Goal: Task Accomplishment & Management: Use online tool/utility

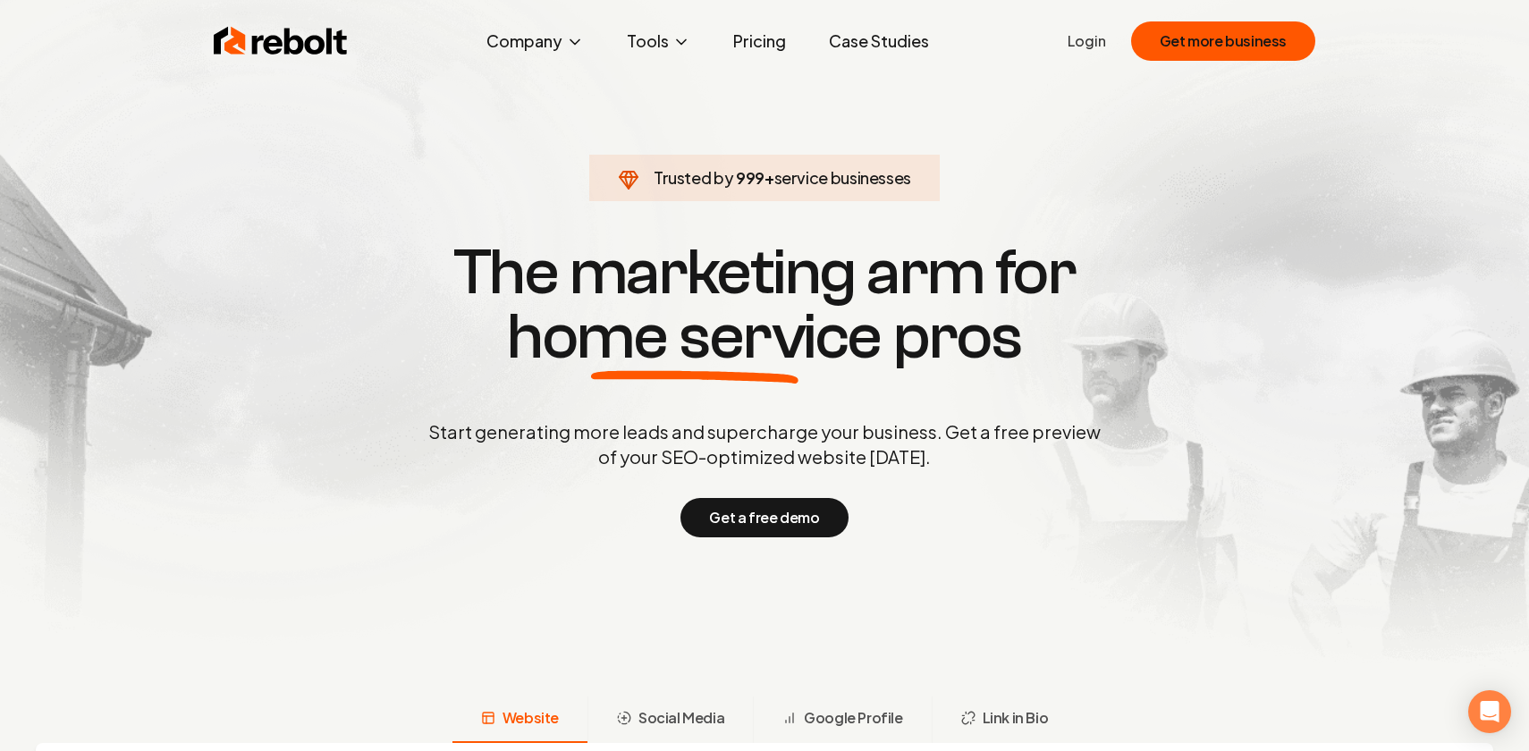
scroll to position [11, 0]
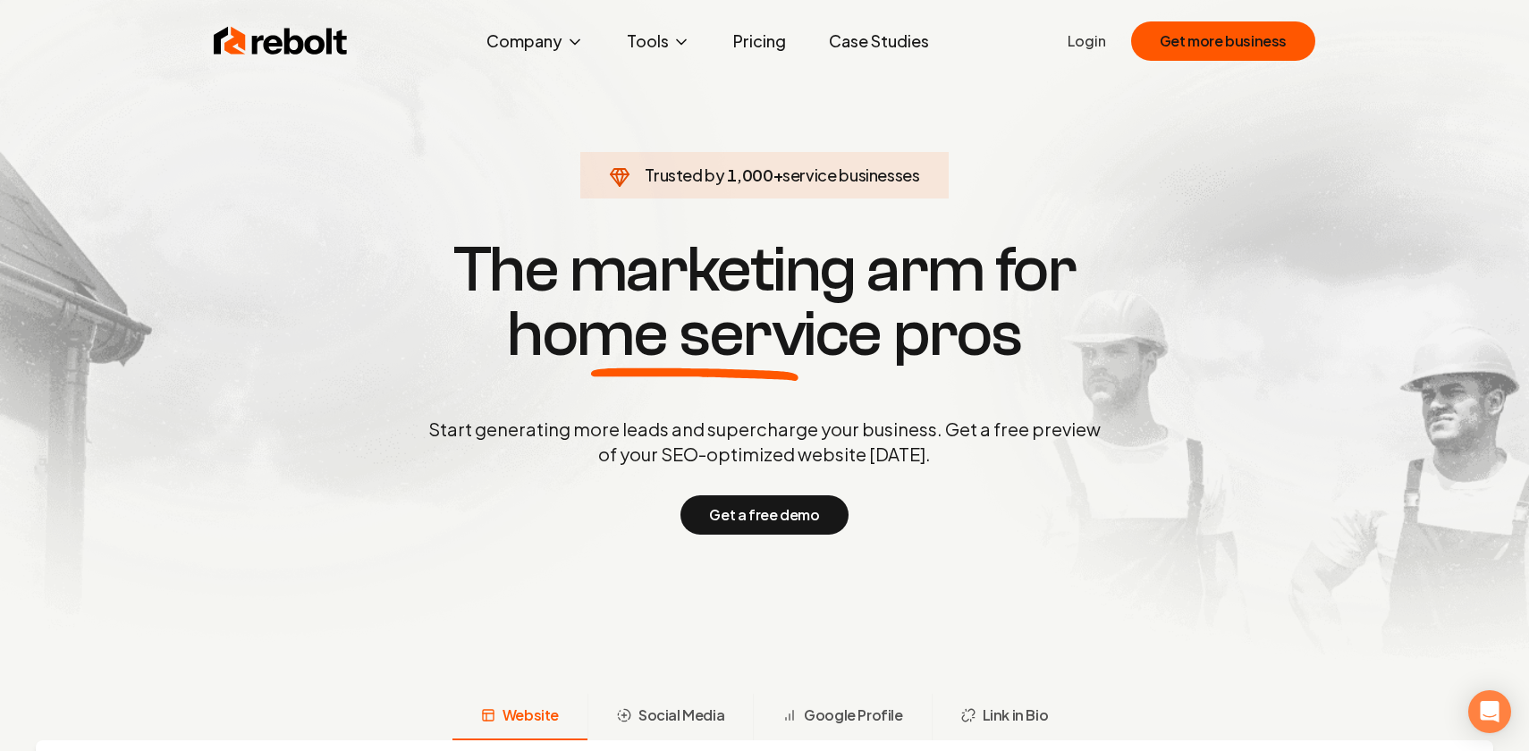
click at [1092, 44] on link "Login" at bounding box center [1087, 40] width 38 height 21
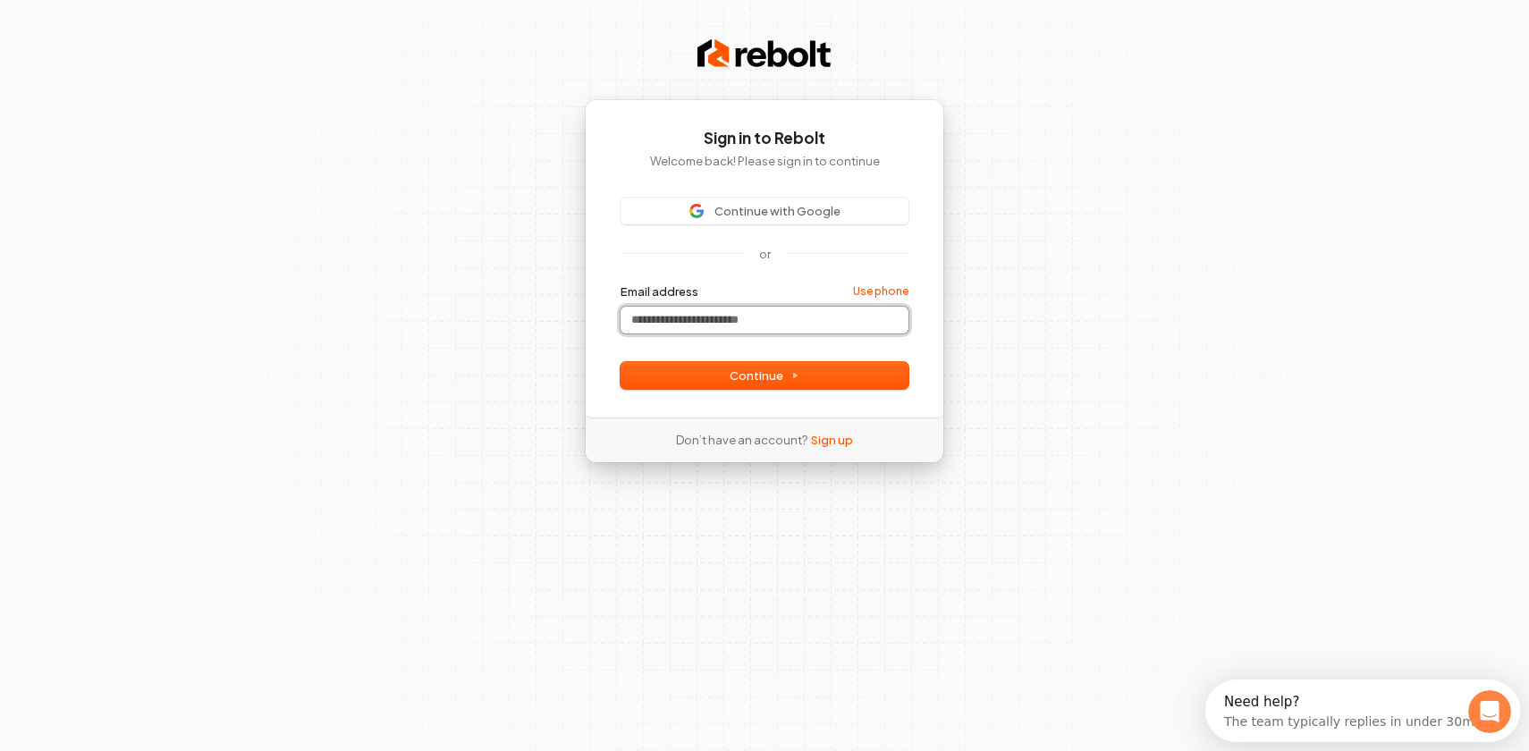
click at [707, 325] on input "Email address" at bounding box center [764, 320] width 288 height 27
click at [821, 437] on link "Sign up" at bounding box center [832, 440] width 42 height 16
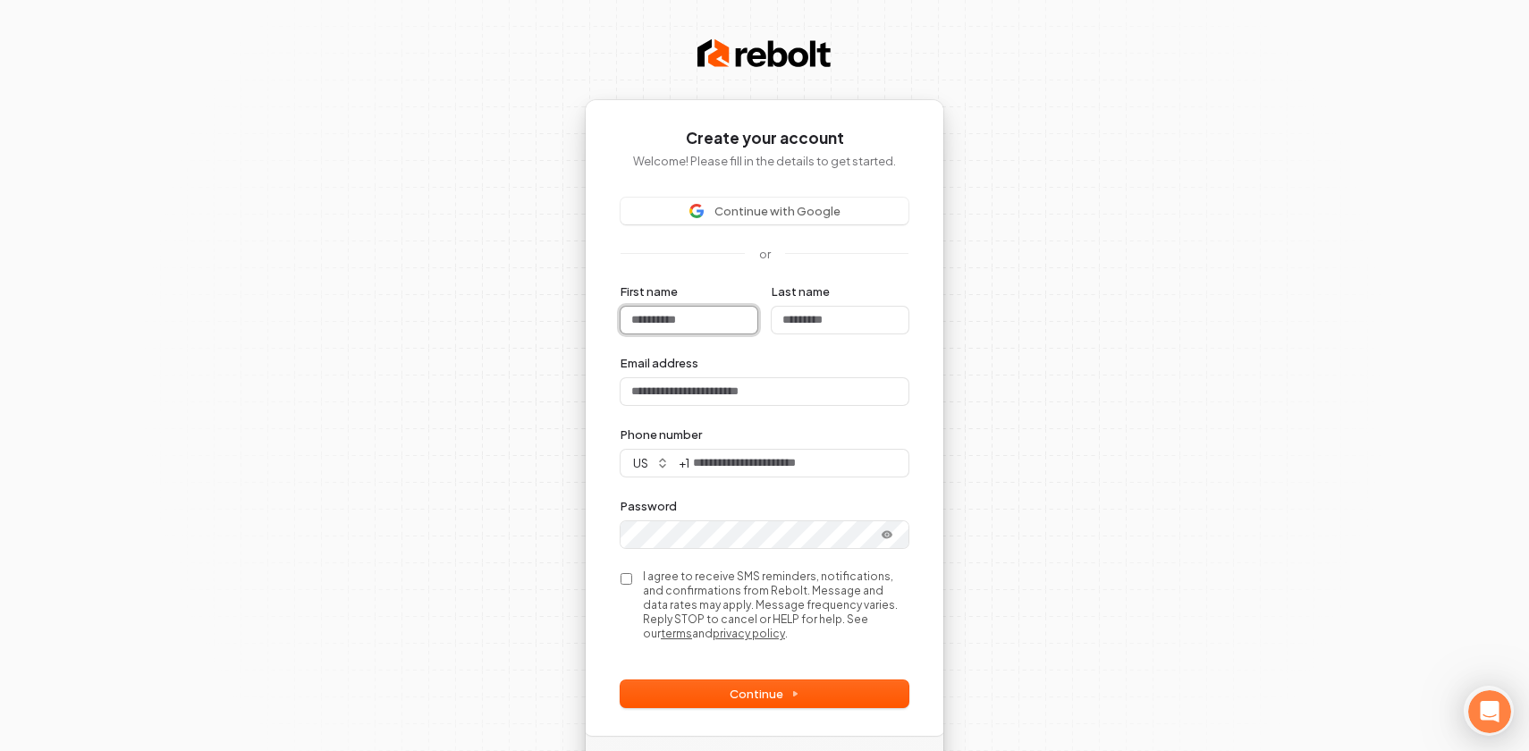
click at [676, 316] on input "First name" at bounding box center [688, 320] width 137 height 27
type input "*"
type input "**"
type input "***"
type input "****"
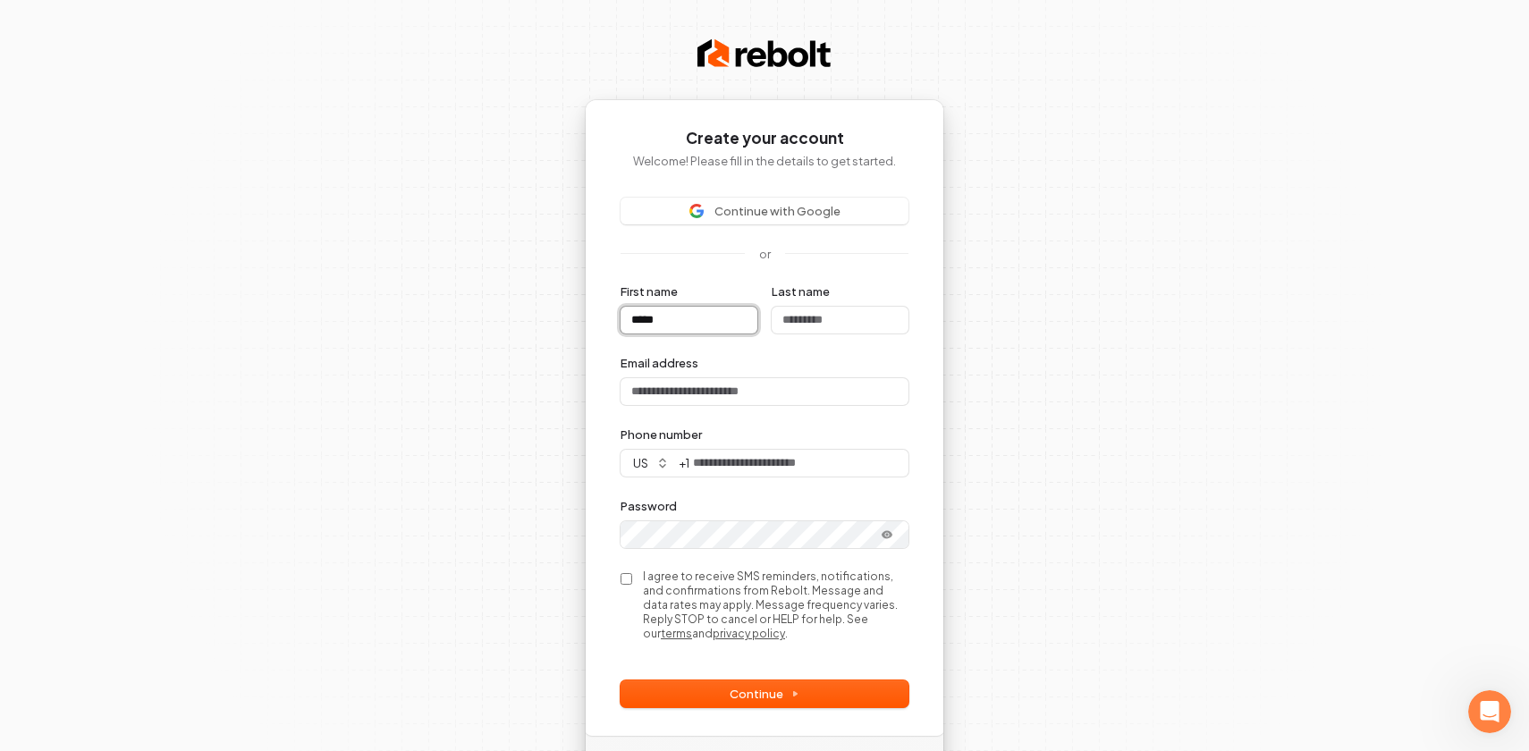
type input "*****"
type input "******"
type input "*****"
type input "****"
type input "***"
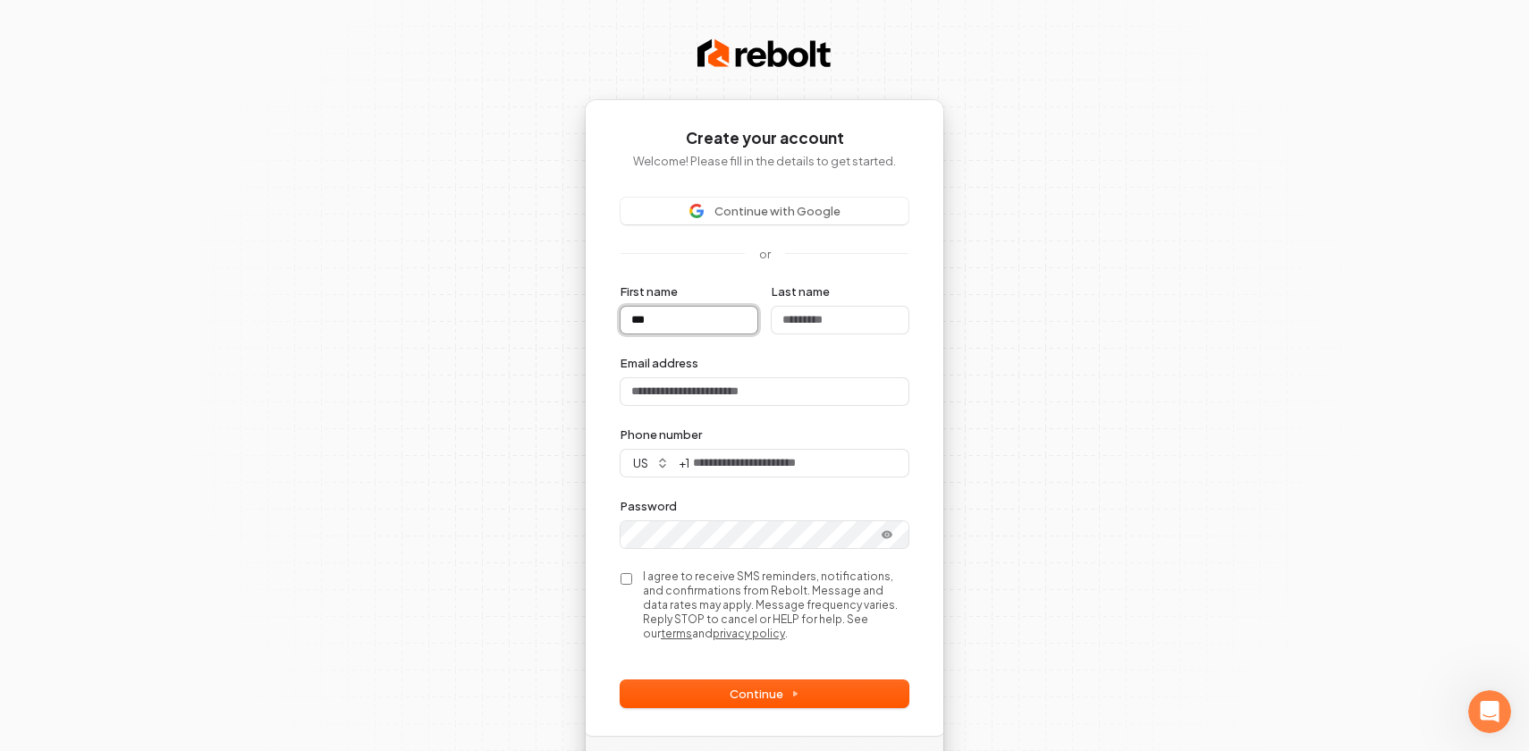
type input "**"
type input "*"
click at [677, 210] on span "Continue with Google" at bounding box center [764, 211] width 266 height 16
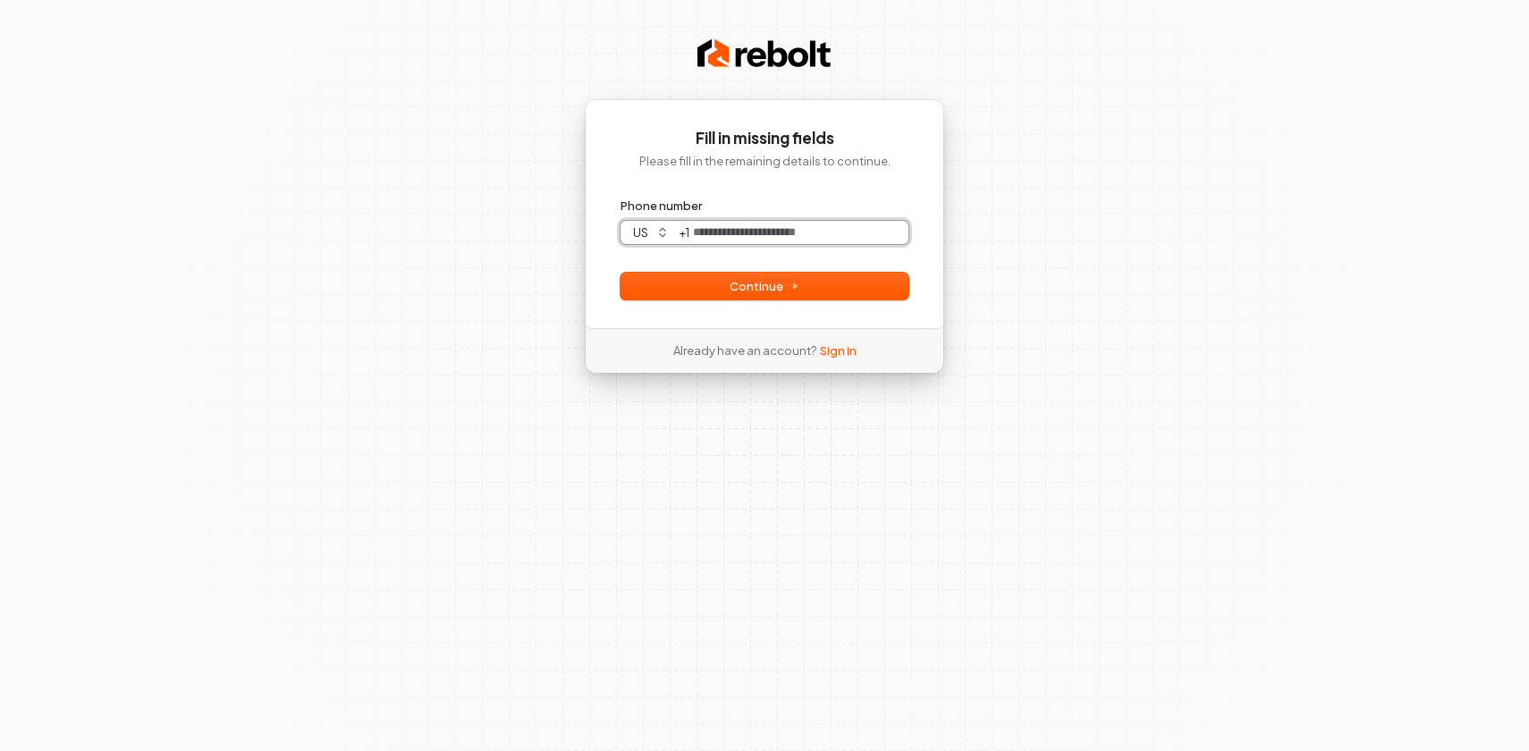
click at [770, 233] on input "Phone number" at bounding box center [798, 232] width 219 height 23
click at [620, 198] on button "submit" at bounding box center [620, 198] width 0 height 0
type input "**********"
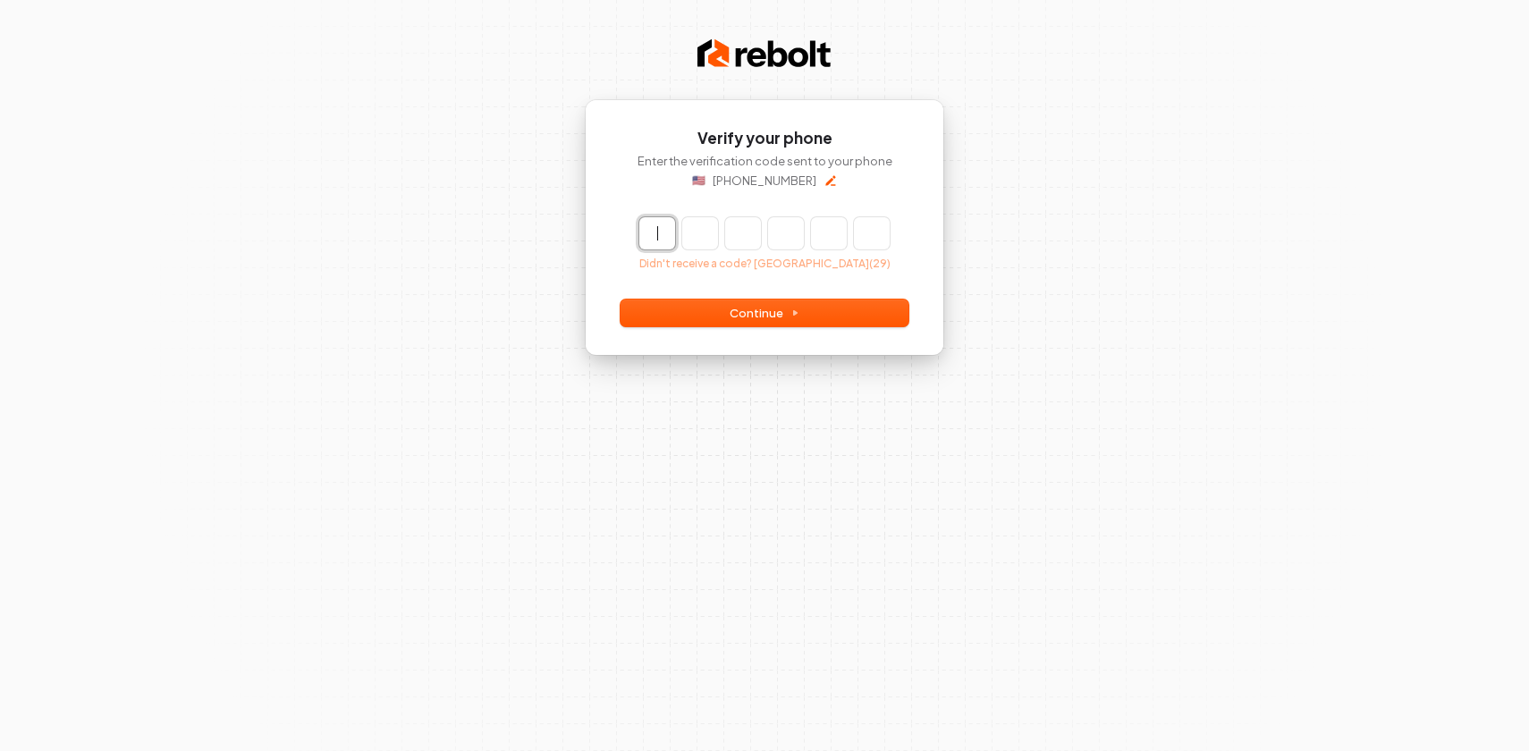
click at [661, 241] on input "Enter verification code" at bounding box center [782, 233] width 286 height 32
click at [839, 241] on input "*****" at bounding box center [782, 233] width 286 height 32
type input "******"
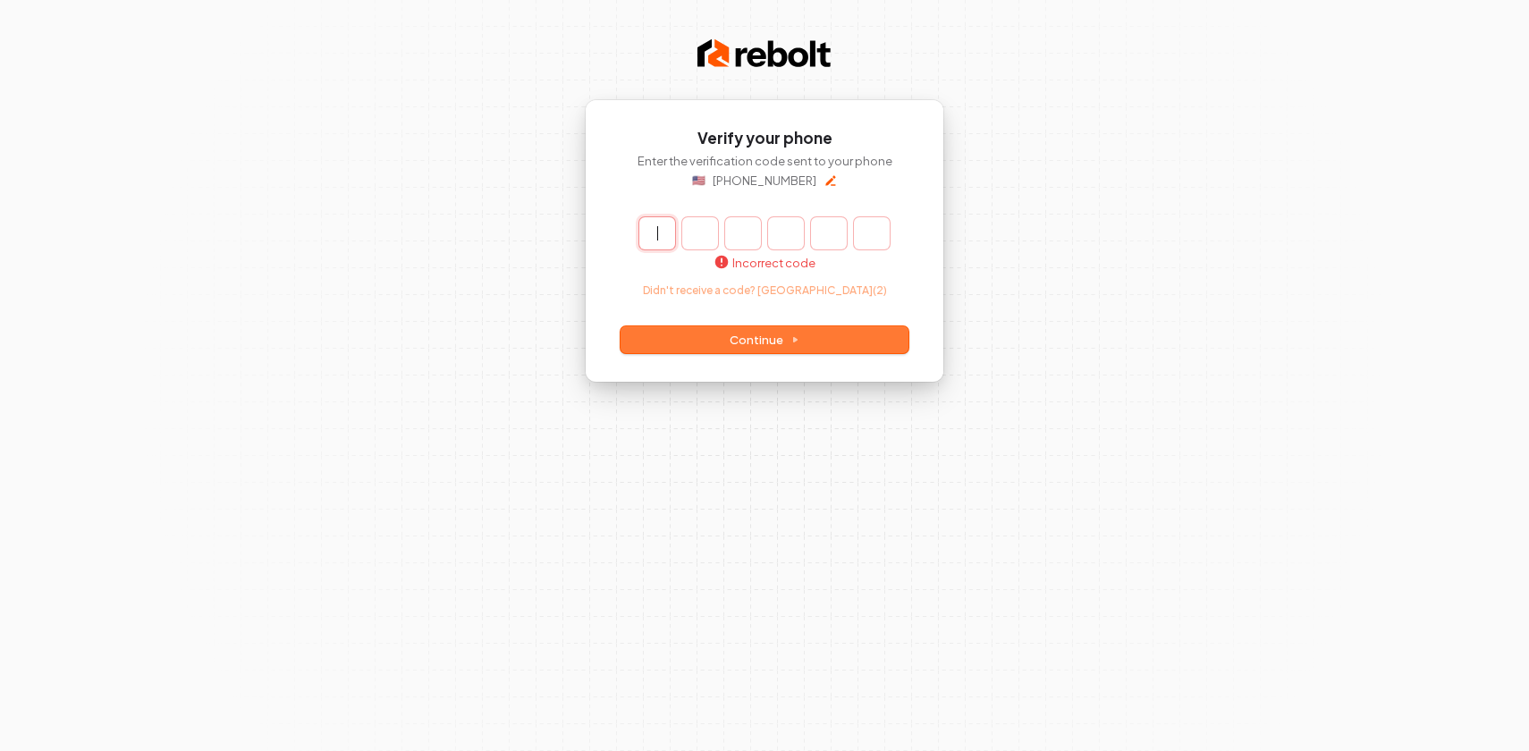
paste input "******"
type input "******"
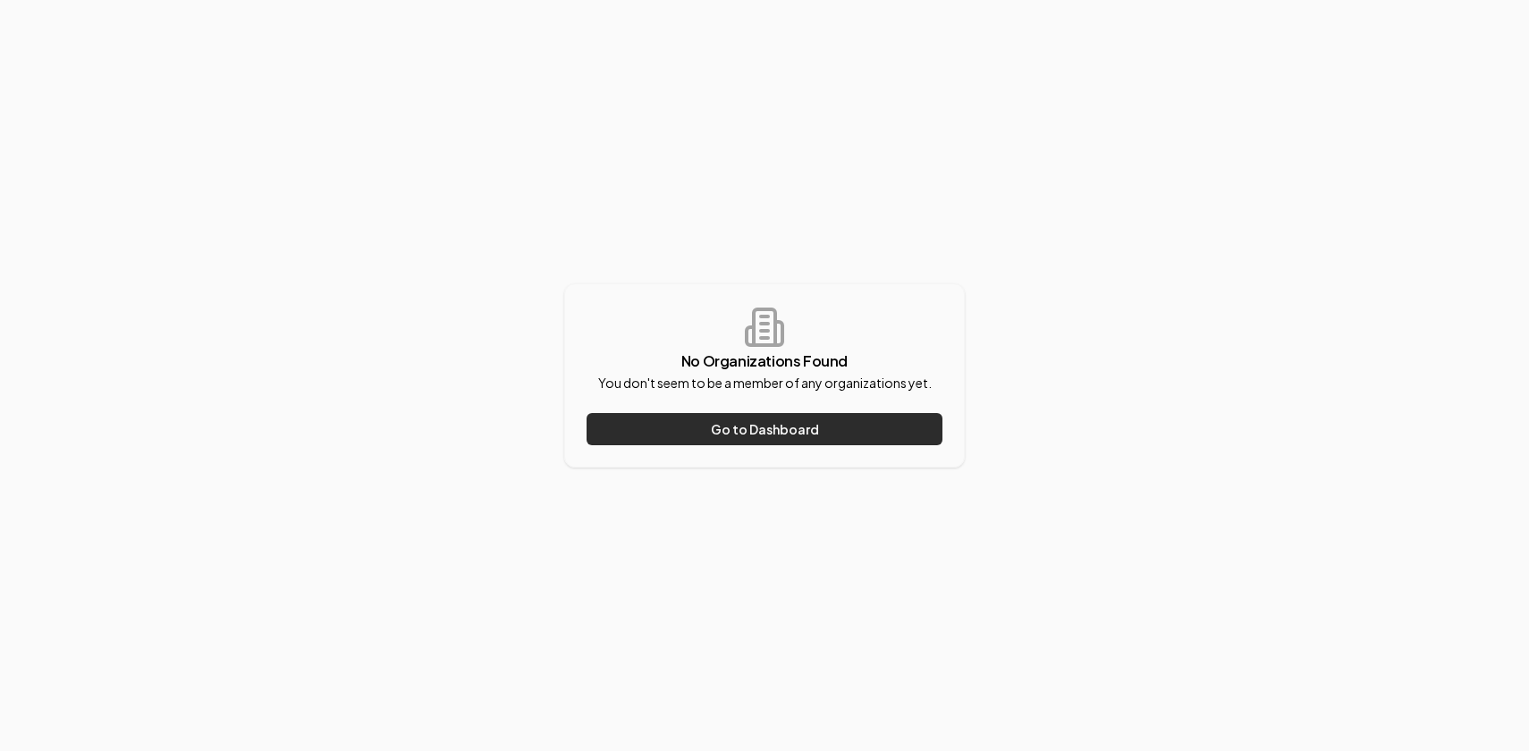
click at [761, 430] on button "Go to Dashboard" at bounding box center [765, 429] width 356 height 32
click at [747, 430] on button "Go to Dashboard" at bounding box center [765, 429] width 356 height 32
click at [756, 430] on button "Go to Dashboard" at bounding box center [765, 429] width 356 height 32
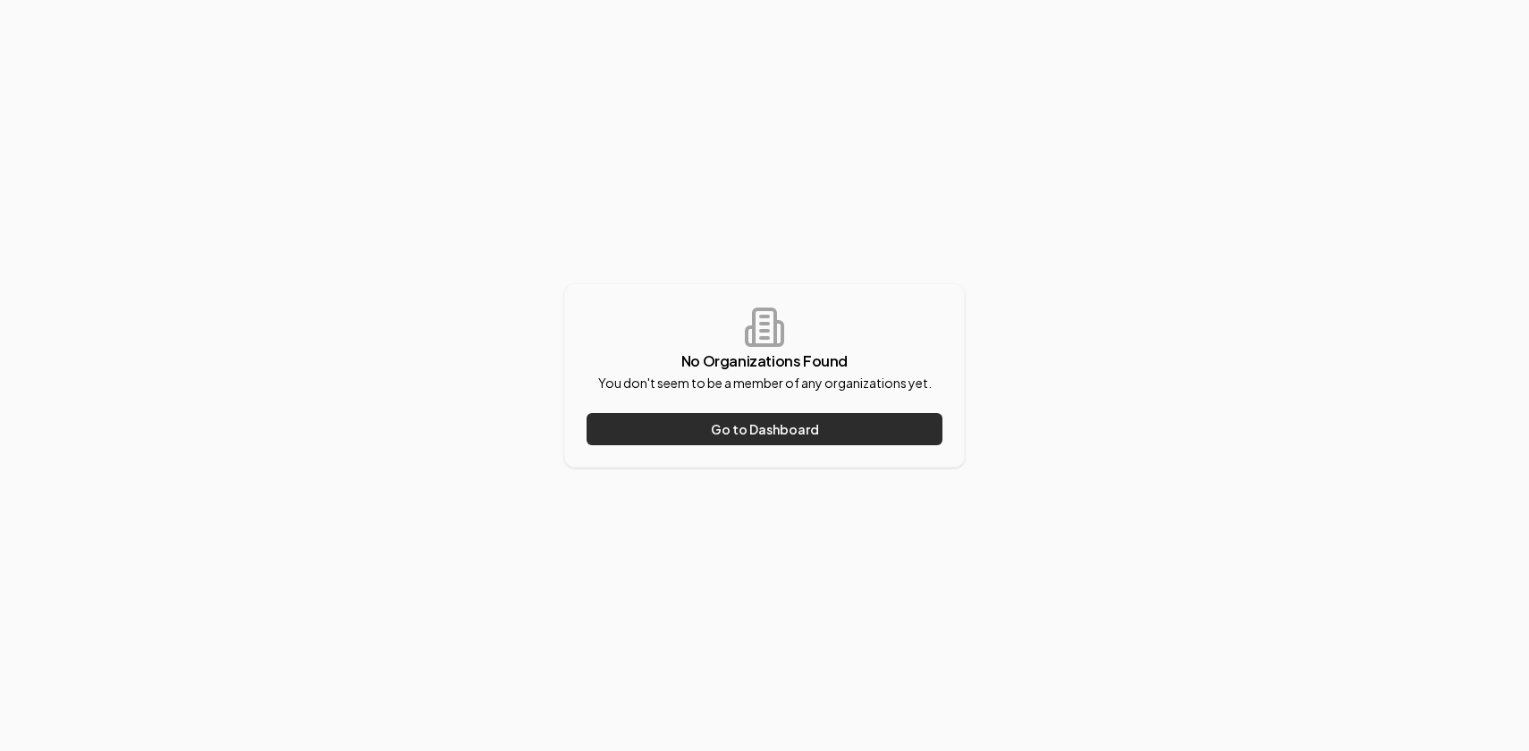
click at [756, 430] on button "Go to Dashboard" at bounding box center [765, 429] width 356 height 32
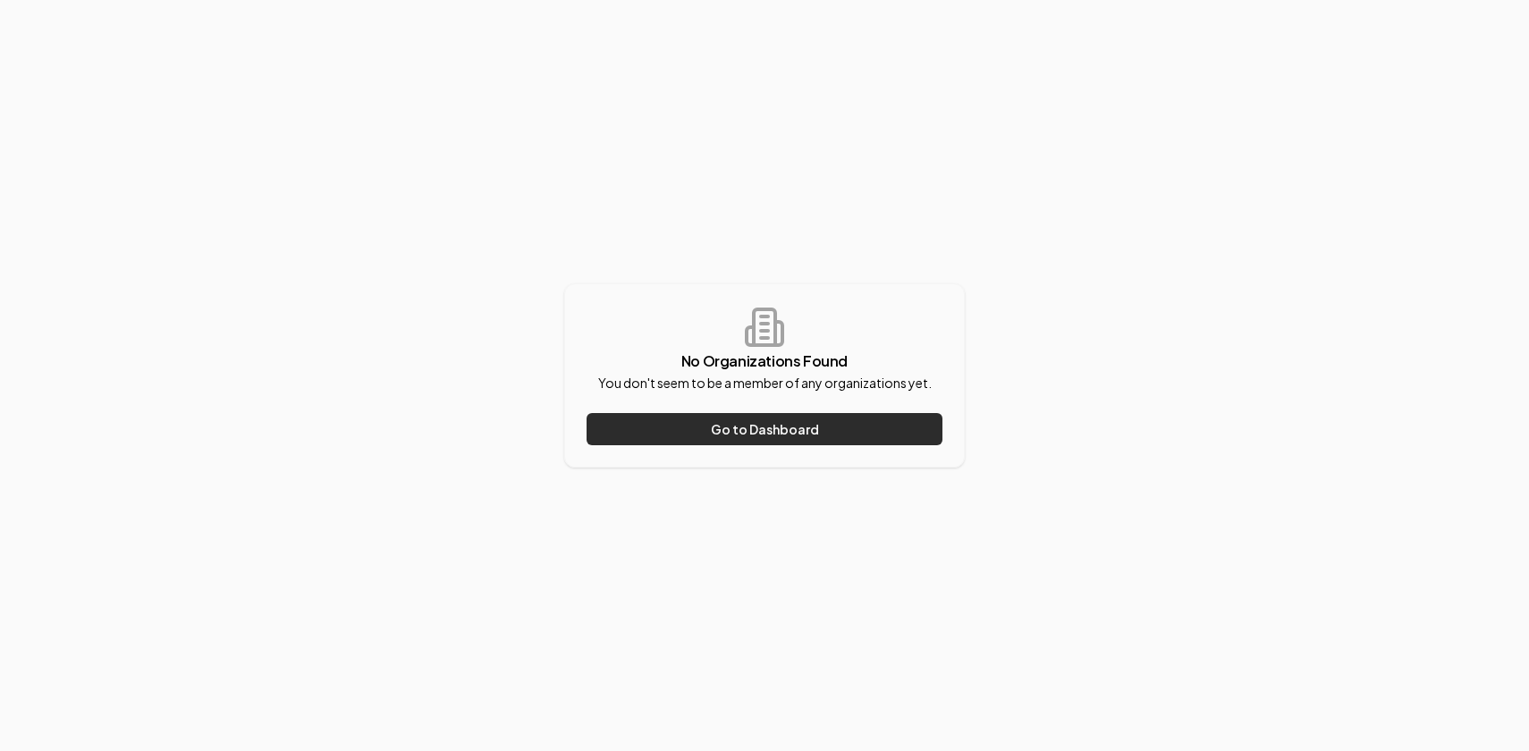
click at [756, 430] on button "Go to Dashboard" at bounding box center [765, 429] width 356 height 32
click at [776, 439] on button "Go to Dashboard" at bounding box center [765, 429] width 356 height 32
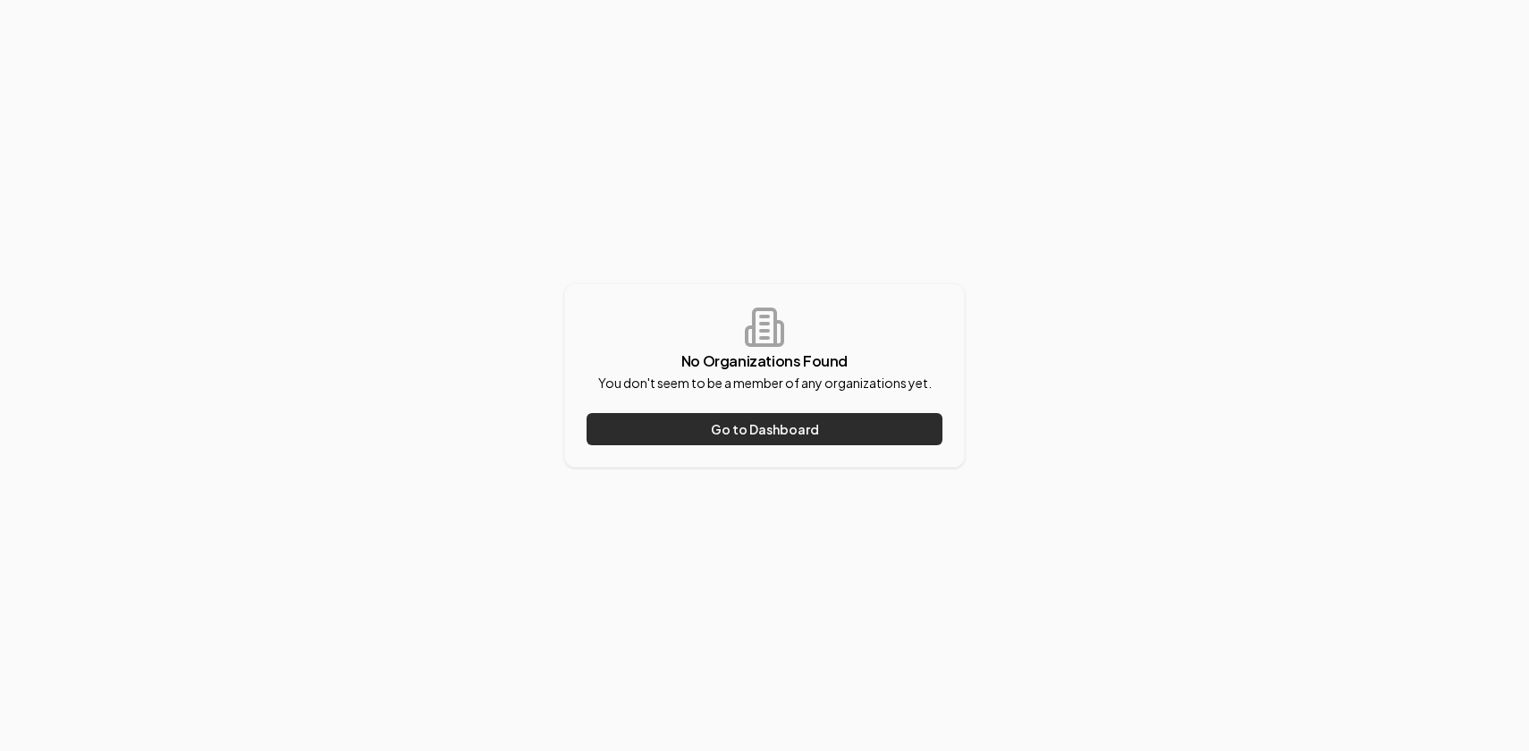
click at [797, 441] on button "Go to Dashboard" at bounding box center [765, 429] width 356 height 32
click at [786, 433] on button "Go to Dashboard" at bounding box center [765, 429] width 356 height 32
click at [767, 433] on button "Go to Dashboard" at bounding box center [765, 429] width 356 height 32
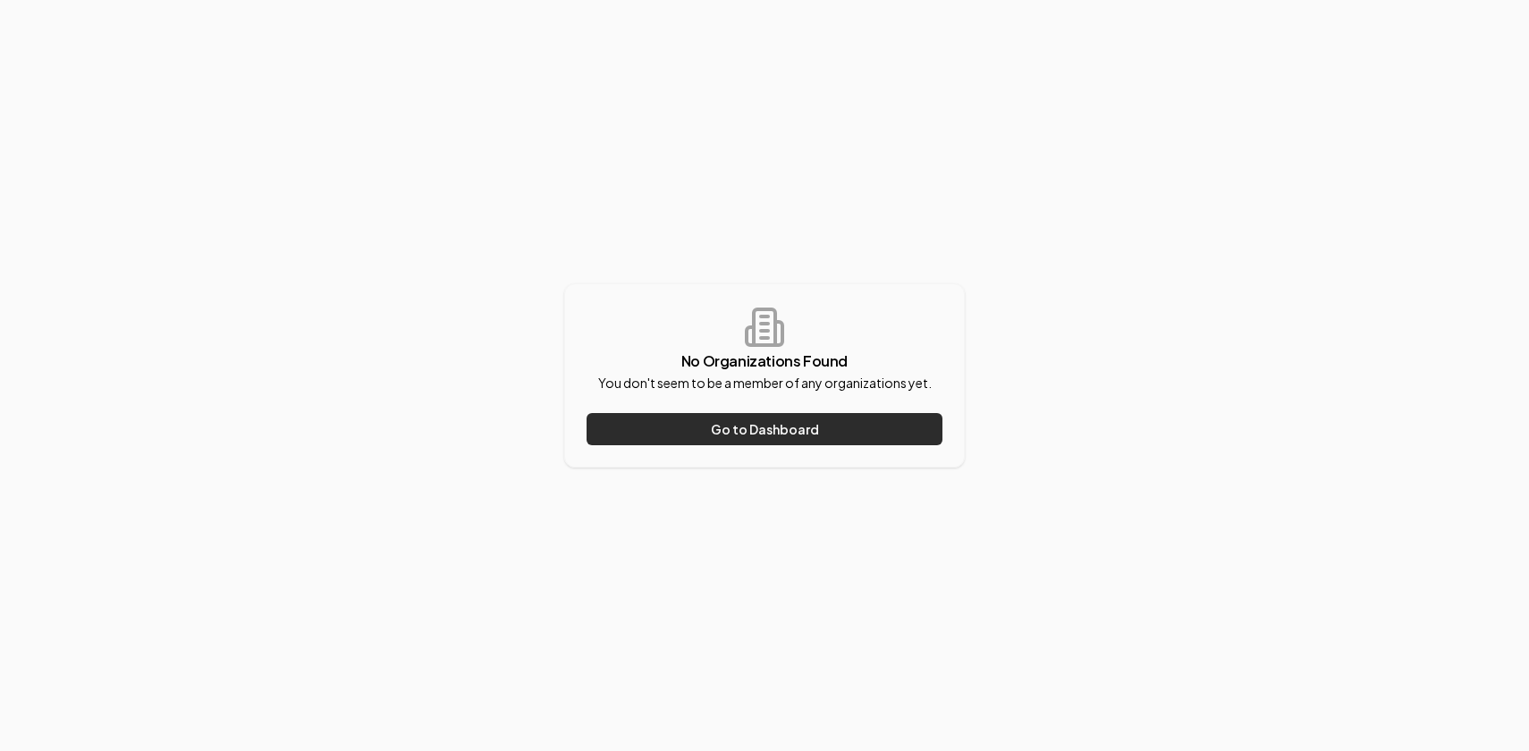
click at [744, 428] on button "Go to Dashboard" at bounding box center [765, 429] width 356 height 32
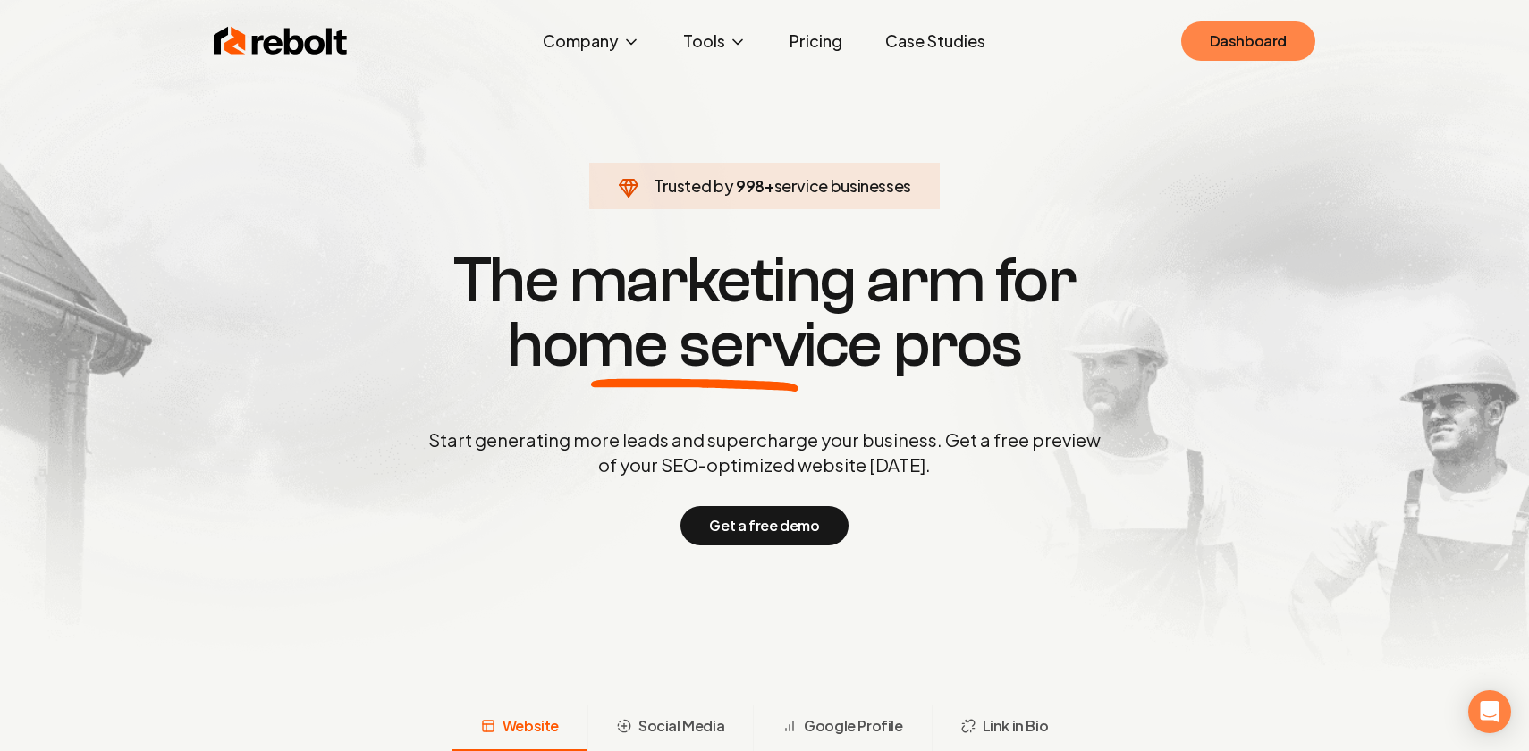
click at [1287, 40] on link "Dashboard" at bounding box center [1248, 40] width 134 height 39
click at [1262, 51] on link "Dashboard" at bounding box center [1248, 40] width 134 height 39
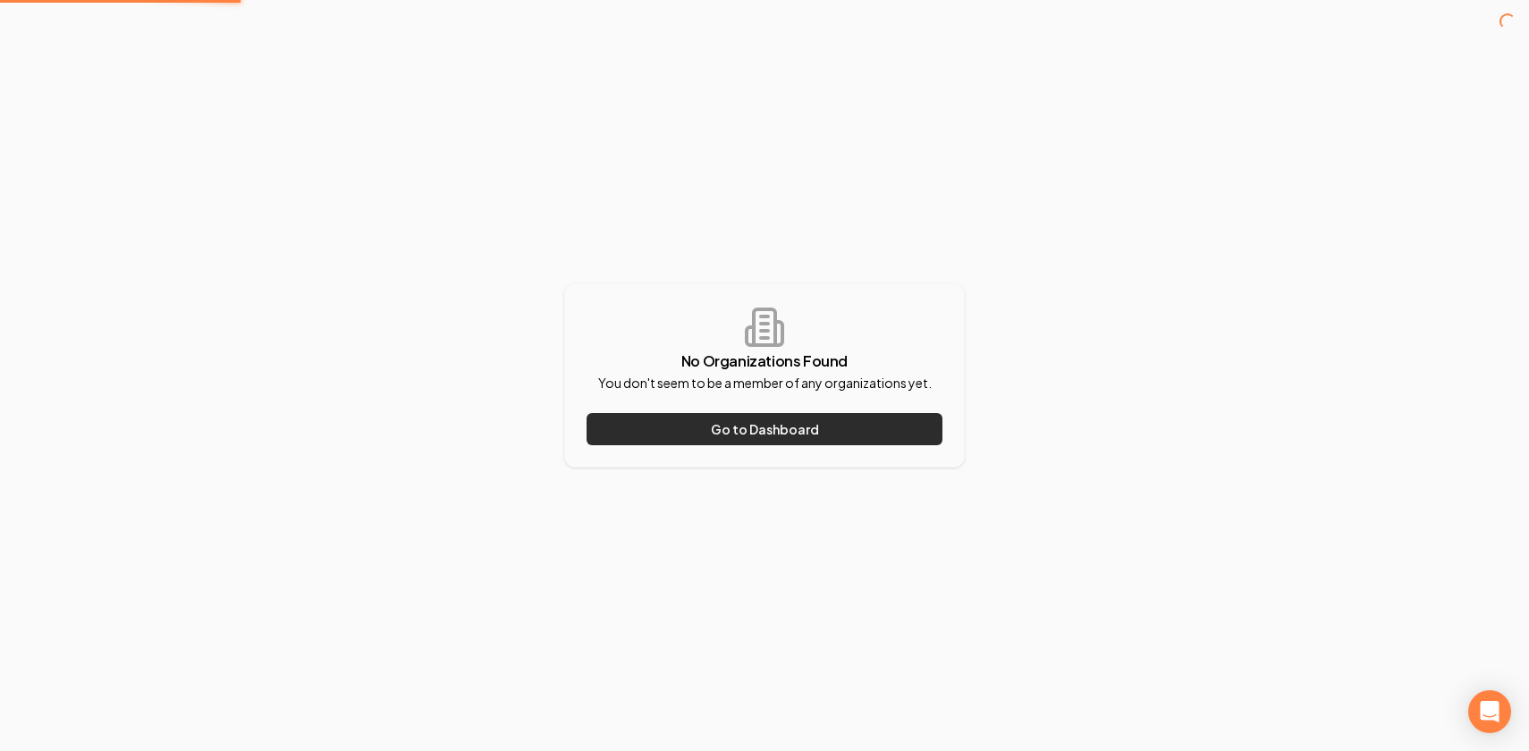
click at [833, 441] on button "Go to Dashboard" at bounding box center [765, 429] width 356 height 32
click at [722, 443] on button "Go to Dashboard" at bounding box center [765, 429] width 356 height 32
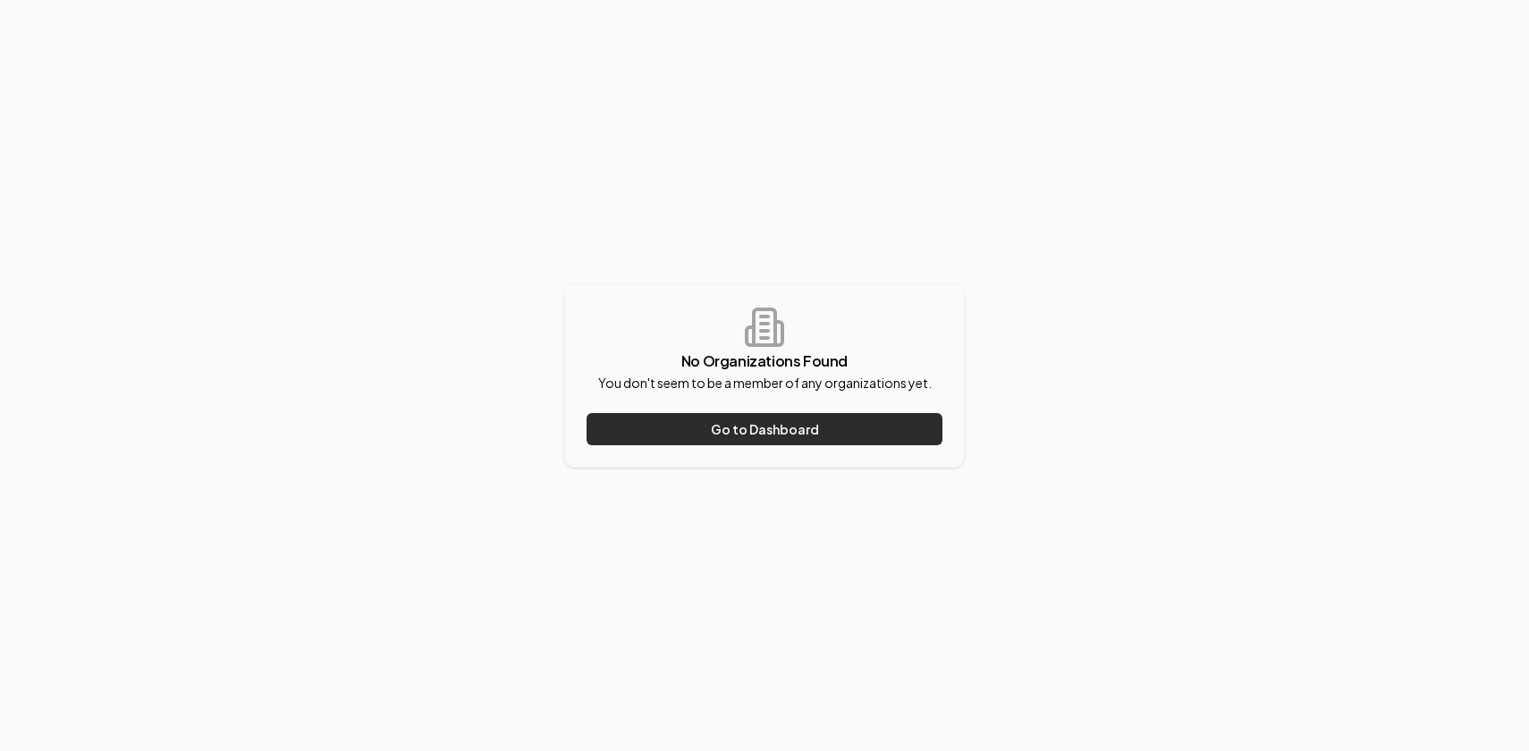
click at [722, 443] on button "Go to Dashboard" at bounding box center [765, 429] width 356 height 32
click at [726, 427] on button "Go to Dashboard" at bounding box center [765, 429] width 356 height 32
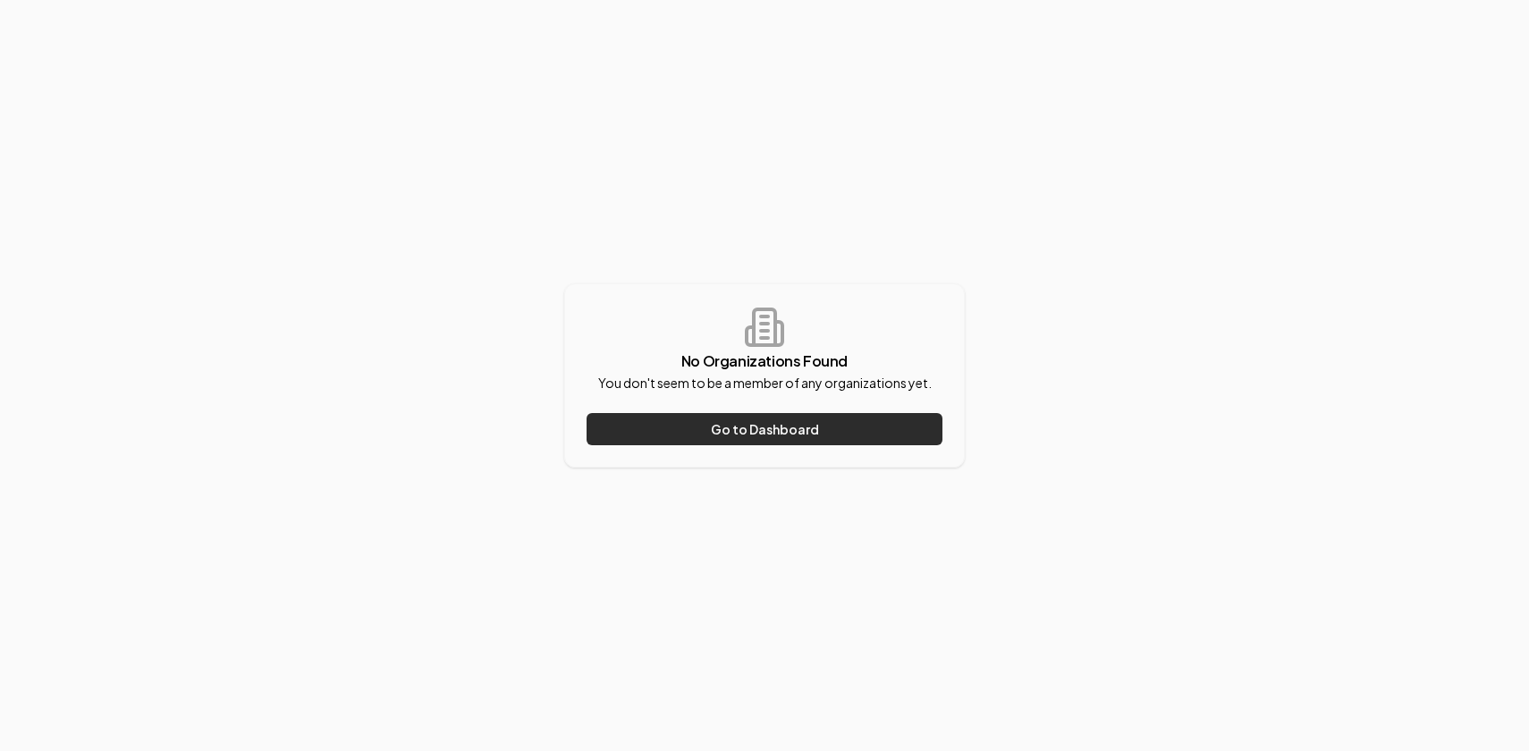
click at [726, 427] on button "Go to Dashboard" at bounding box center [765, 429] width 356 height 32
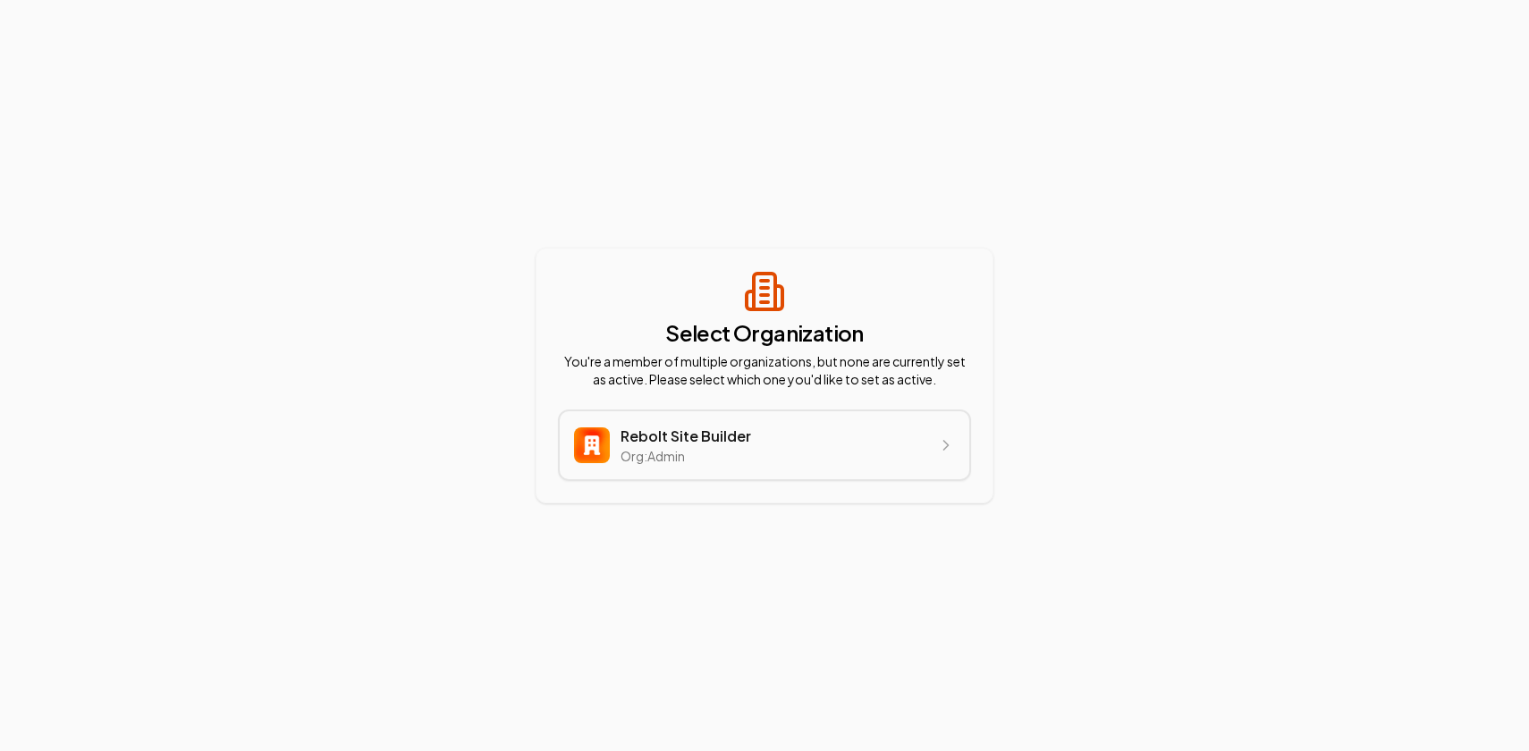
click at [695, 452] on p "org:admin" at bounding box center [685, 456] width 131 height 18
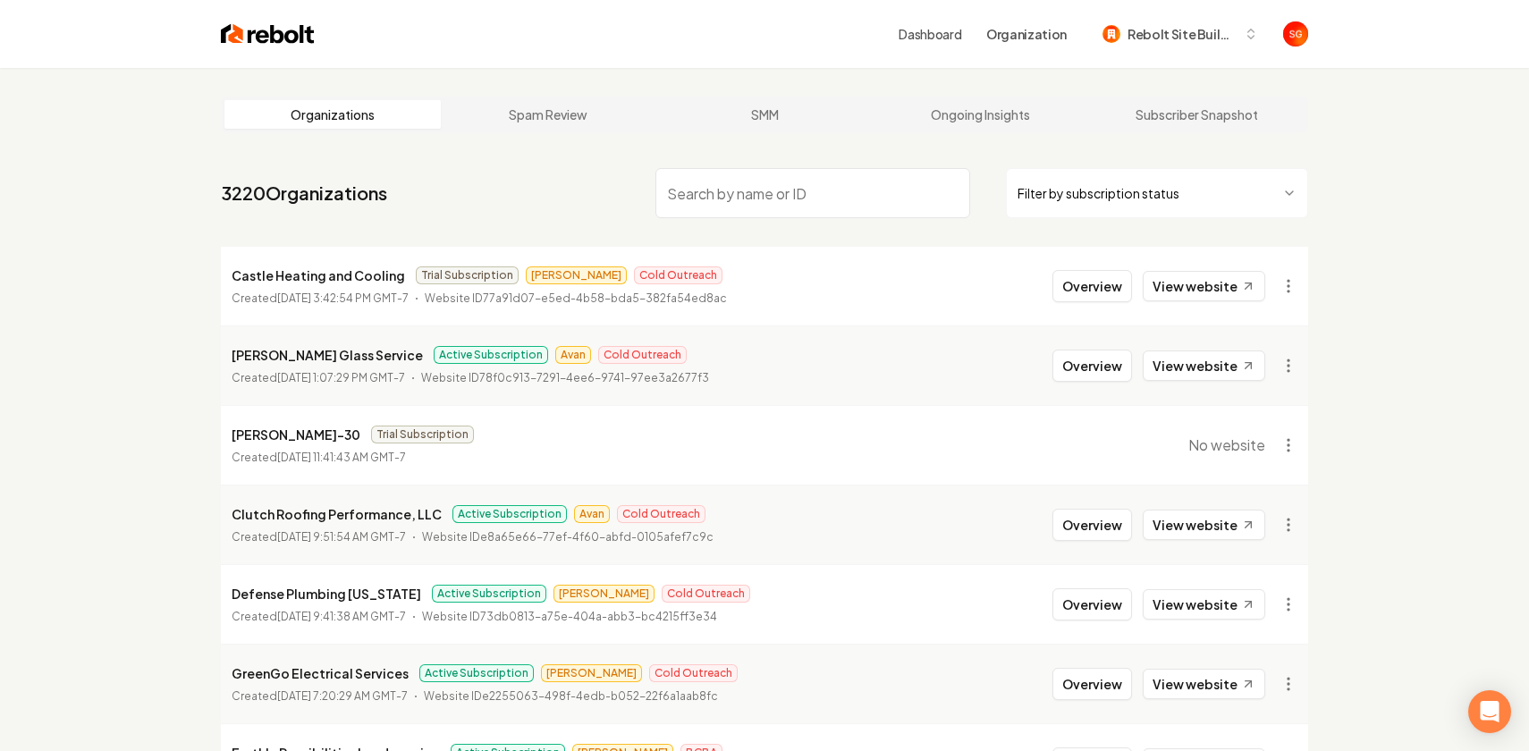
click at [934, 40] on link "Dashboard" at bounding box center [930, 34] width 63 height 18
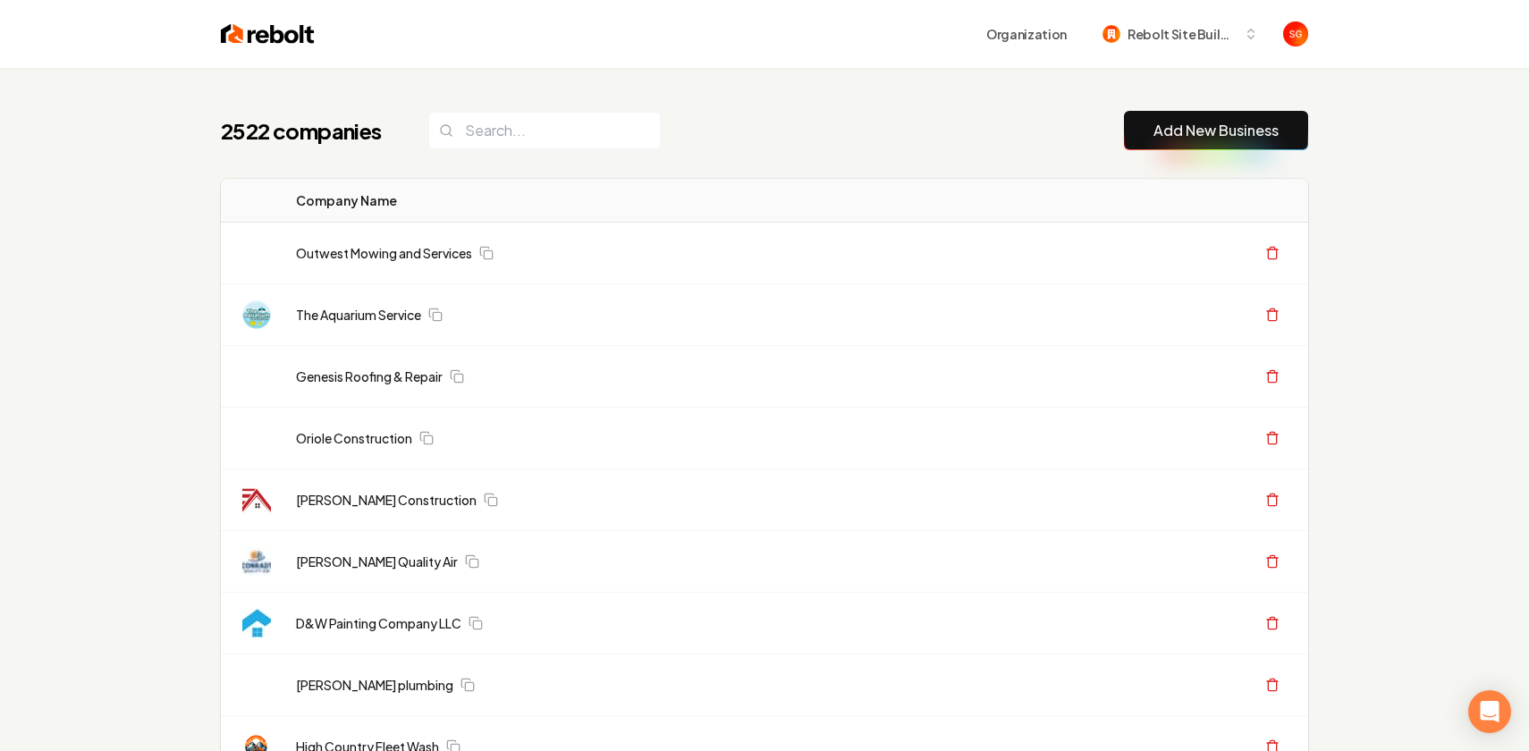
click at [1172, 143] on button "Add New Business" at bounding box center [1216, 130] width 184 height 39
click at [1212, 119] on button "Add New Business" at bounding box center [1216, 130] width 184 height 39
click at [1034, 134] on div "2522 companies Add New Business" at bounding box center [764, 130] width 1087 height 39
click at [1212, 137] on link "Add New Business" at bounding box center [1215, 130] width 125 height 21
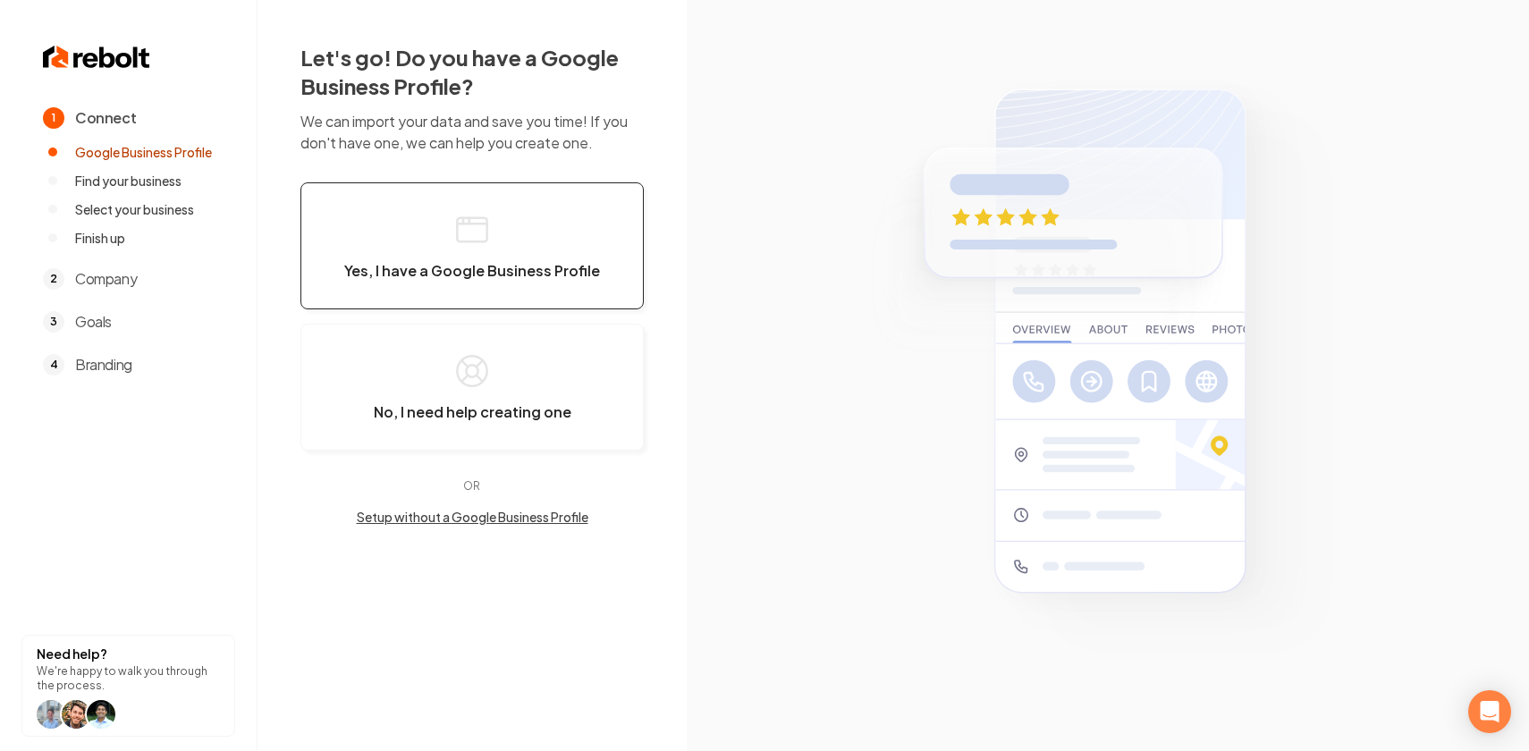
click at [523, 237] on button "Yes, I have a Google Business Profile" at bounding box center [471, 245] width 343 height 127
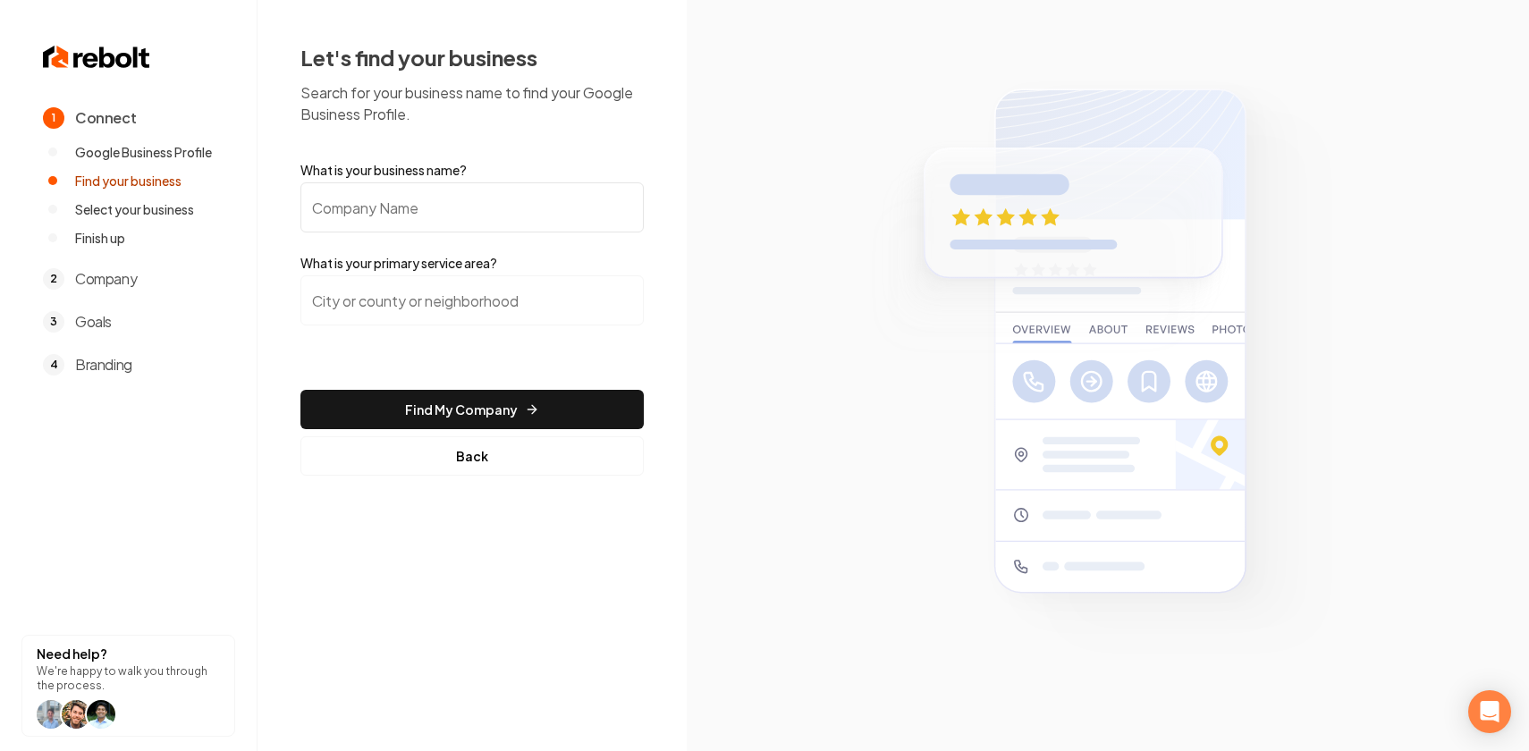
click at [507, 207] on input "What is your business name?" at bounding box center [471, 207] width 343 height 50
paste input "Goldenwest Landscaping"
type input "Goldenwest Landscaping"
click at [474, 315] on input "search" at bounding box center [471, 300] width 343 height 50
paste input "[GEOGRAPHIC_DATA], [US_STATE]"
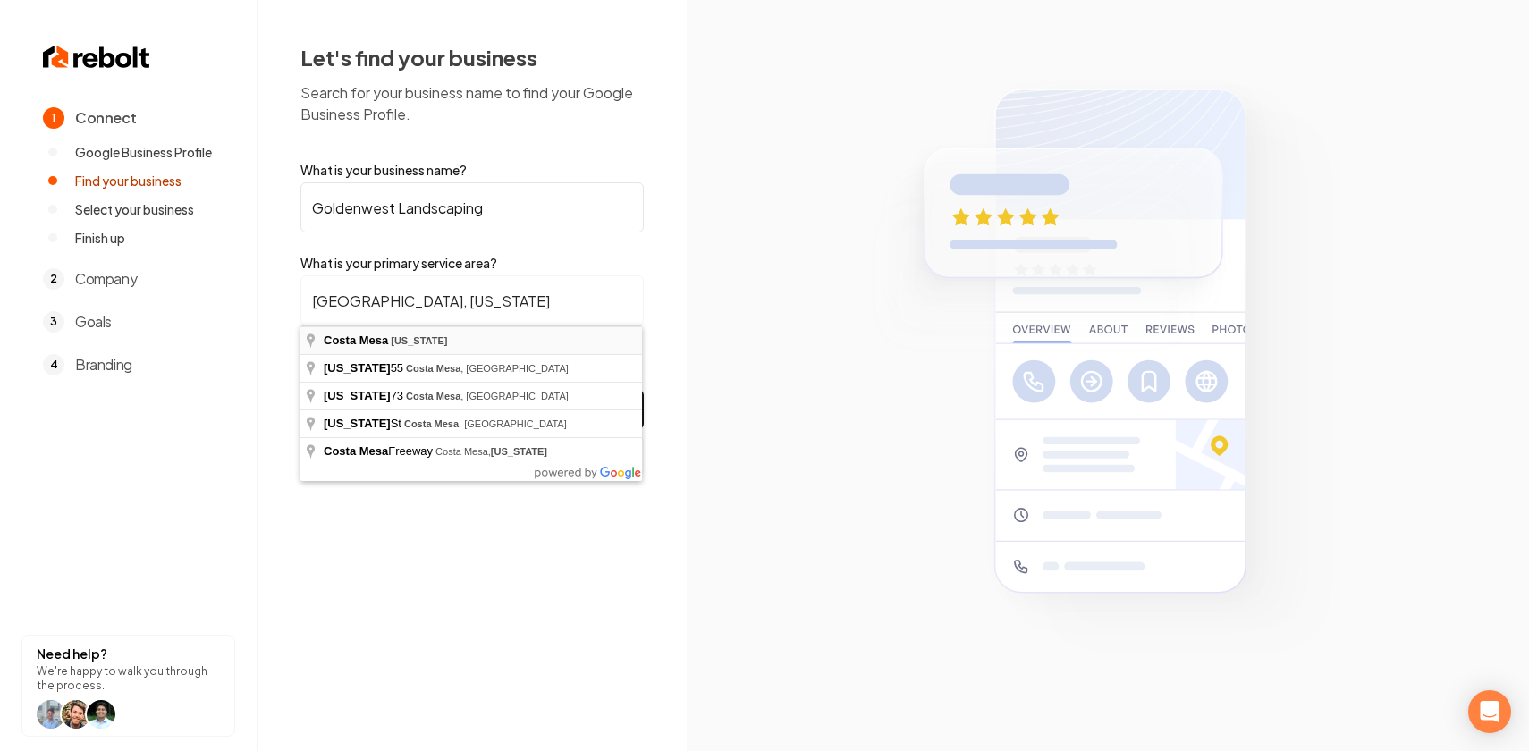
type input "[GEOGRAPHIC_DATA], [US_STATE]"
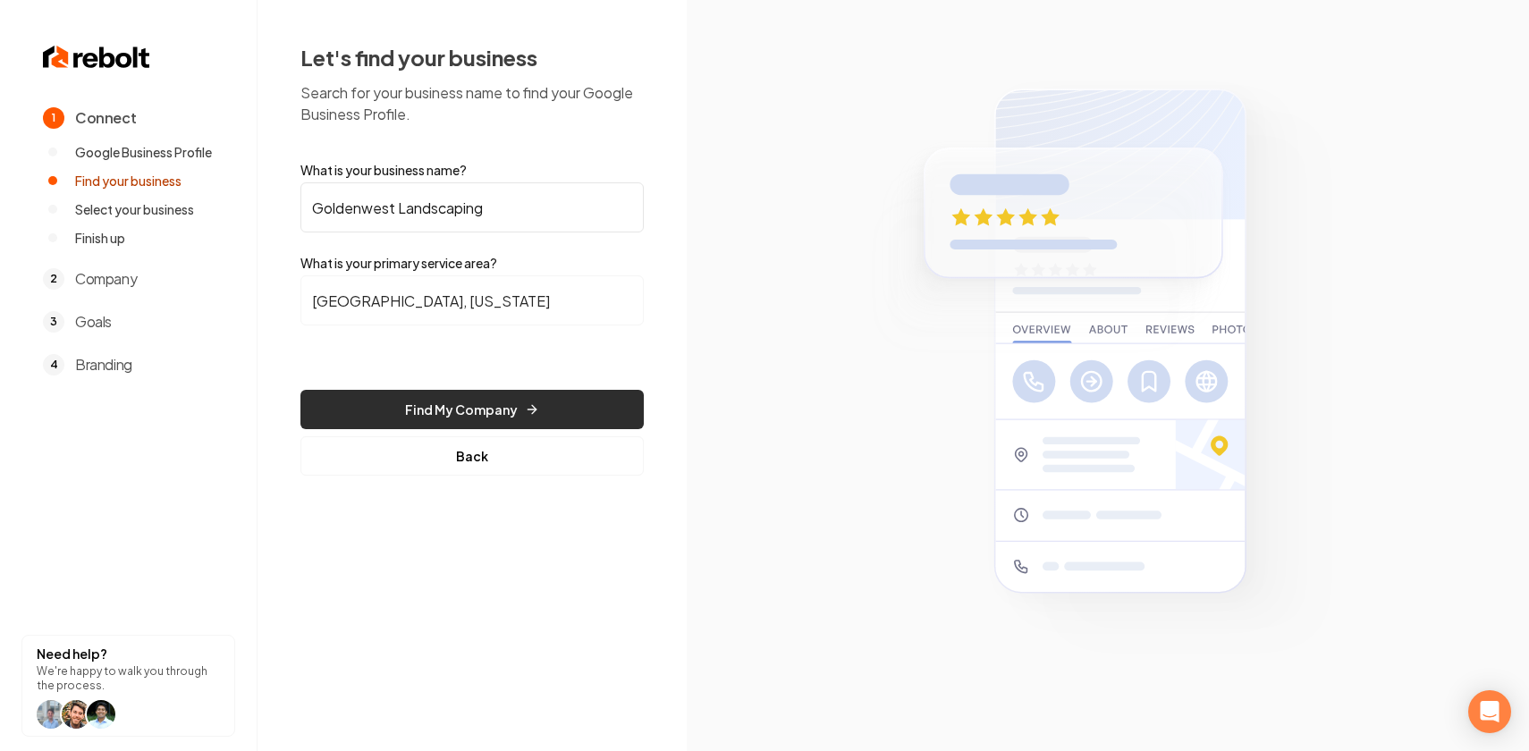
click at [464, 407] on button "Find My Company" at bounding box center [471, 409] width 343 height 39
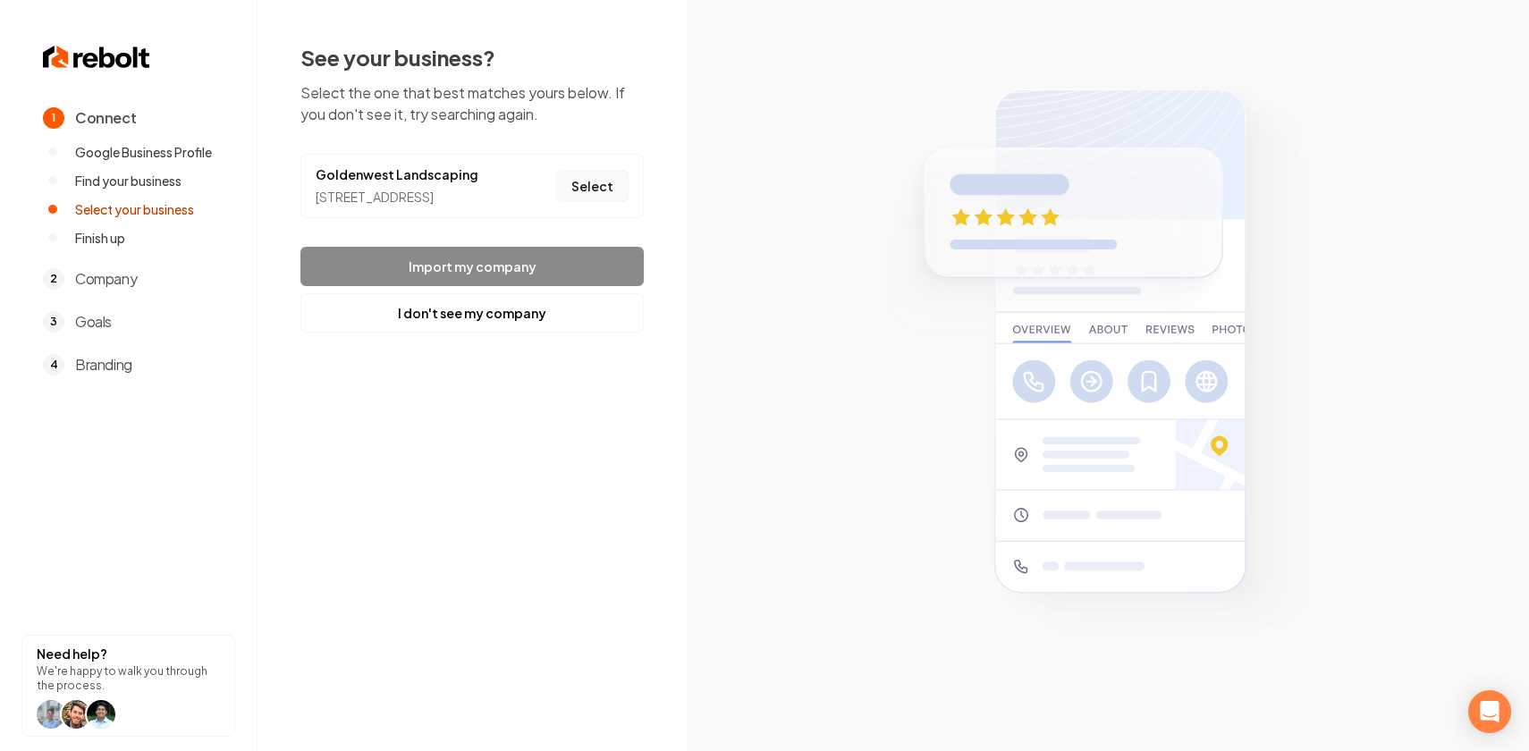
click at [589, 202] on button "Select" at bounding box center [592, 186] width 72 height 32
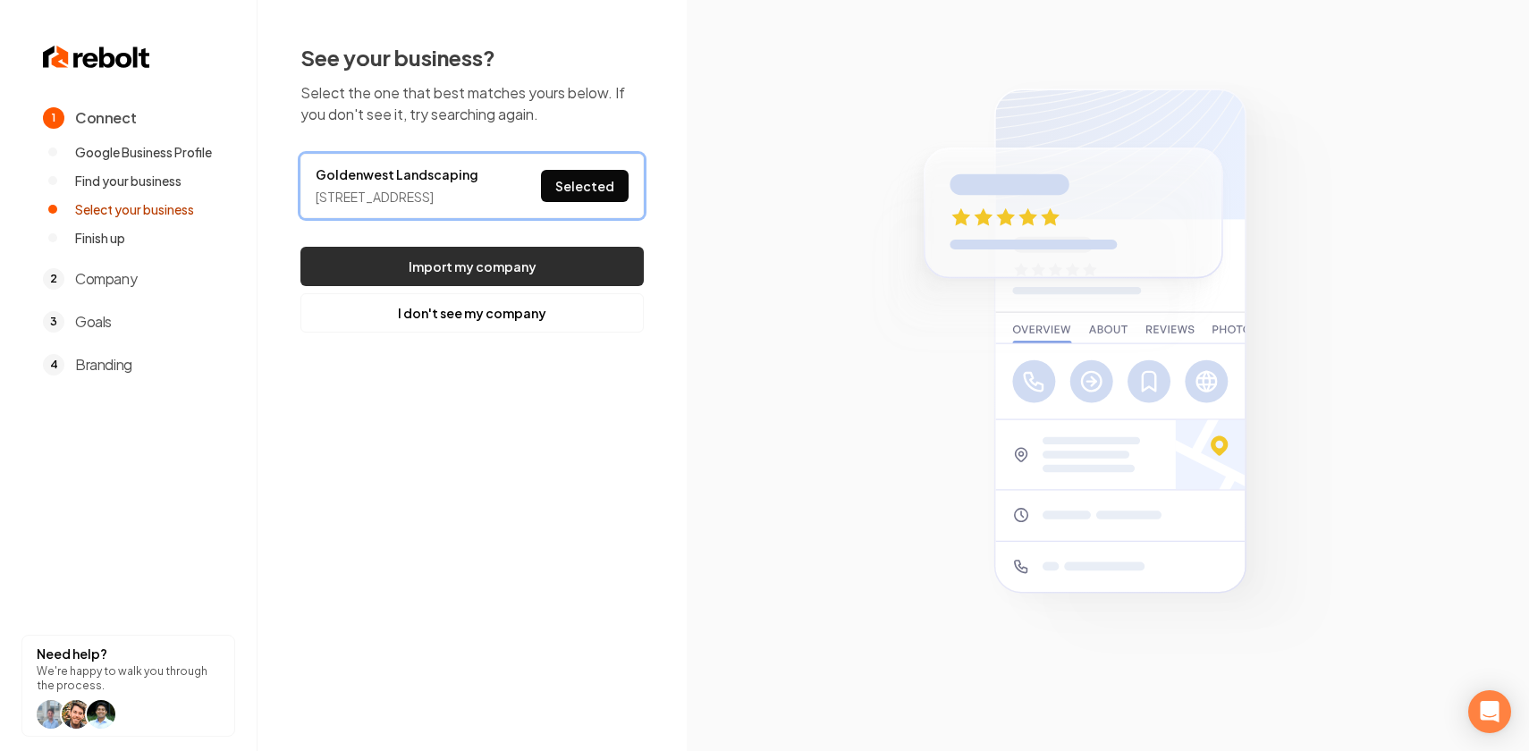
click at [553, 274] on button "Import my company" at bounding box center [471, 266] width 343 height 39
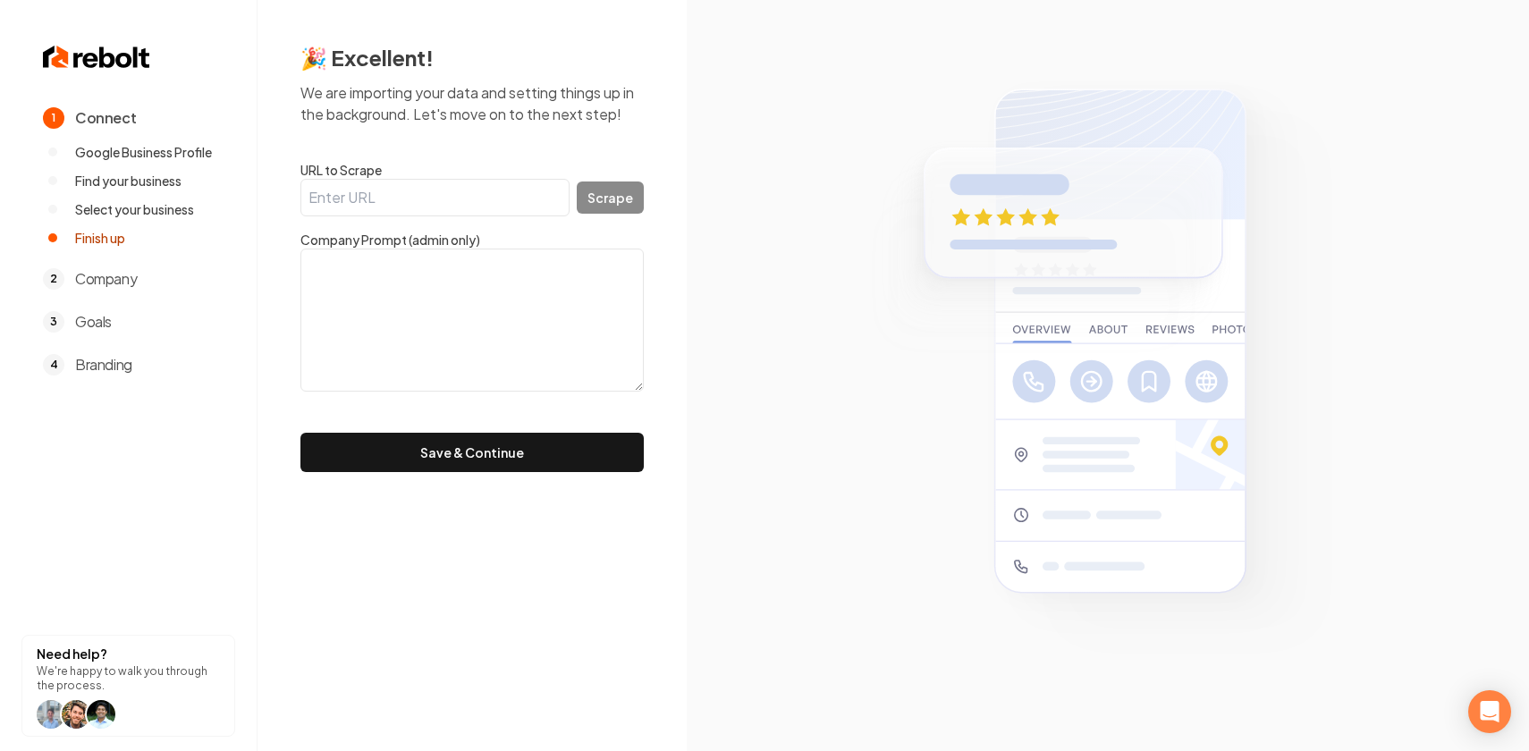
click at [386, 198] on input "URL to Scrape" at bounding box center [434, 198] width 269 height 38
paste input "[URL][DOMAIN_NAME]"
type input "[URL][DOMAIN_NAME]"
click at [511, 295] on textarea at bounding box center [471, 320] width 343 height 143
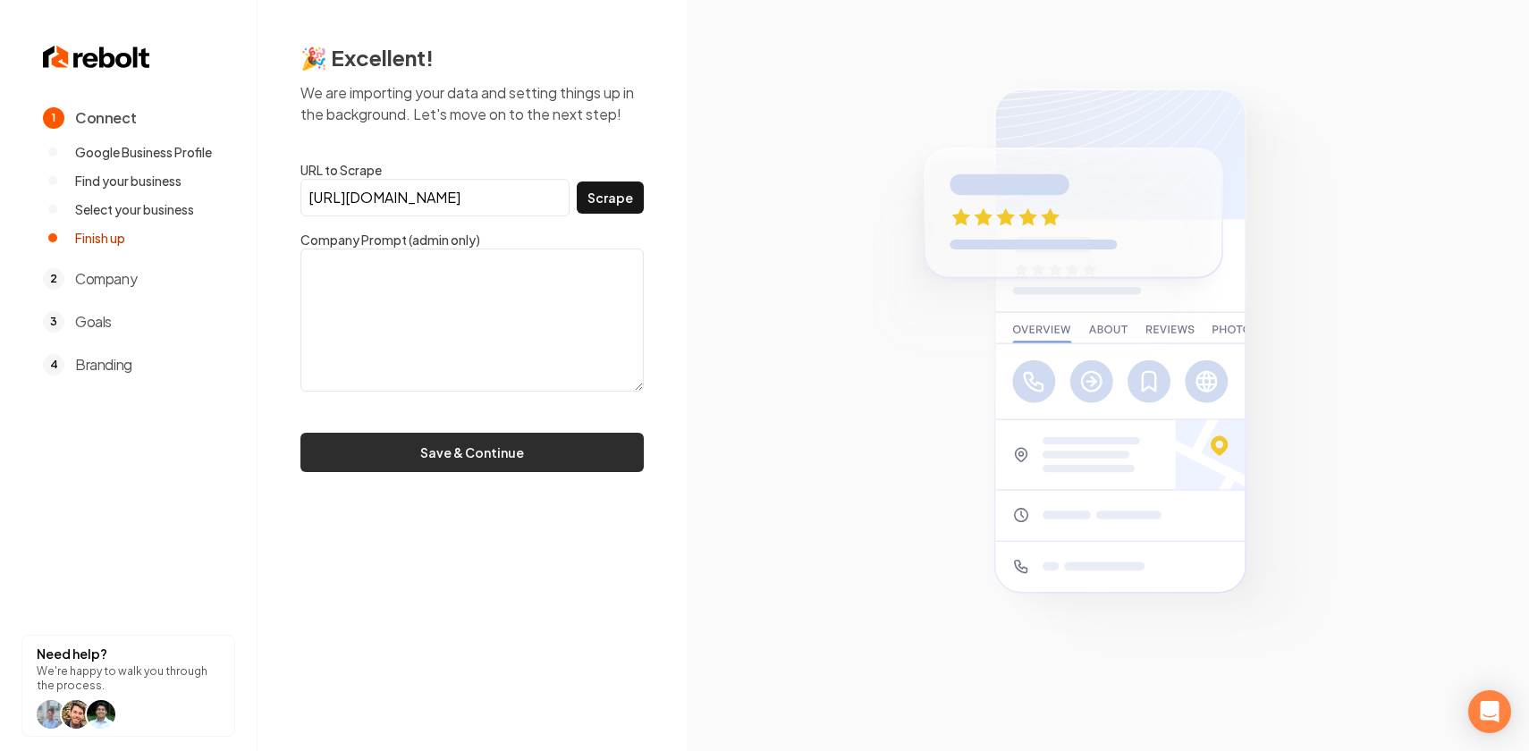
click at [501, 448] on button "Save & Continue" at bounding box center [471, 452] width 343 height 39
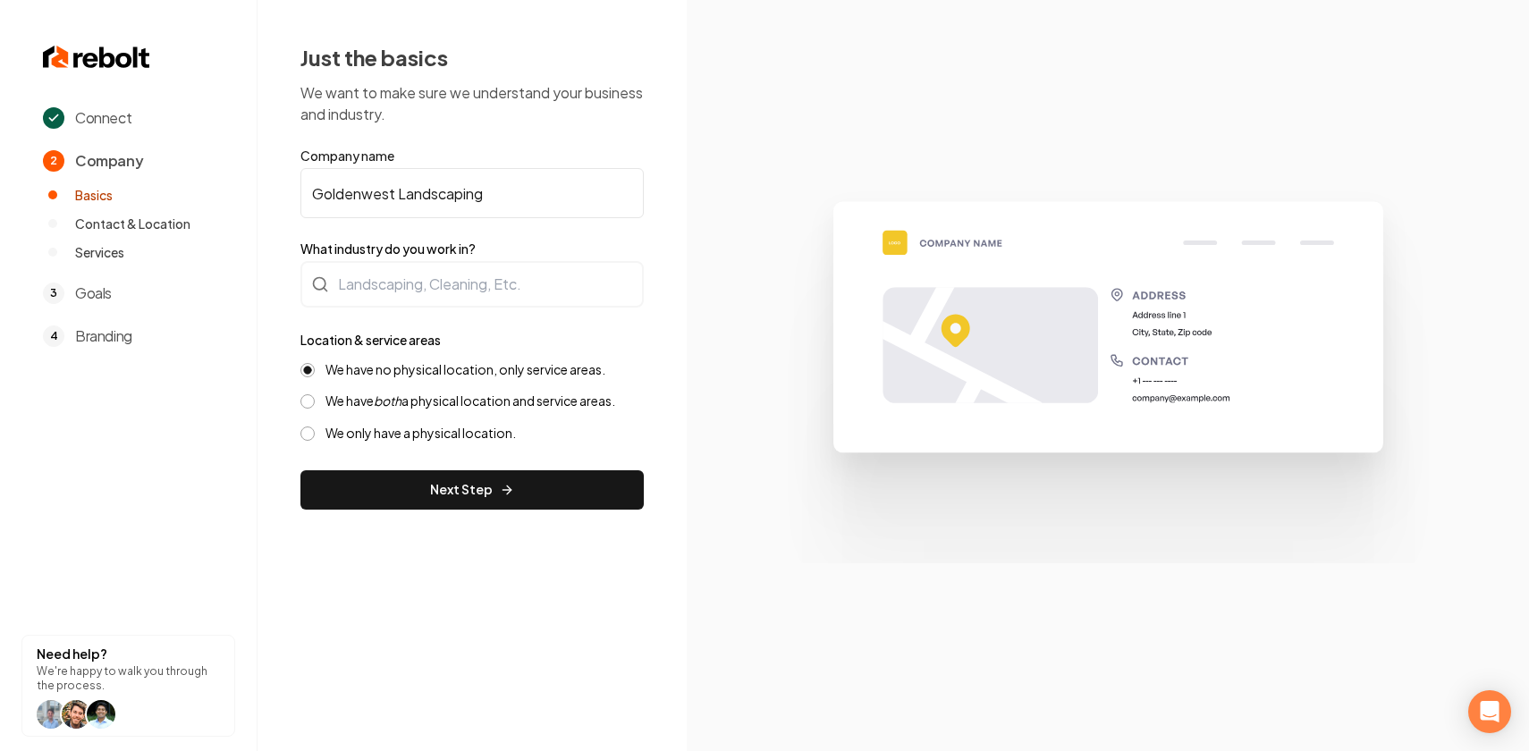
drag, startPoint x: 401, startPoint y: 198, endPoint x: 561, endPoint y: 198, distance: 160.0
click at [561, 198] on input "Goldenwest Landscaping" at bounding box center [471, 193] width 343 height 50
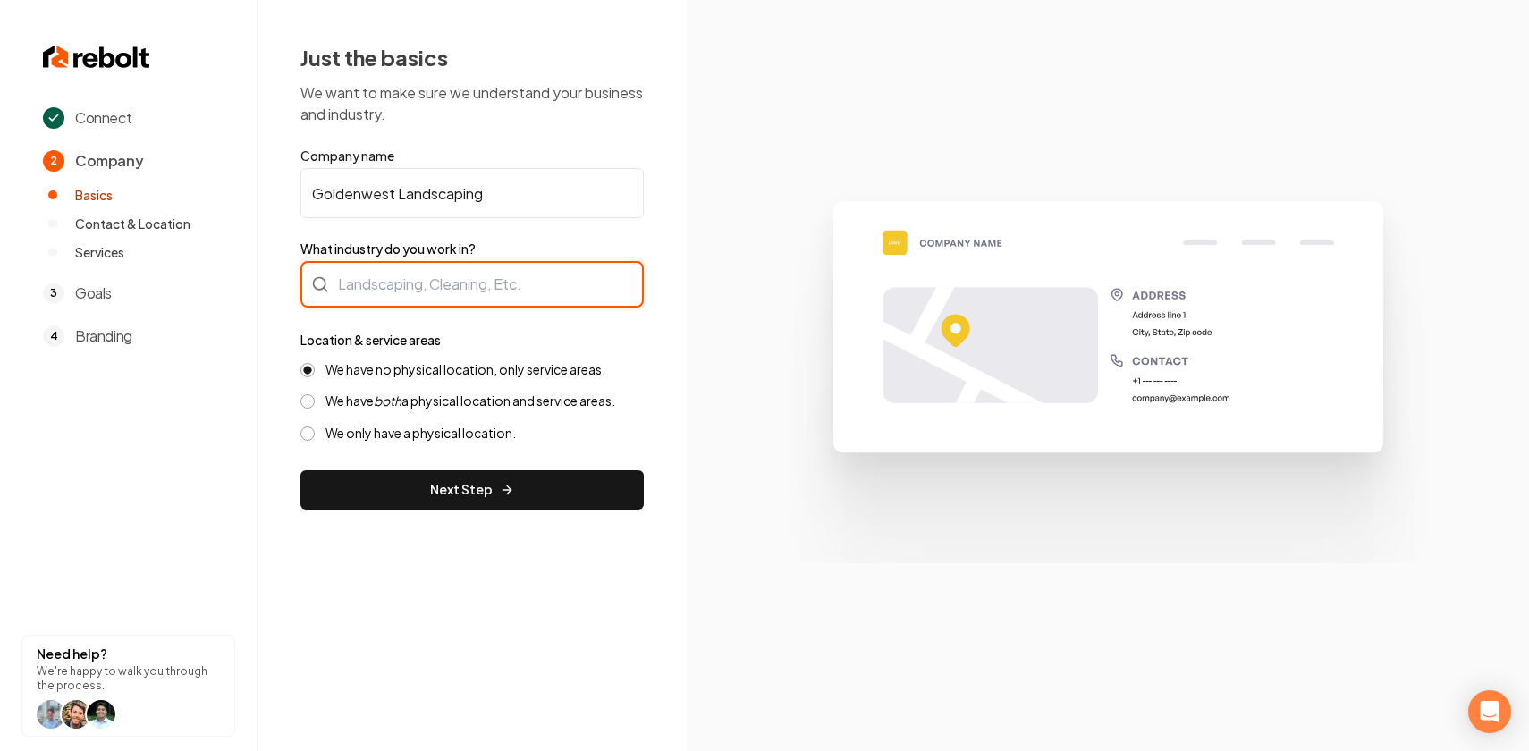
click at [470, 281] on div at bounding box center [471, 284] width 343 height 46
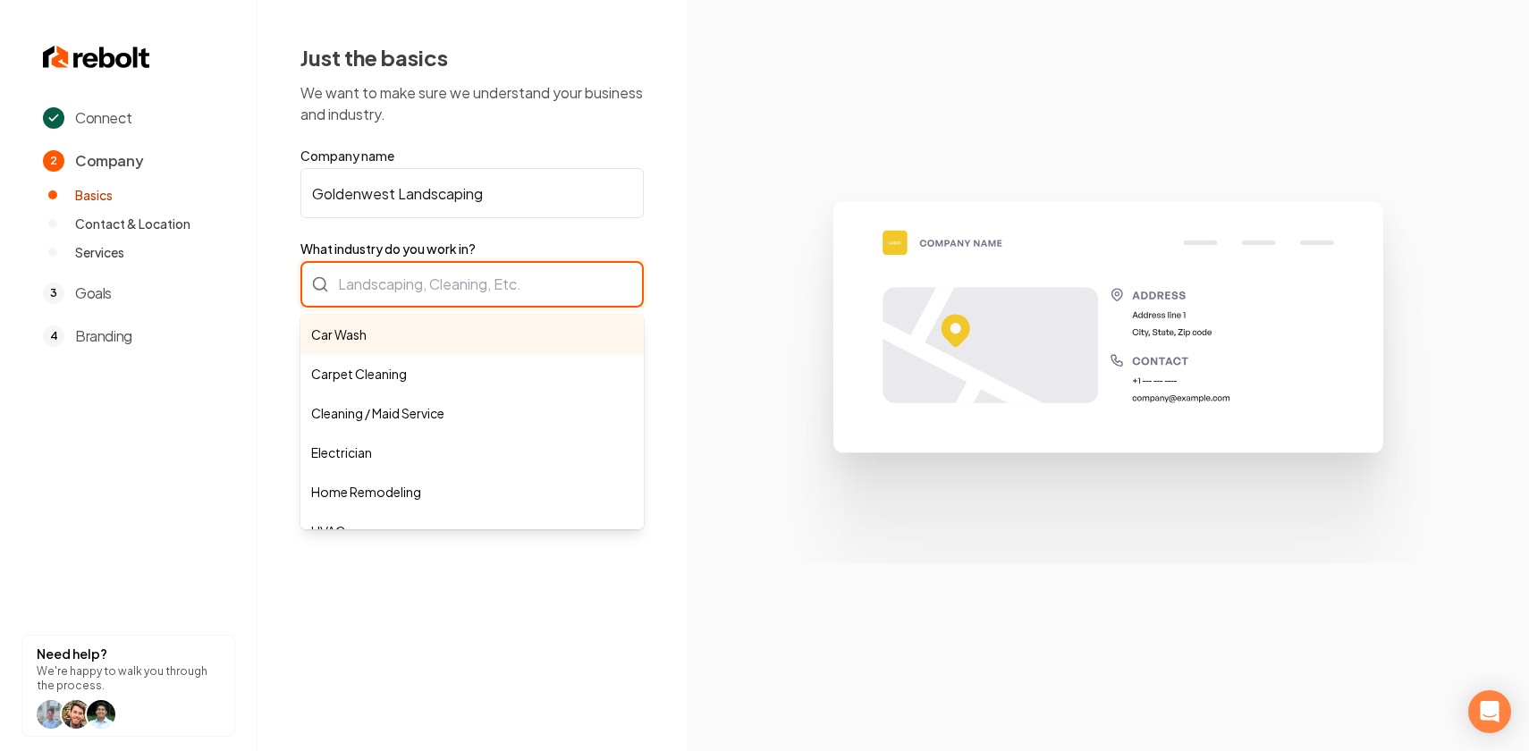
paste input "Landscaping"
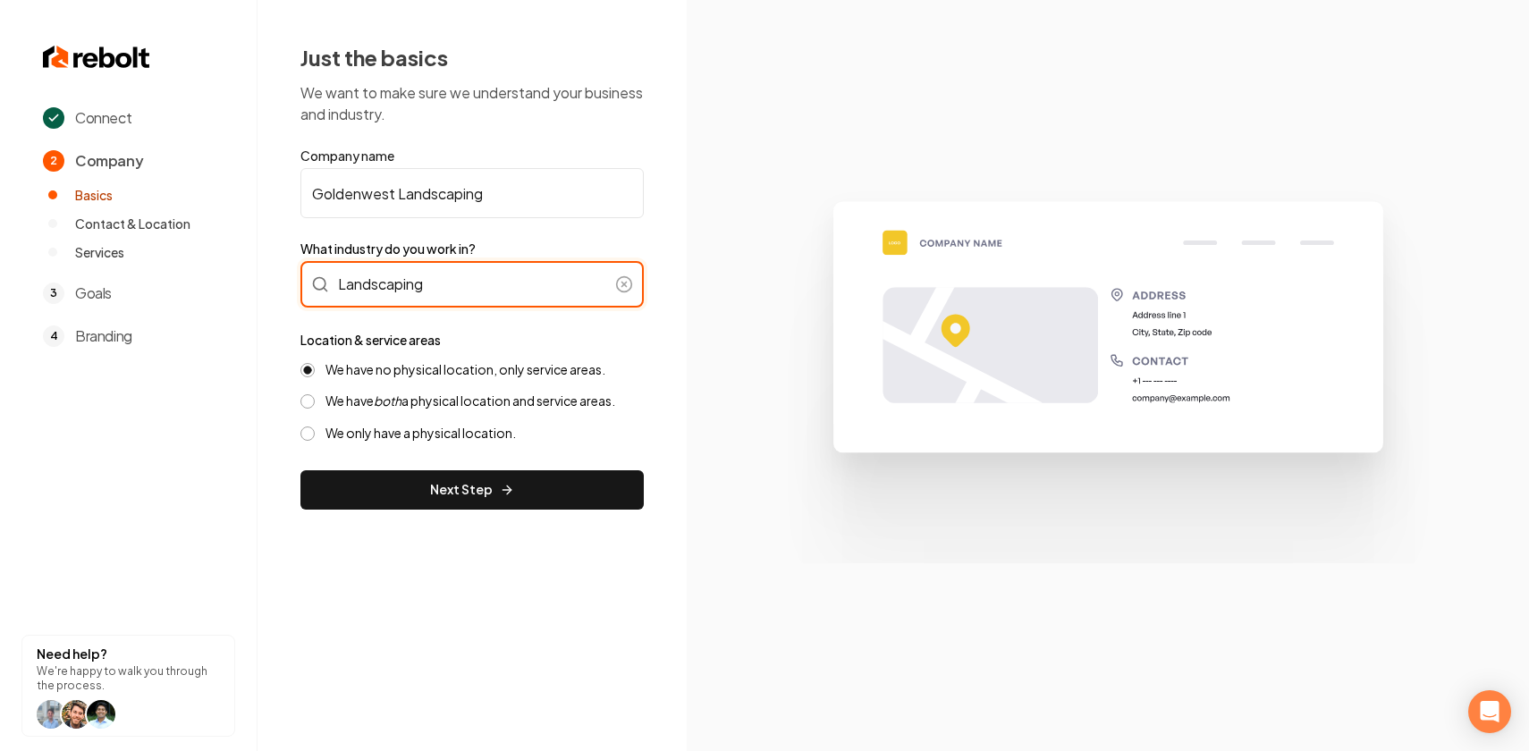
type input "Landscaping"
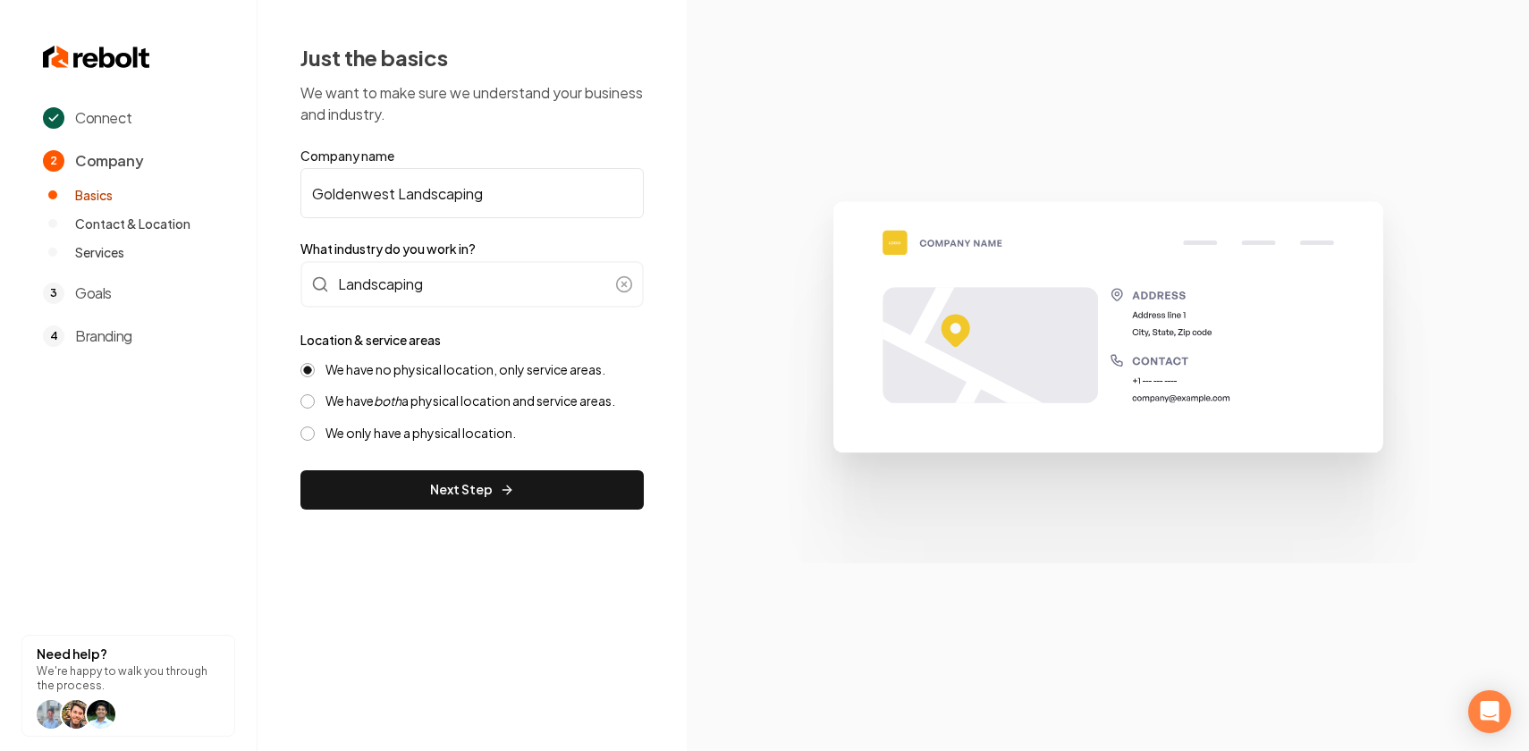
click at [594, 238] on form "Company name Goldenwest Landscaping What industry do you work in? Landscaping L…" at bounding box center [471, 328] width 343 height 363
click at [543, 488] on button "Next Step" at bounding box center [471, 489] width 343 height 39
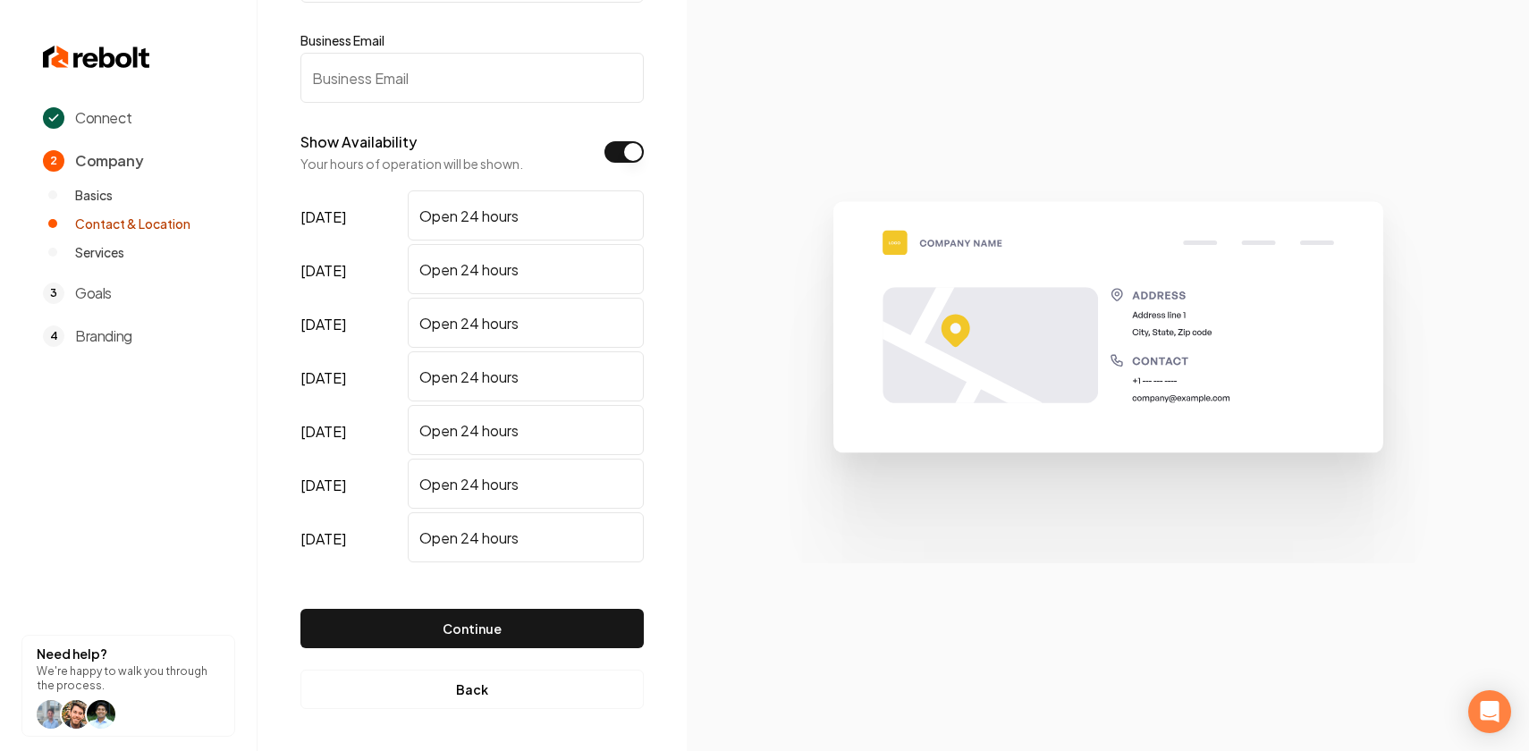
scroll to position [222, 0]
click at [514, 624] on button "Continue" at bounding box center [471, 627] width 343 height 39
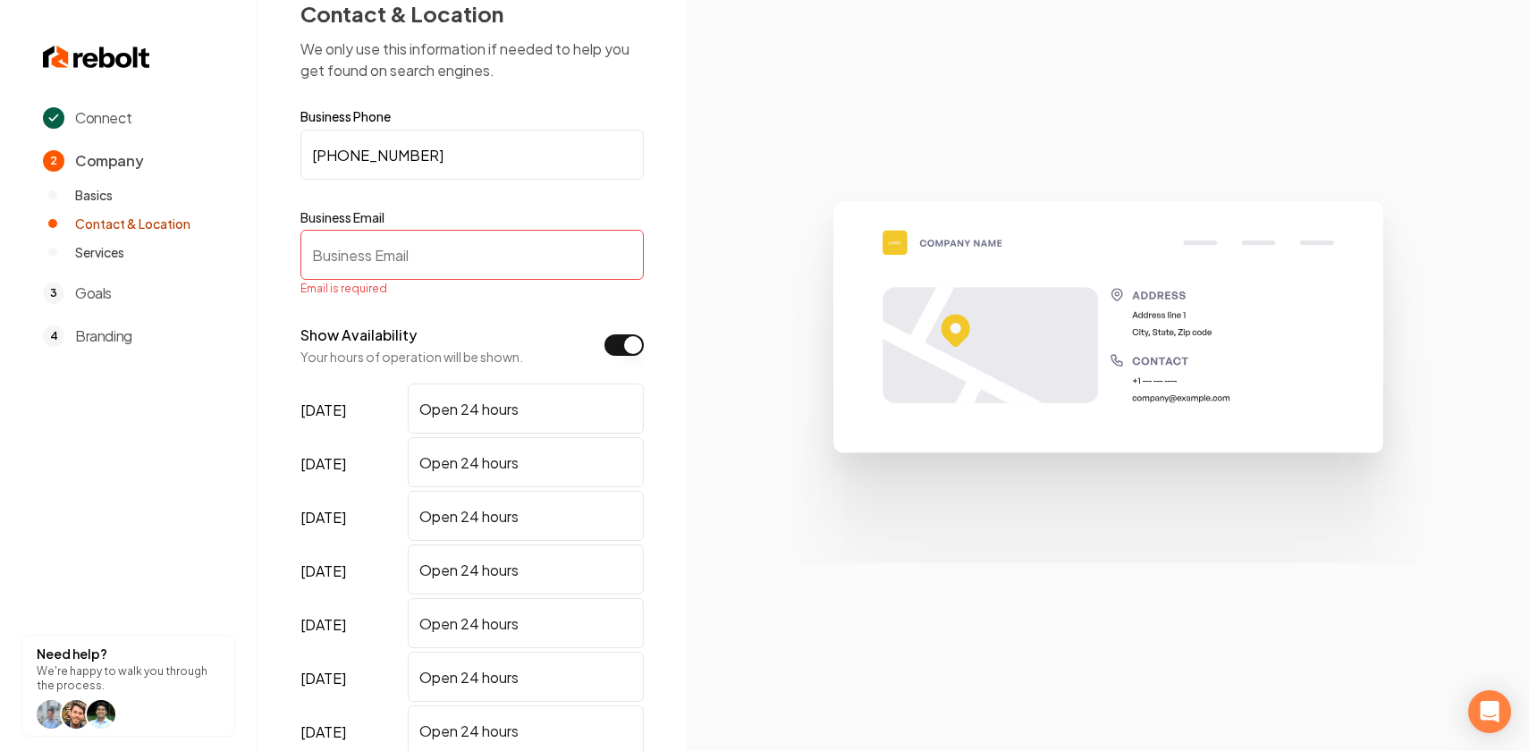
scroll to position [0, 0]
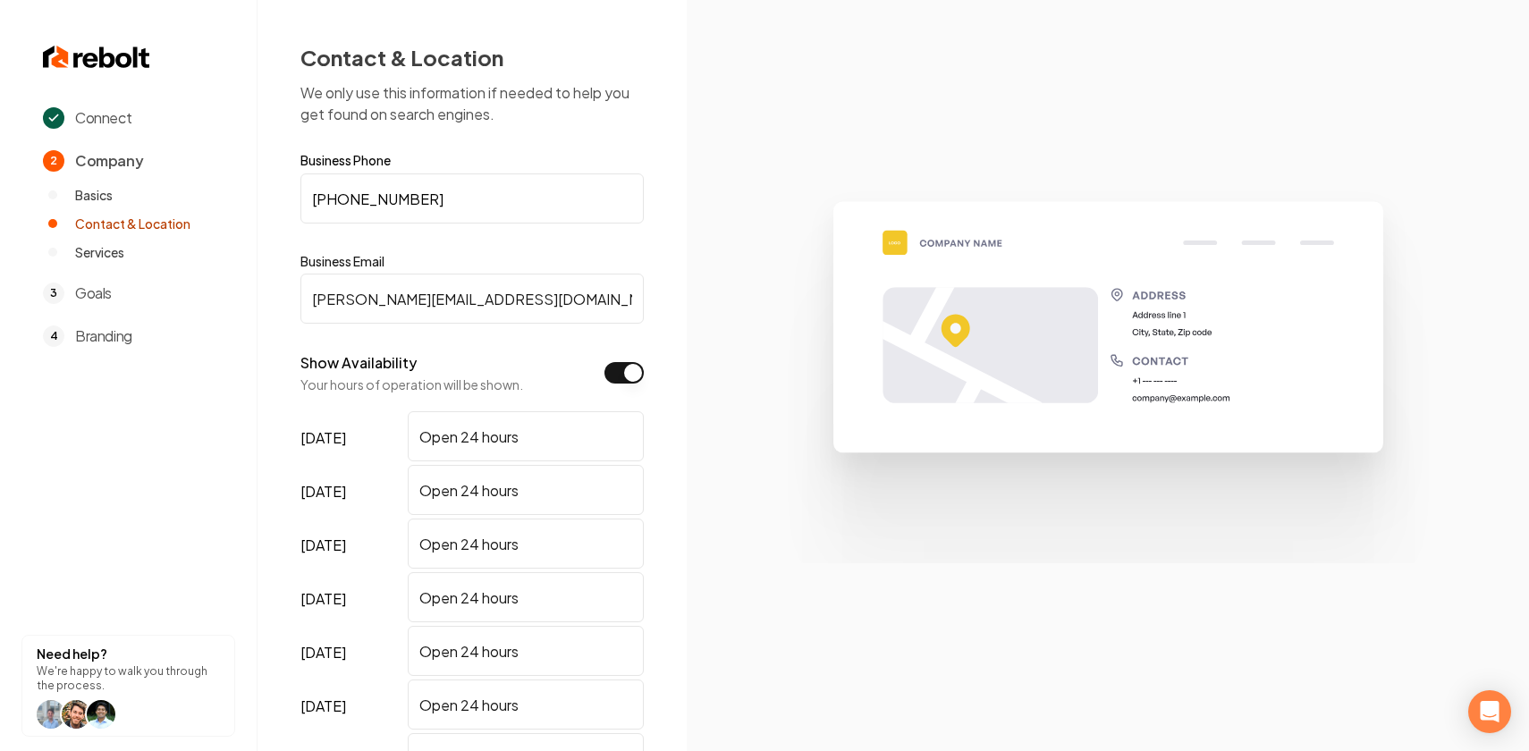
type input "[PERSON_NAME][EMAIL_ADDRESS][DOMAIN_NAME]"
click at [472, 267] on label "Business Email" at bounding box center [471, 261] width 343 height 18
click at [472, 274] on input "[PERSON_NAME][EMAIL_ADDRESS][DOMAIN_NAME]" at bounding box center [471, 299] width 343 height 50
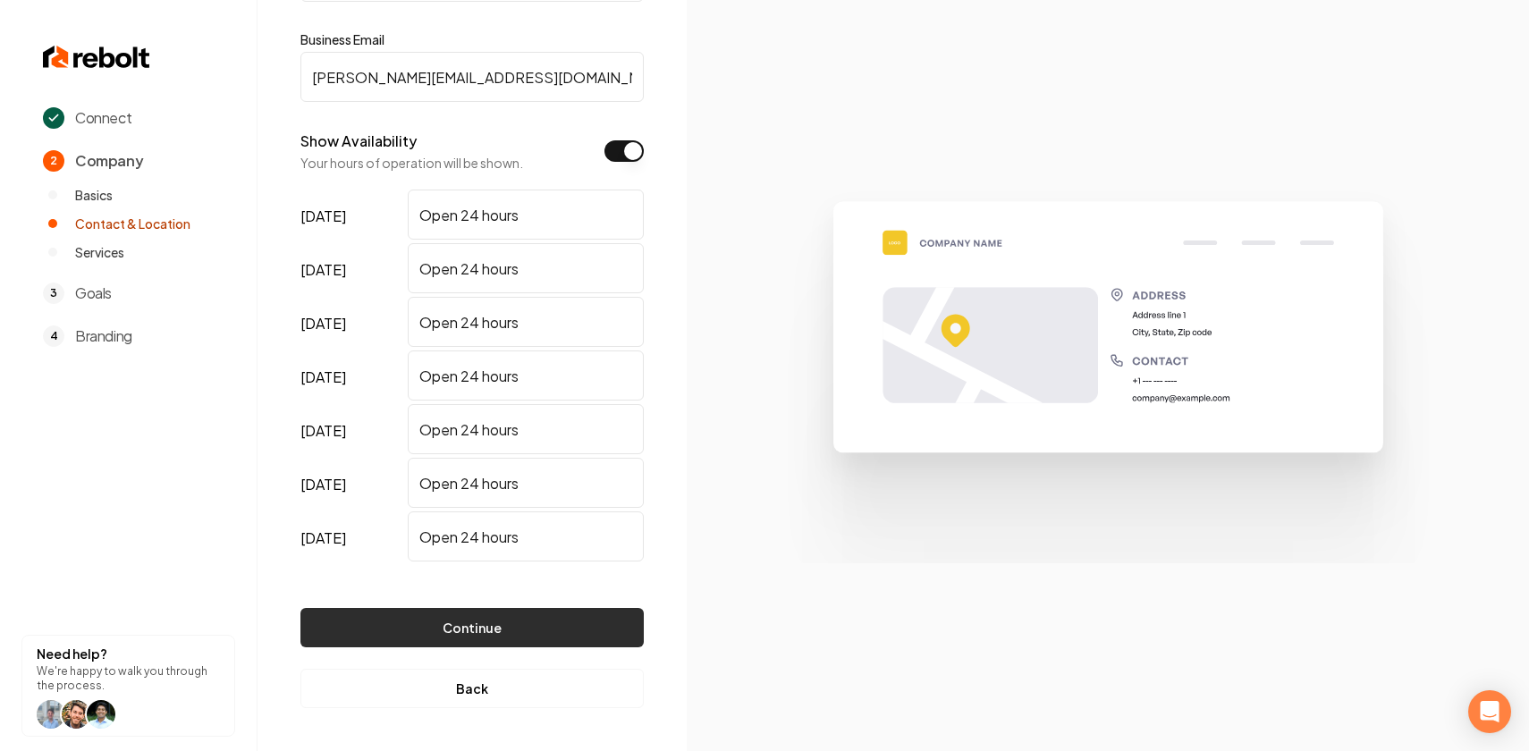
click at [513, 622] on button "Continue" at bounding box center [471, 627] width 343 height 39
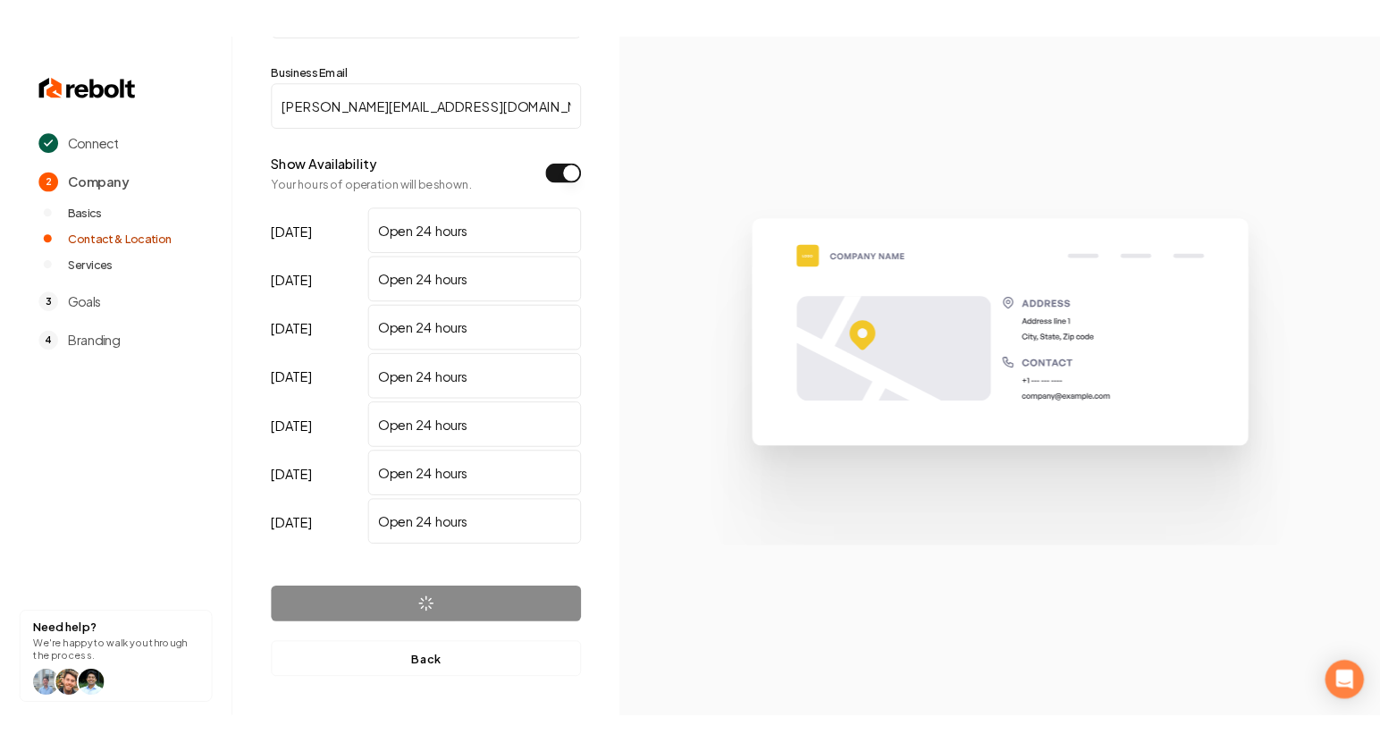
scroll to position [0, 0]
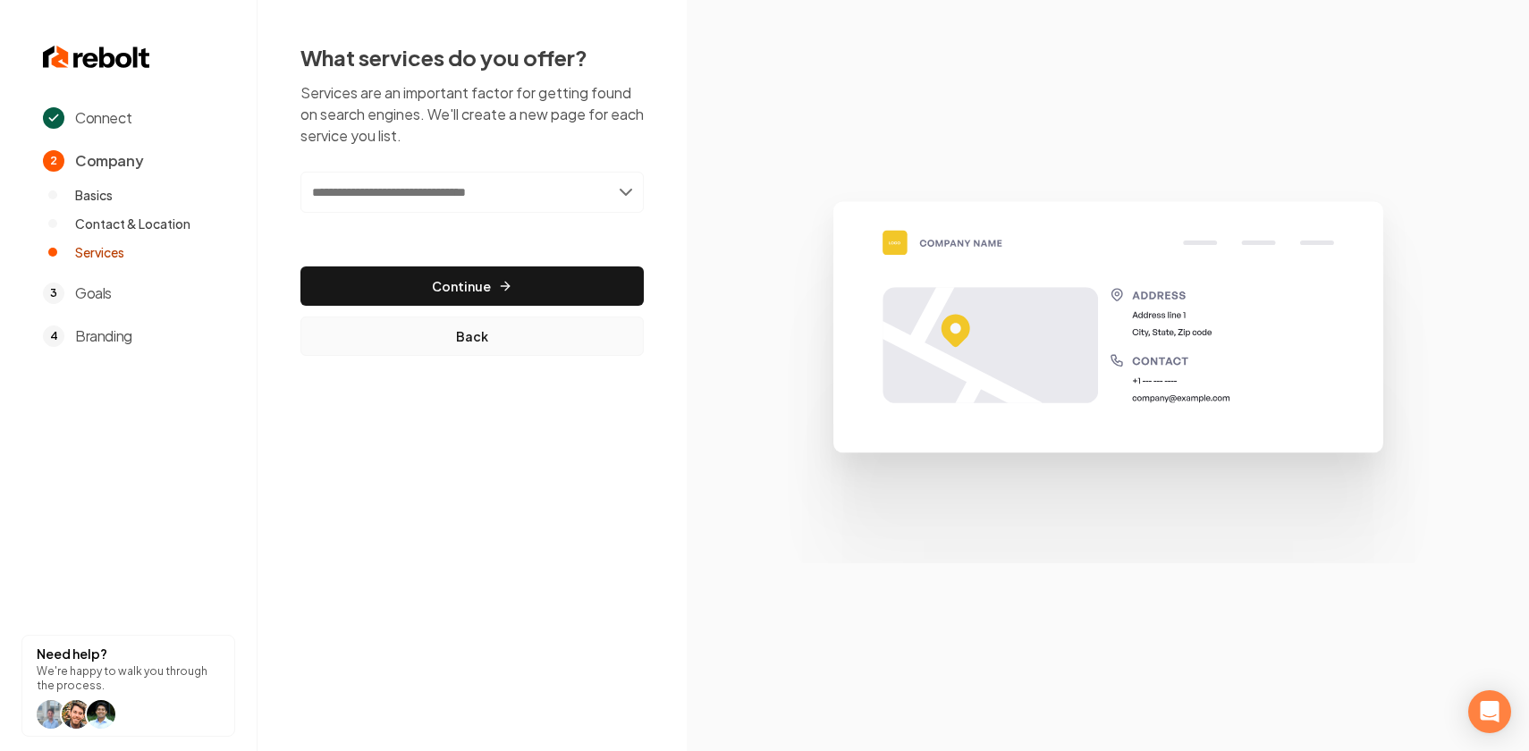
click at [477, 332] on button "Back" at bounding box center [471, 336] width 343 height 39
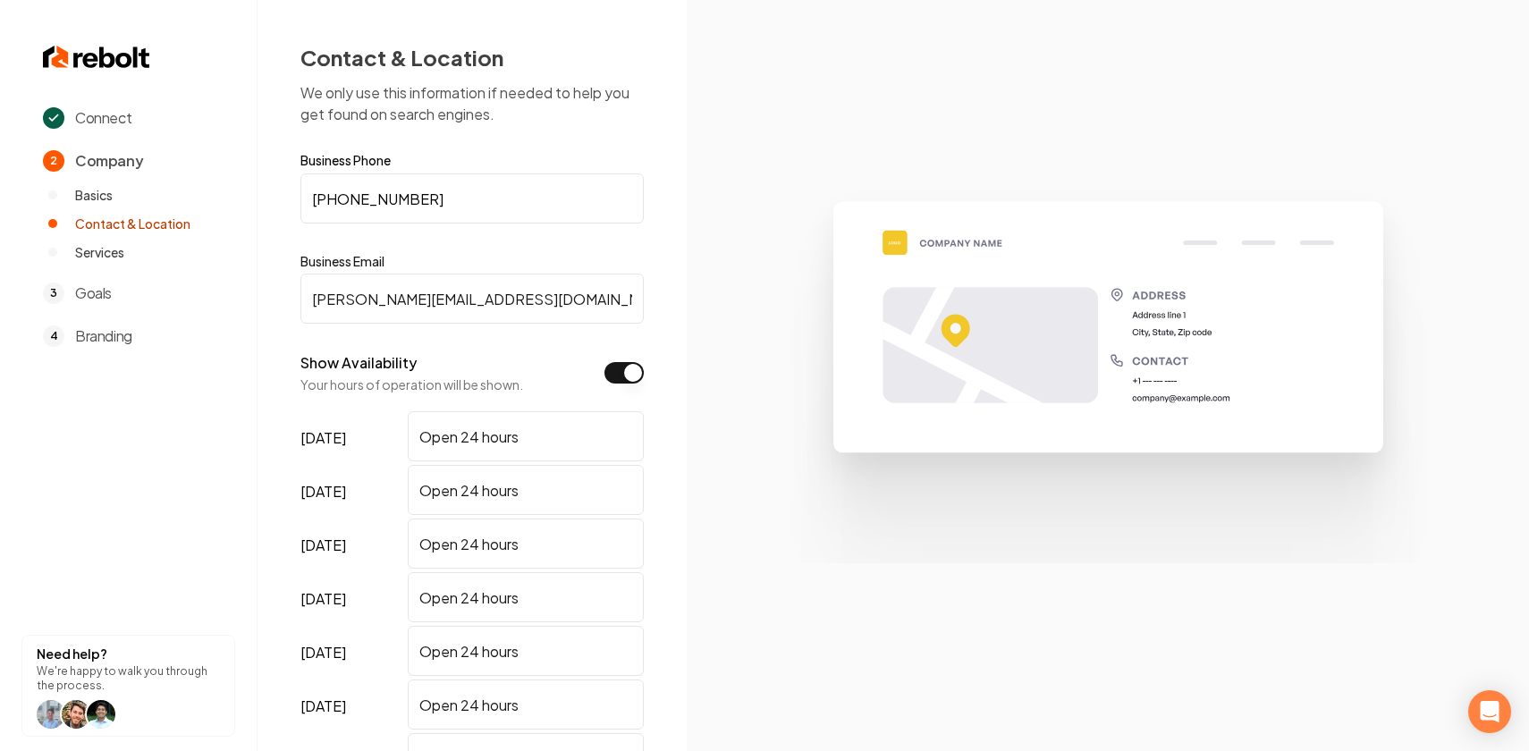
click at [622, 367] on button "Show Availability" at bounding box center [623, 372] width 39 height 21
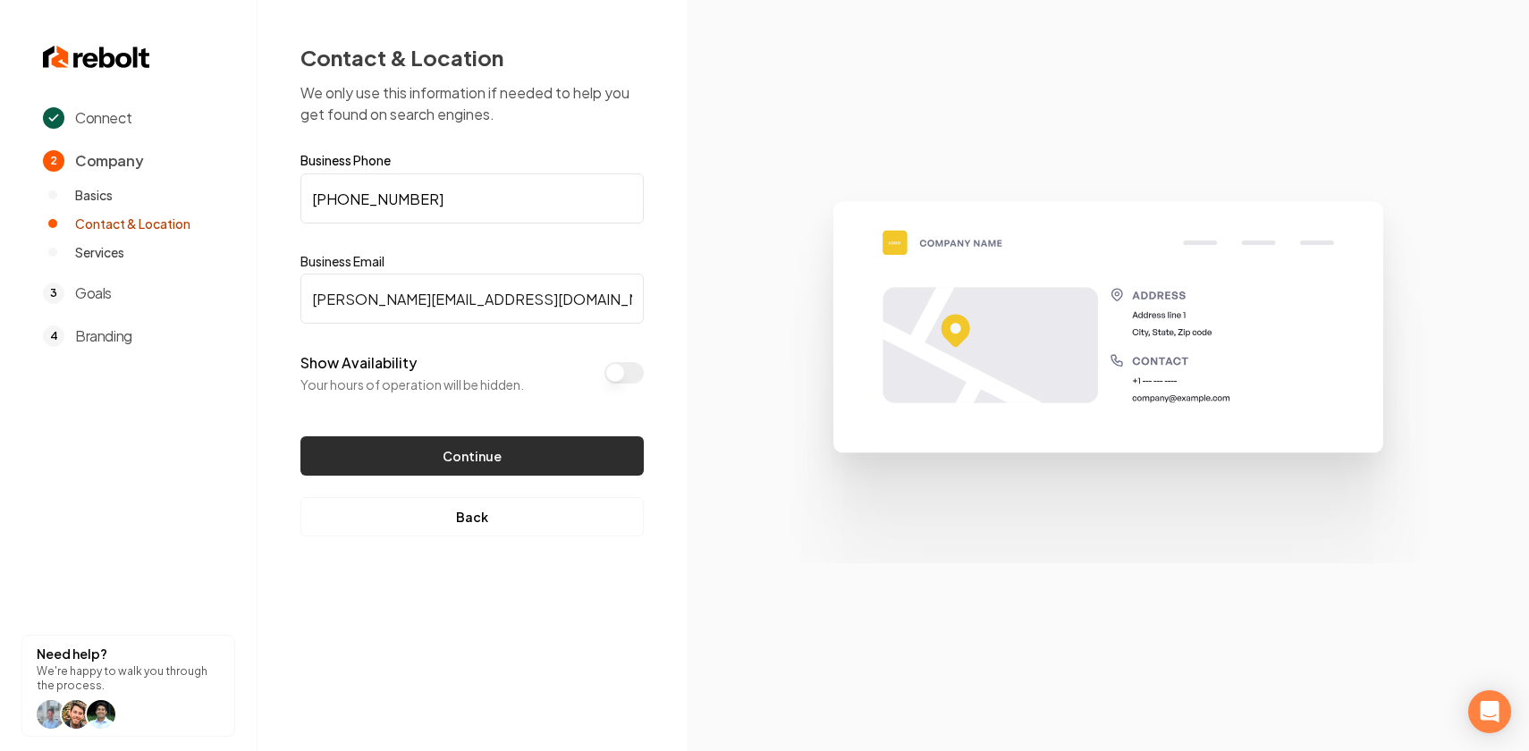
click at [531, 452] on button "Continue" at bounding box center [471, 455] width 343 height 39
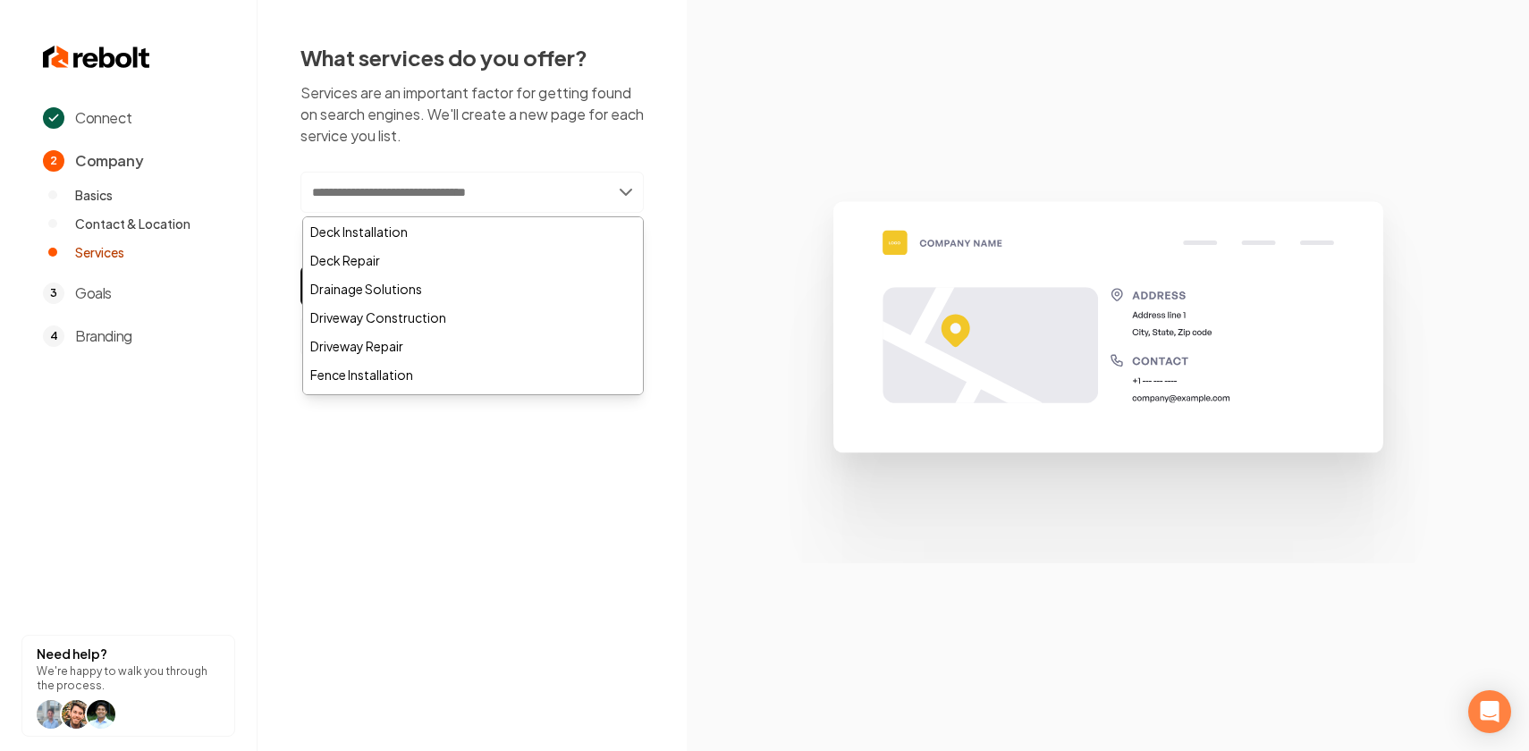
click at [521, 197] on input "text" at bounding box center [471, 192] width 343 height 41
click at [672, 114] on div "What services do you offer? Services are an important factor for getting found …" at bounding box center [471, 199] width 429 height 399
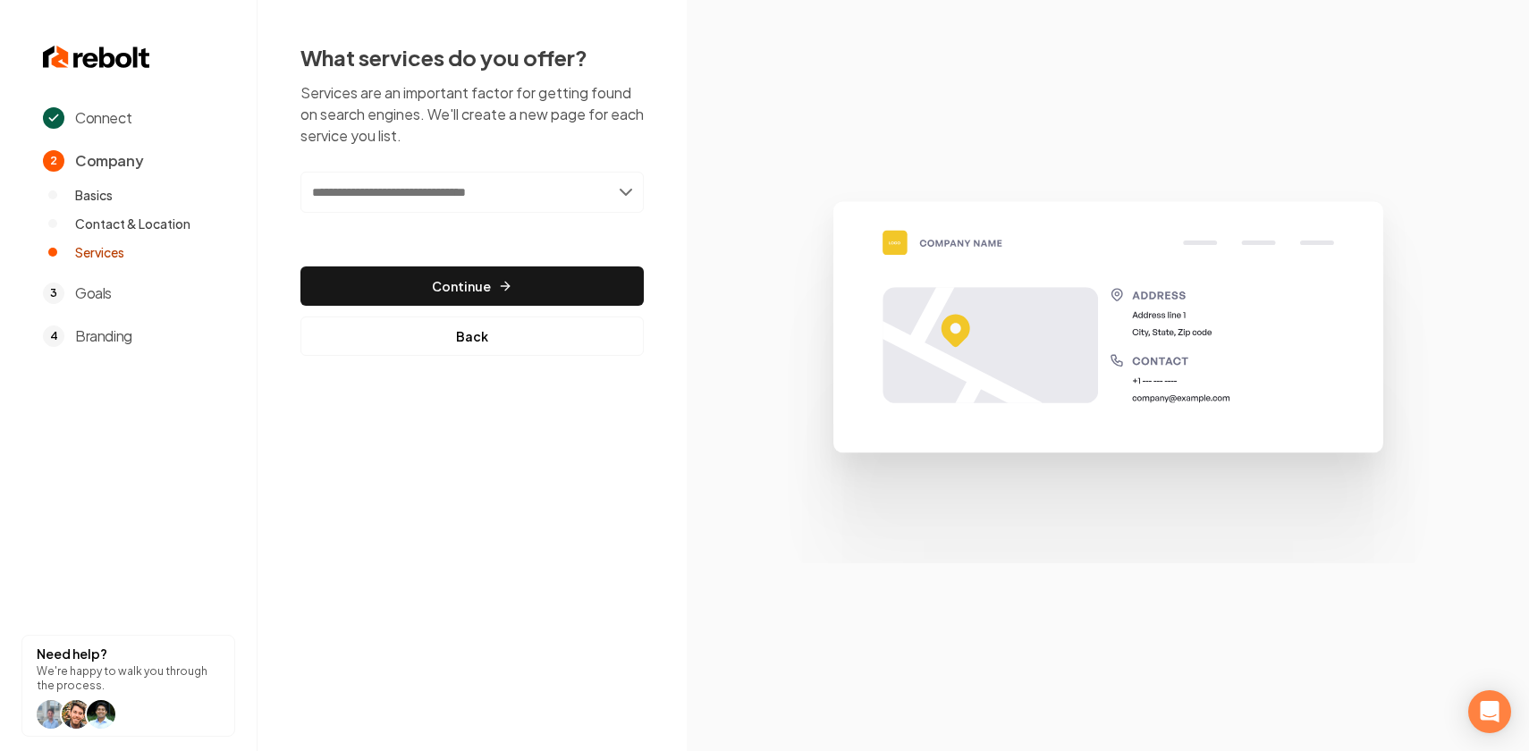
click at [481, 185] on input "text" at bounding box center [471, 192] width 343 height 41
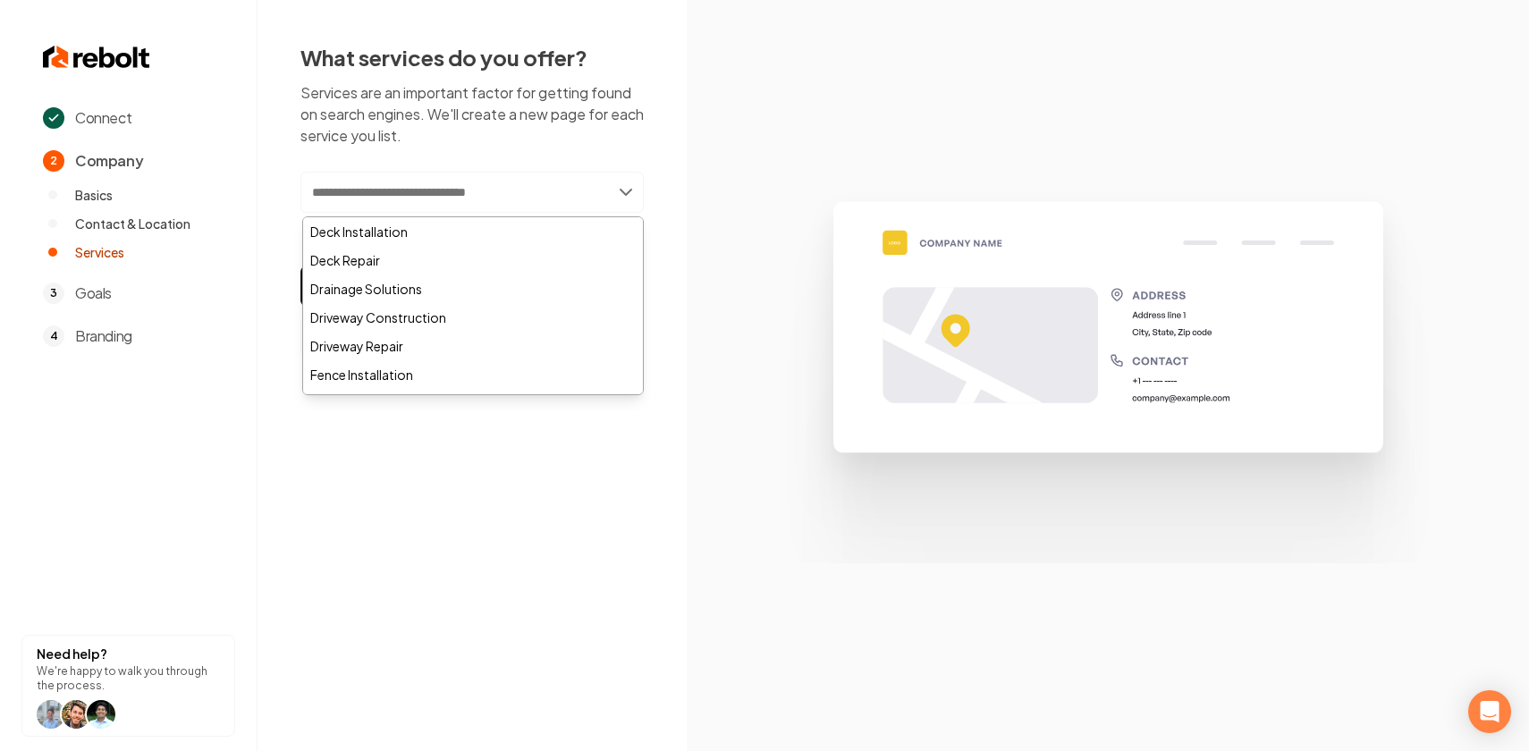
type input "*"
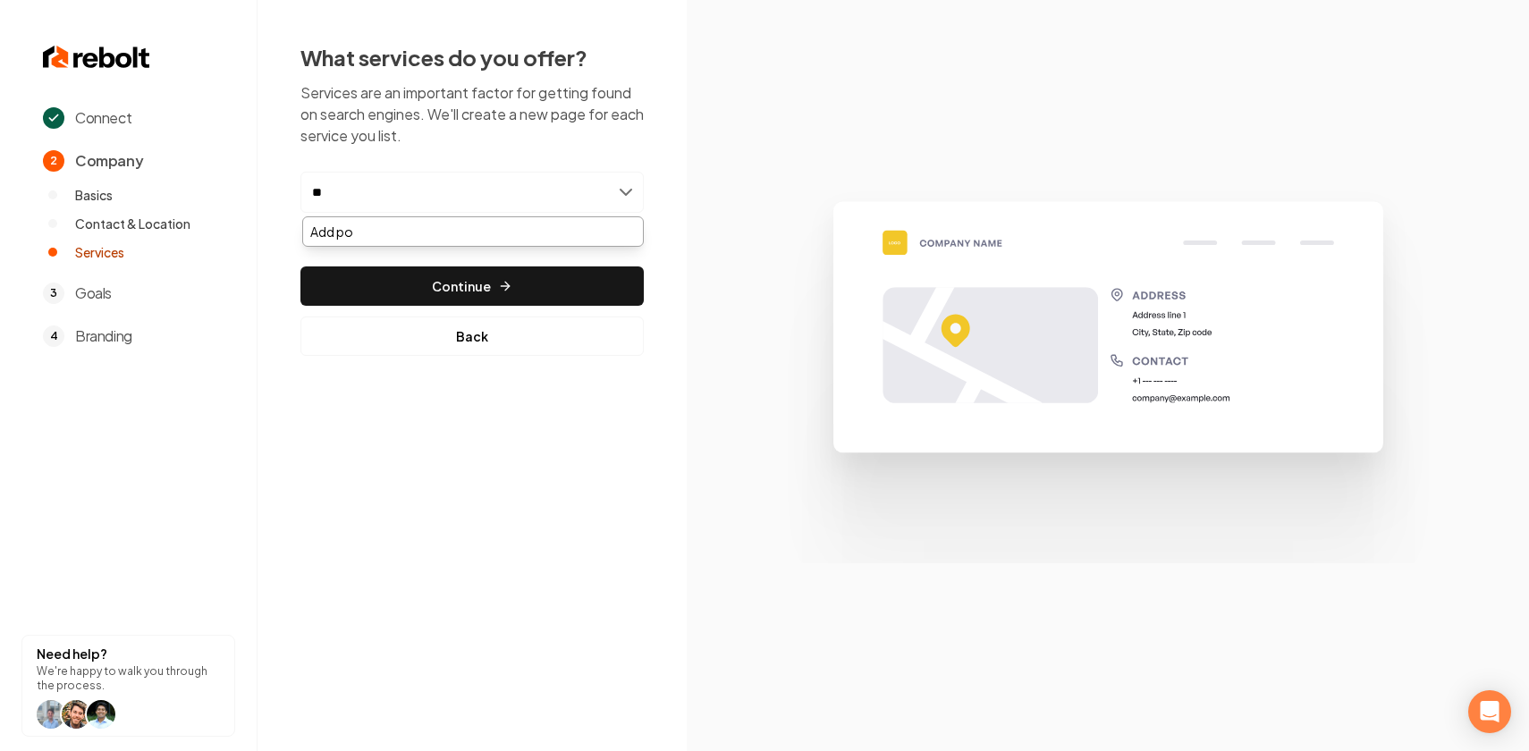
type input "*"
type input "**********"
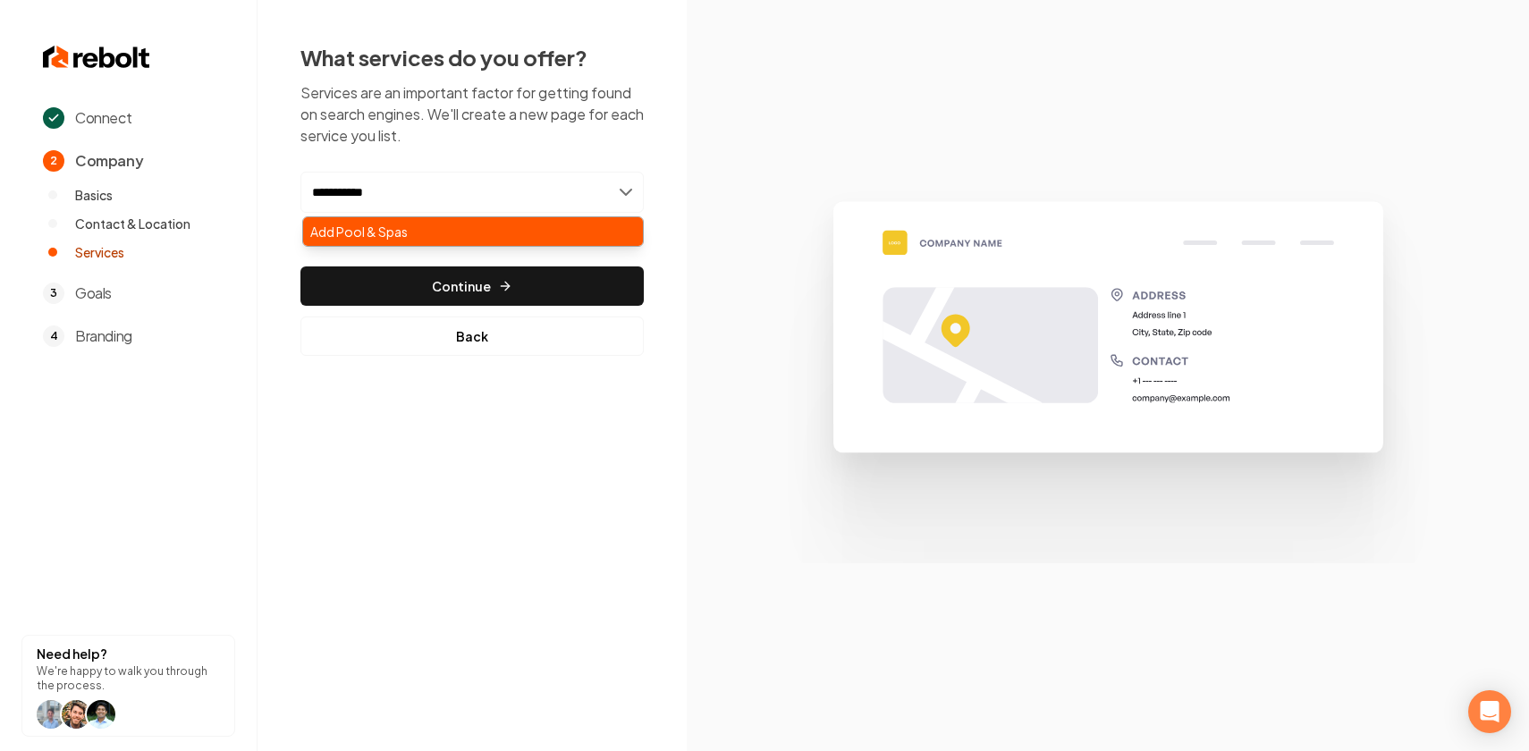
click at [458, 230] on div "Add Pool & Spas" at bounding box center [473, 231] width 340 height 29
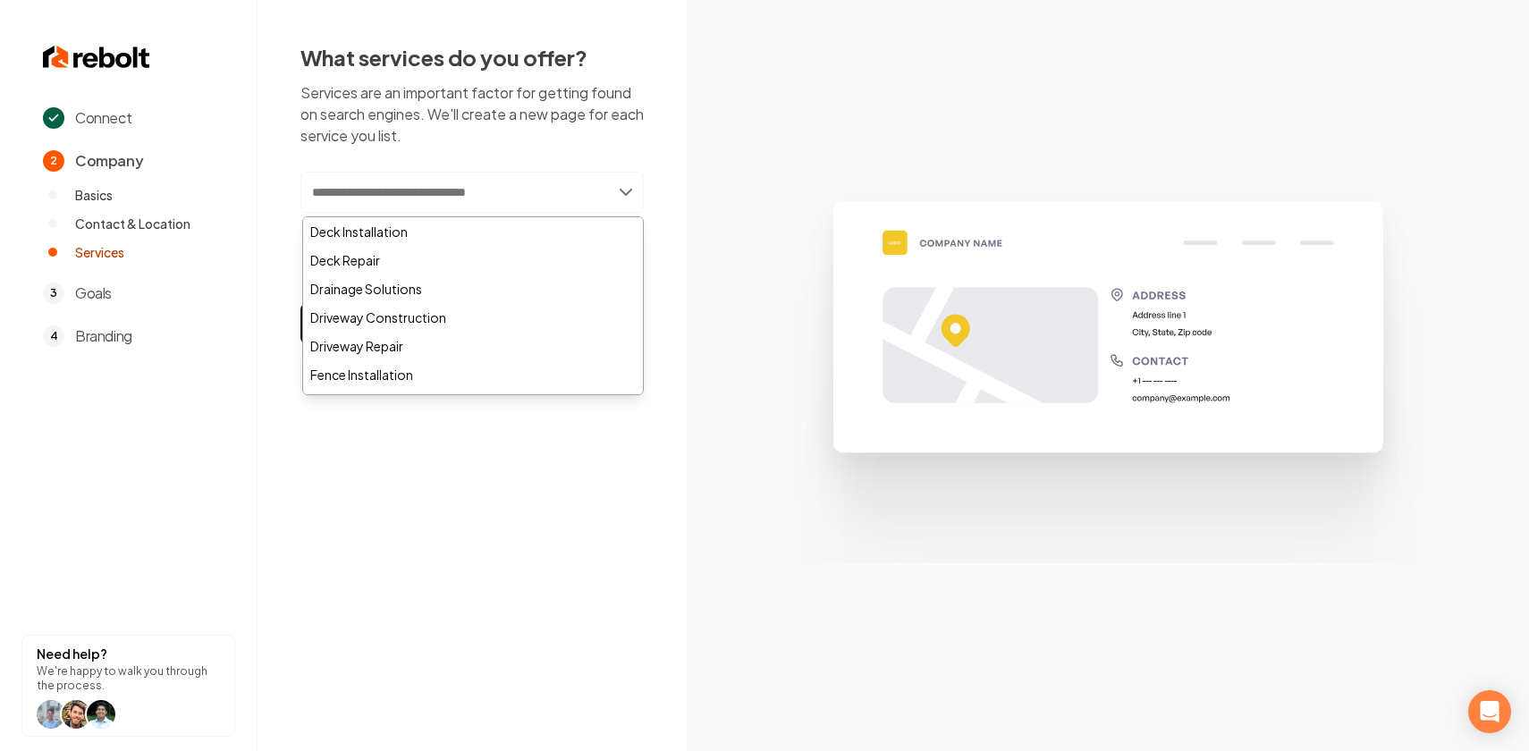
paste input "**********"
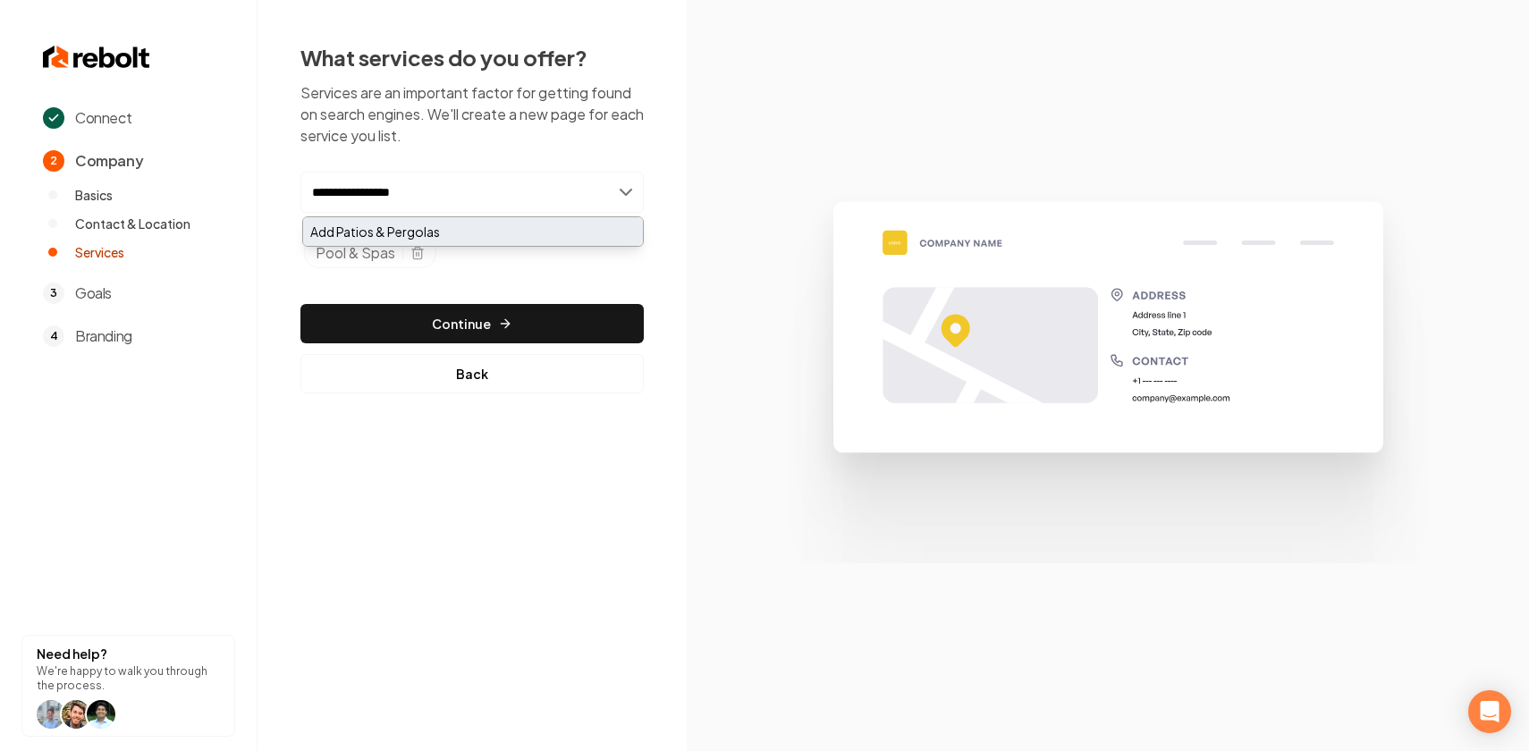
type input "**********"
click at [426, 236] on div "Add Patios & Pergolas" at bounding box center [473, 231] width 340 height 29
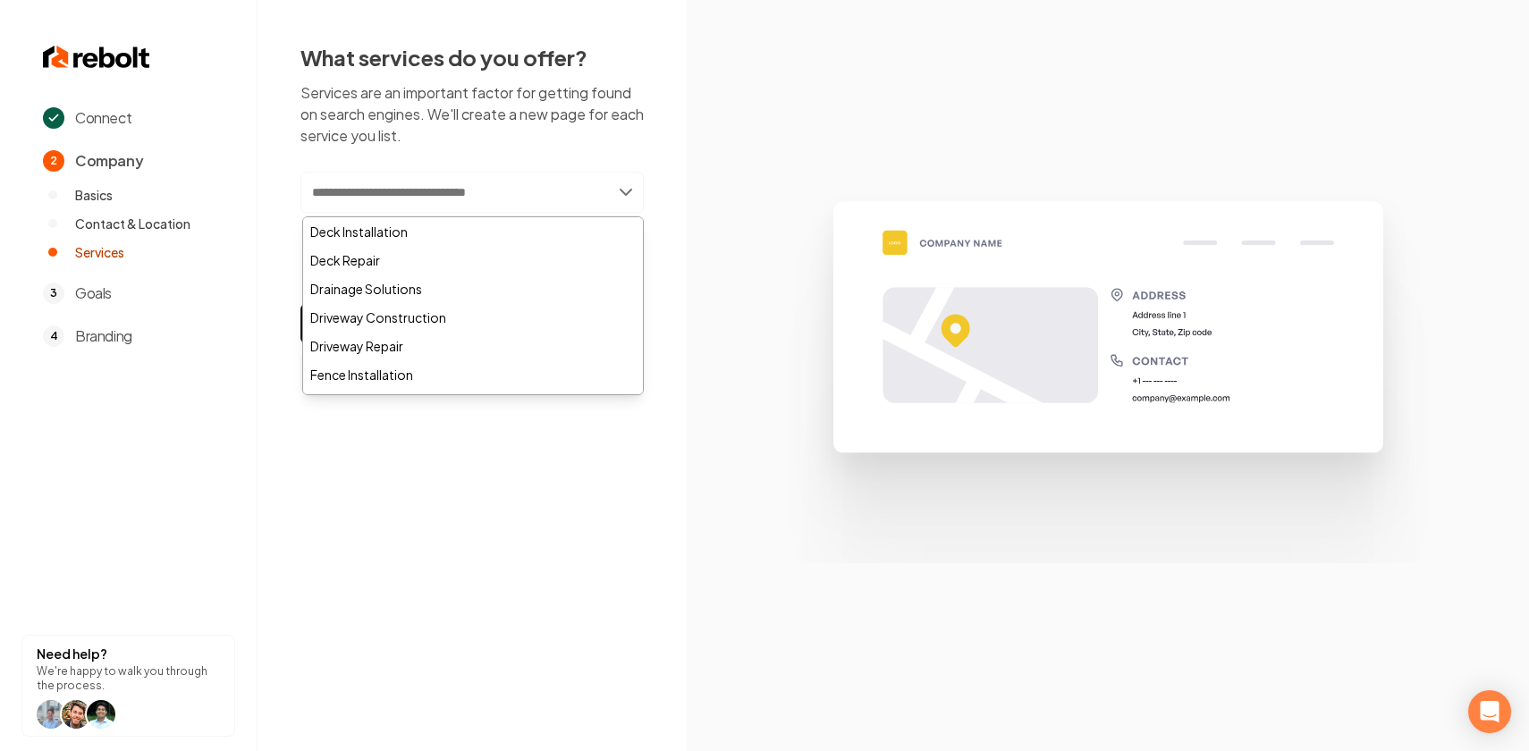
paste input "**********"
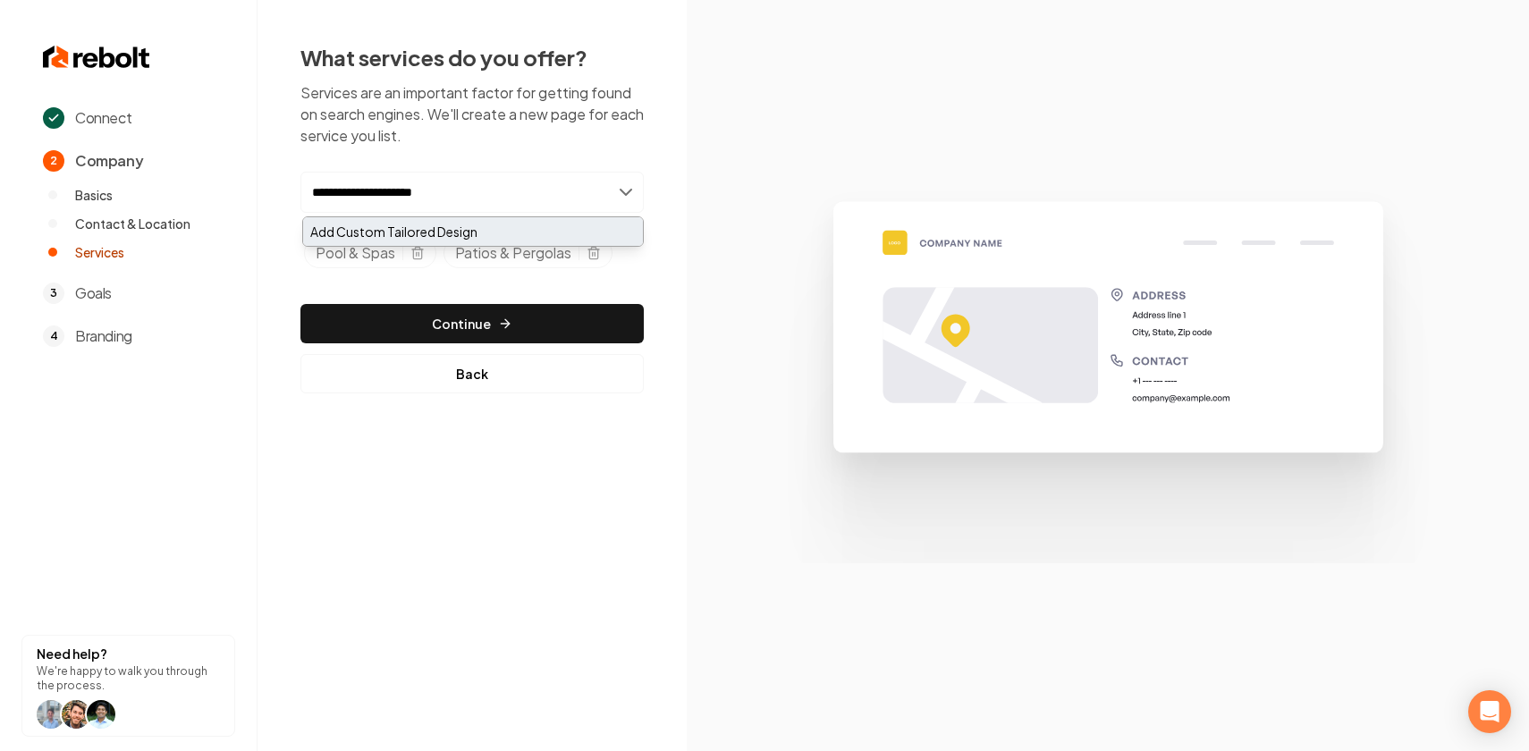
type input "**********"
click at [519, 225] on div "Add Custom Tailored Design" at bounding box center [473, 231] width 340 height 29
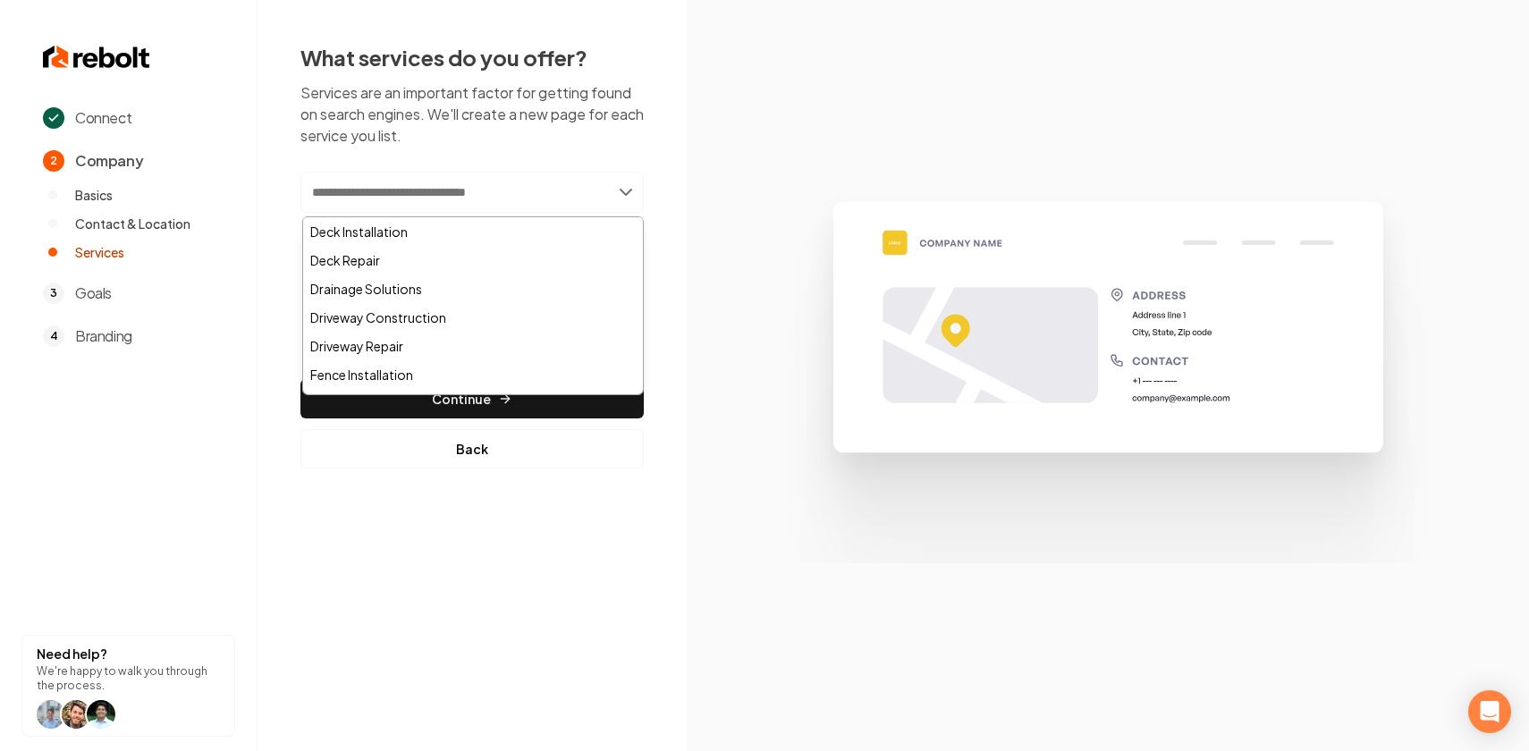
paste input "**********"
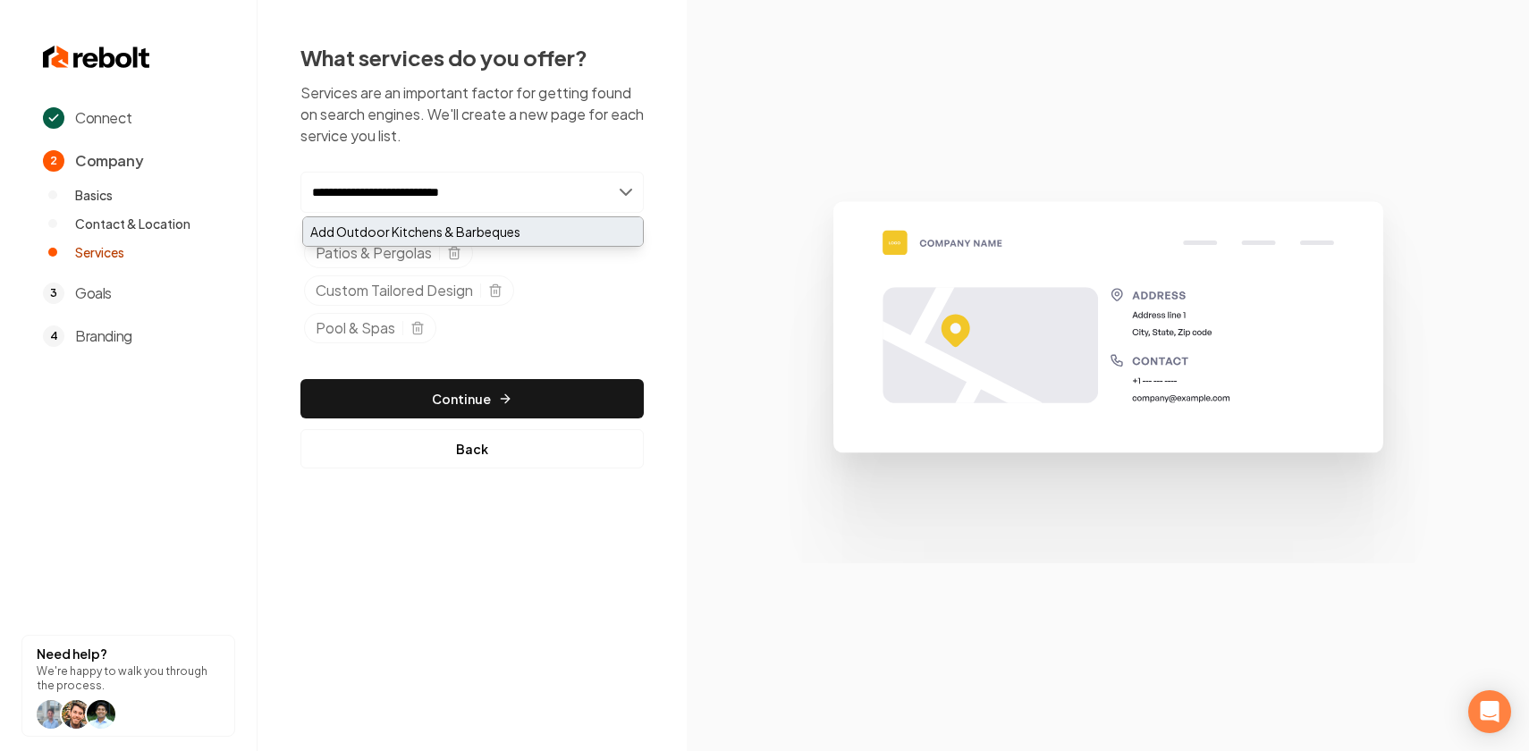
type input "**********"
click at [450, 229] on div "Add Outdoor Kitchens & Barbeques" at bounding box center [473, 231] width 340 height 29
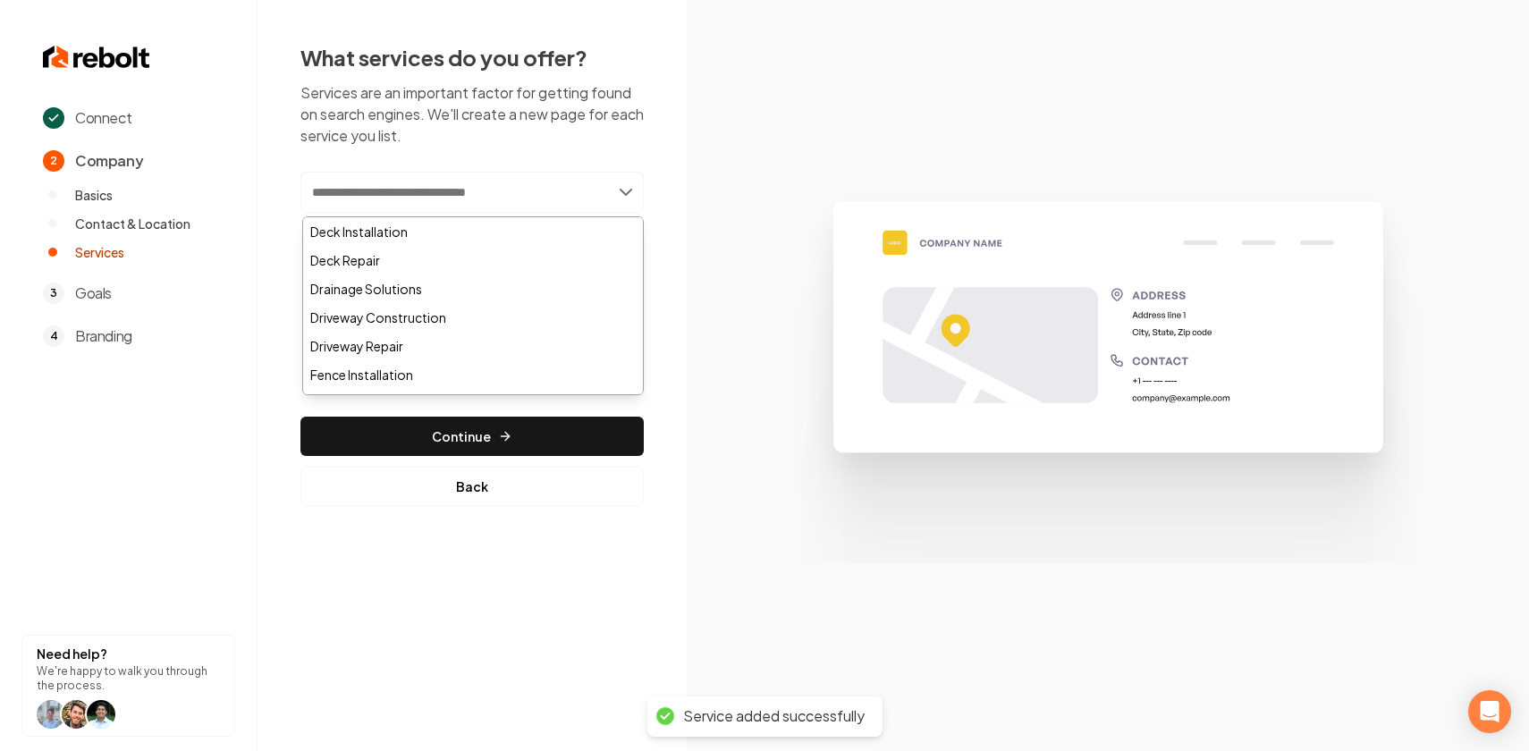
click at [418, 190] on input "text" at bounding box center [471, 192] width 343 height 41
paste input "*********"
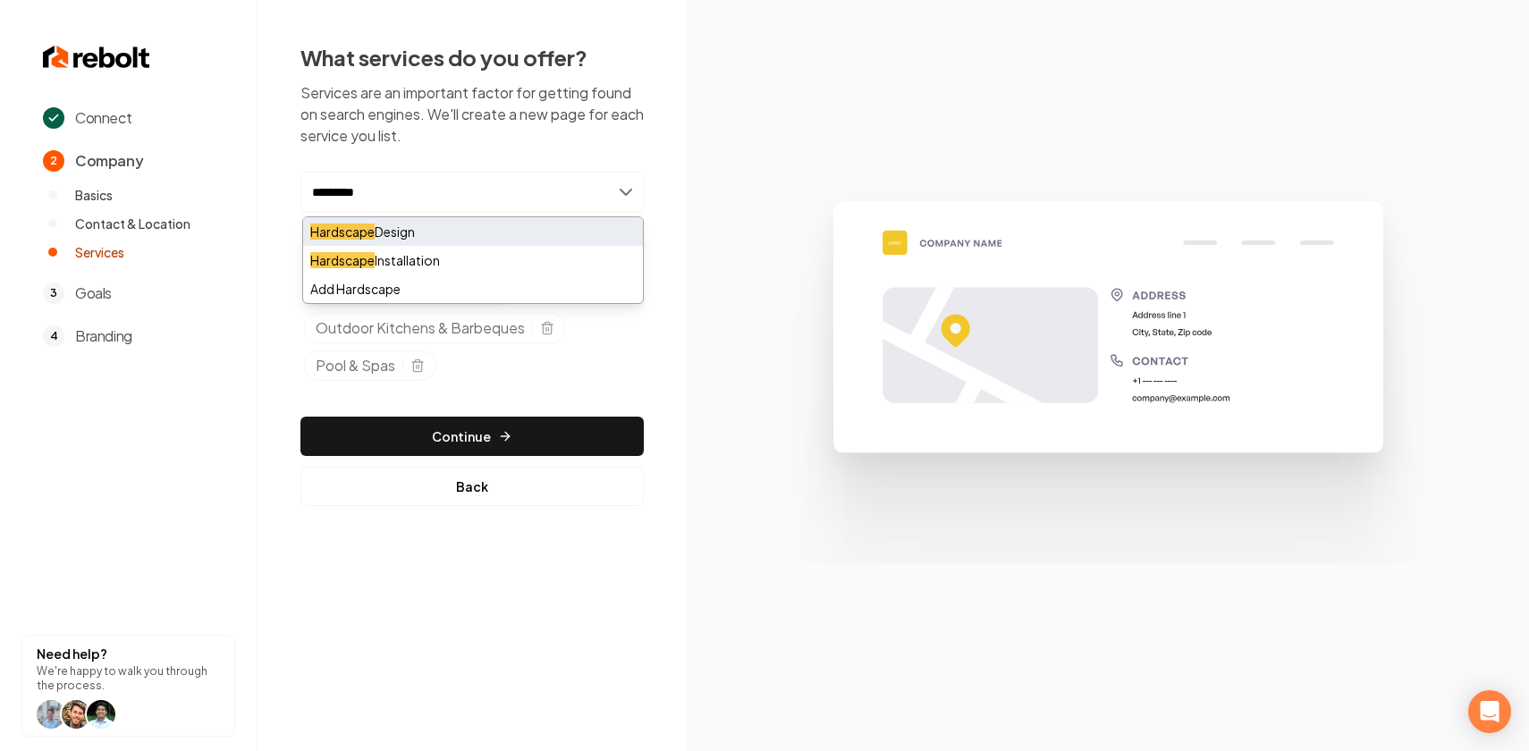
type input "*********"
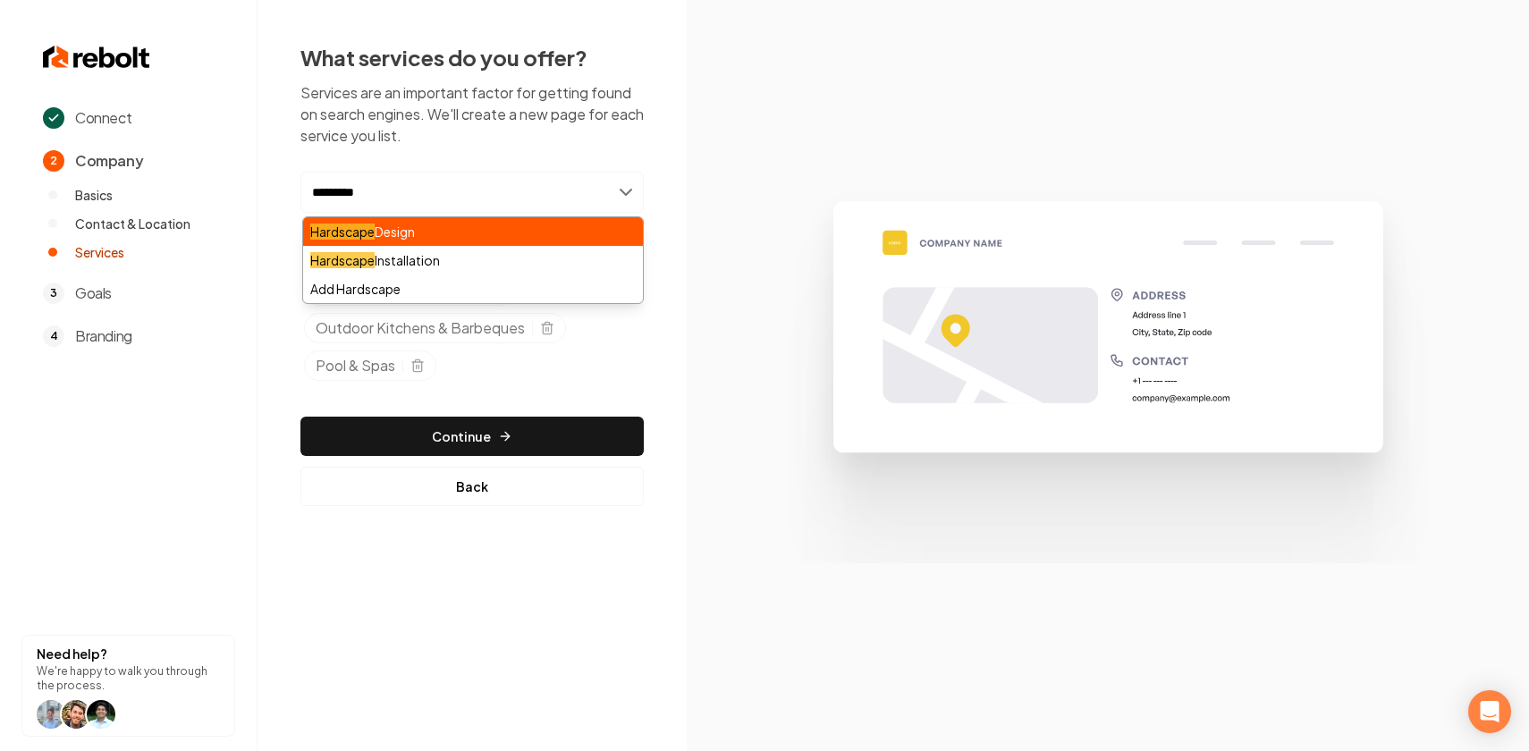
click at [431, 225] on div "Hardscape Design" at bounding box center [473, 231] width 340 height 29
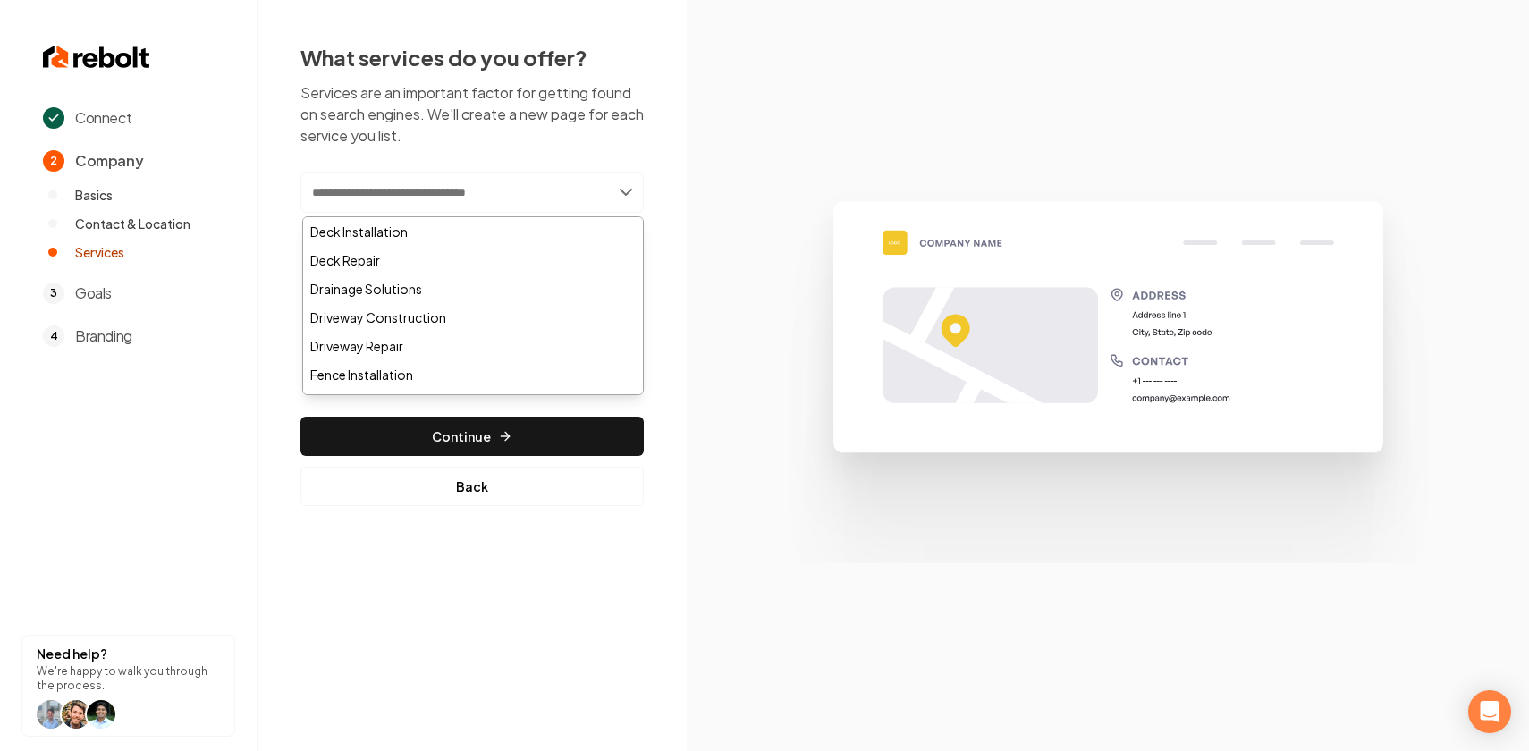
paste input "**********"
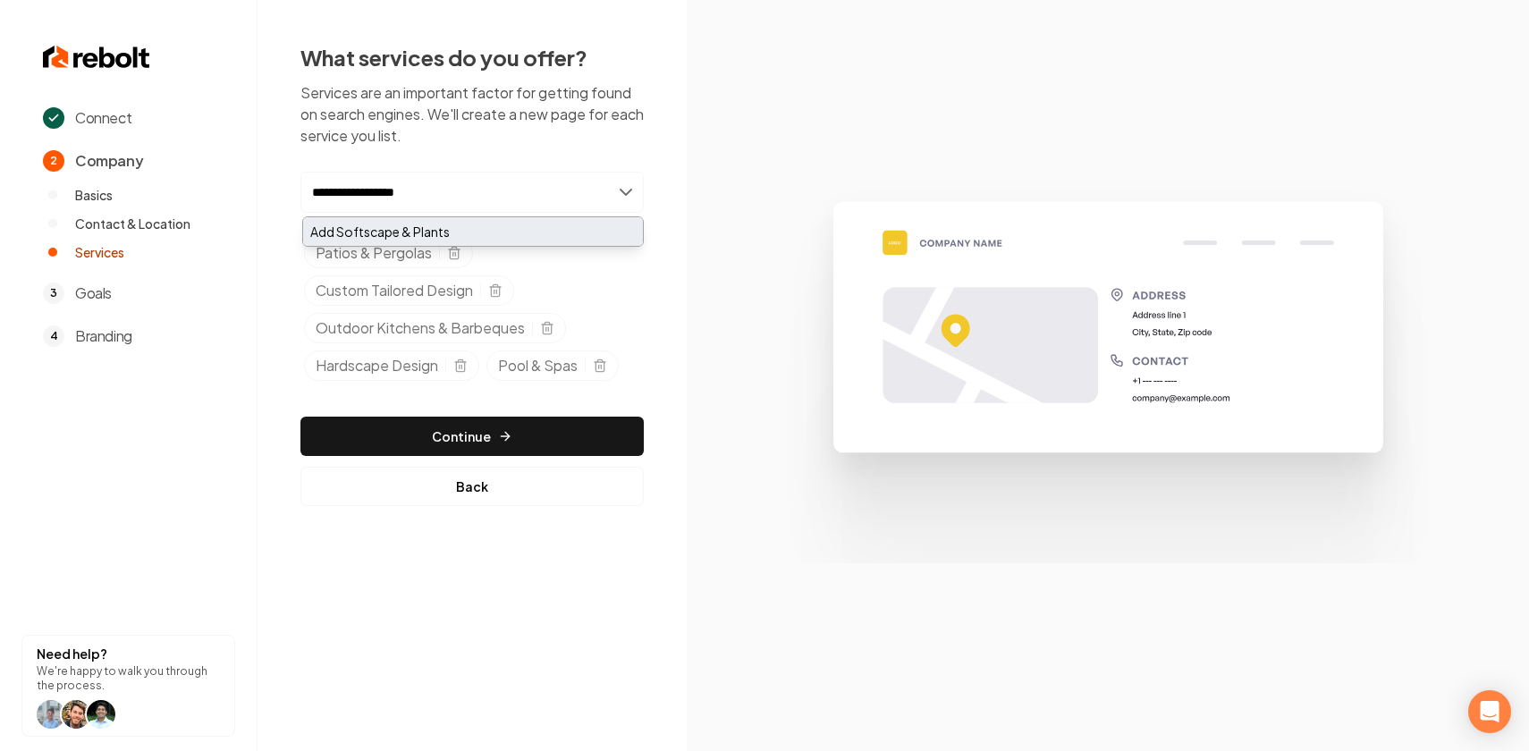
type input "**********"
click at [544, 227] on div "Add Softscape & Plants" at bounding box center [473, 231] width 340 height 29
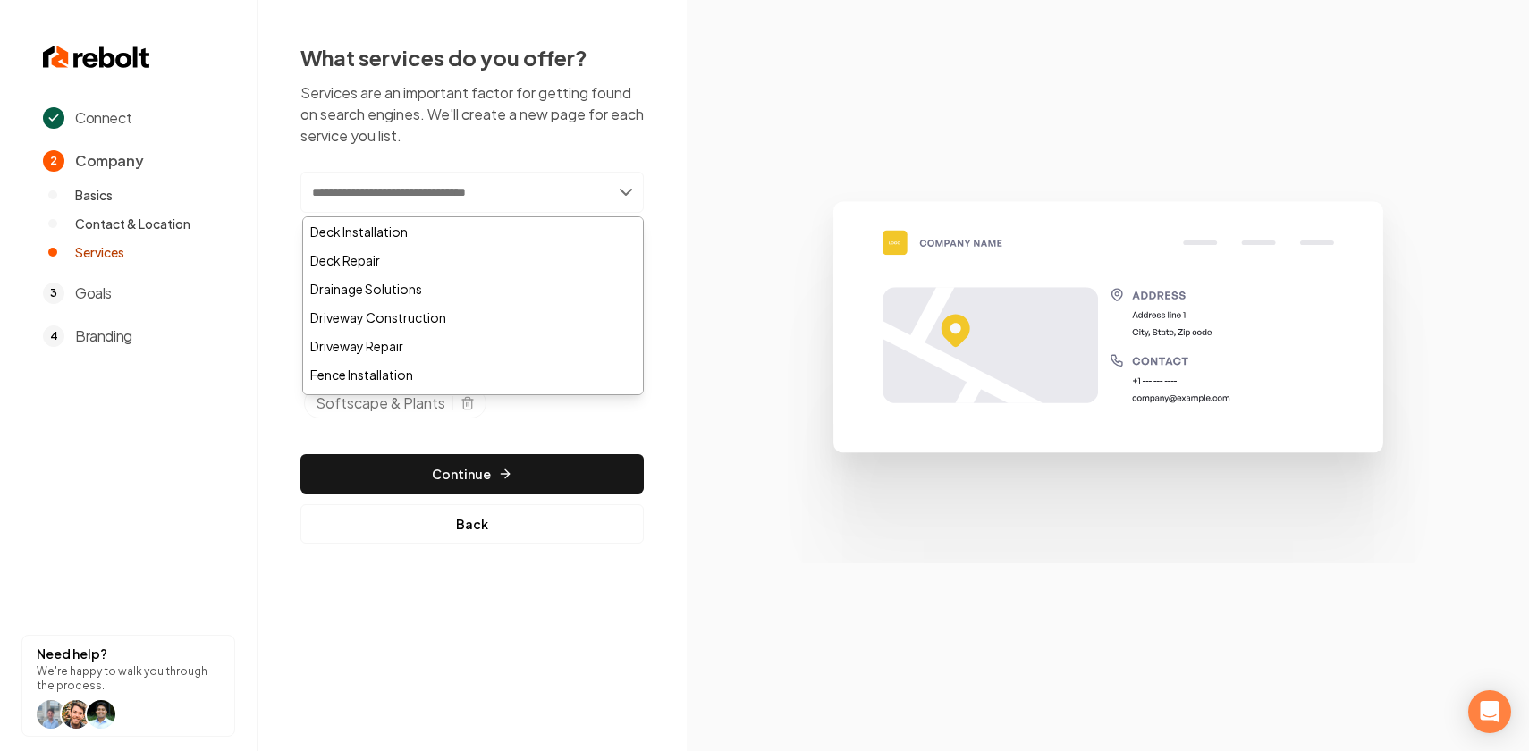
click at [463, 191] on input "text" at bounding box center [471, 192] width 343 height 41
paste input "**********"
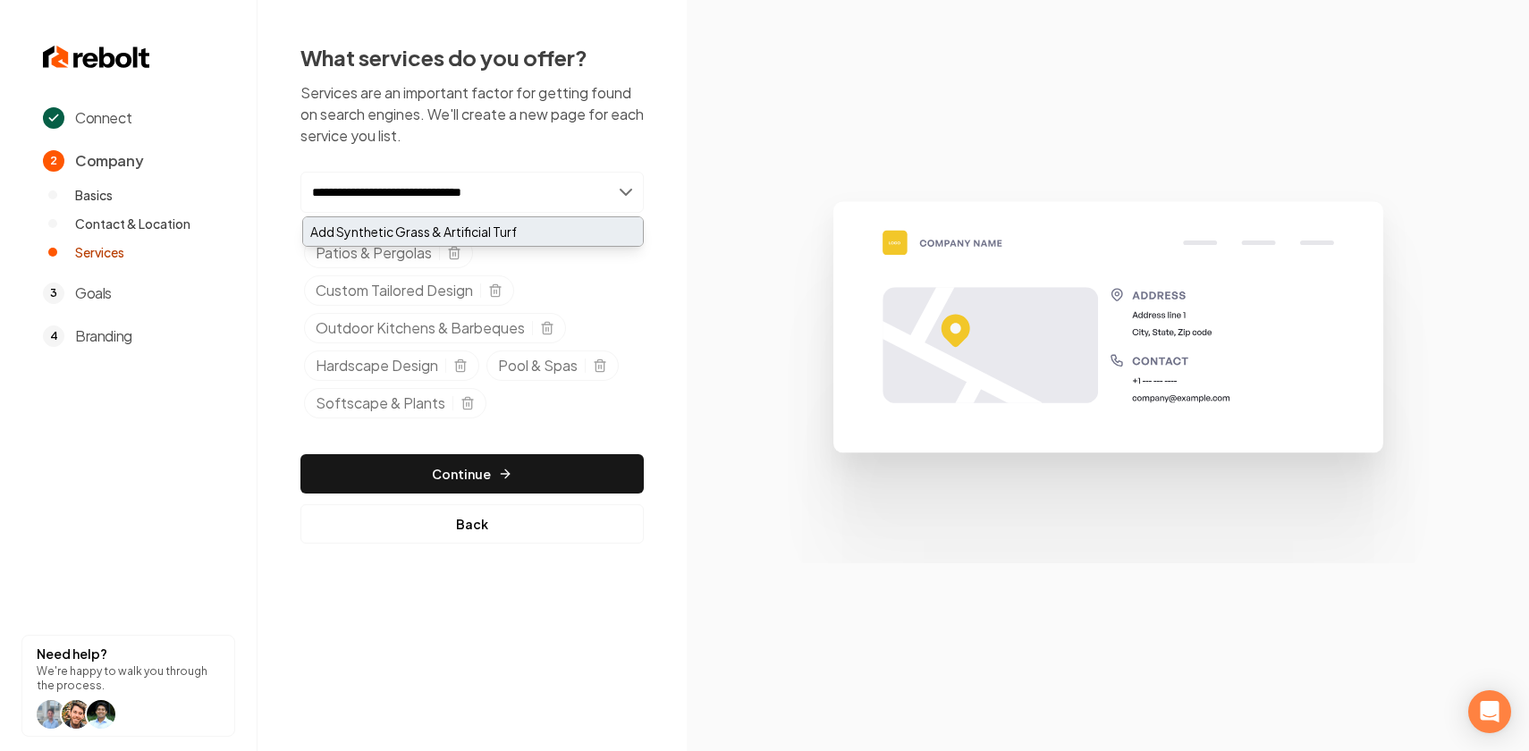
type input "**********"
click at [478, 220] on div "Add Synthetic Grass & Artificial Turf" at bounding box center [473, 231] width 340 height 29
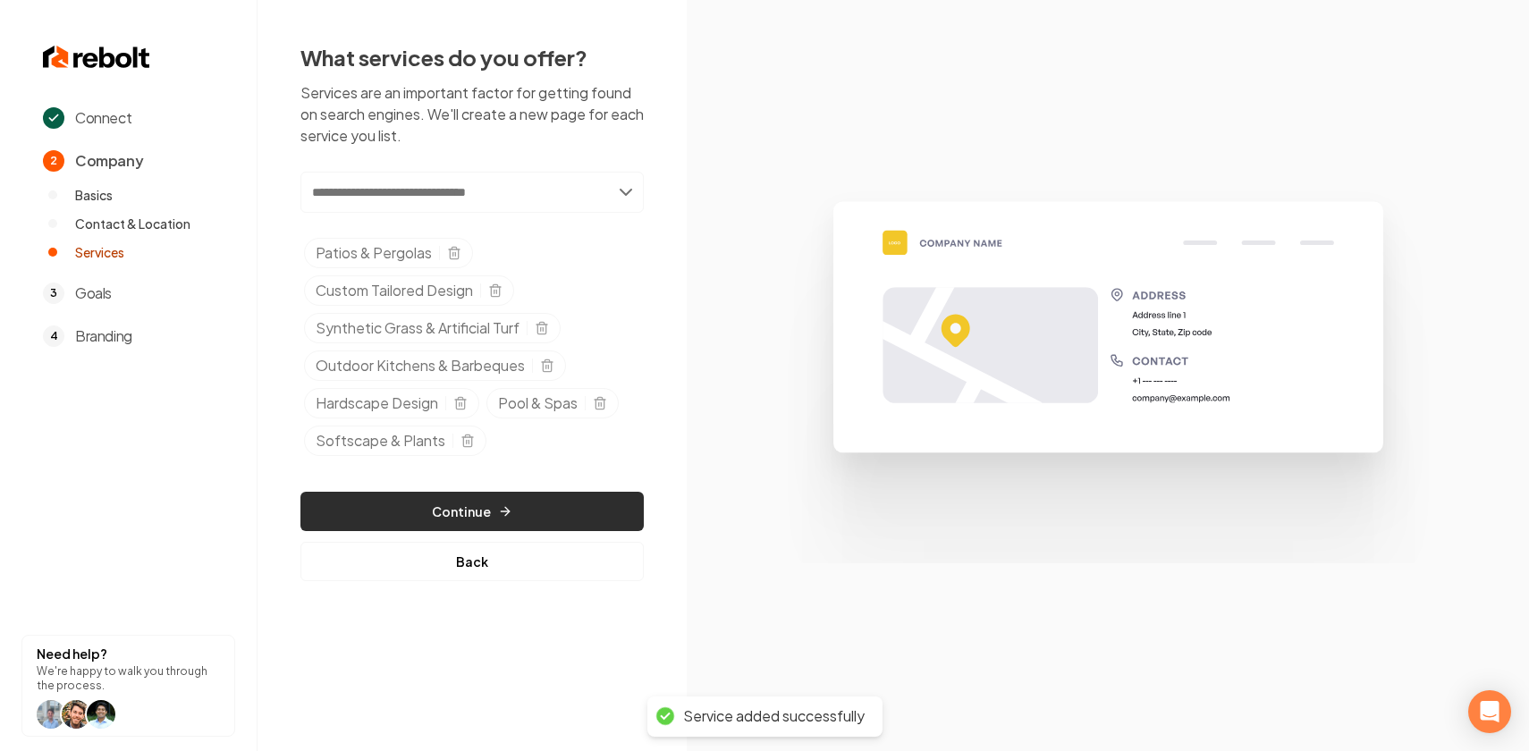
click at [481, 504] on button "Continue" at bounding box center [471, 511] width 343 height 39
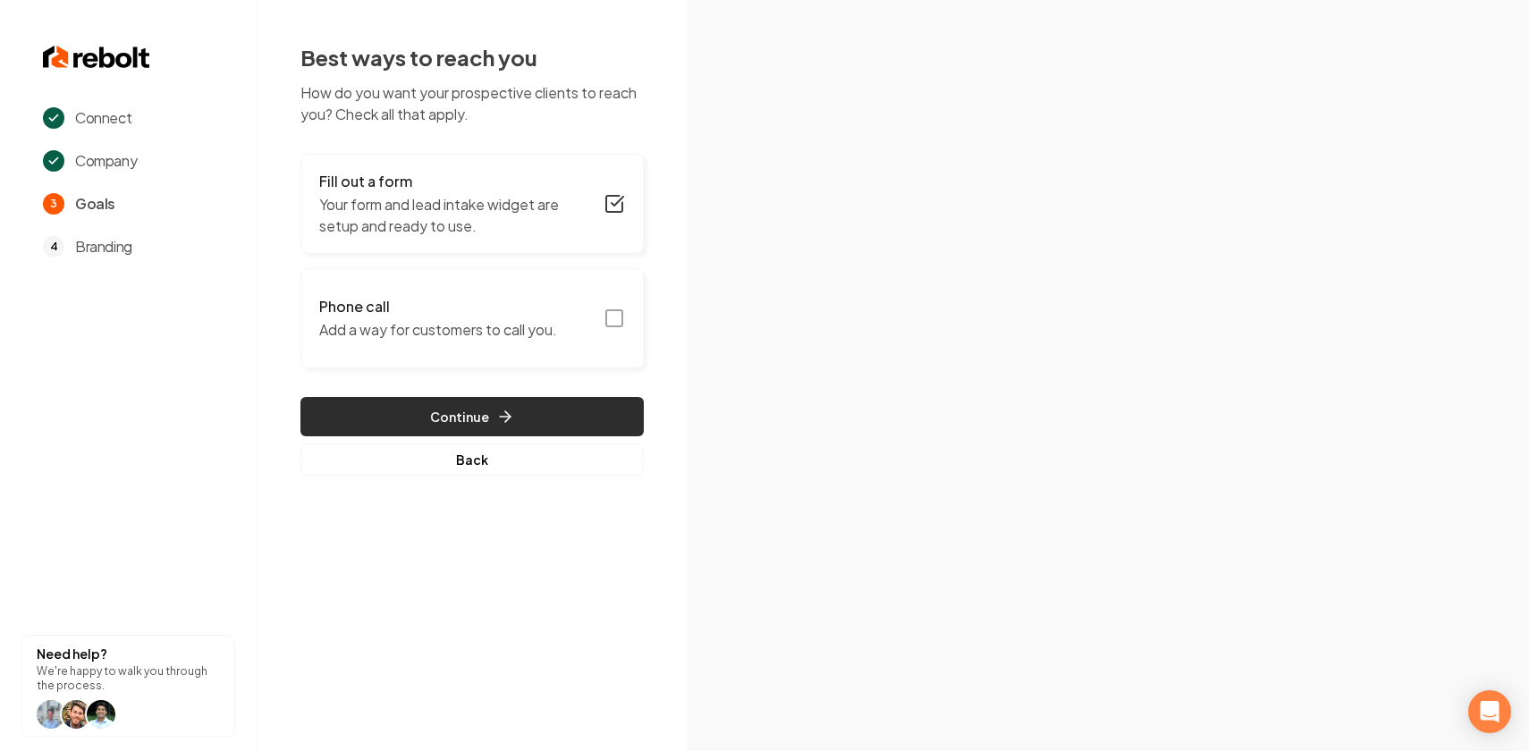
click at [477, 426] on button "Continue" at bounding box center [471, 416] width 343 height 39
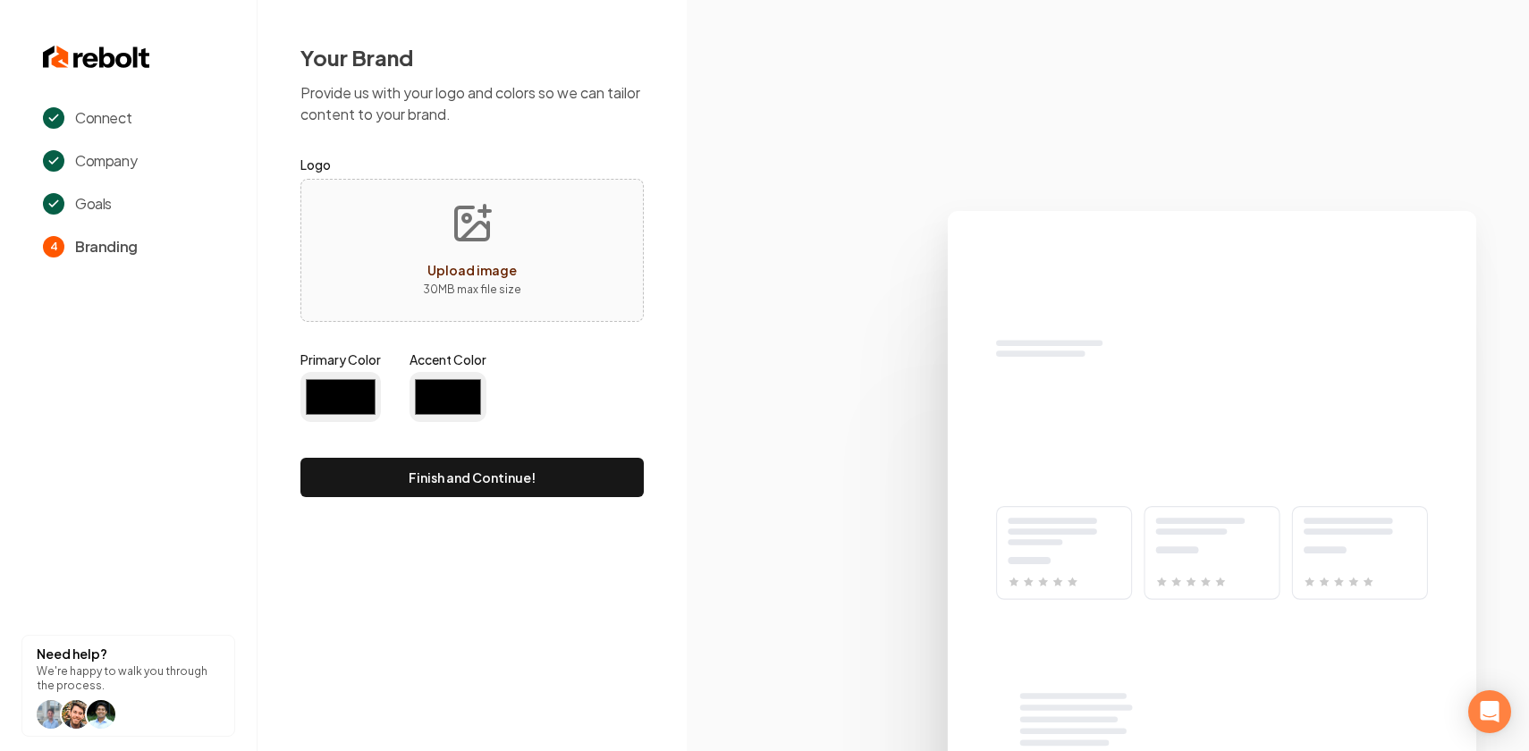
type input "#194d33"
type input "#70be00"
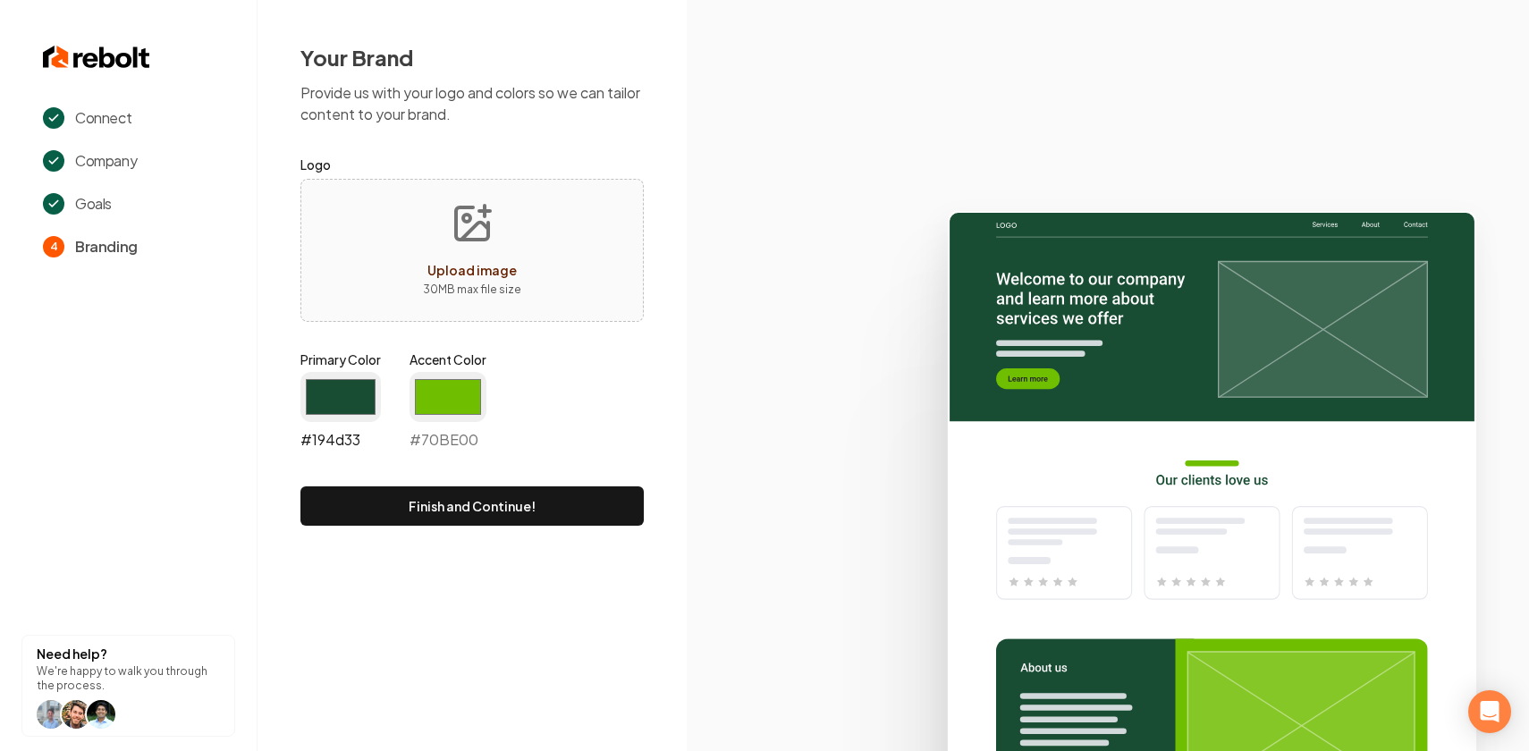
click at [348, 399] on input "#194d33" at bounding box center [340, 397] width 80 height 50
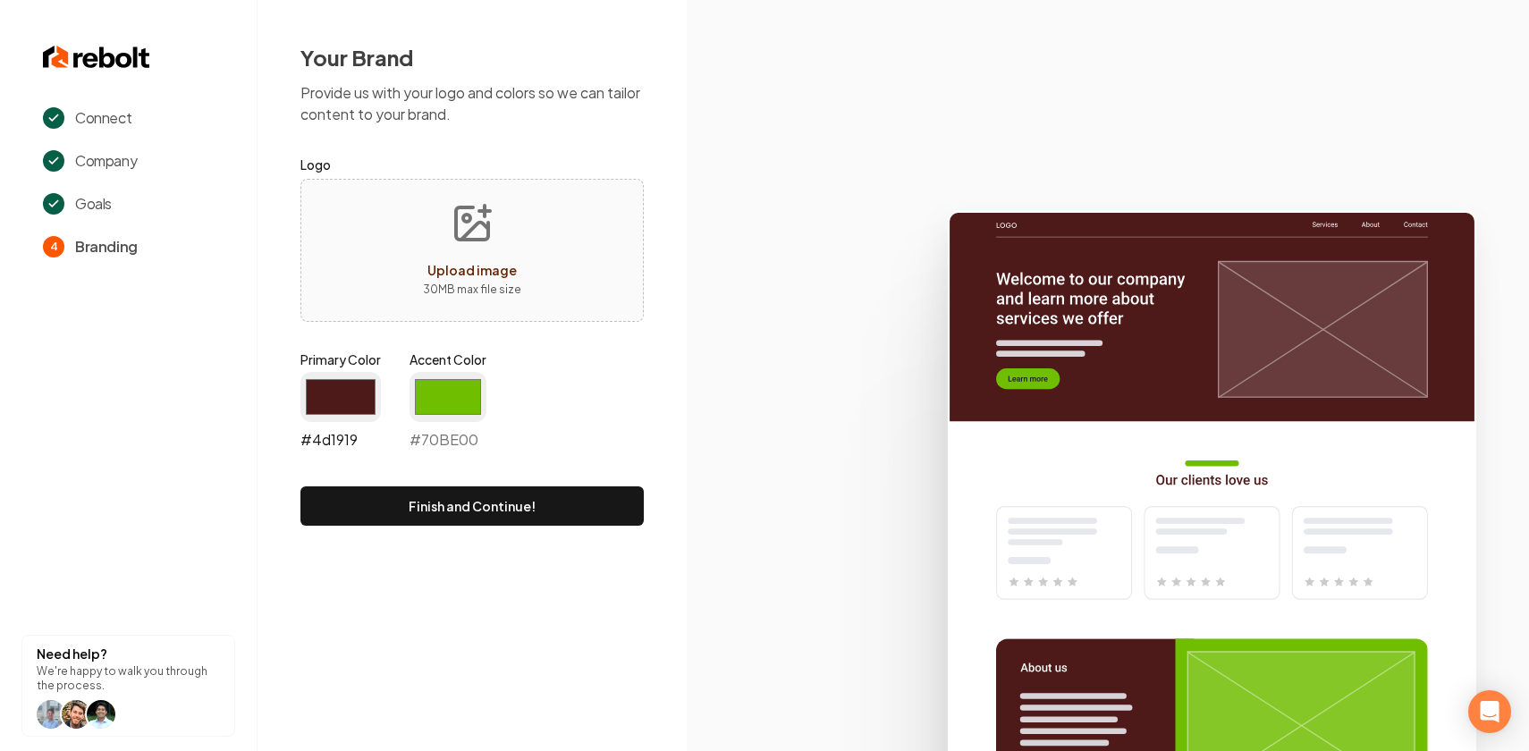
click at [332, 396] on input "#4d1919" at bounding box center [340, 397] width 80 height 50
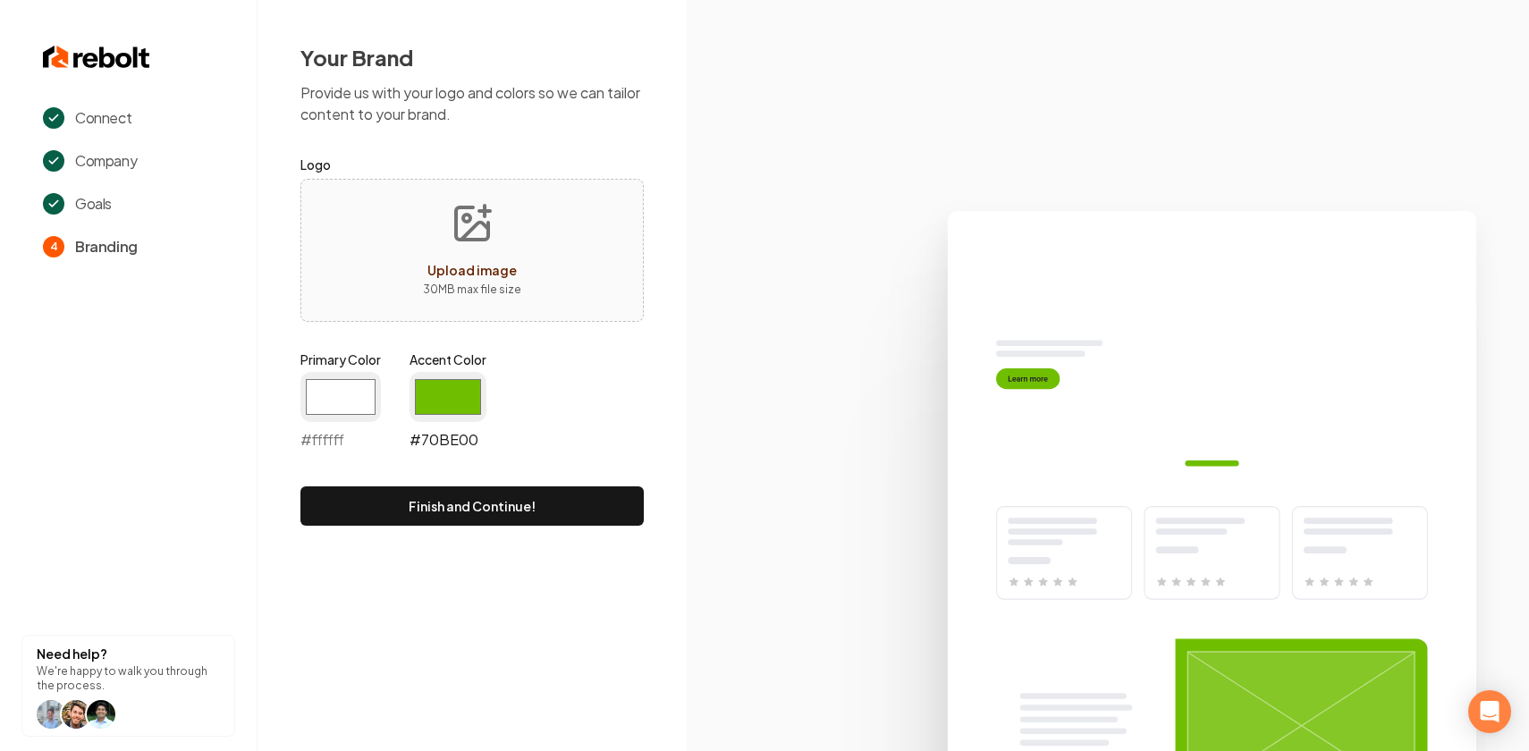
type input "#ffffff"
click at [460, 391] on input "#70be00" at bounding box center [447, 397] width 77 height 50
click at [456, 397] on input "#70be00" at bounding box center [447, 397] width 77 height 50
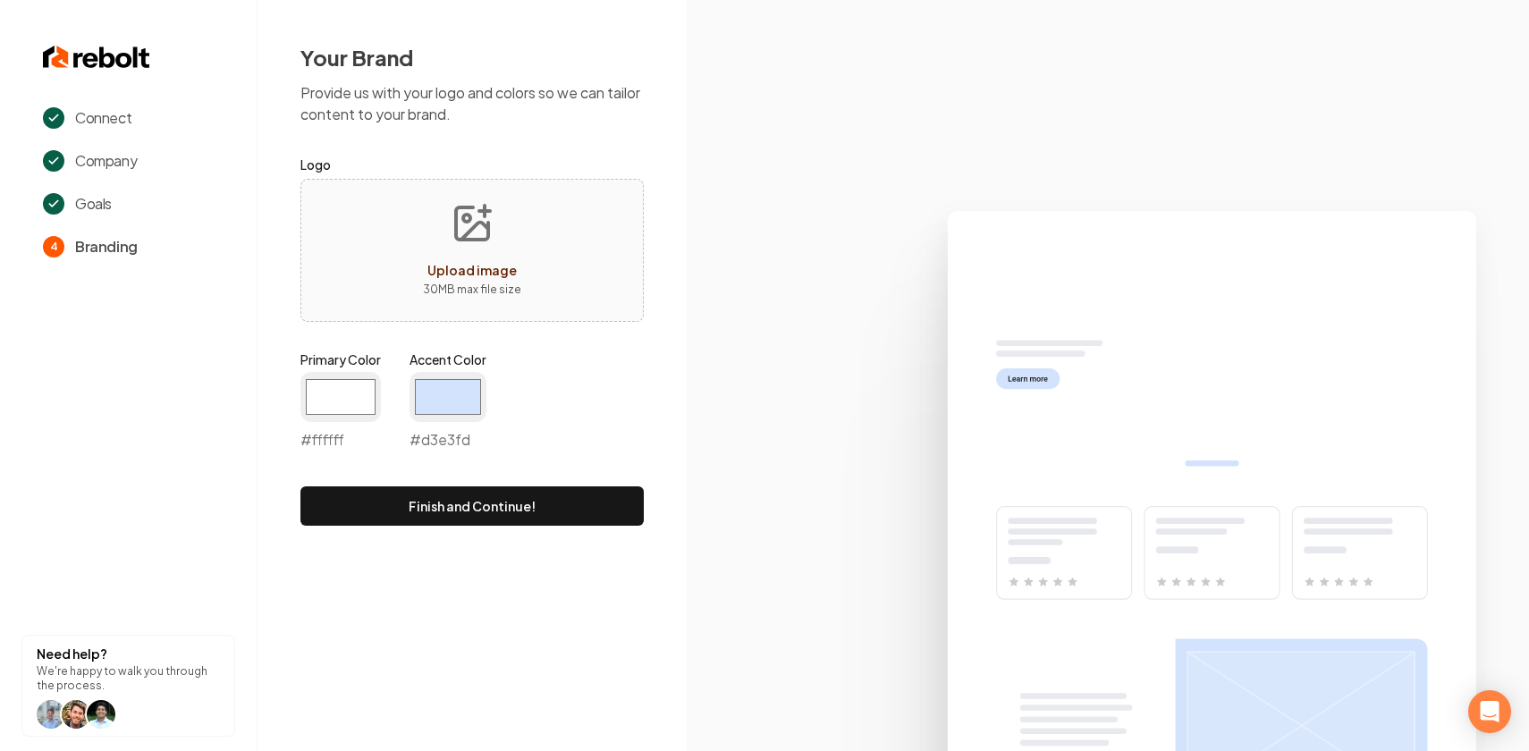
click at [447, 425] on div "#d3e3fd #d3e3fd" at bounding box center [447, 411] width 77 height 79
click at [447, 409] on input "#d3e3fd" at bounding box center [447, 397] width 77 height 50
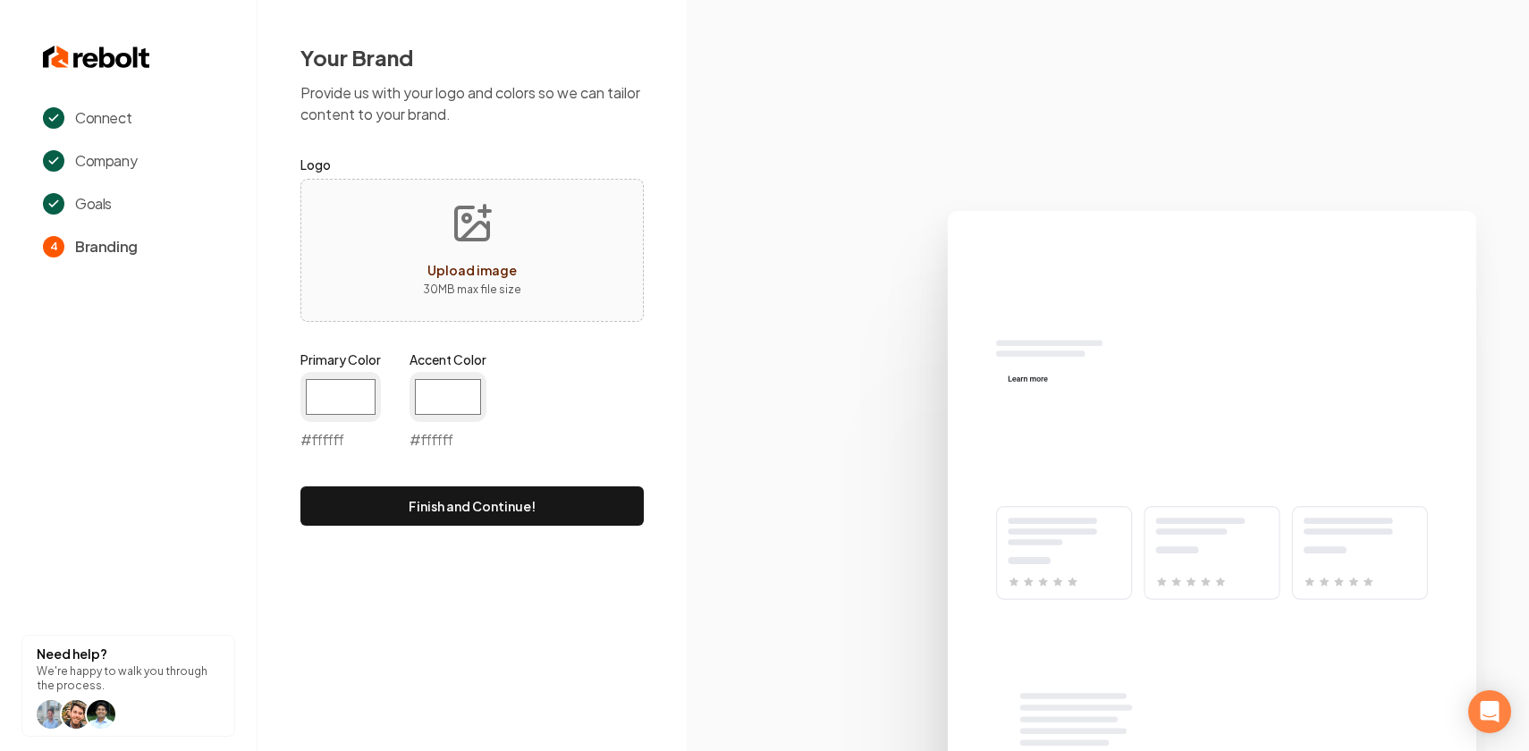
type input "#ffffff"
click at [578, 378] on div "Primary Color #ffffff #ffffff Accent Color #ffffff #ffffff" at bounding box center [471, 403] width 343 height 107
click at [441, 383] on input "#ffffff" at bounding box center [447, 397] width 77 height 50
click at [504, 322] on form "Logo Upload image 30 MB max file size Primary Color #ffffff #ffffff Accent Colo…" at bounding box center [471, 340] width 343 height 372
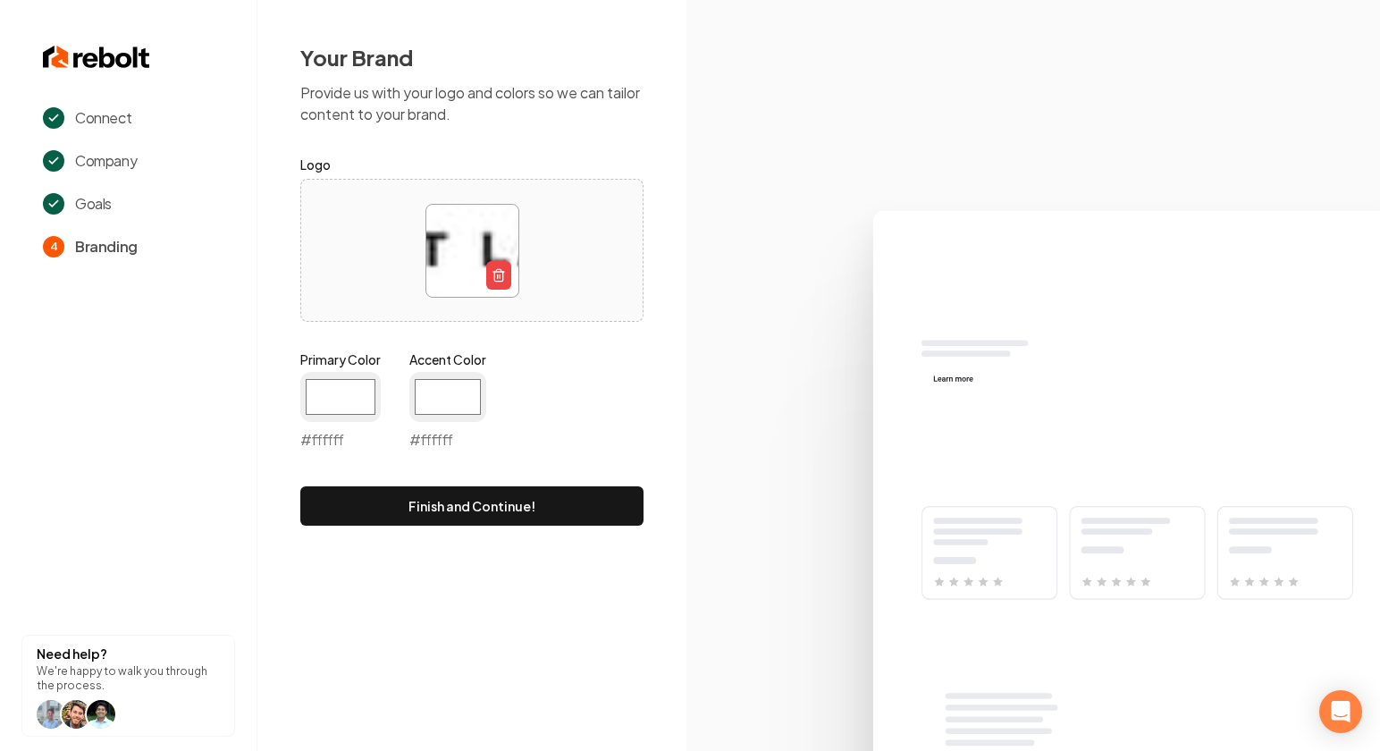
click at [480, 232] on img at bounding box center [472, 251] width 92 height 92
click at [411, 258] on div at bounding box center [472, 251] width 342 height 122
click at [494, 277] on icon "button" at bounding box center [499, 275] width 14 height 14
click at [436, 404] on input "#ffffff" at bounding box center [447, 397] width 77 height 50
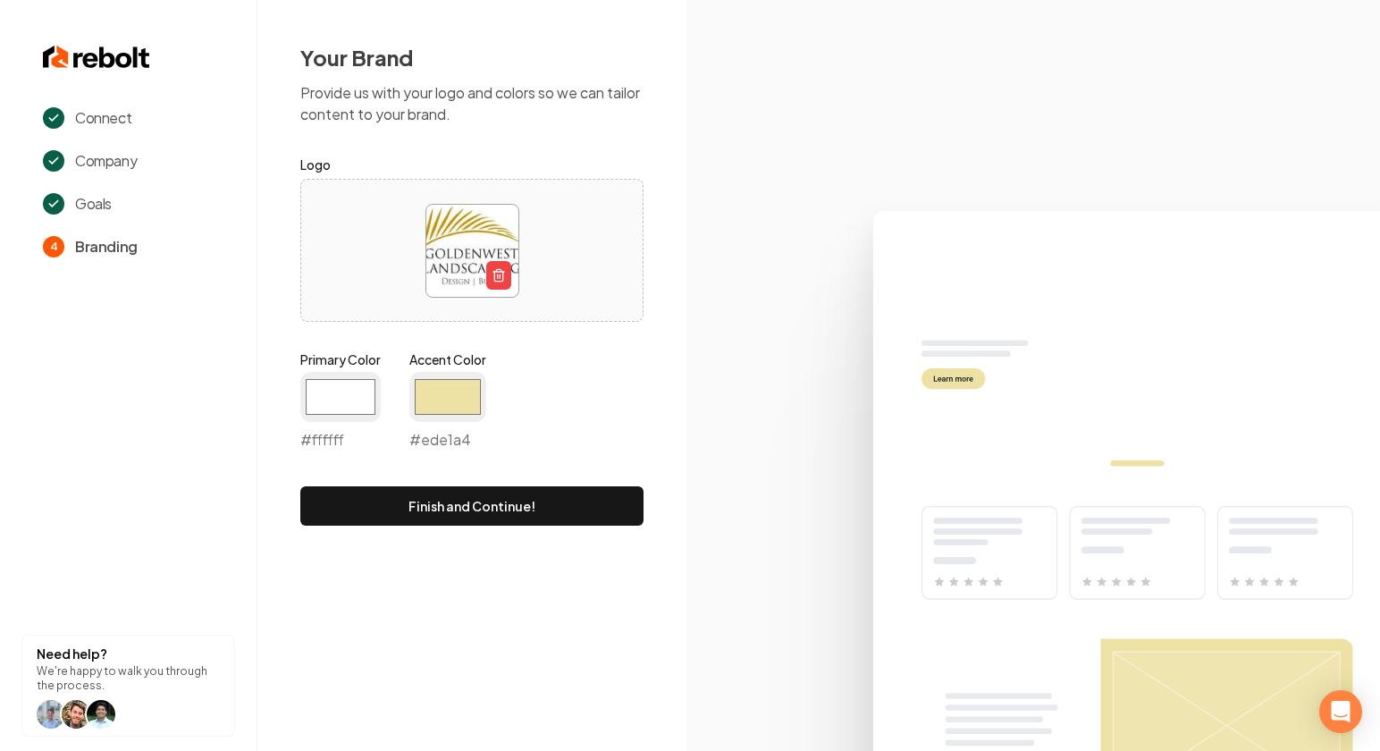
type input "#ede1a4"
click at [851, 379] on icon at bounding box center [1034, 473] width 694 height 555
click at [465, 506] on button "Finish and Continue!" at bounding box center [471, 505] width 343 height 39
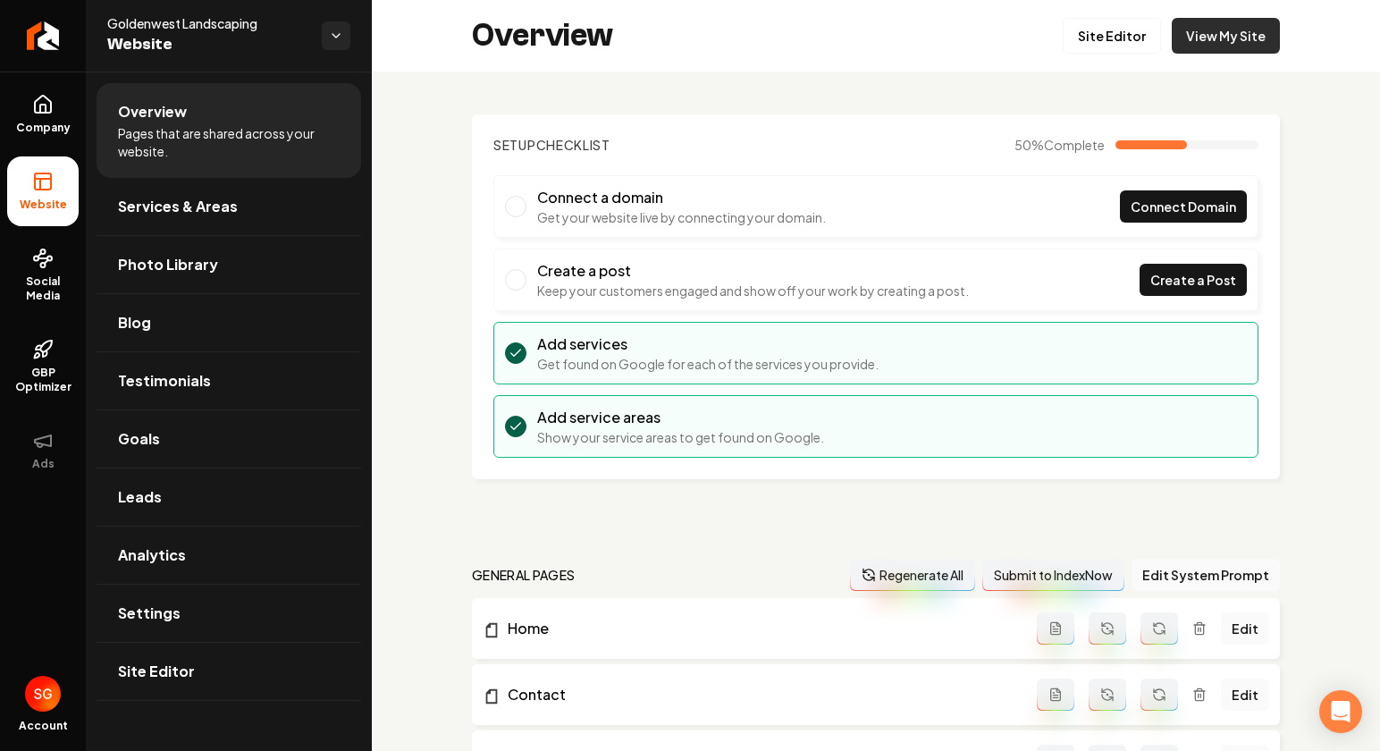
click at [1217, 46] on link "View My Site" at bounding box center [1226, 36] width 108 height 36
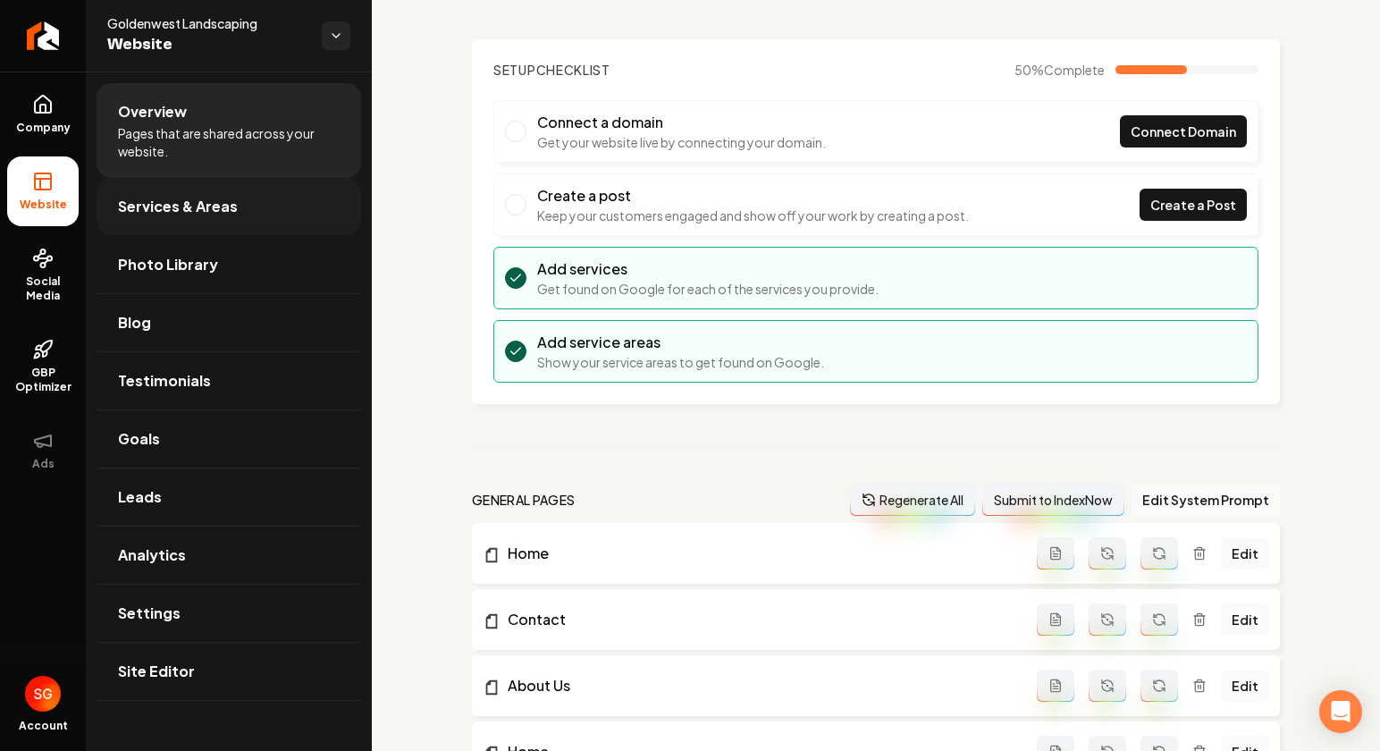
click at [199, 197] on span "Services & Areas" at bounding box center [178, 206] width 120 height 21
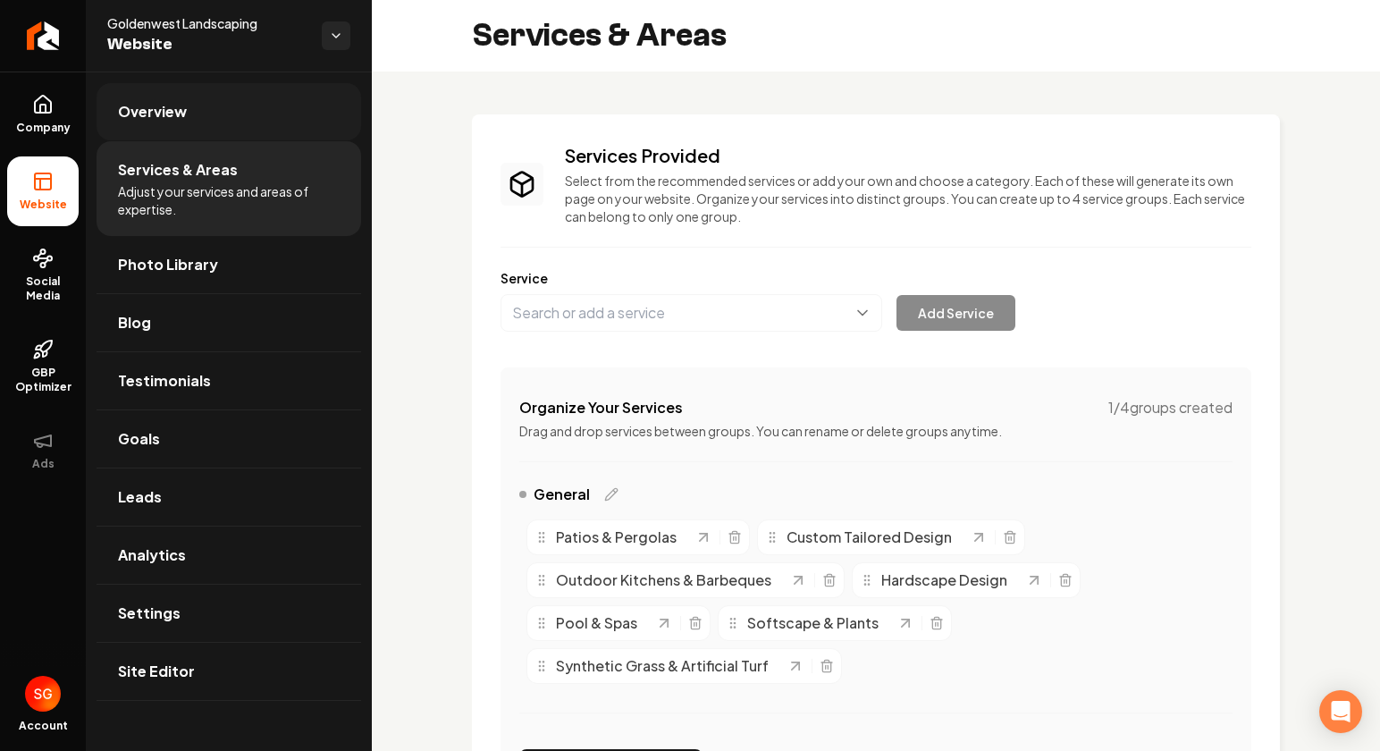
click at [160, 97] on link "Overview" at bounding box center [229, 111] width 265 height 57
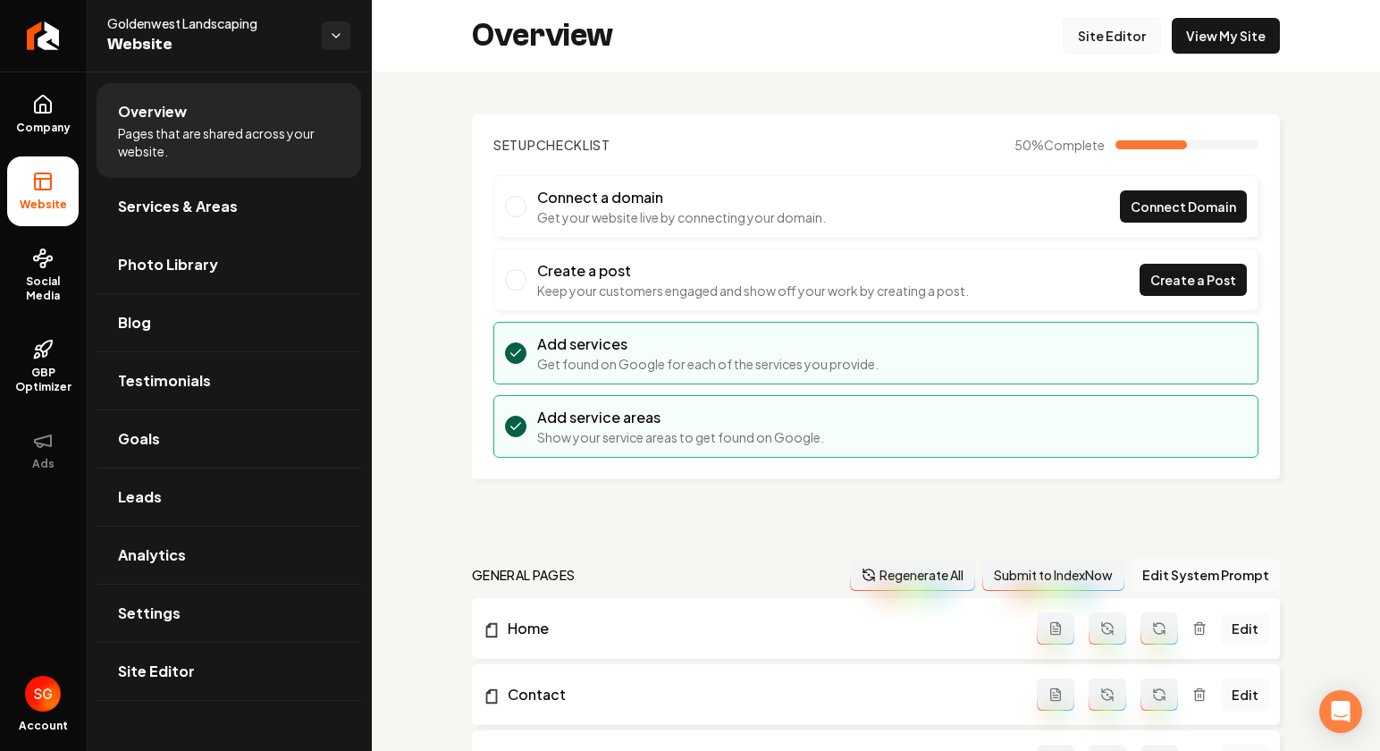
click at [1133, 41] on link "Site Editor" at bounding box center [1112, 36] width 98 height 36
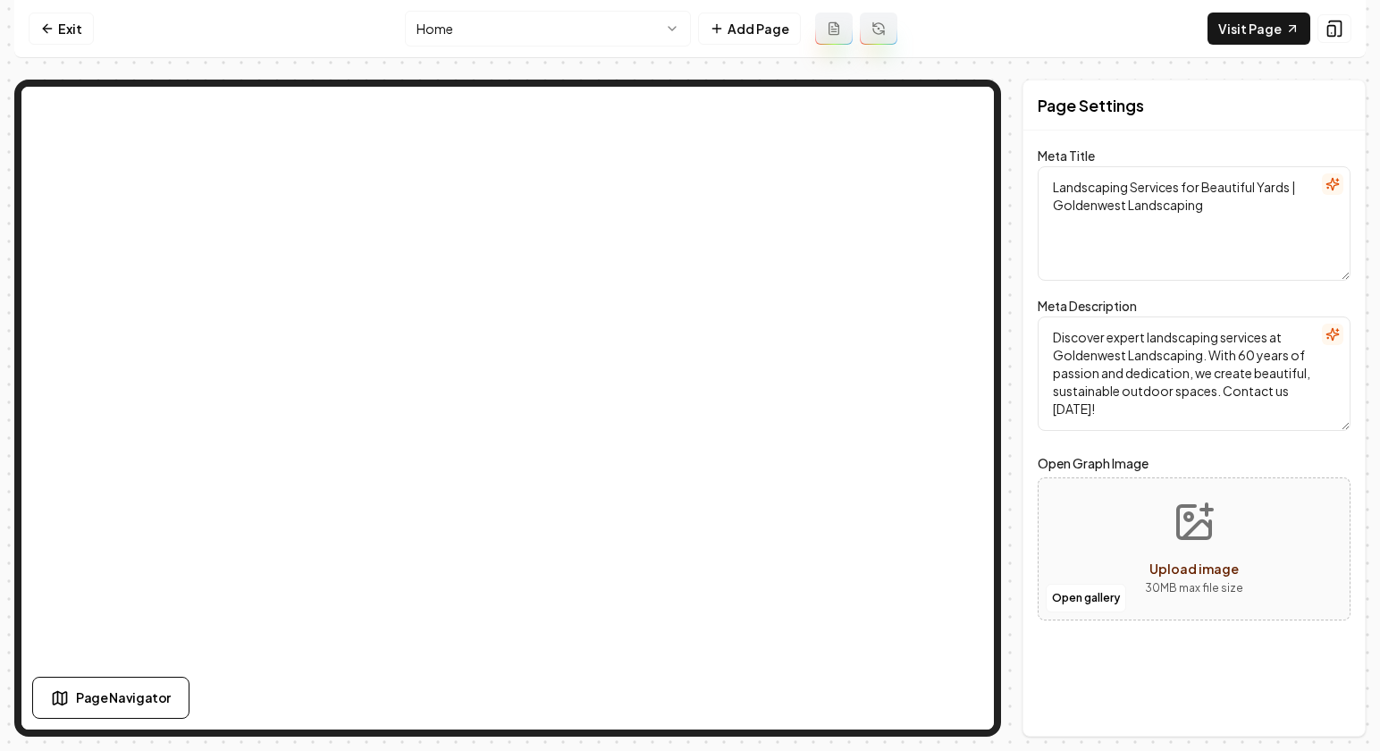
click at [636, 31] on html "Computer Required This feature is only available on a computer. Please switch t…" at bounding box center [690, 375] width 1380 height 751
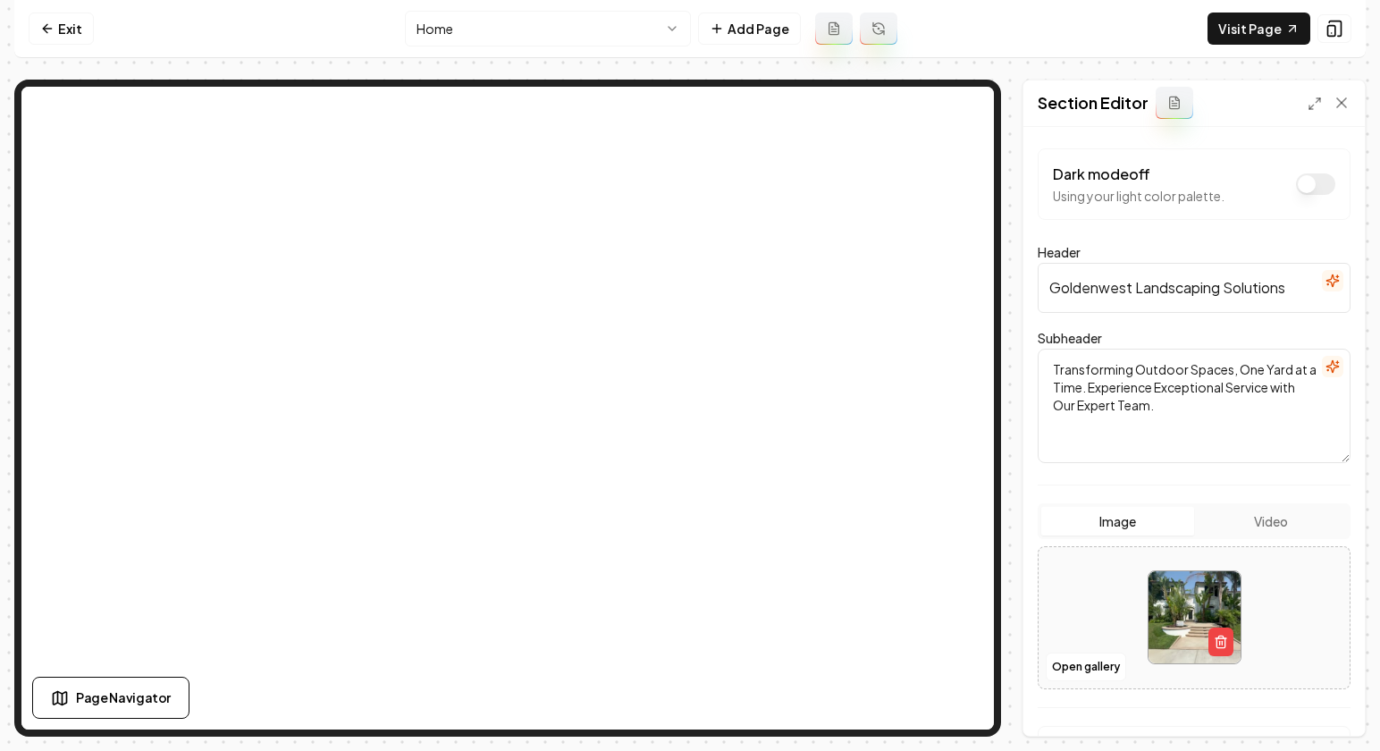
click at [933, 49] on nav "Exit Home Add Page Visit Page" at bounding box center [690, 29] width 1352 height 58
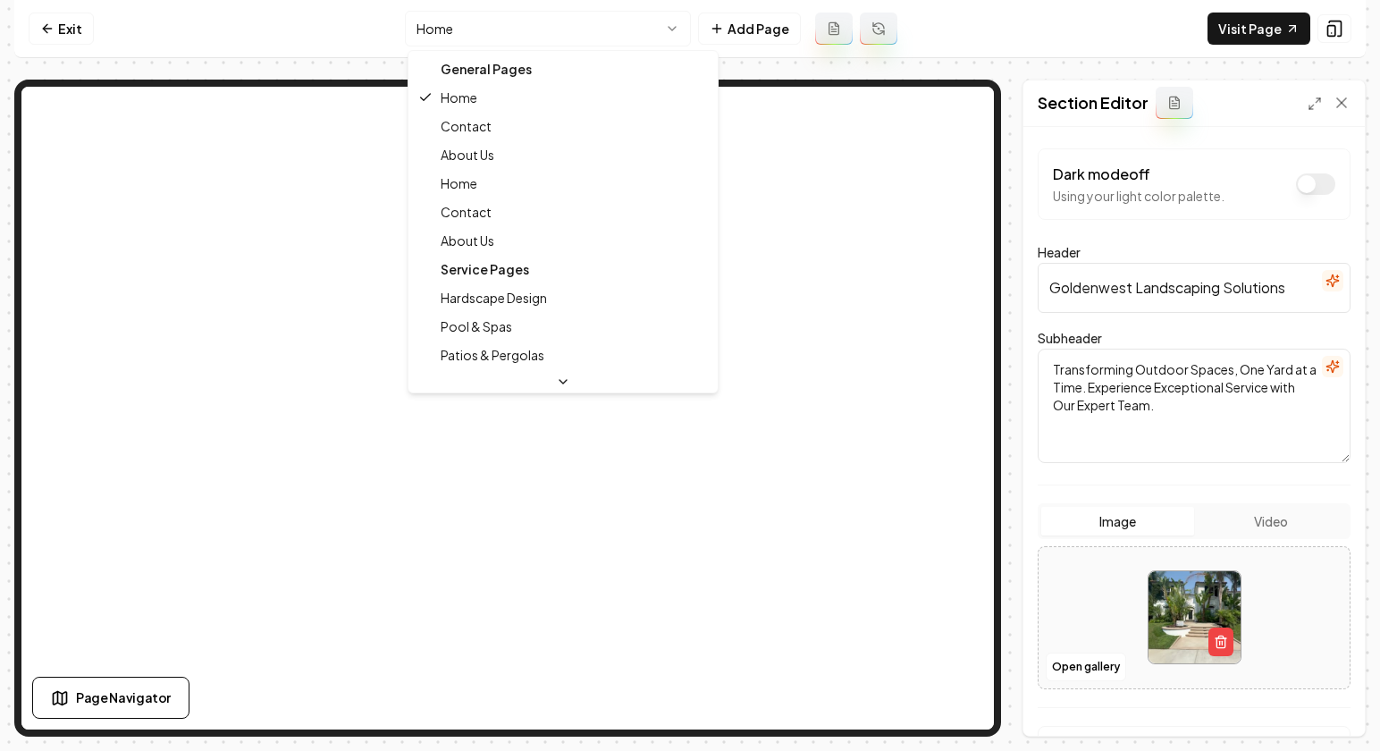
click at [457, 39] on html "Computer Required This feature is only available on a computer. Please switch t…" at bounding box center [690, 375] width 1380 height 751
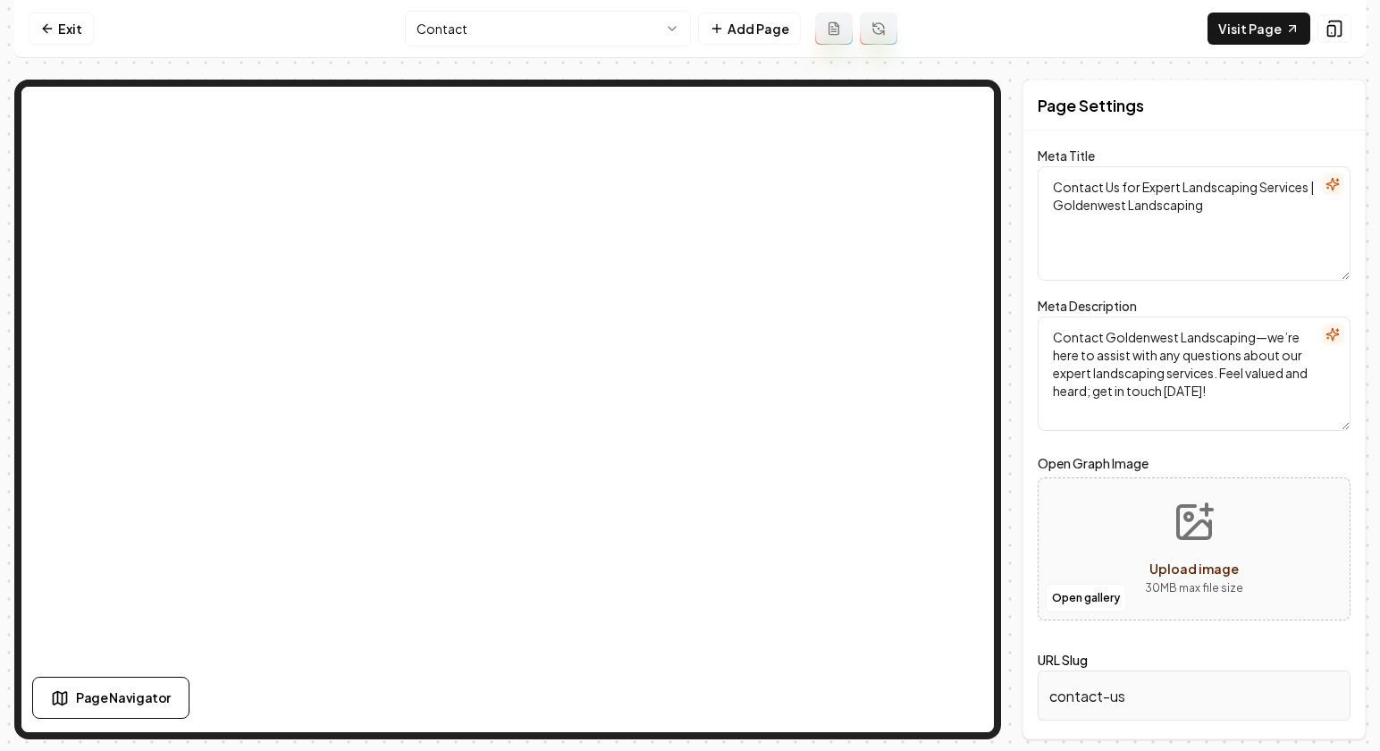
click at [660, 32] on html "Computer Required This feature is only available on a computer. Please switch t…" at bounding box center [690, 375] width 1380 height 751
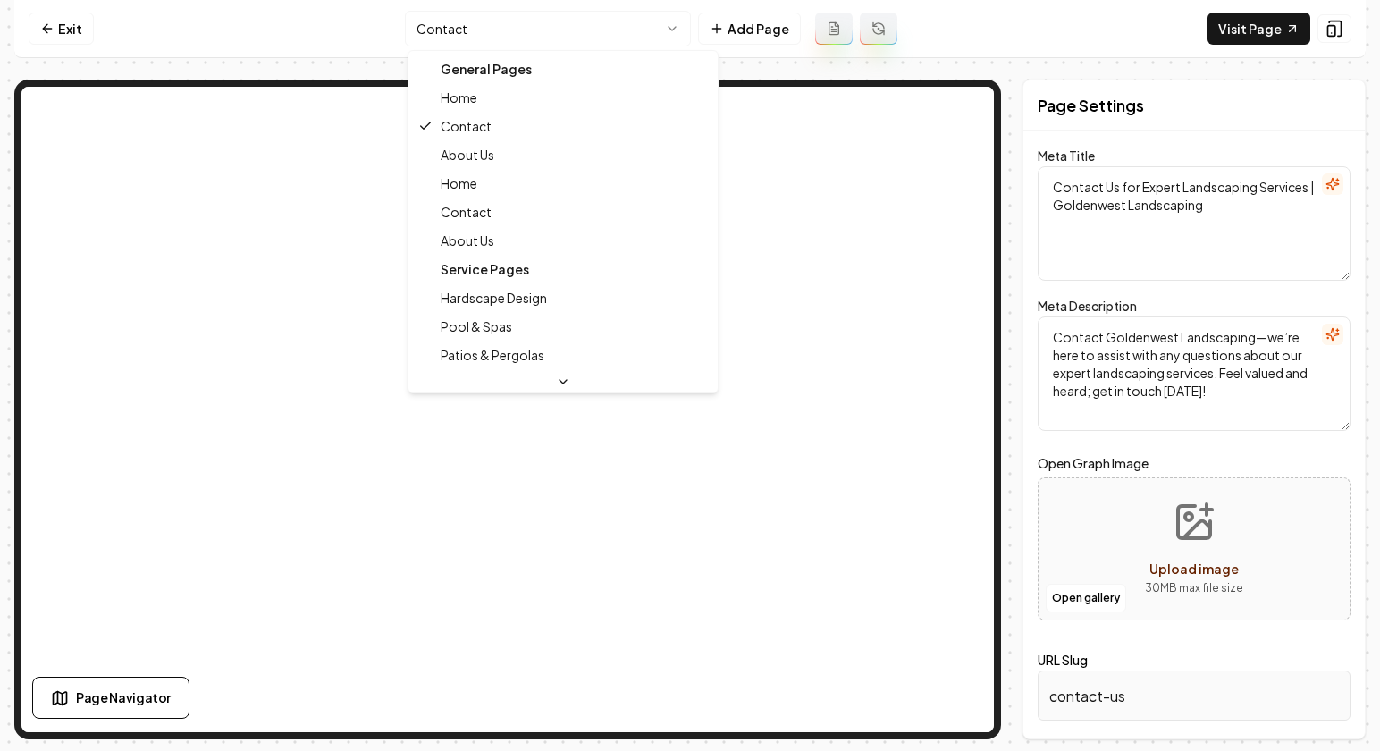
click at [556, 72] on div "General Pages" at bounding box center [563, 69] width 302 height 29
click at [71, 25] on html "Computer Required This feature is only available on a computer. Please switch t…" at bounding box center [690, 375] width 1380 height 751
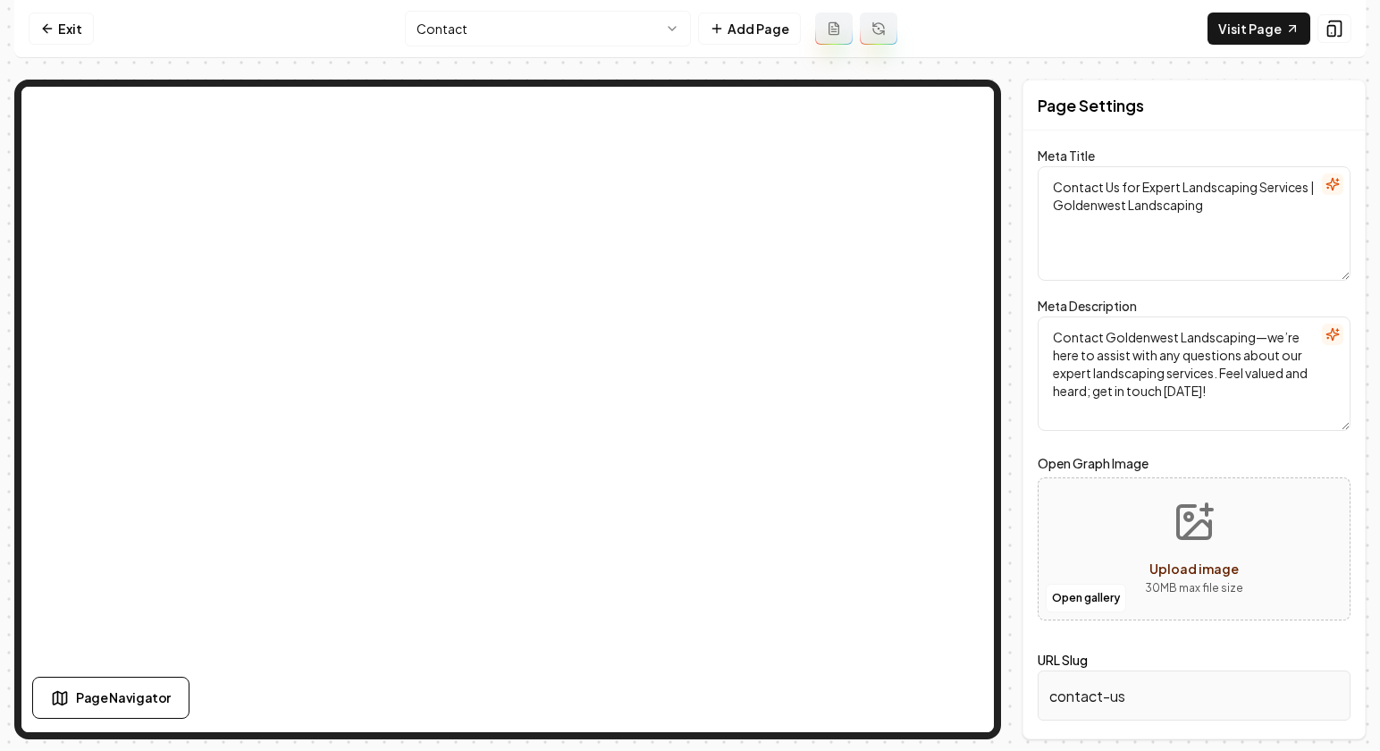
click at [71, 25] on link "Exit" at bounding box center [61, 29] width 65 height 32
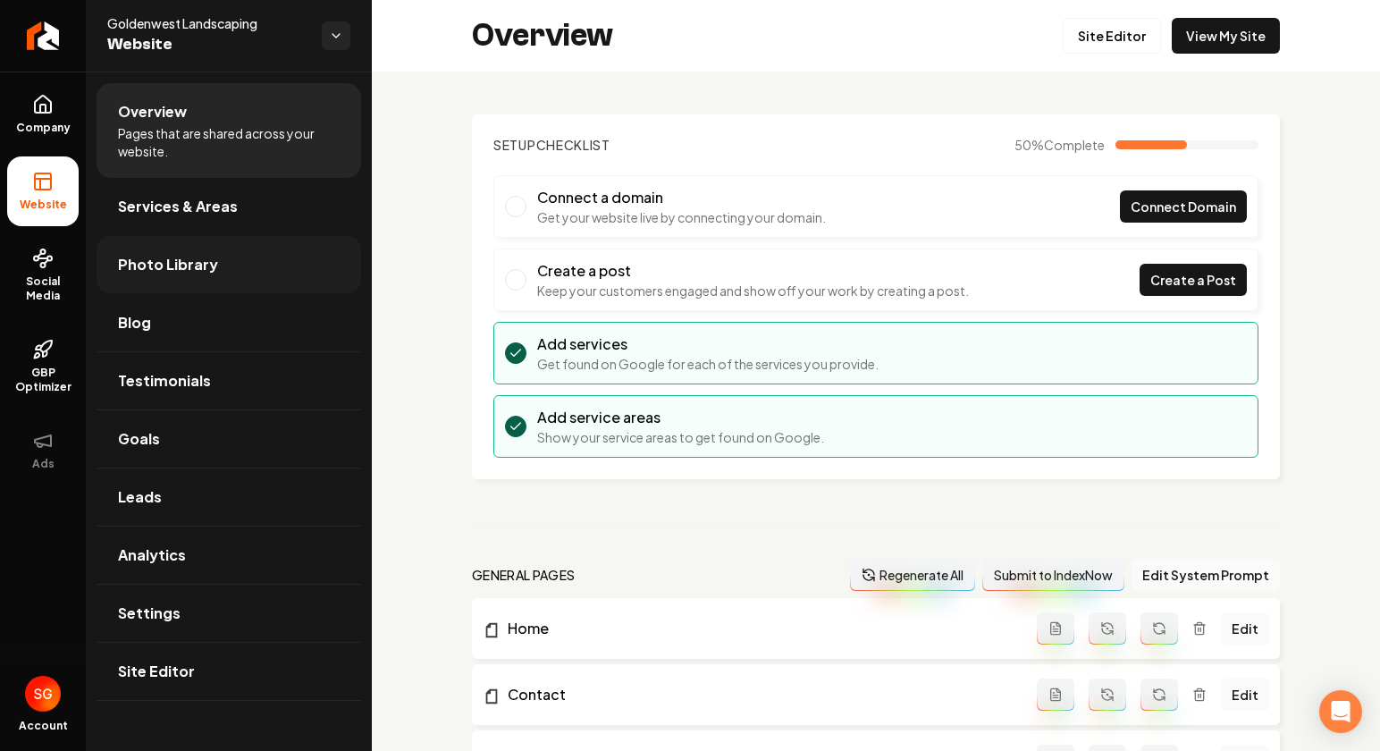
click at [195, 270] on span "Photo Library" at bounding box center [168, 264] width 100 height 21
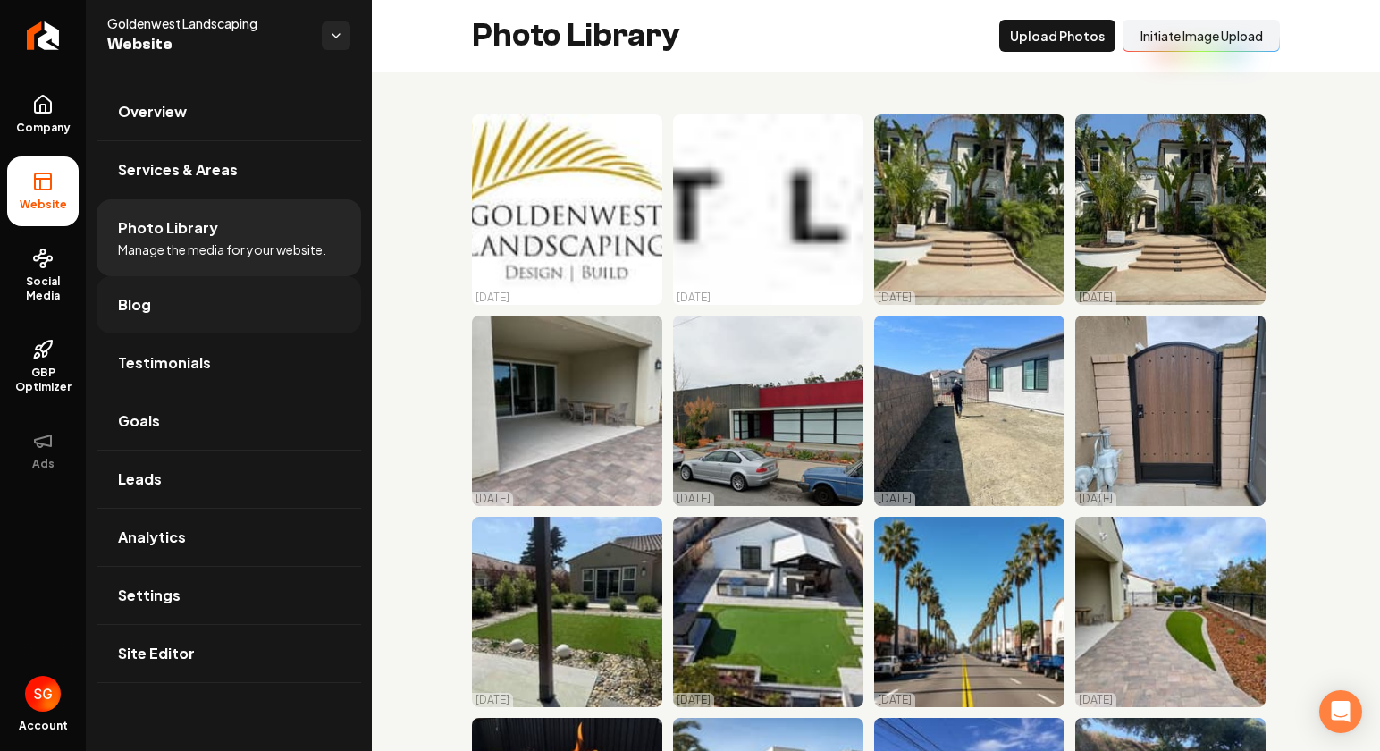
click at [259, 321] on link "Blog" at bounding box center [229, 304] width 265 height 57
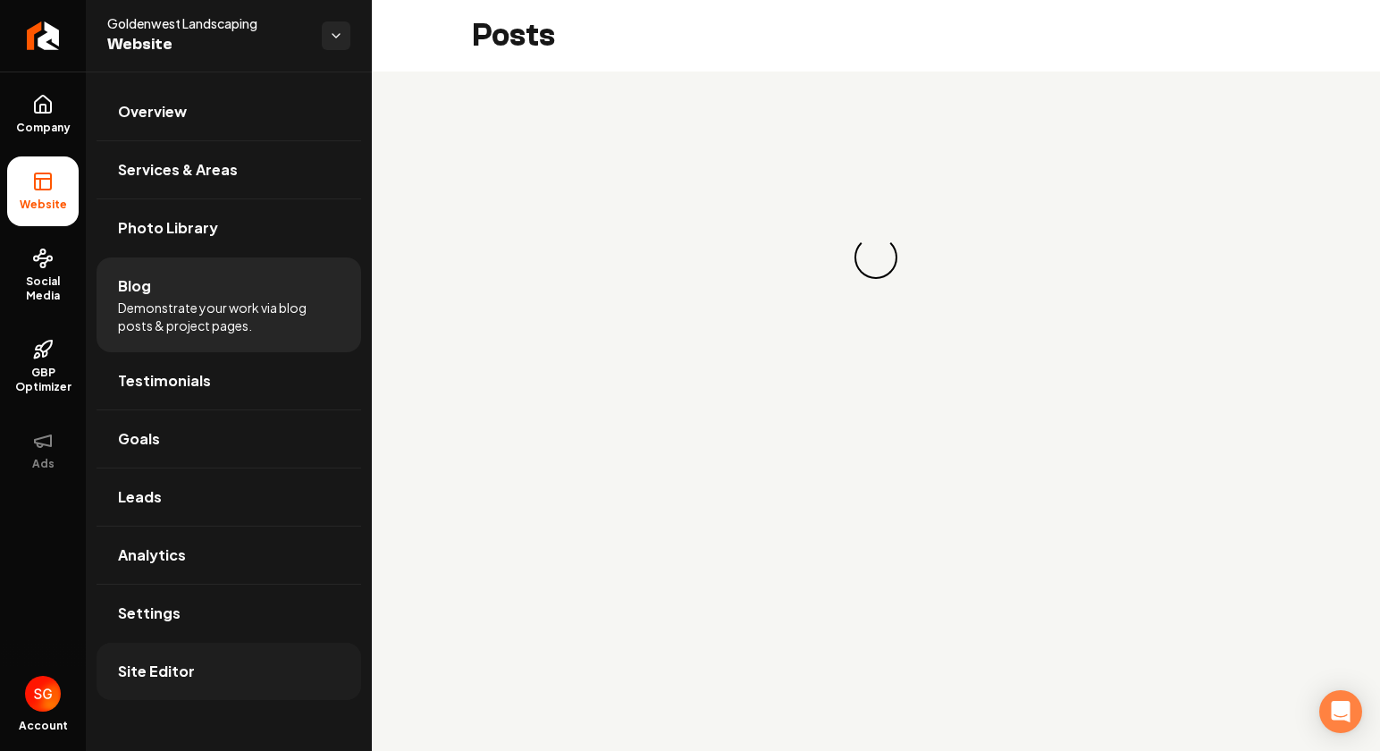
click at [163, 659] on link "Site Editor" at bounding box center [229, 671] width 265 height 57
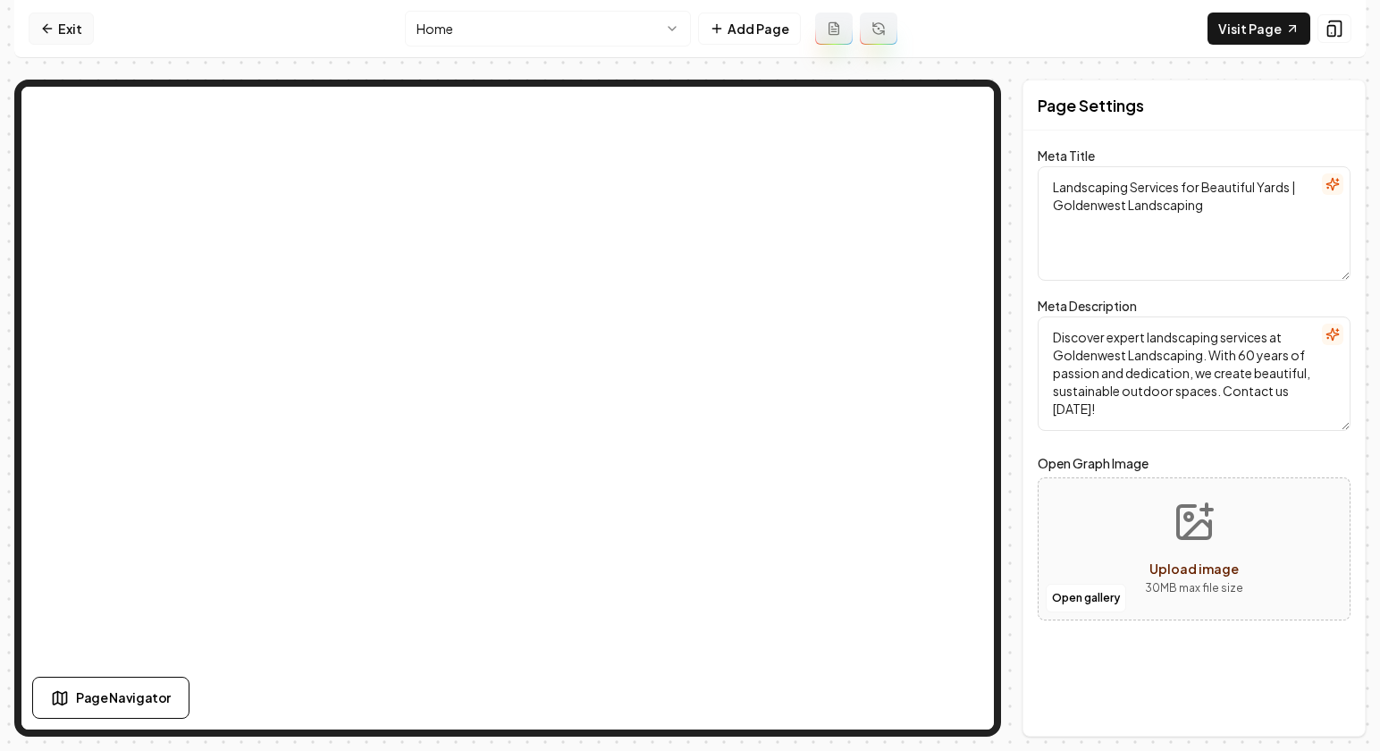
click at [58, 19] on link "Exit" at bounding box center [61, 29] width 65 height 32
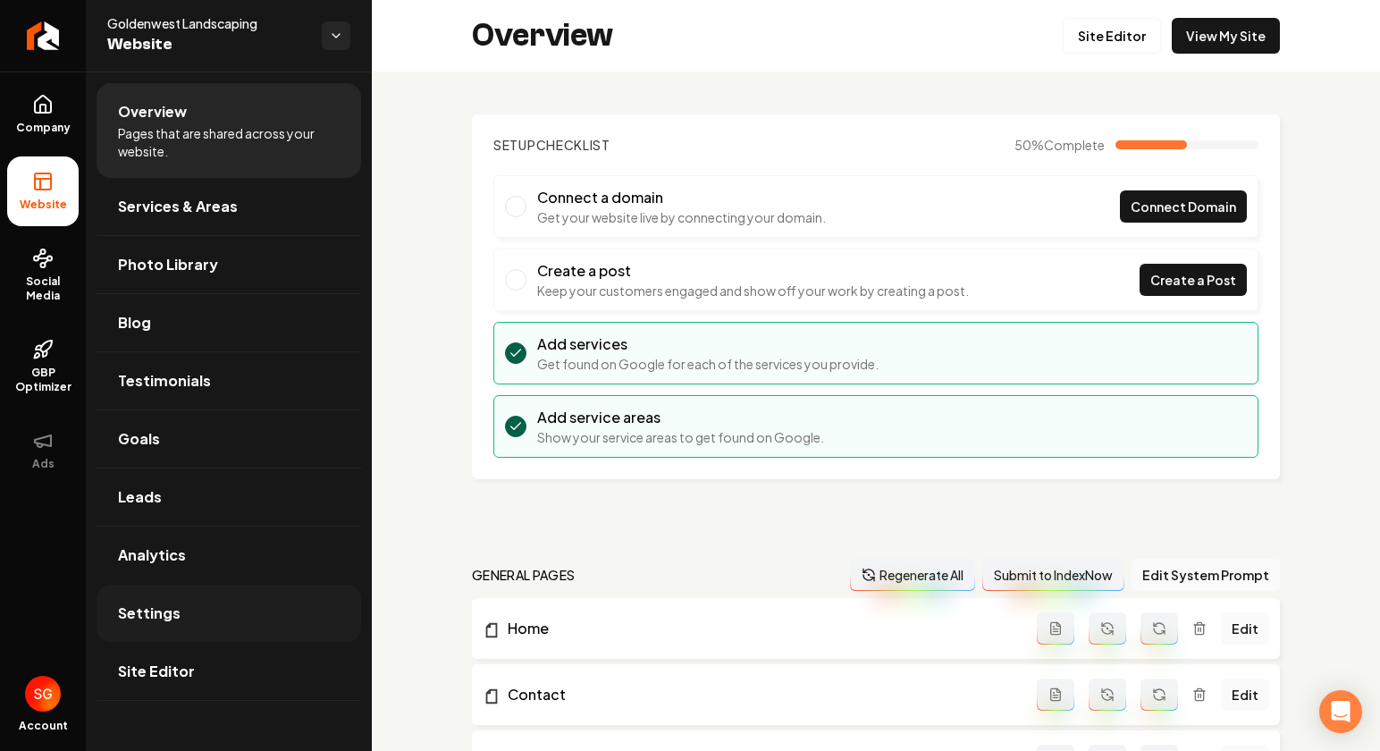
click at [151, 609] on span "Settings" at bounding box center [149, 613] width 63 height 21
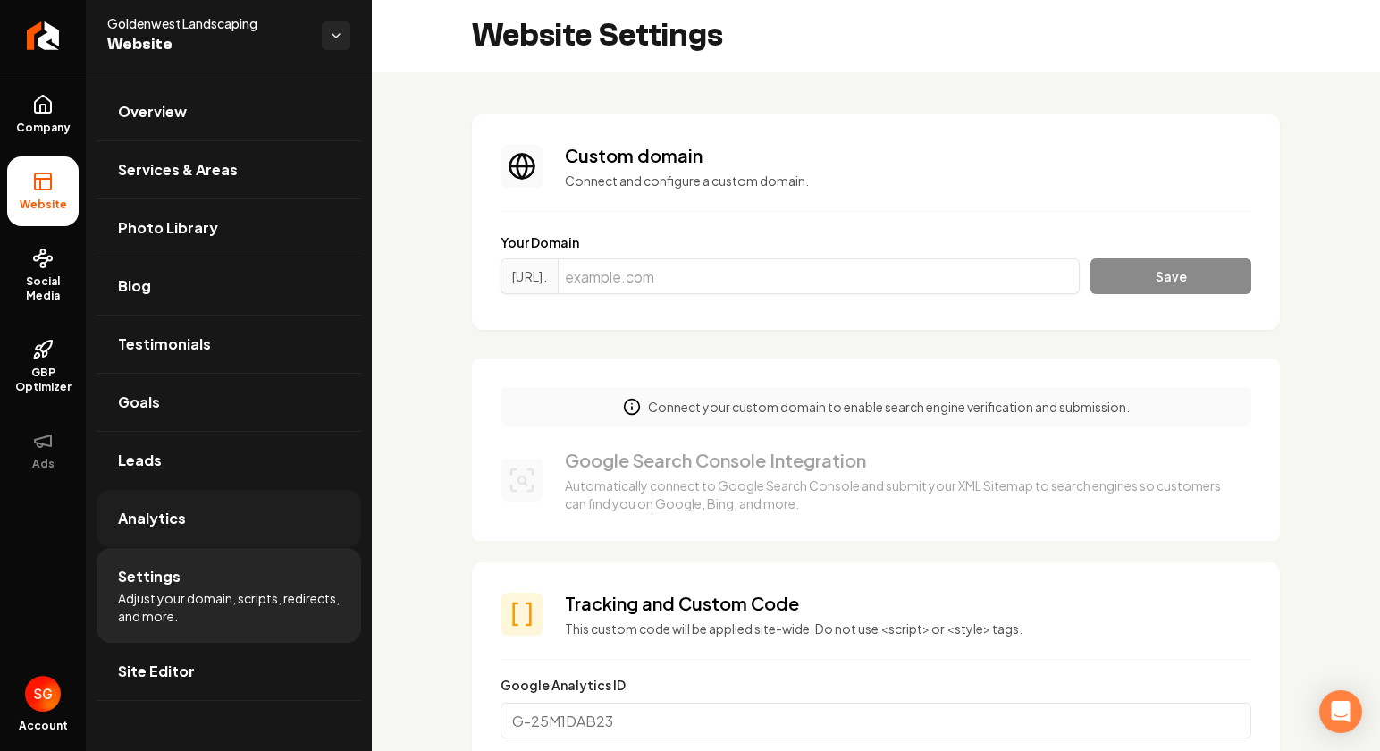
click at [191, 527] on link "Analytics" at bounding box center [229, 518] width 265 height 57
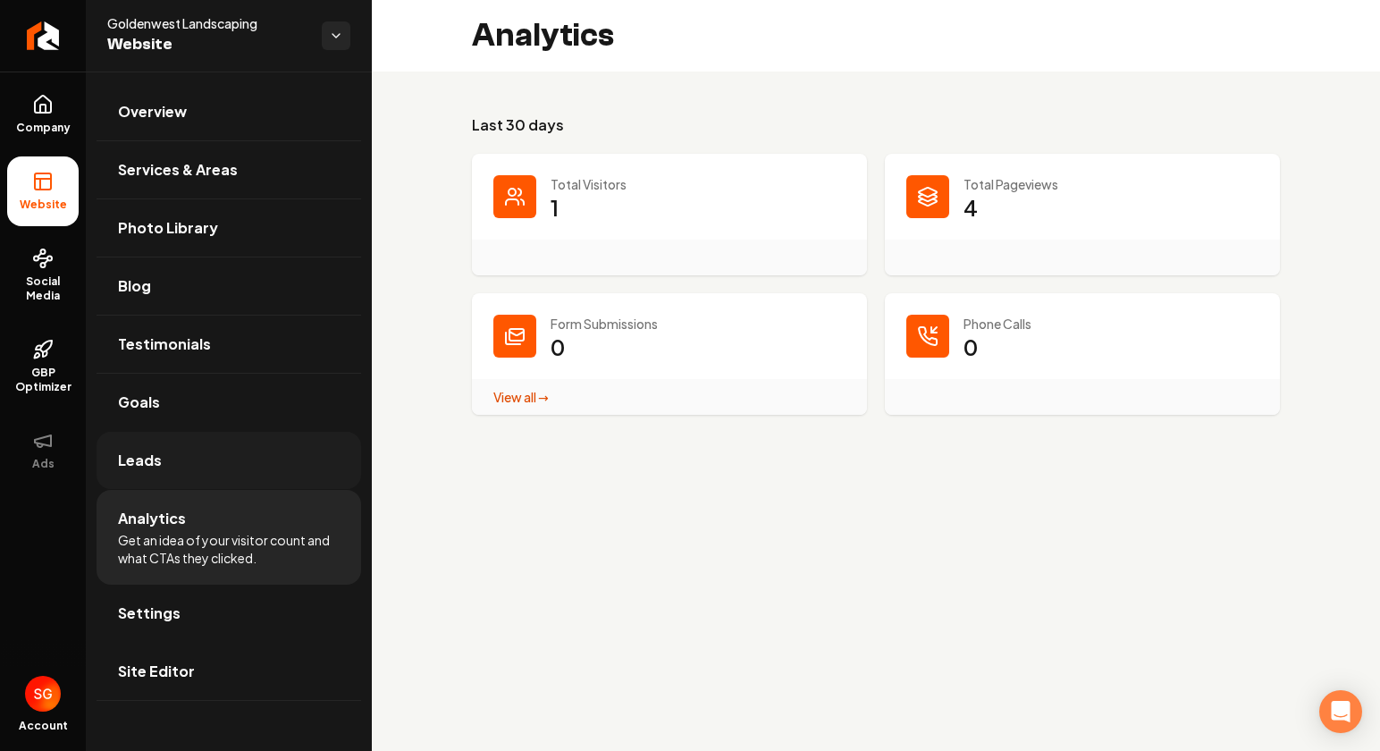
click at [222, 477] on link "Leads" at bounding box center [229, 460] width 265 height 57
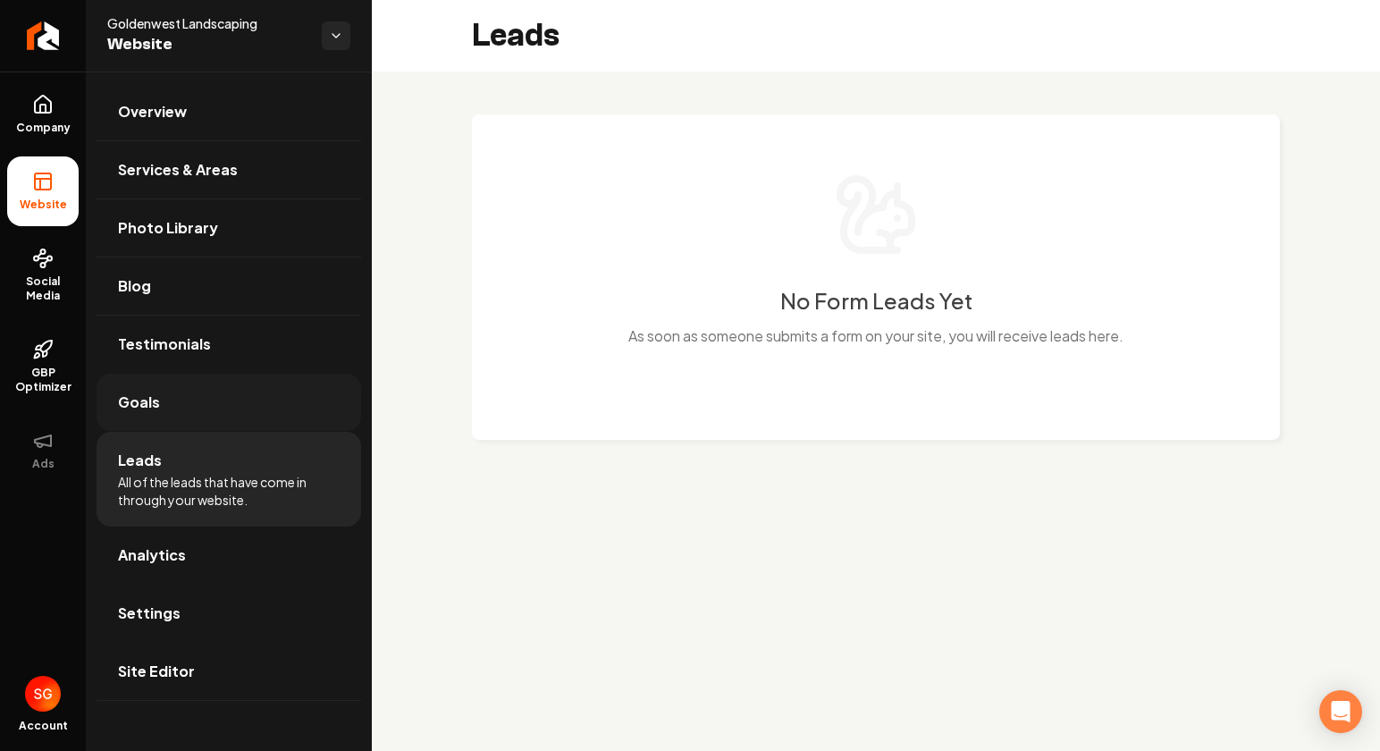
click at [211, 409] on link "Goals" at bounding box center [229, 402] width 265 height 57
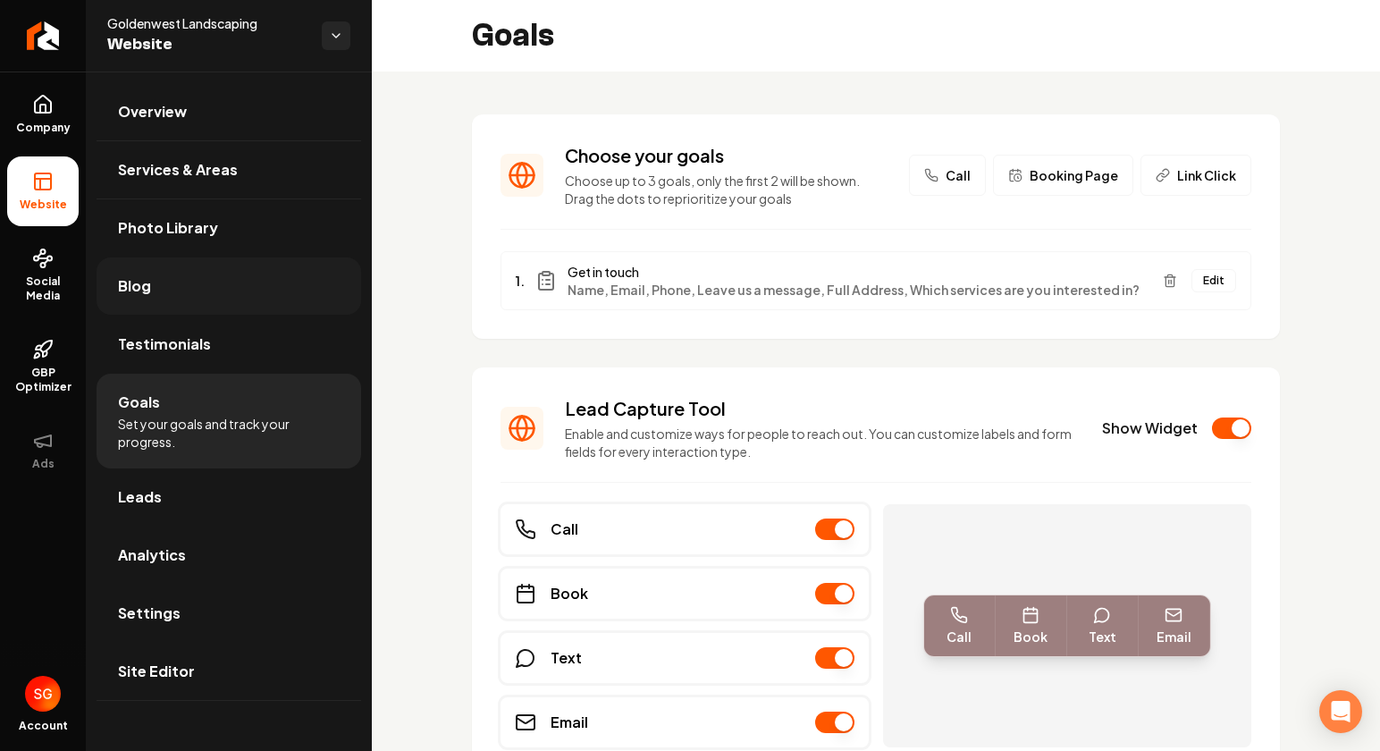
click at [219, 301] on link "Blog" at bounding box center [229, 285] width 265 height 57
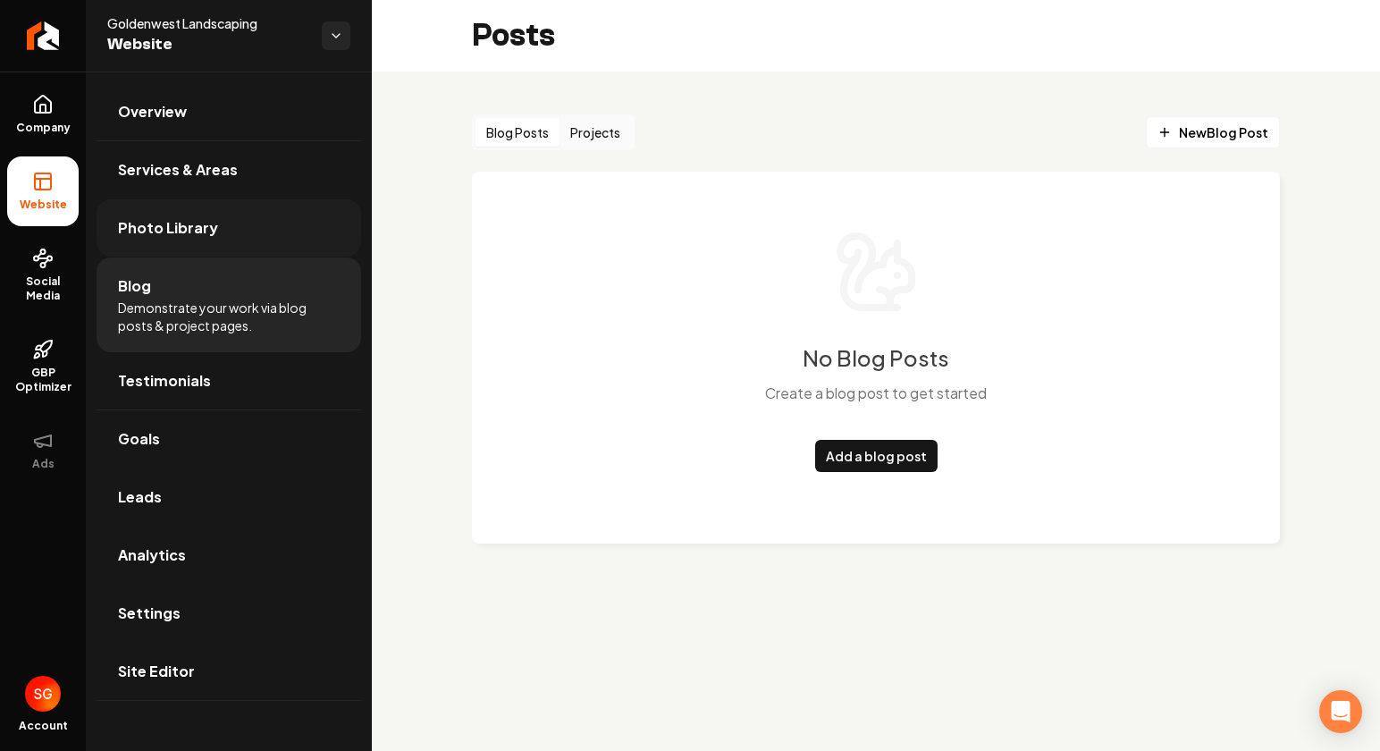
click at [167, 231] on span "Photo Library" at bounding box center [168, 227] width 100 height 21
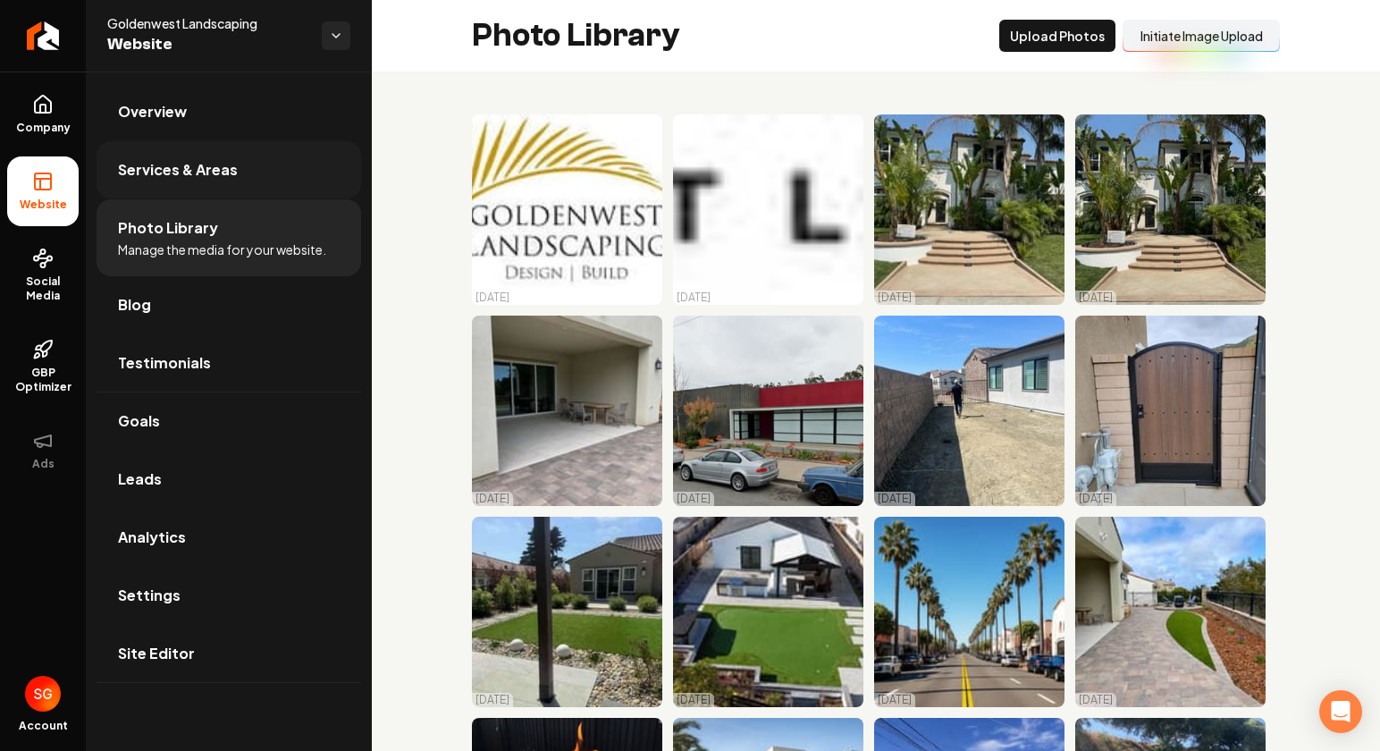
click at [176, 174] on span "Services & Areas" at bounding box center [178, 169] width 120 height 21
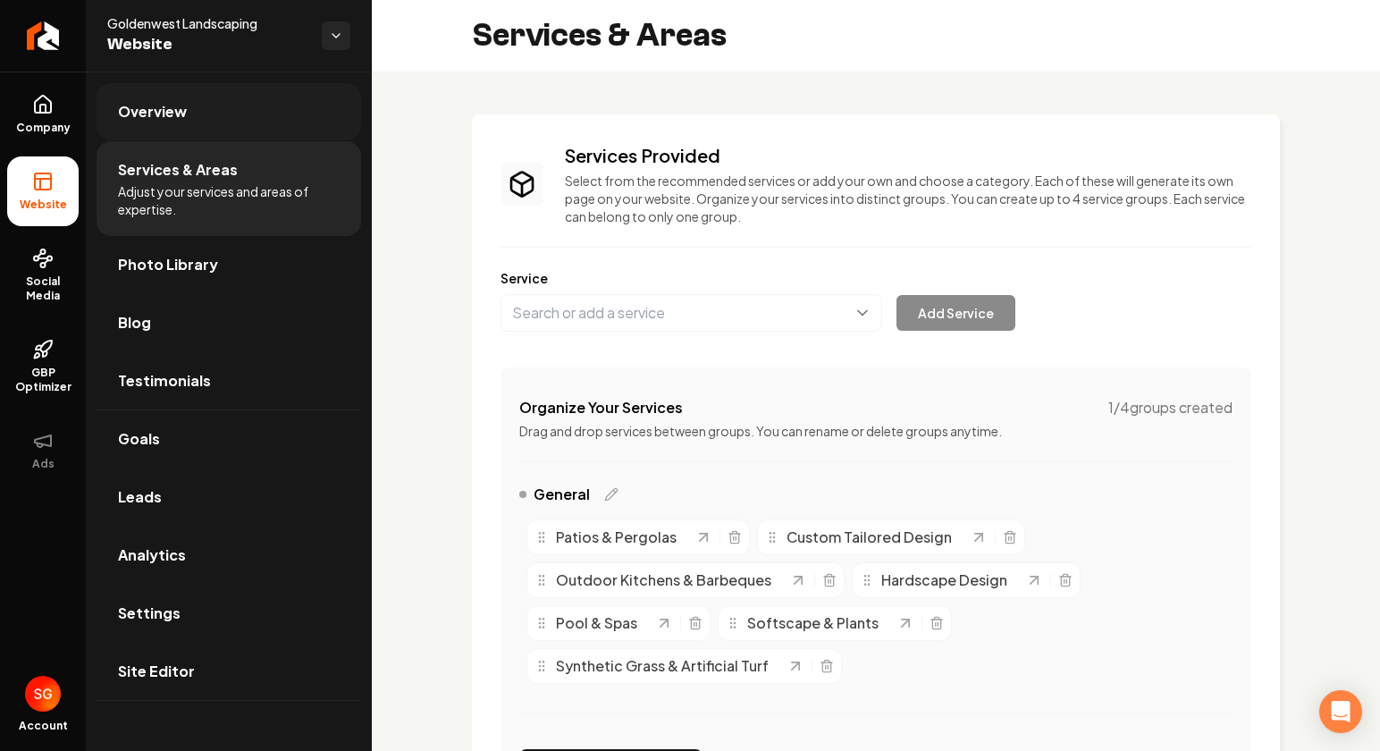
click at [184, 125] on link "Overview" at bounding box center [229, 111] width 265 height 57
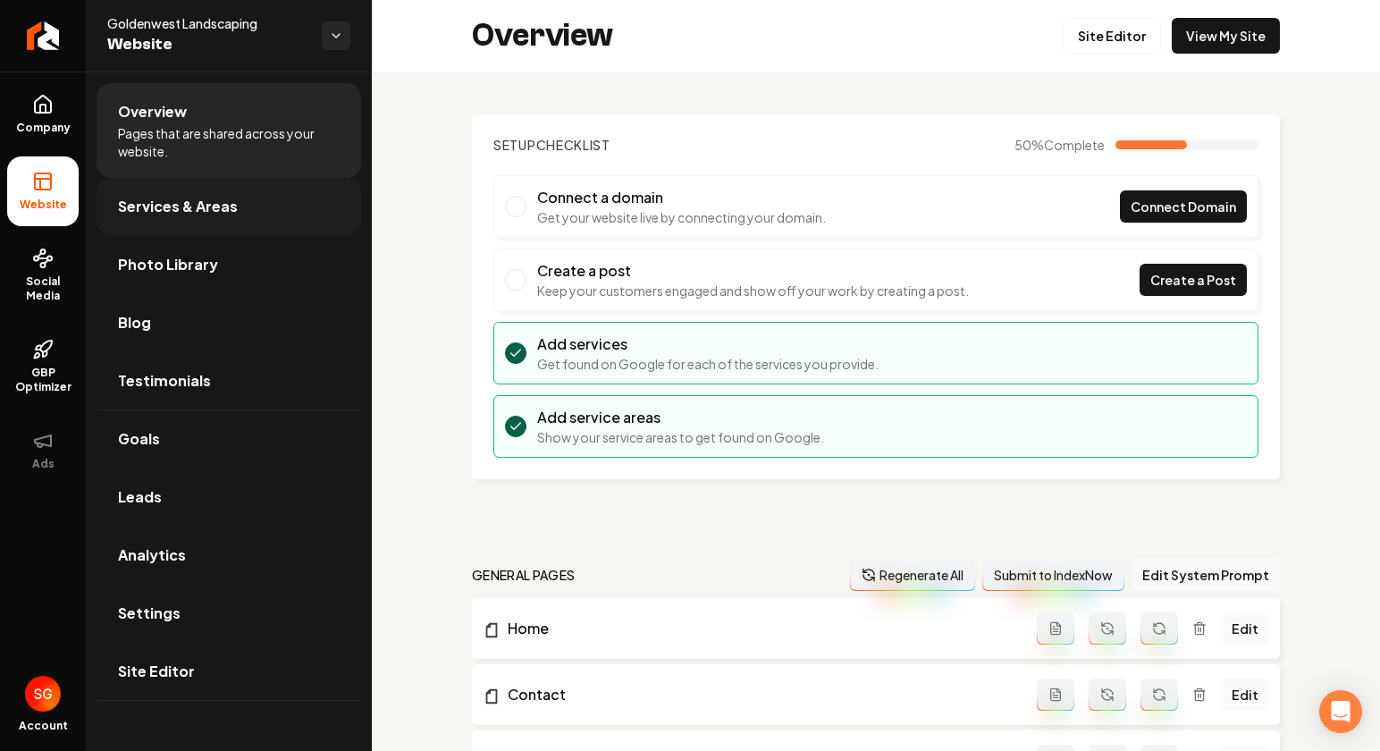
click at [178, 189] on link "Services & Areas" at bounding box center [229, 206] width 265 height 57
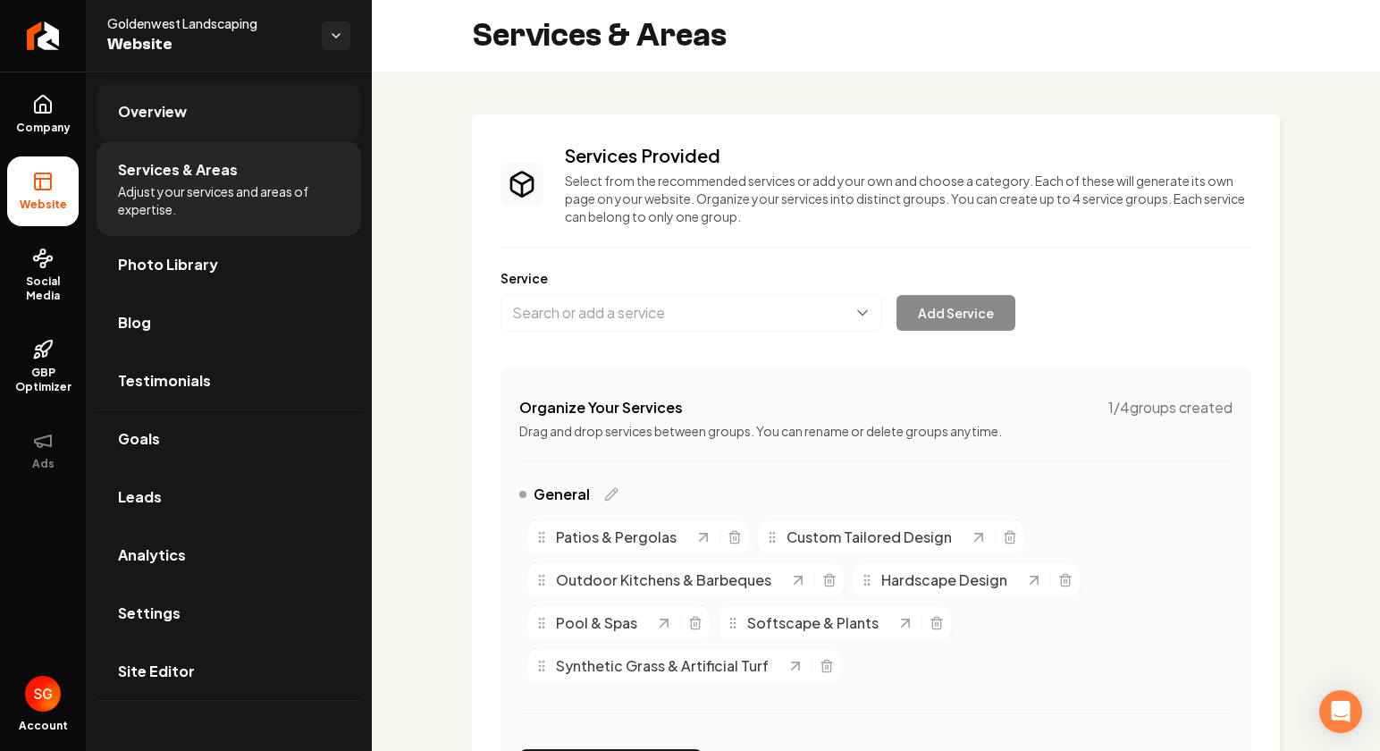
click at [178, 138] on link "Overview" at bounding box center [229, 111] width 265 height 57
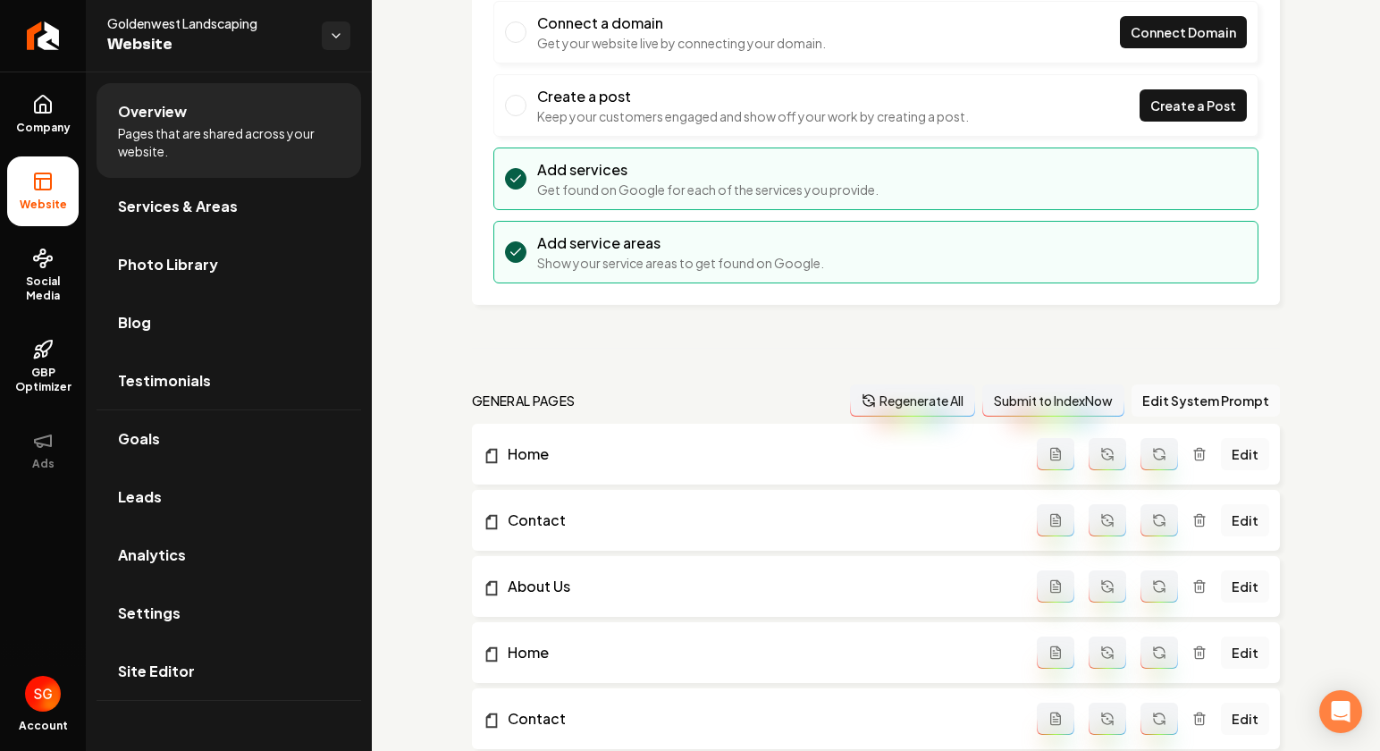
scroll to position [175, 0]
click at [896, 444] on link "Home" at bounding box center [760, 453] width 554 height 21
click at [590, 522] on link "Contact" at bounding box center [760, 519] width 554 height 21
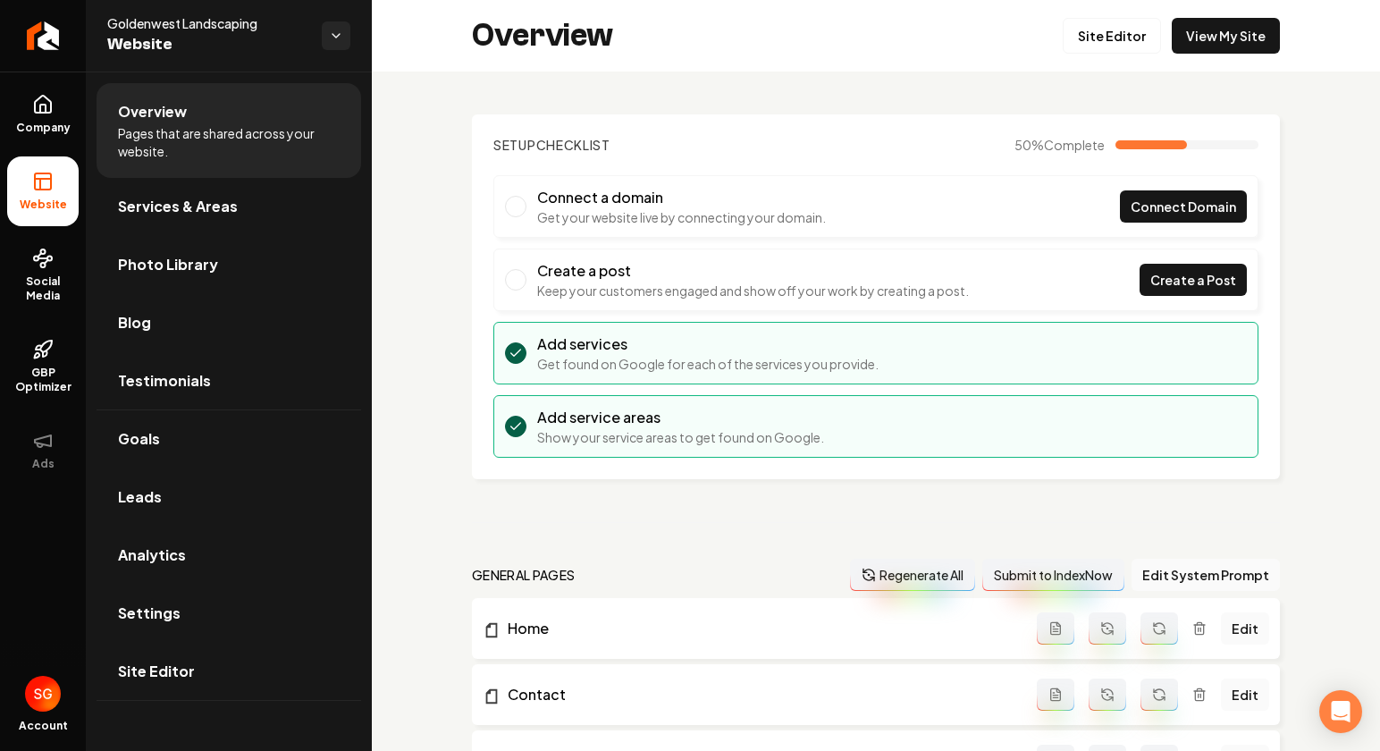
scroll to position [84, 0]
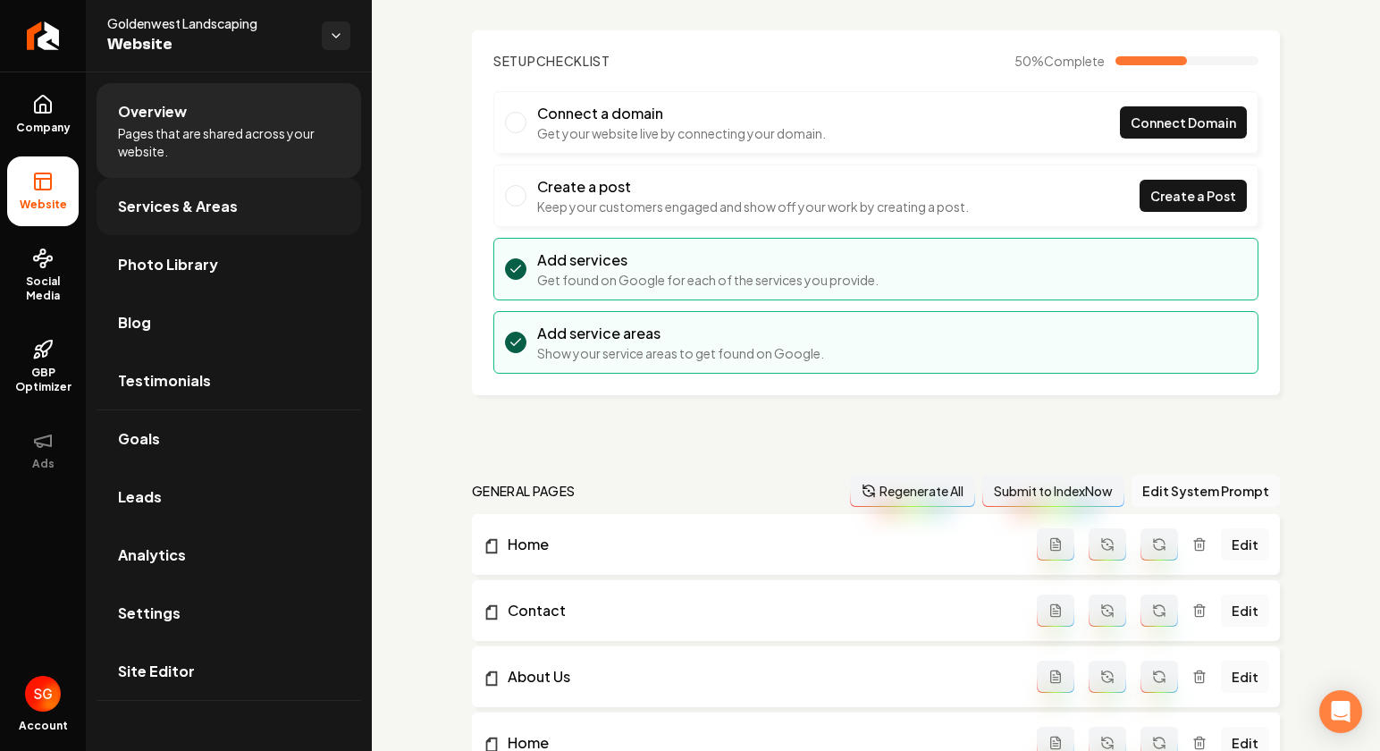
click at [258, 215] on link "Services & Areas" at bounding box center [229, 206] width 265 height 57
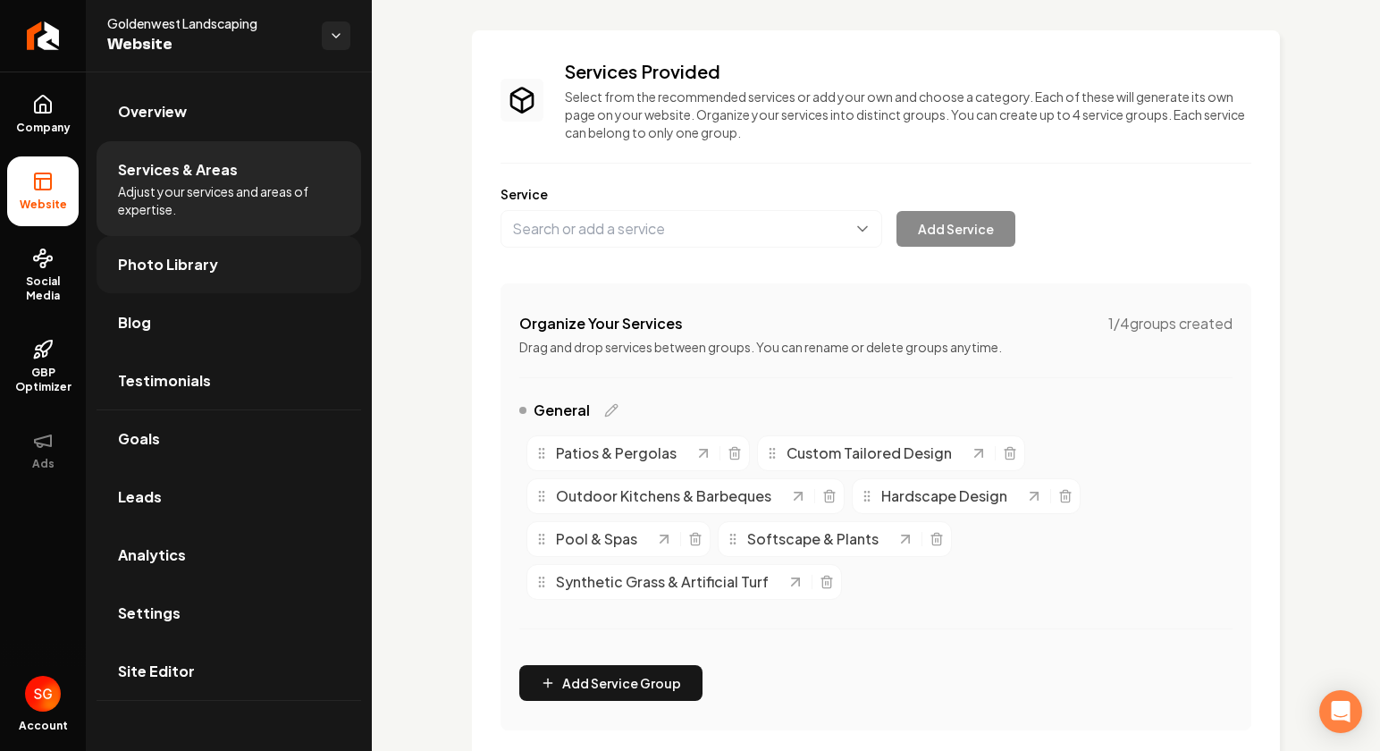
click at [241, 247] on link "Photo Library" at bounding box center [229, 264] width 265 height 57
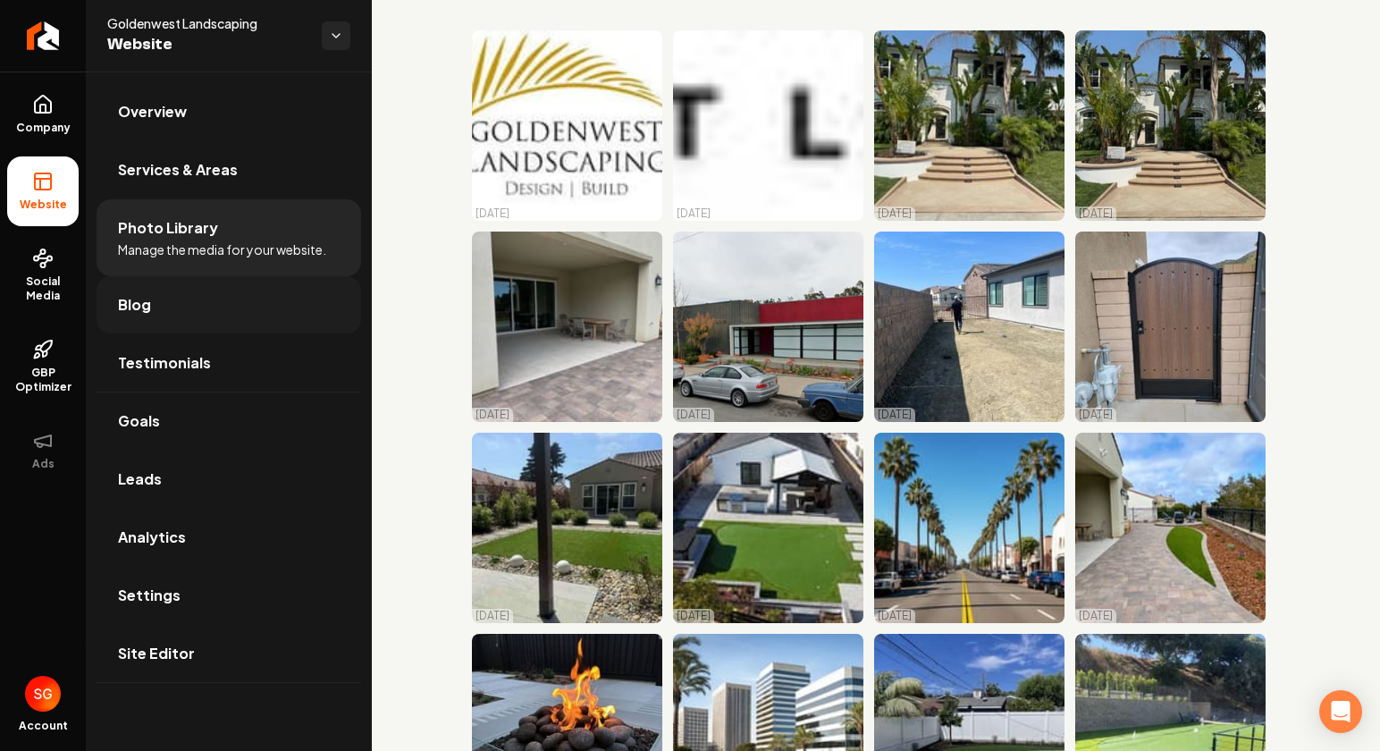
click at [224, 302] on link "Blog" at bounding box center [229, 304] width 265 height 57
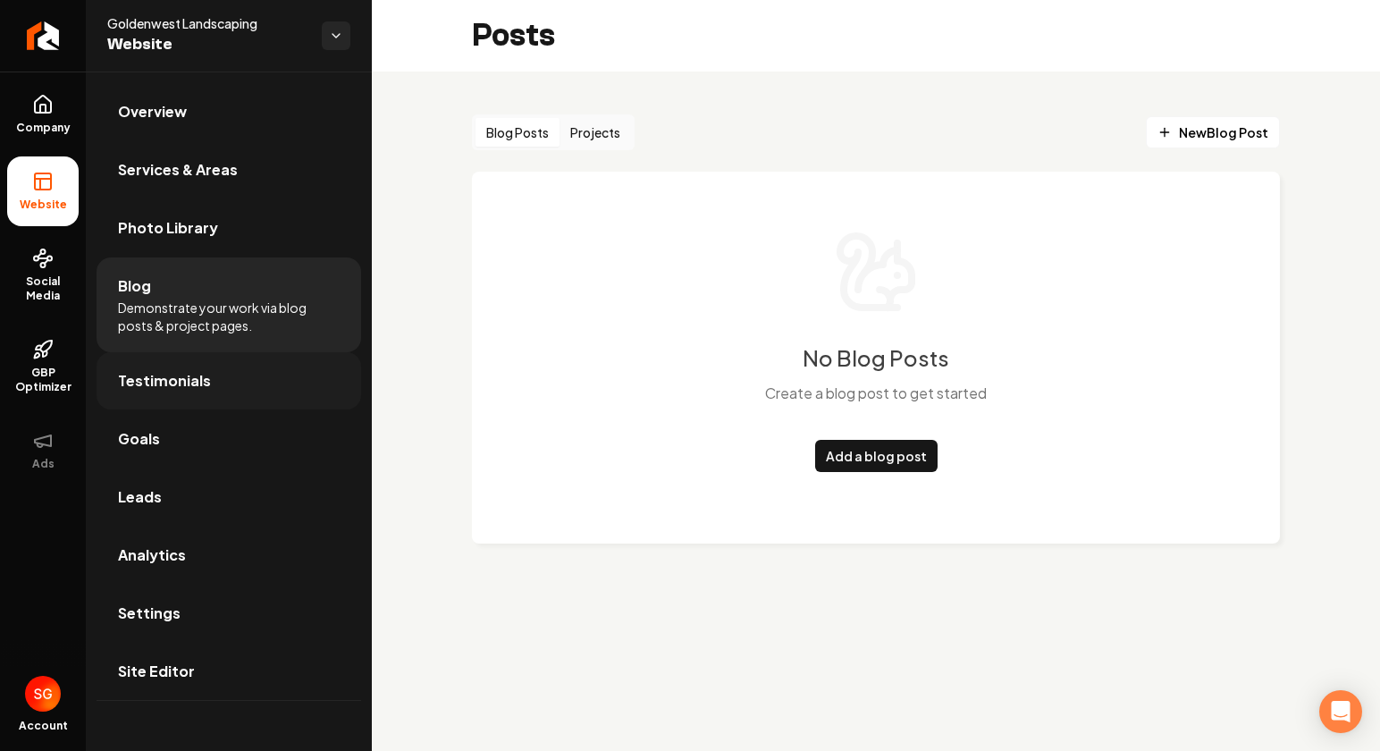
click at [182, 368] on link "Testimonials" at bounding box center [229, 380] width 265 height 57
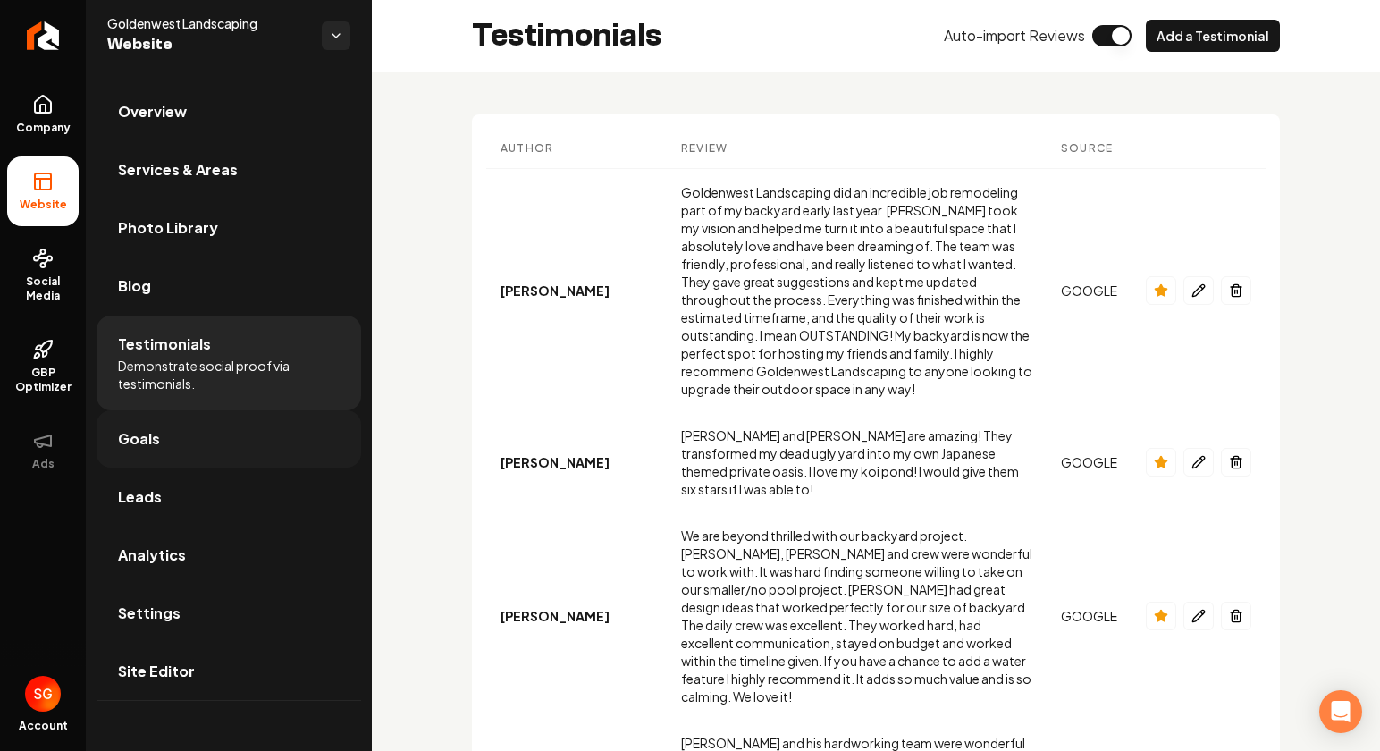
click at [166, 426] on link "Goals" at bounding box center [229, 438] width 265 height 57
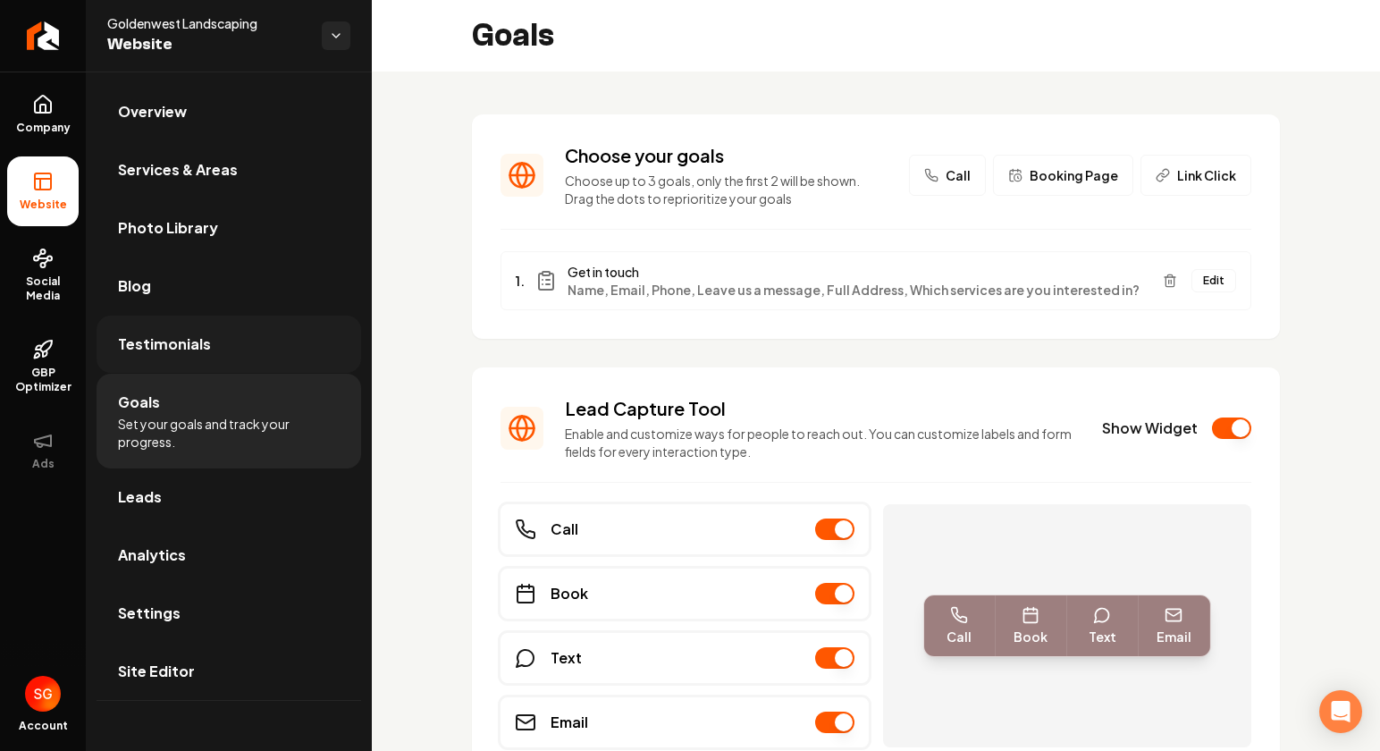
click at [162, 336] on span "Testimonials" at bounding box center [164, 343] width 93 height 21
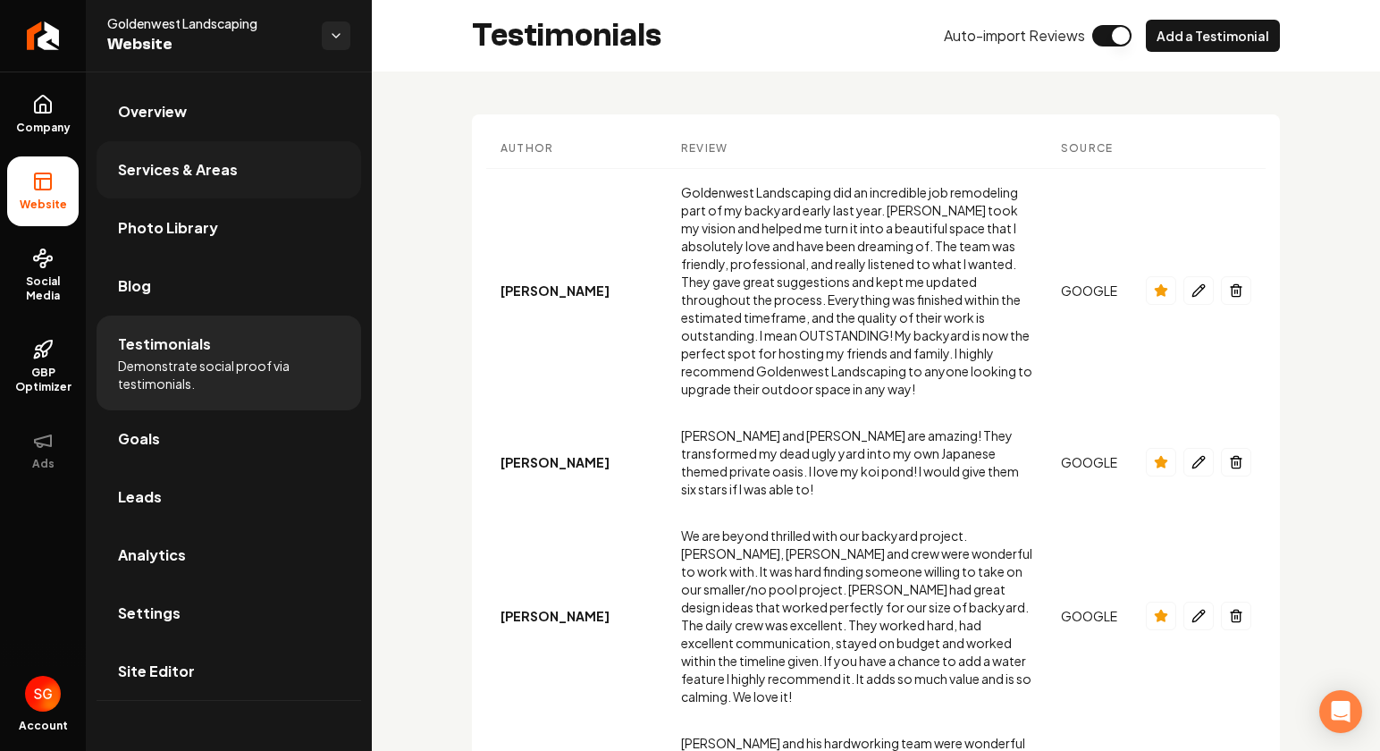
click at [186, 160] on span "Services & Areas" at bounding box center [178, 169] width 120 height 21
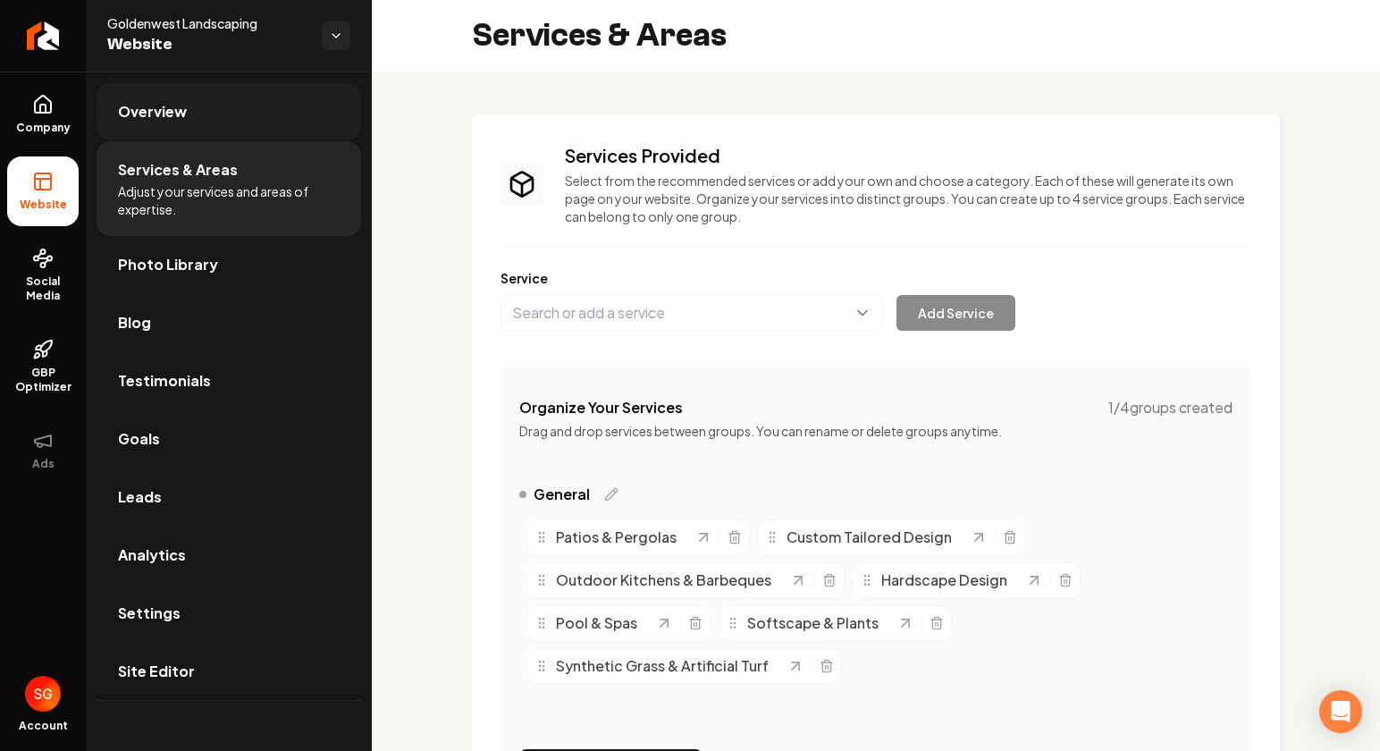
click at [177, 109] on span "Overview" at bounding box center [152, 111] width 69 height 21
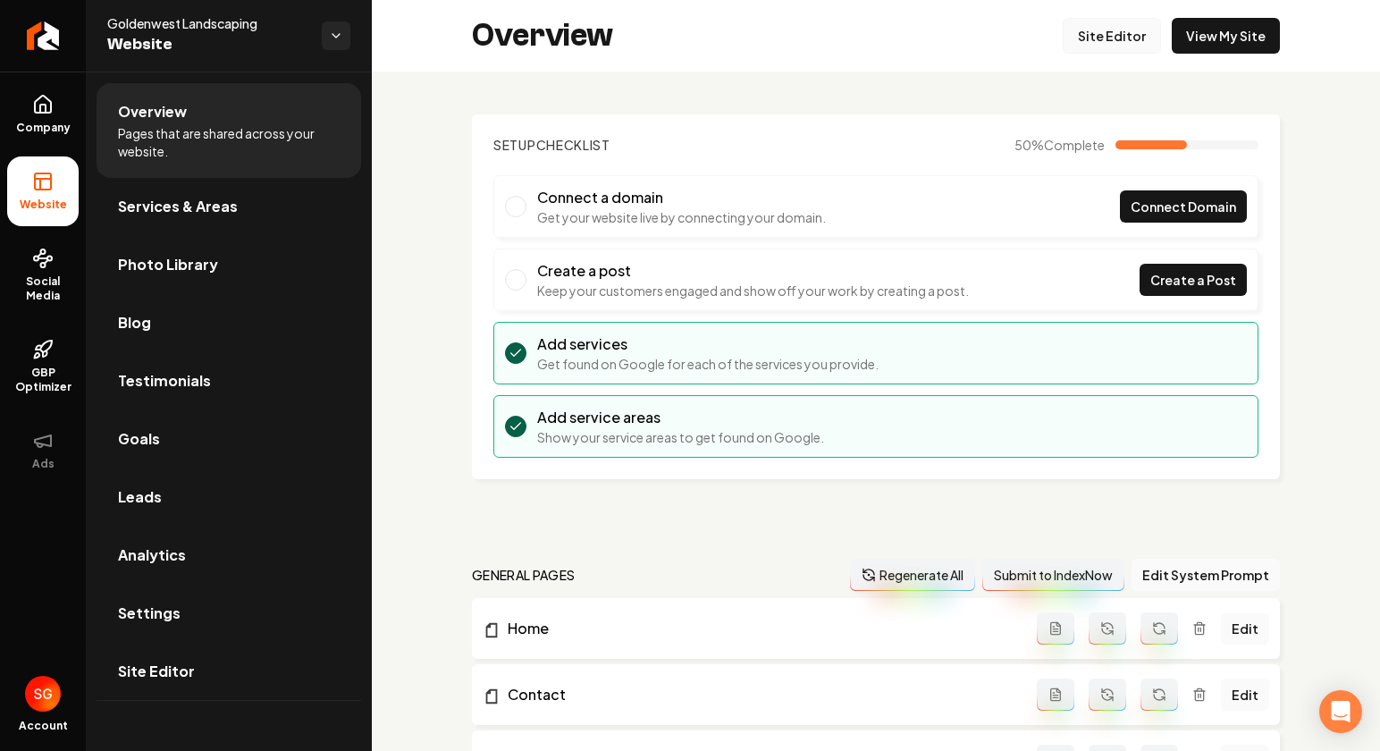
click at [1132, 40] on link "Site Editor" at bounding box center [1112, 36] width 98 height 36
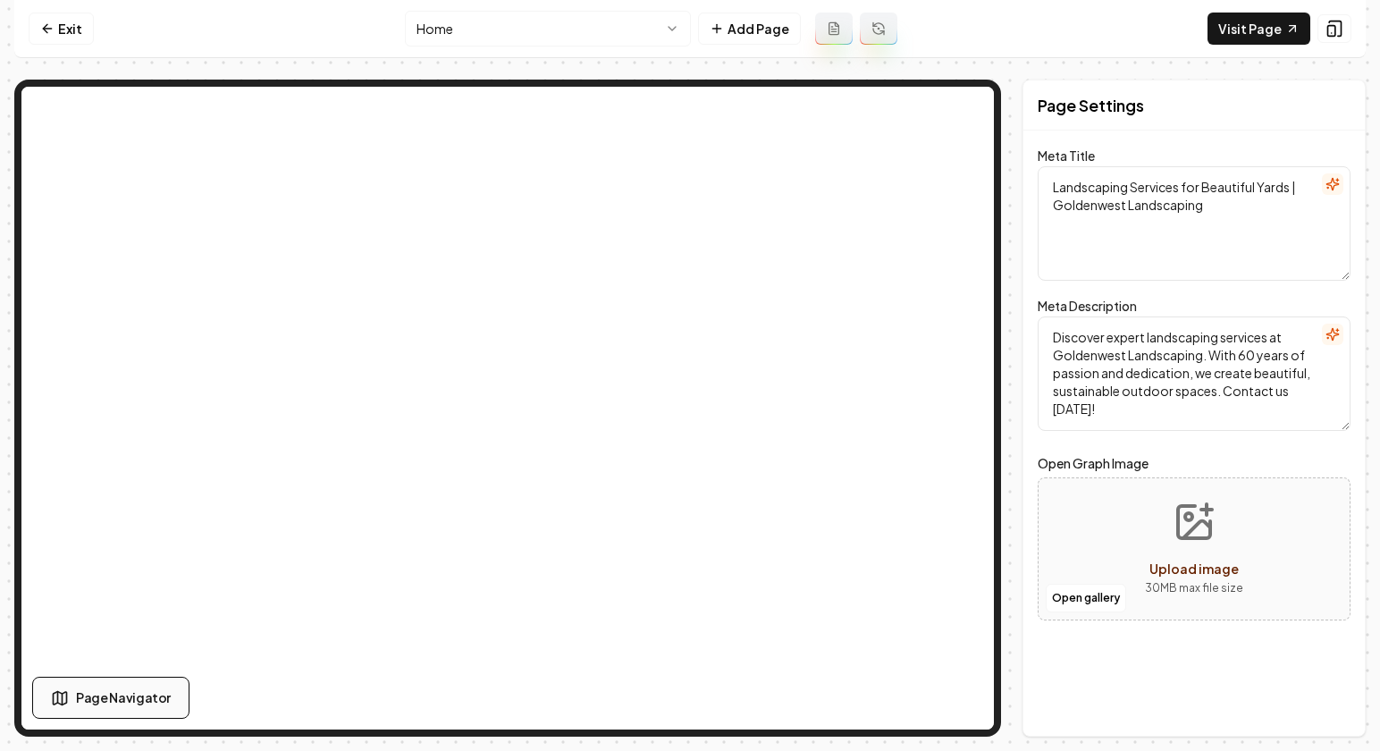
click at [119, 696] on span "Page Navigator" at bounding box center [123, 697] width 95 height 19
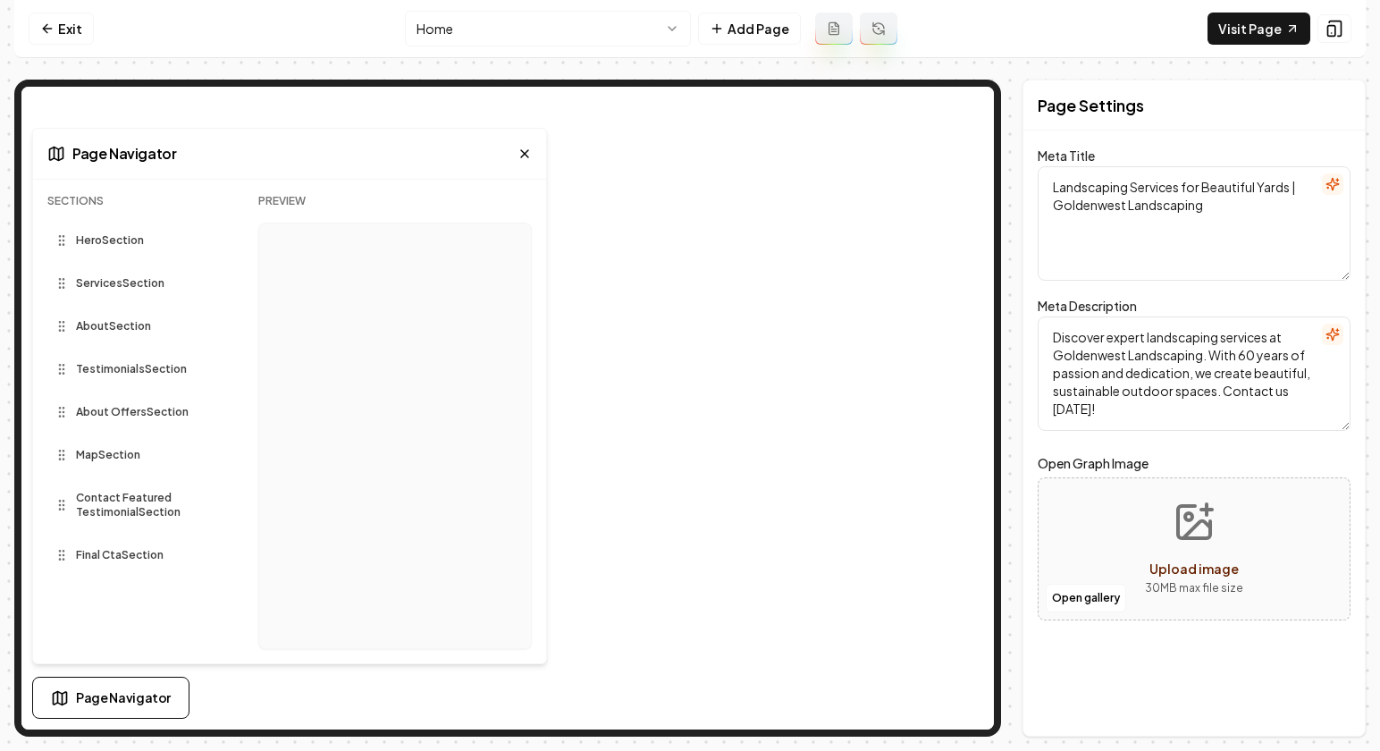
click at [114, 239] on span "Hero Section" at bounding box center [110, 240] width 68 height 14
click at [113, 257] on div "Hero Section" at bounding box center [138, 240] width 182 height 50
click at [109, 289] on span "Services Section" at bounding box center [120, 283] width 89 height 14
click at [523, 154] on icon at bounding box center [525, 154] width 14 height 14
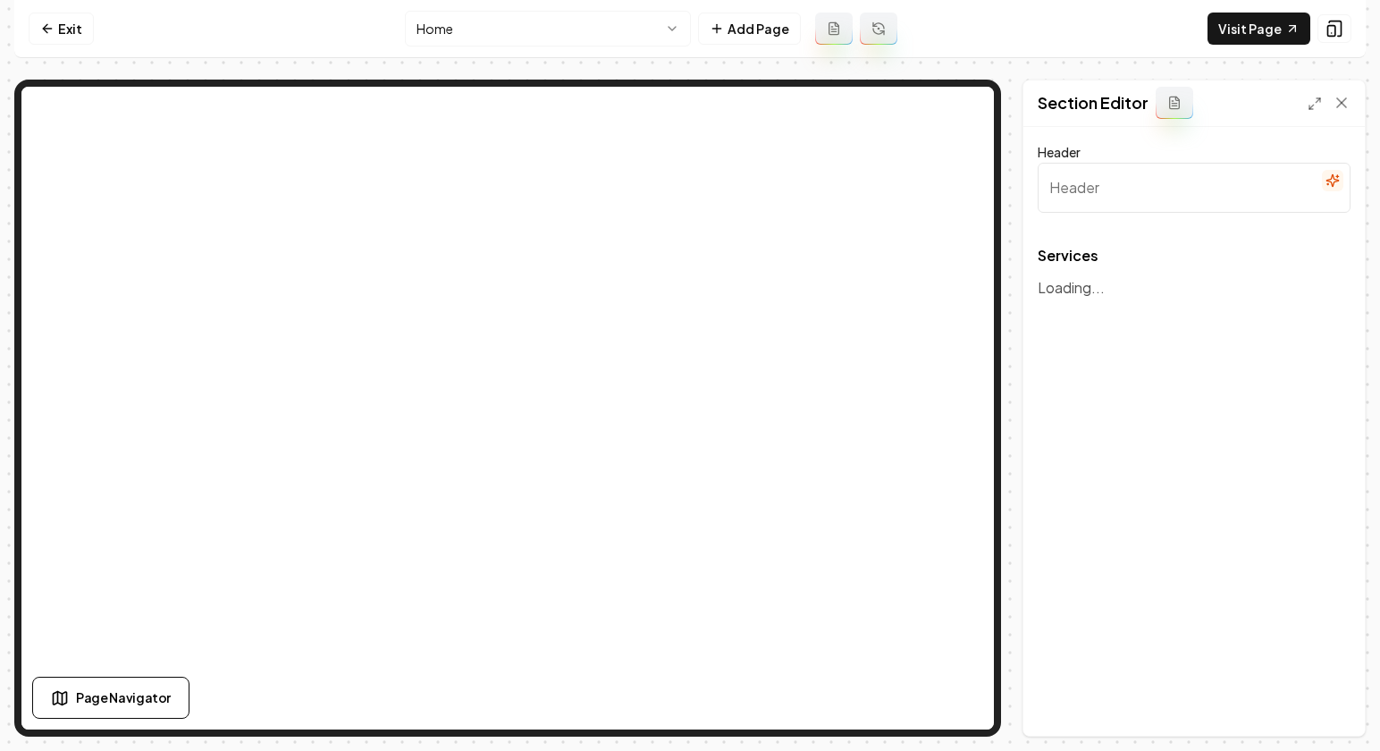
type input "Expert Landscaping Solutions"
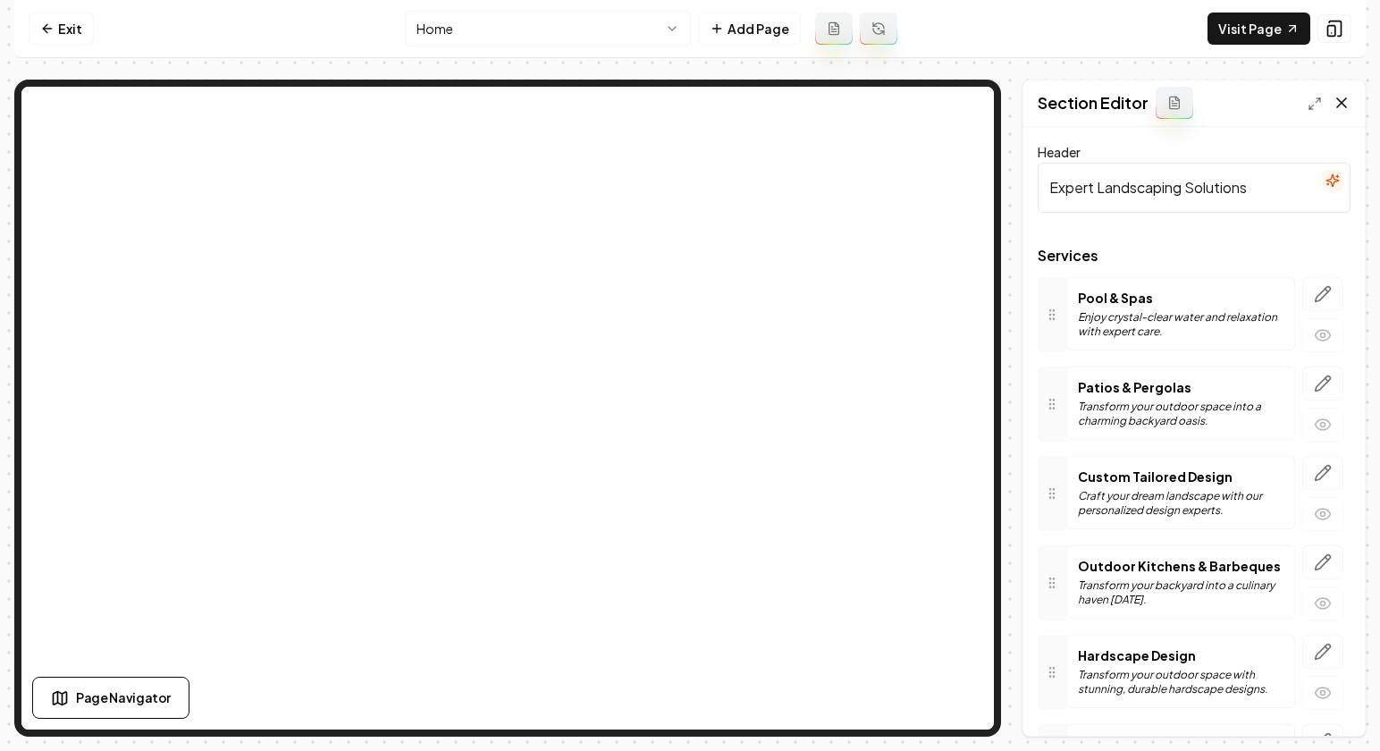
click at [1338, 104] on icon at bounding box center [1342, 103] width 18 height 18
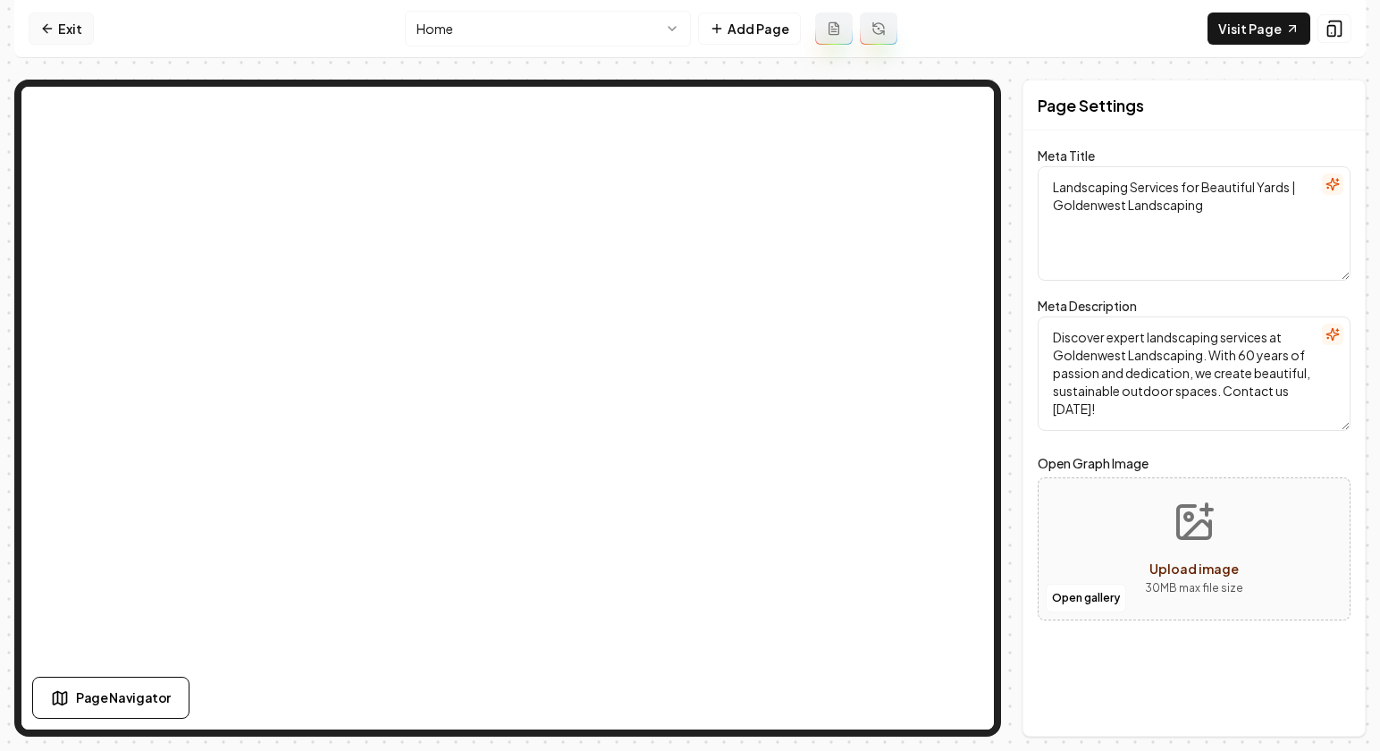
click at [76, 28] on link "Exit" at bounding box center [61, 29] width 65 height 32
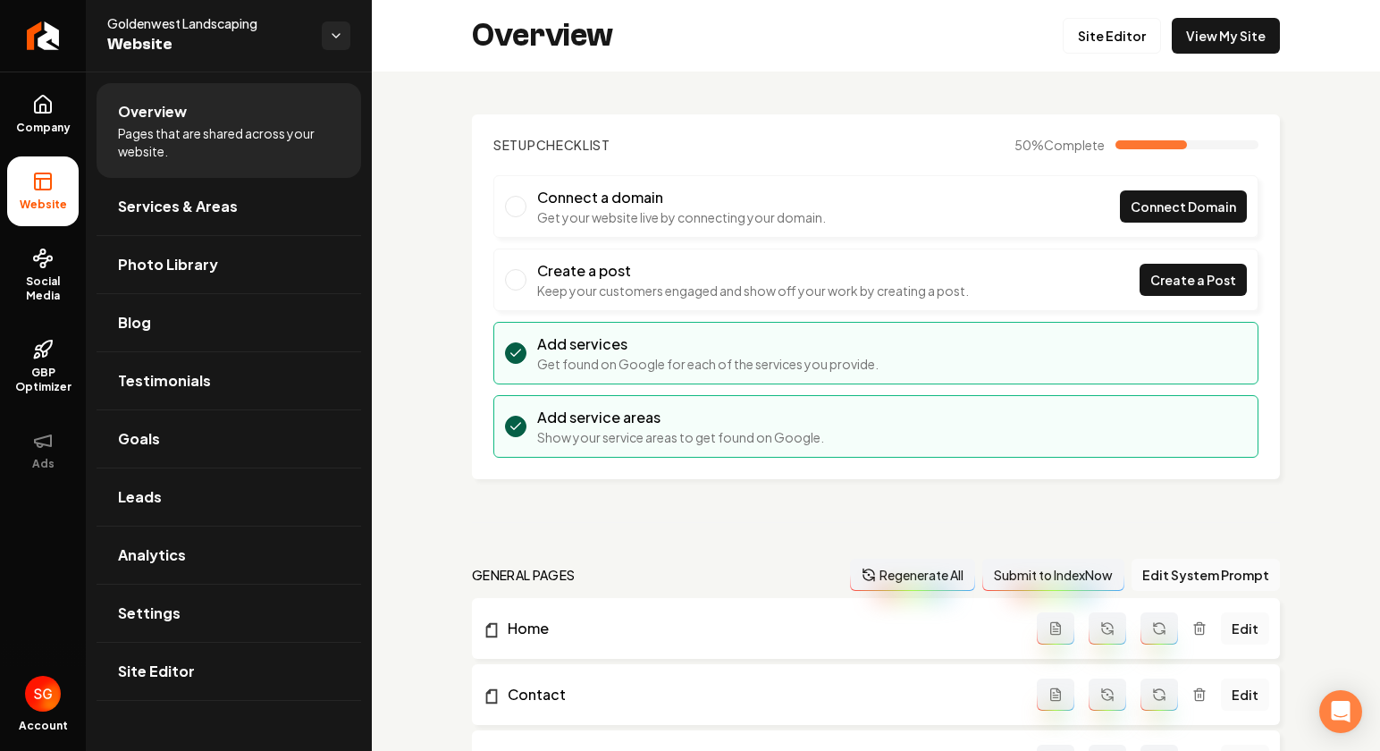
click at [185, 145] on span "Pages that are shared across your website." at bounding box center [229, 142] width 222 height 36
click at [1208, 44] on link "View My Site" at bounding box center [1226, 36] width 108 height 36
click at [1119, 42] on link "Site Editor" at bounding box center [1112, 36] width 98 height 36
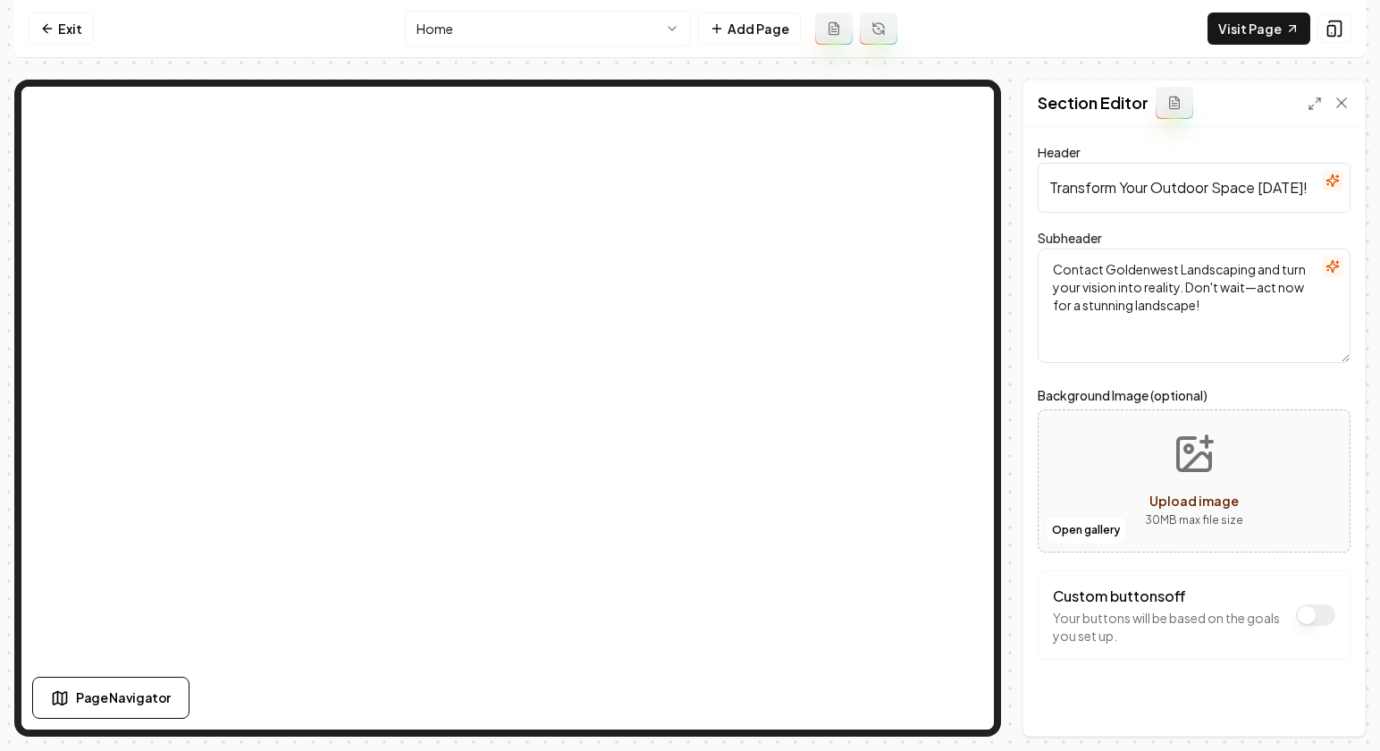
scroll to position [17, 0]
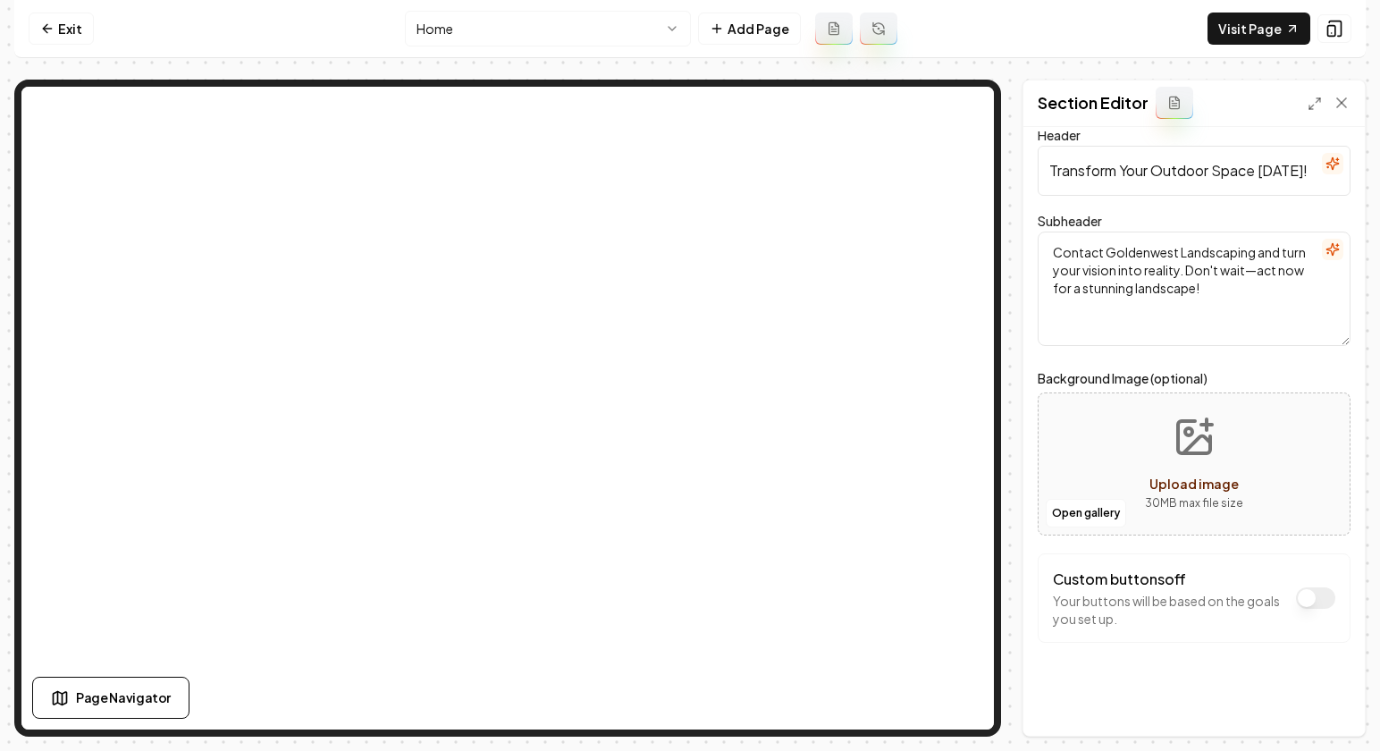
click at [906, 58] on div "Exit Home Add Page Visit Page Page Navigator Page Settings Section Editor Heade…" at bounding box center [690, 368] width 1352 height 737
click at [70, 29] on link "Exit" at bounding box center [61, 29] width 65 height 32
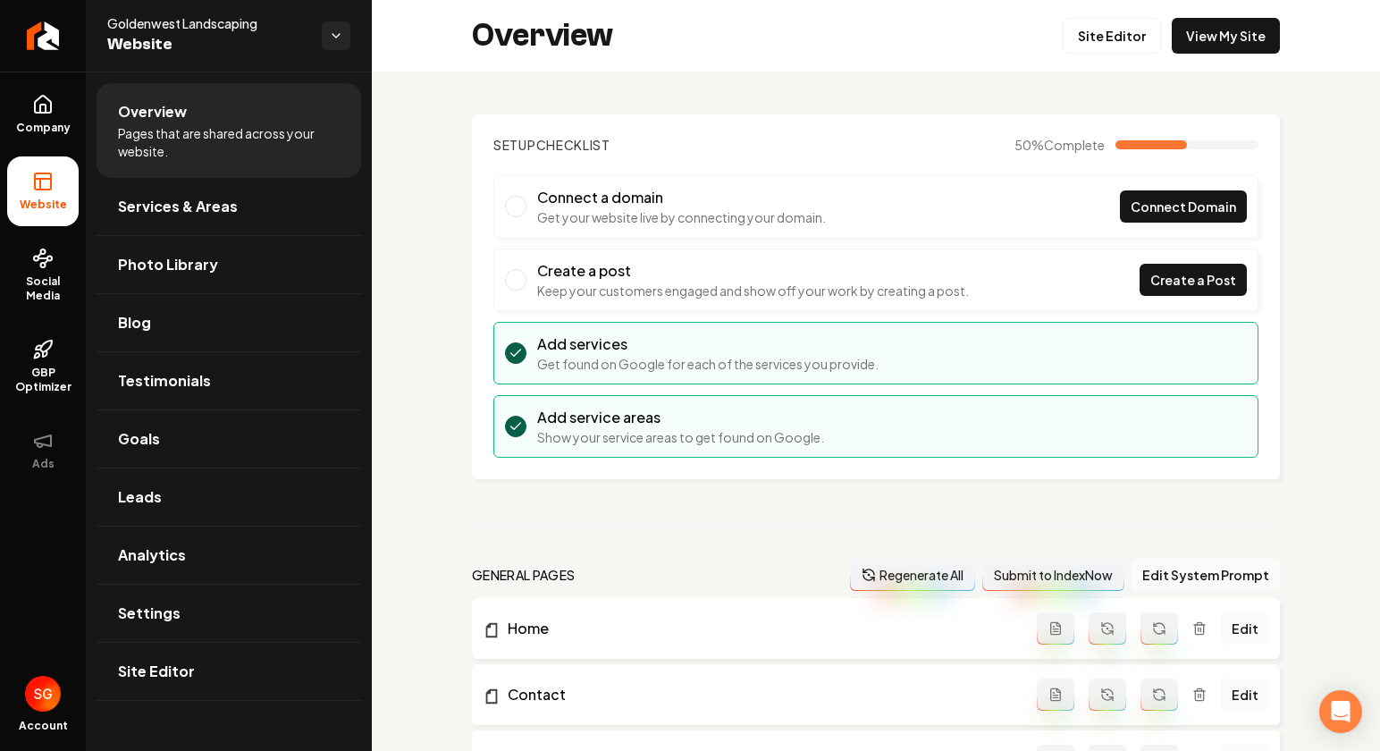
scroll to position [4, 0]
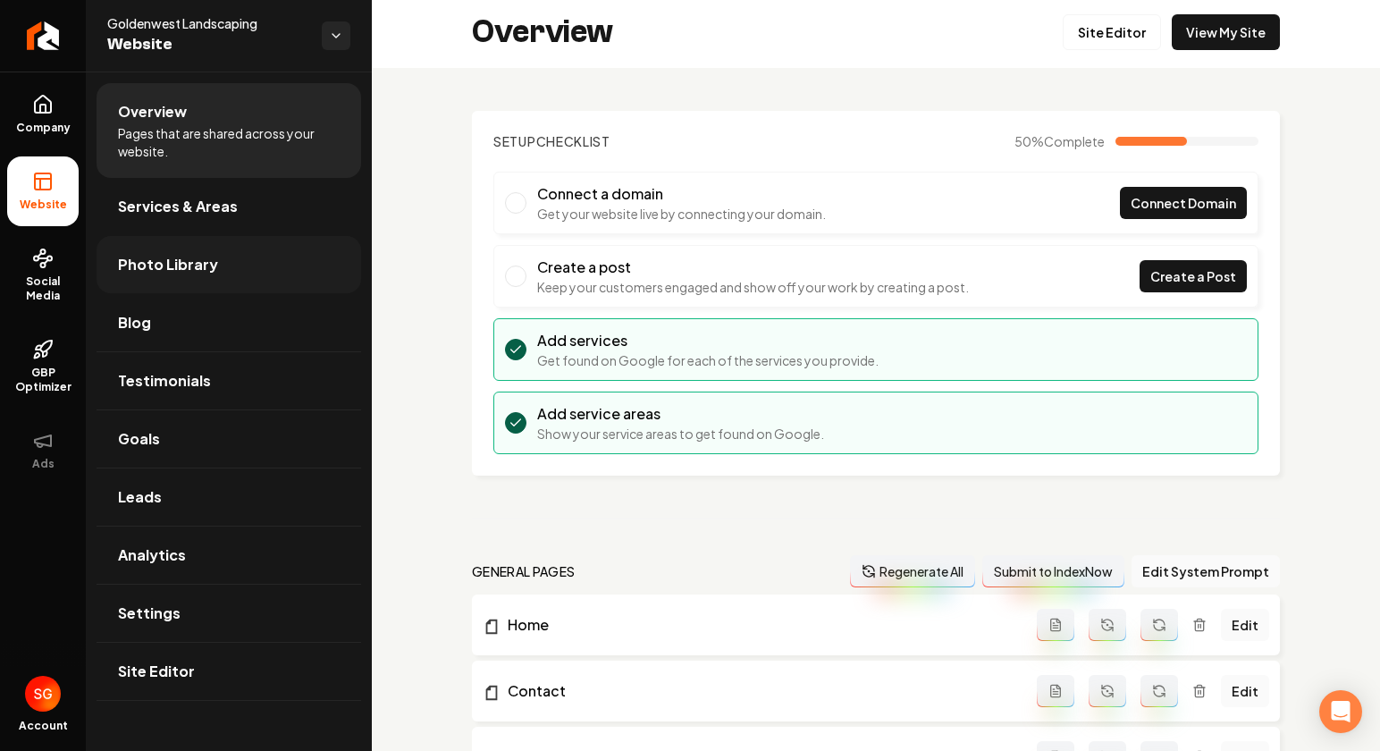
click at [198, 260] on span "Photo Library" at bounding box center [168, 264] width 100 height 21
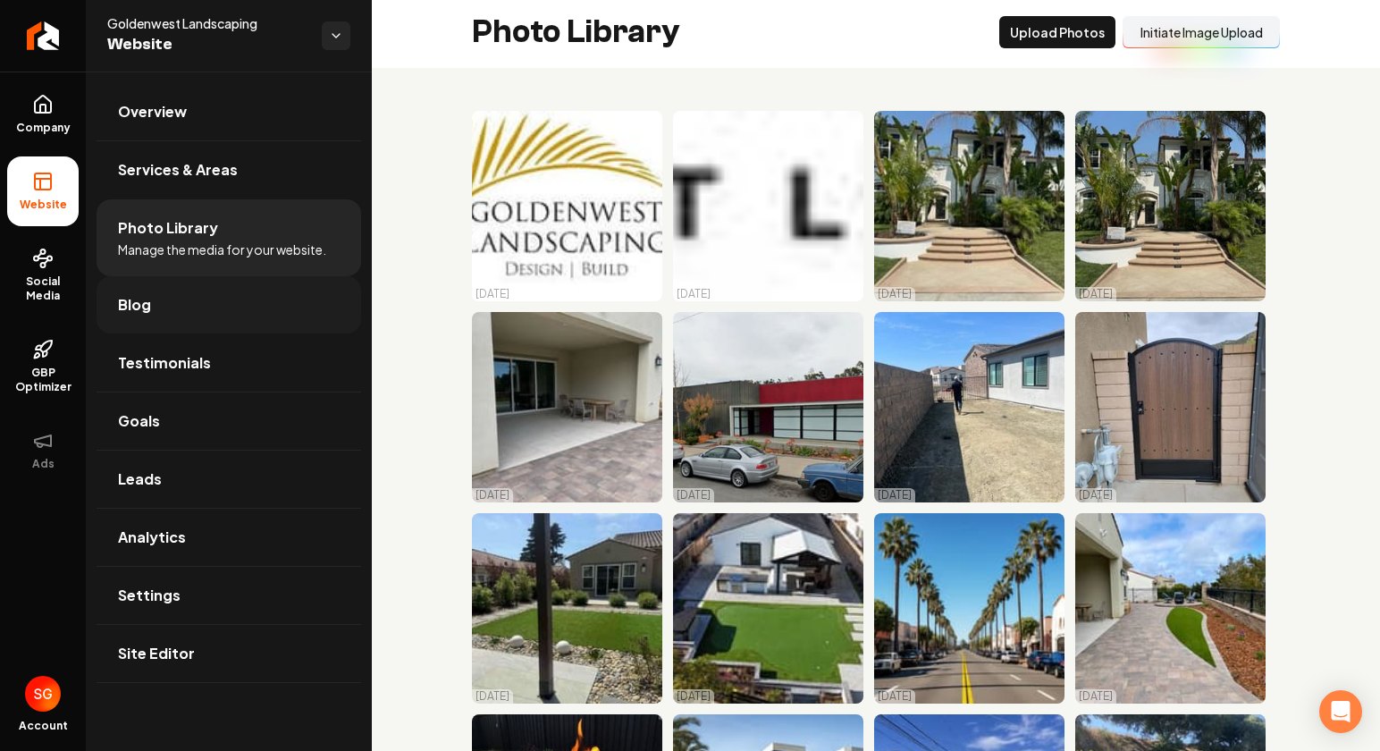
click at [207, 308] on link "Blog" at bounding box center [229, 304] width 265 height 57
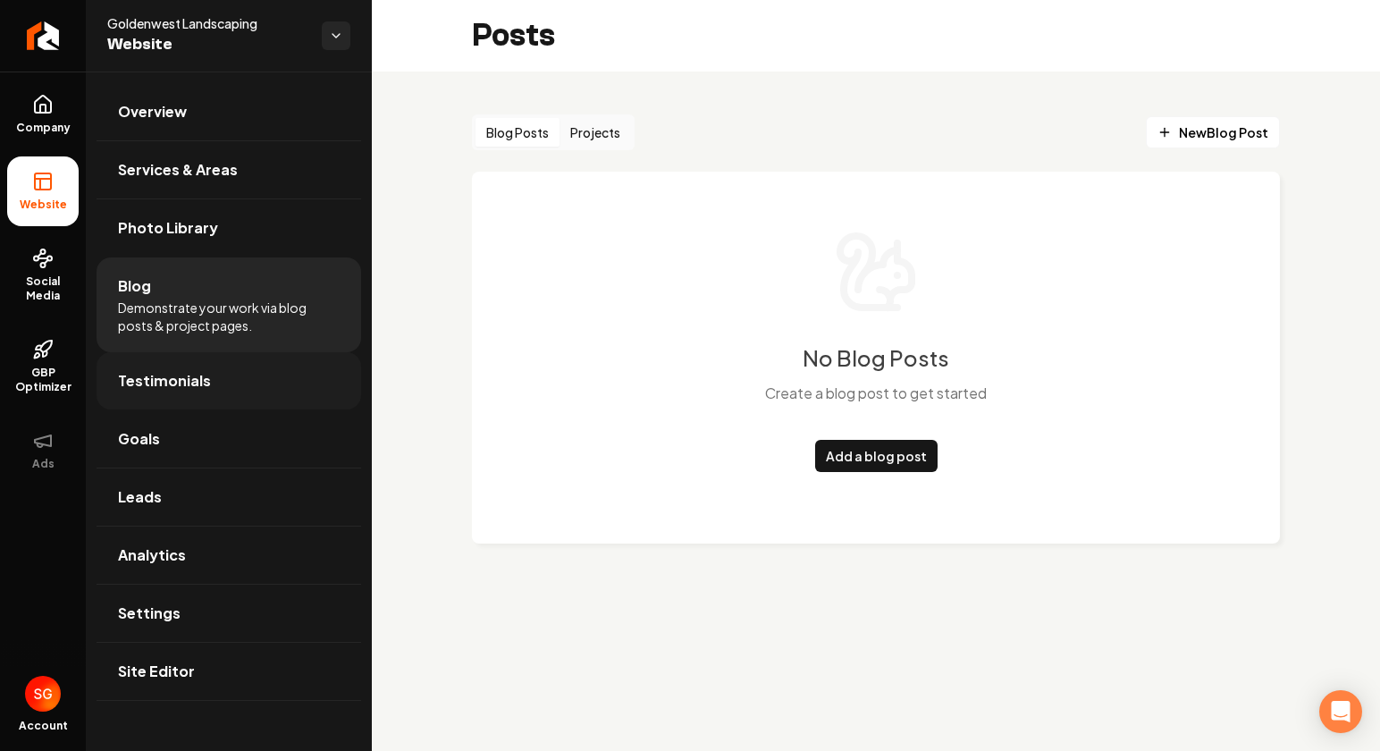
click at [203, 354] on link "Testimonials" at bounding box center [229, 380] width 265 height 57
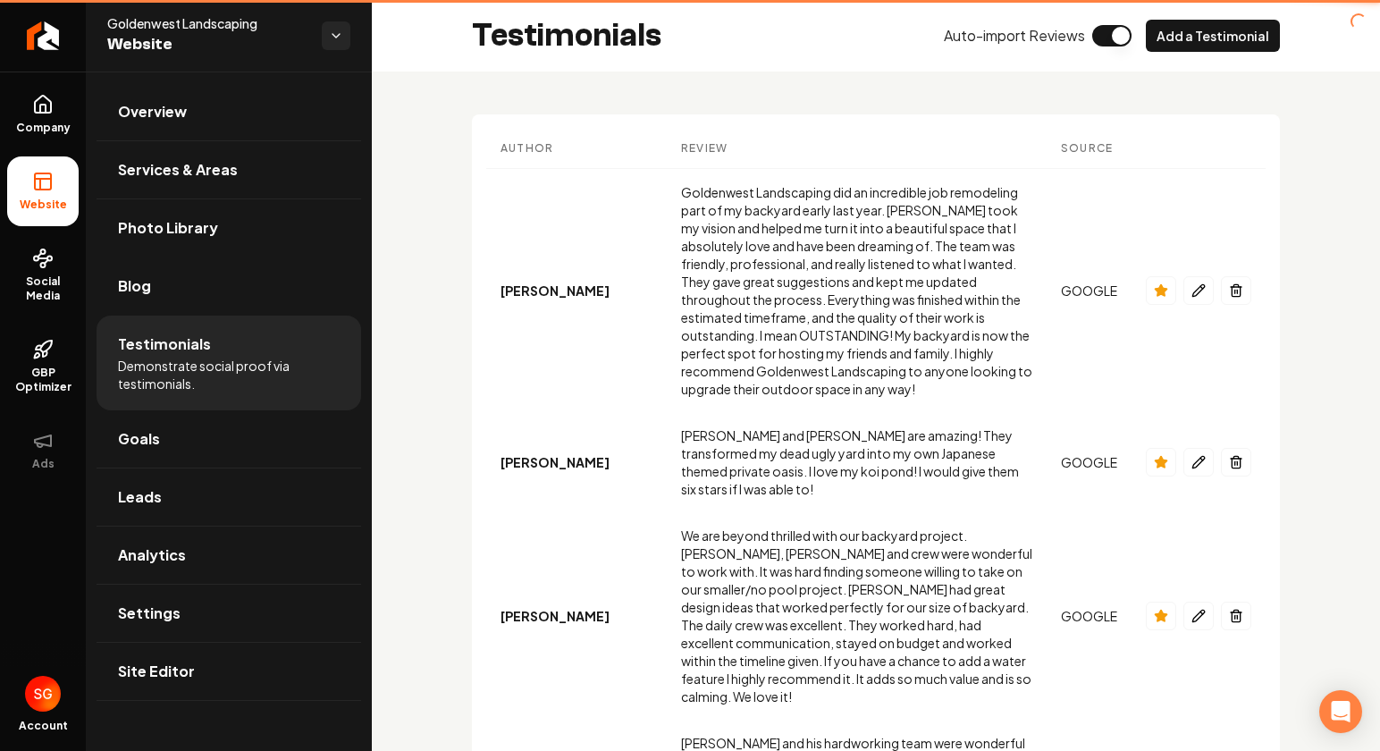
click at [198, 377] on span "Demonstrate social proof via testimonials." at bounding box center [229, 375] width 222 height 36
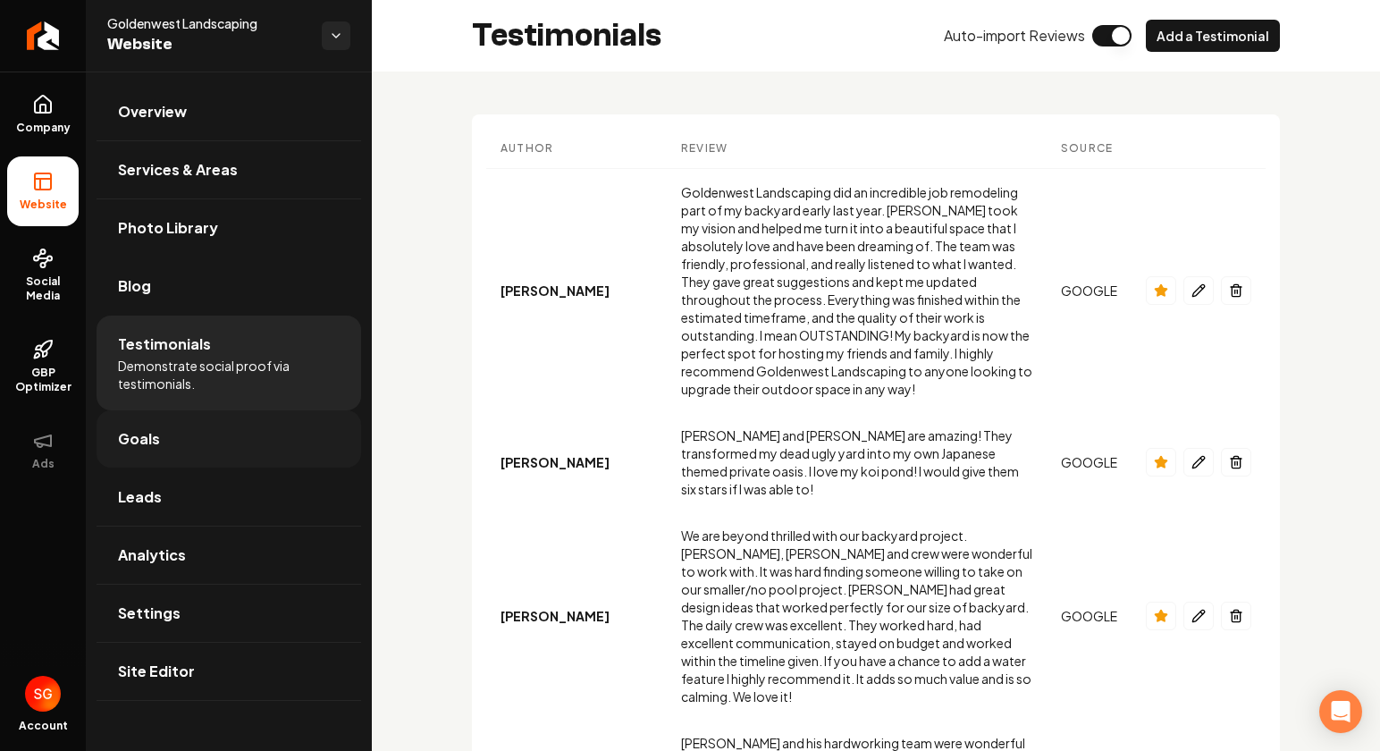
click at [188, 427] on link "Goals" at bounding box center [229, 438] width 265 height 57
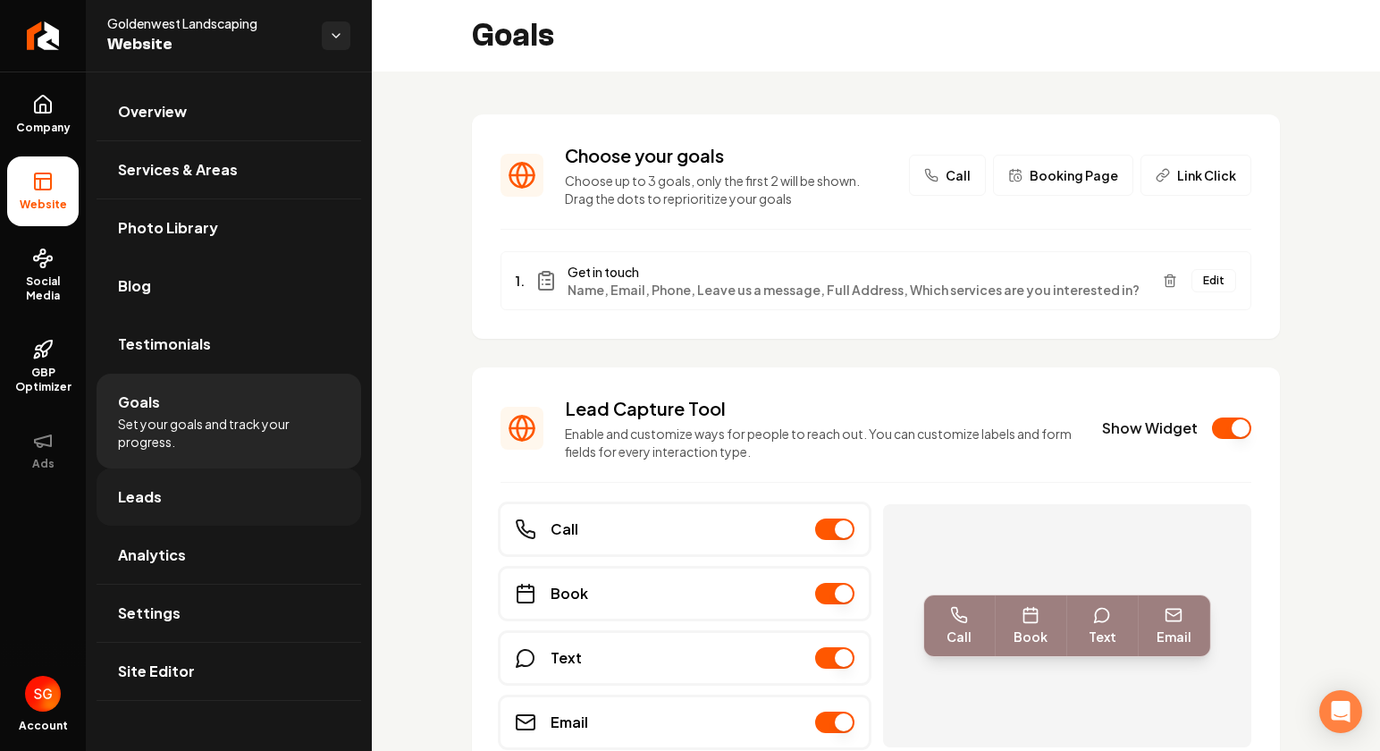
click at [172, 485] on link "Leads" at bounding box center [229, 497] width 265 height 57
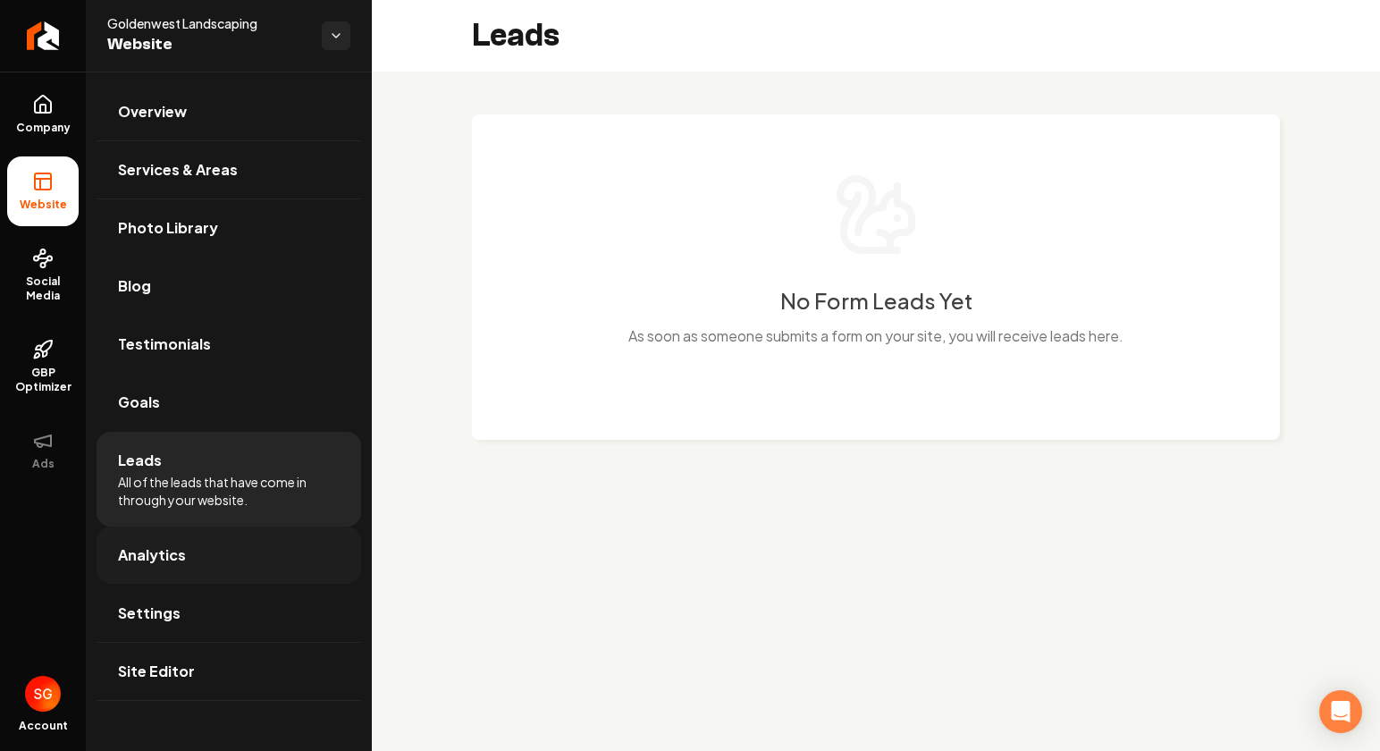
click at [172, 537] on link "Analytics" at bounding box center [229, 555] width 265 height 57
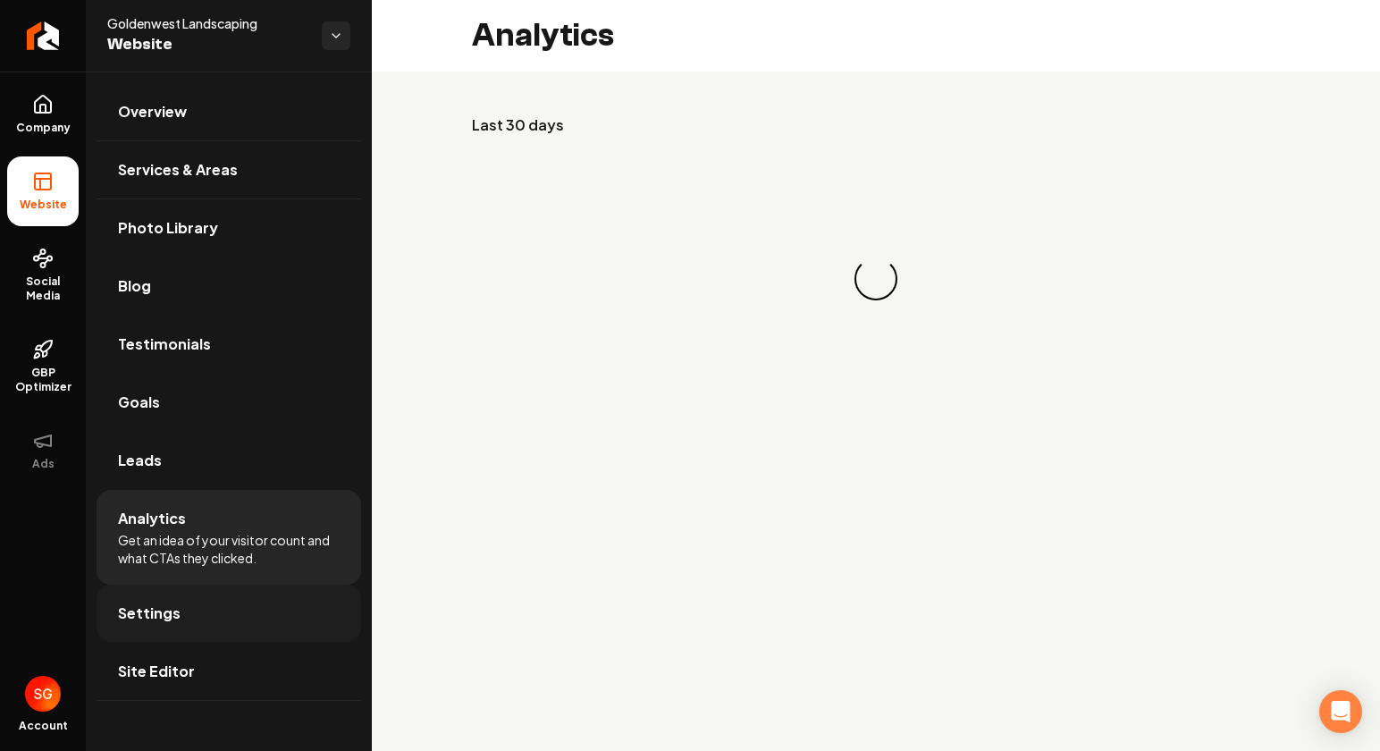
click at [164, 622] on span "Settings" at bounding box center [149, 613] width 63 height 21
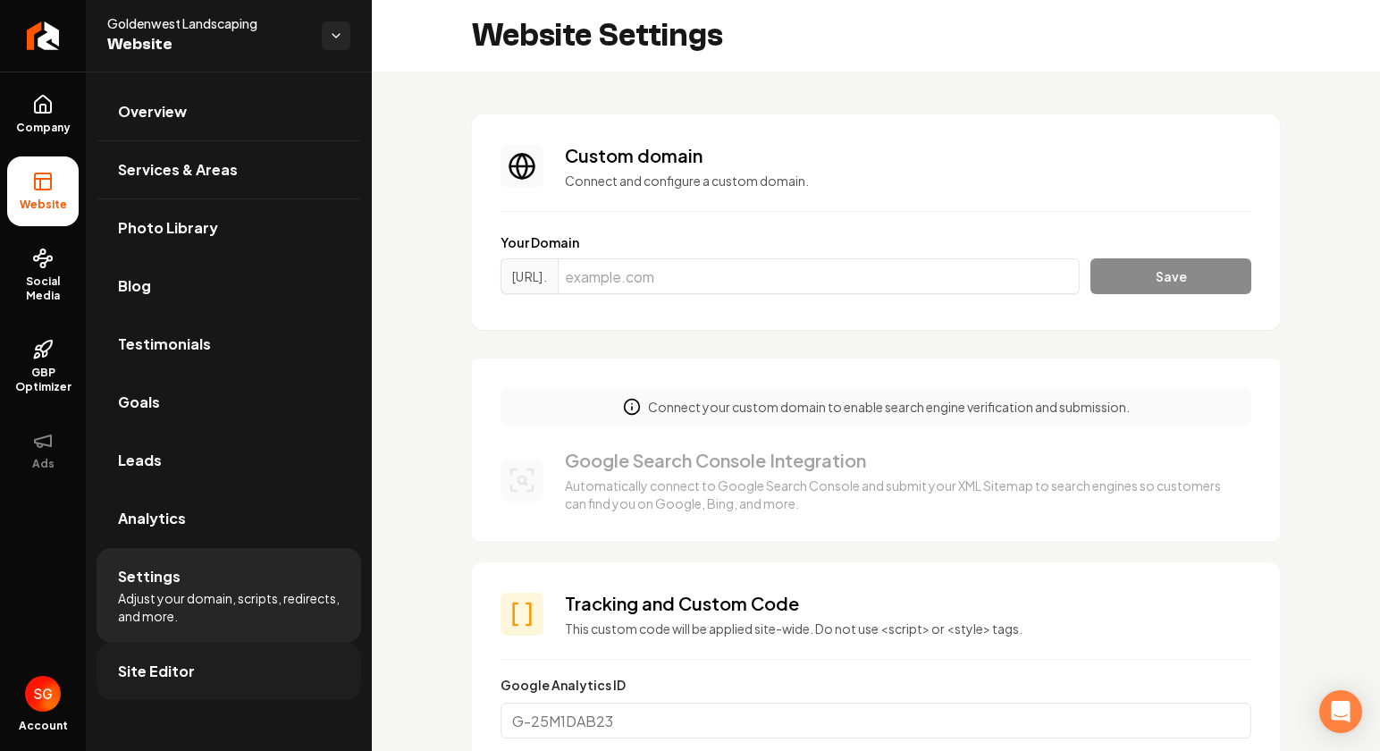
click at [166, 663] on span "Site Editor" at bounding box center [156, 671] width 77 height 21
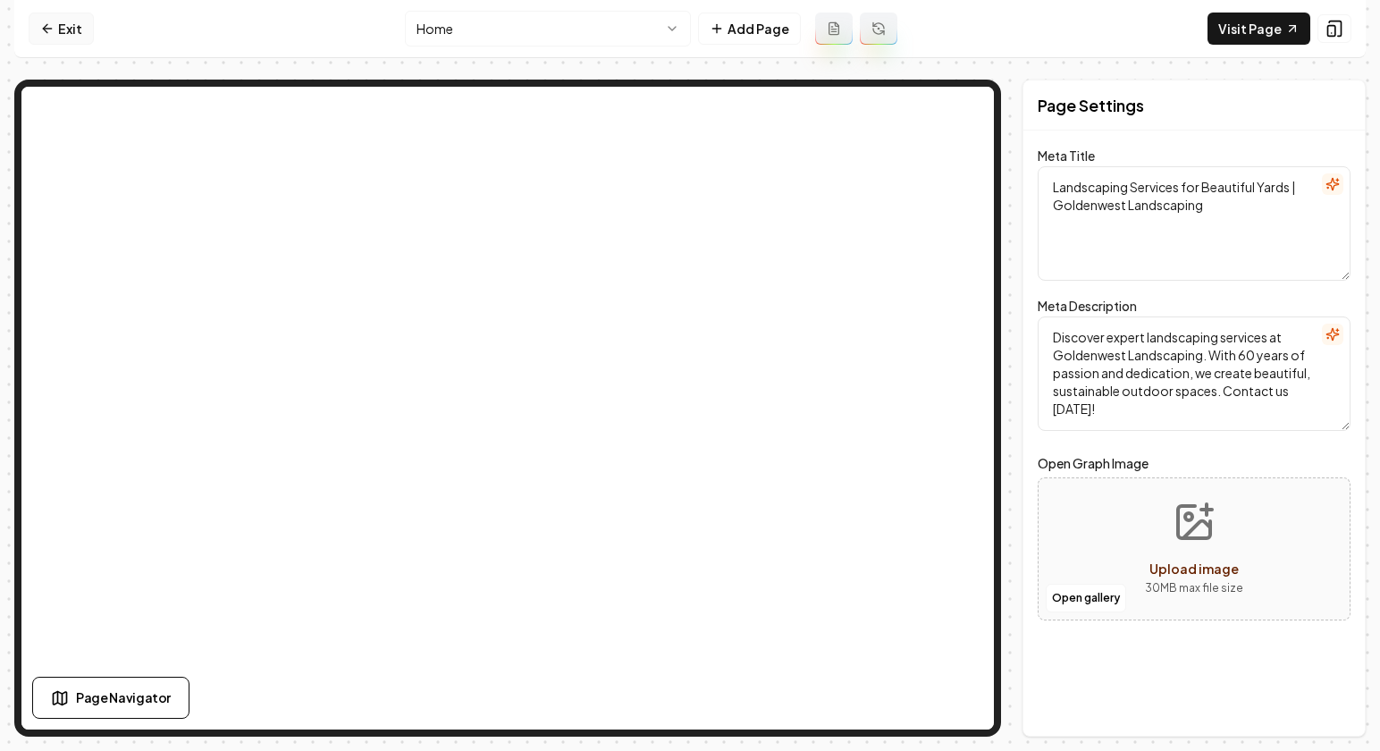
click at [73, 28] on link "Exit" at bounding box center [61, 29] width 65 height 32
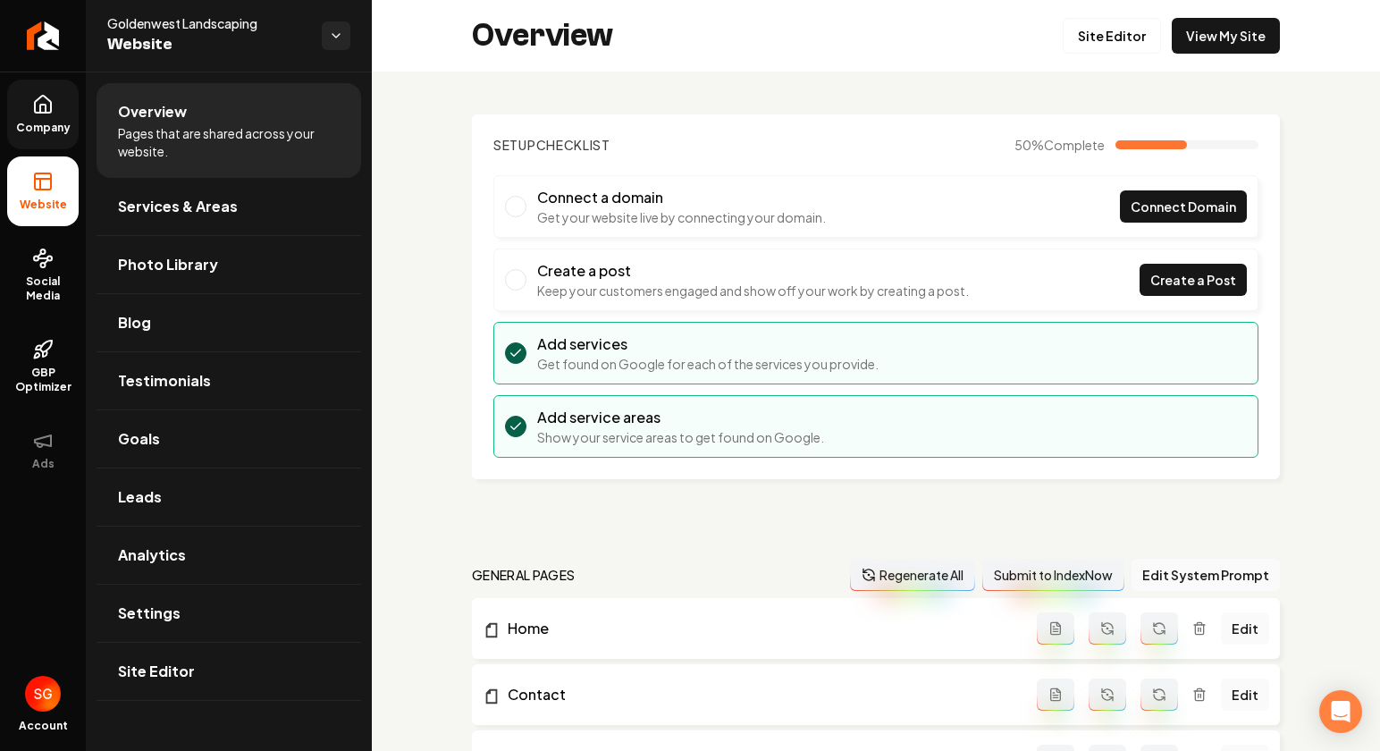
click at [49, 132] on span "Company" at bounding box center [43, 128] width 69 height 14
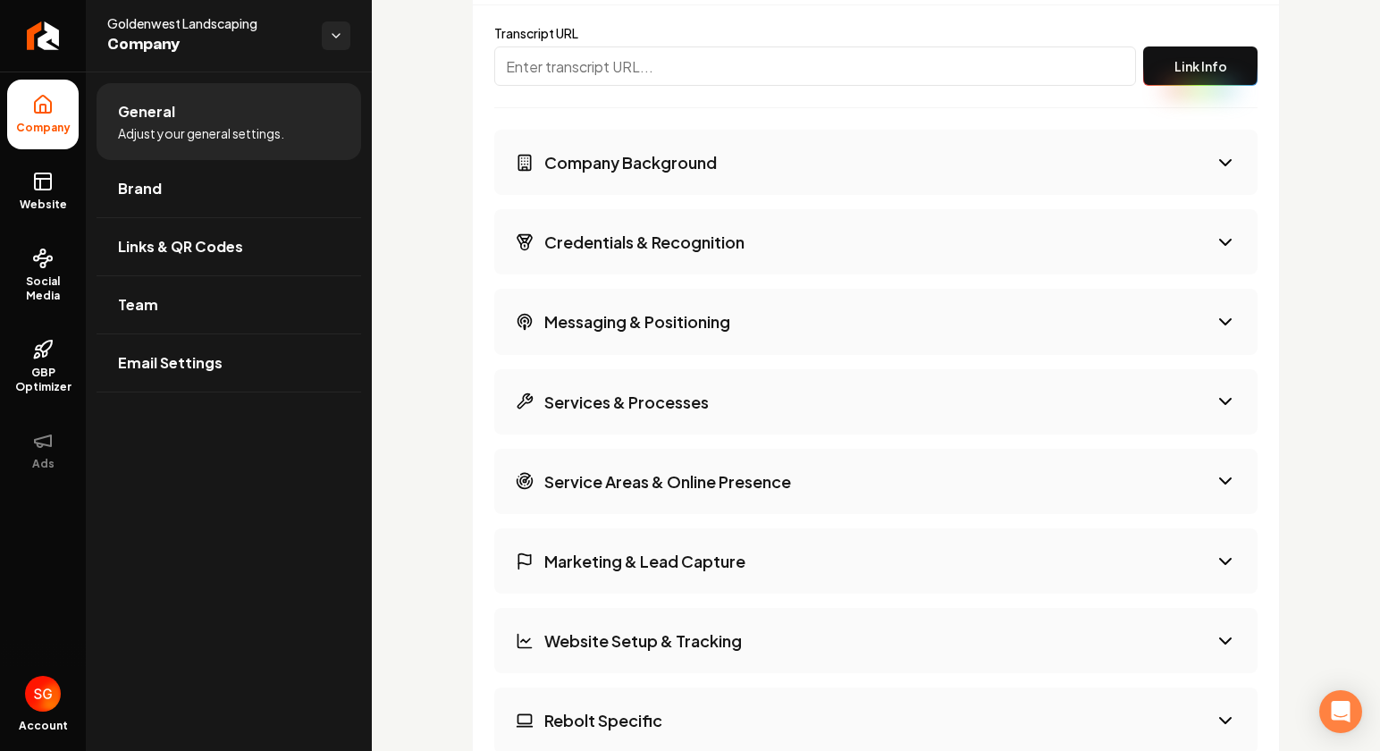
scroll to position [2976, 0]
click at [671, 169] on h3 "Company Background" at bounding box center [631, 162] width 173 height 22
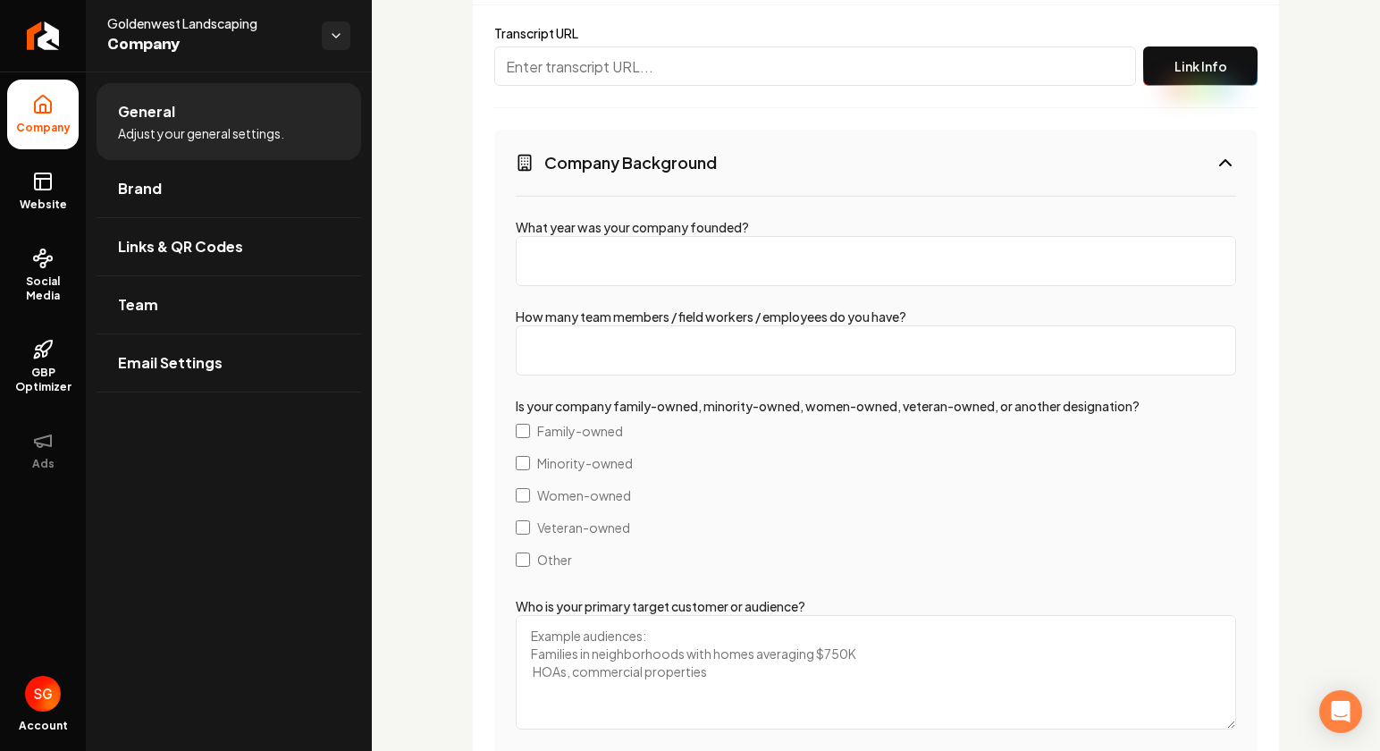
click at [671, 169] on h3 "Company Background" at bounding box center [631, 162] width 173 height 22
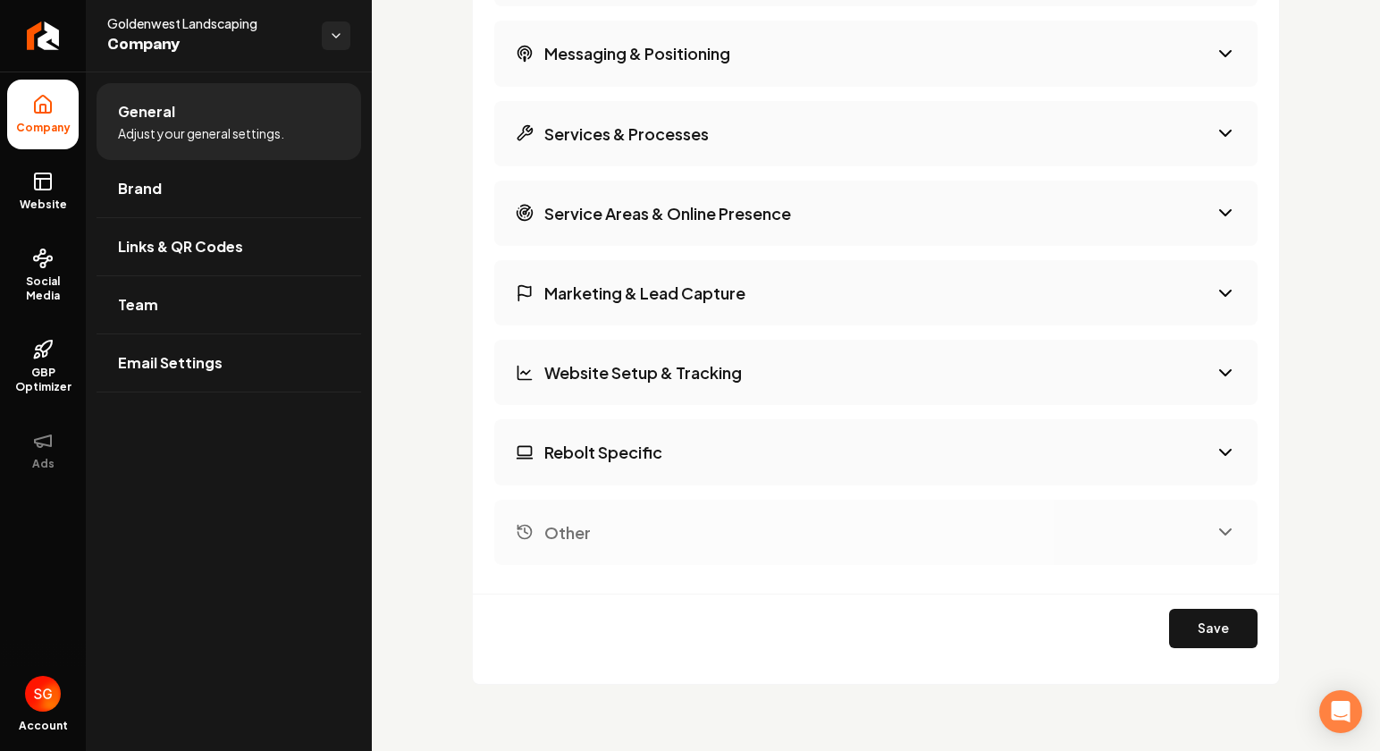
scroll to position [3250, 0]
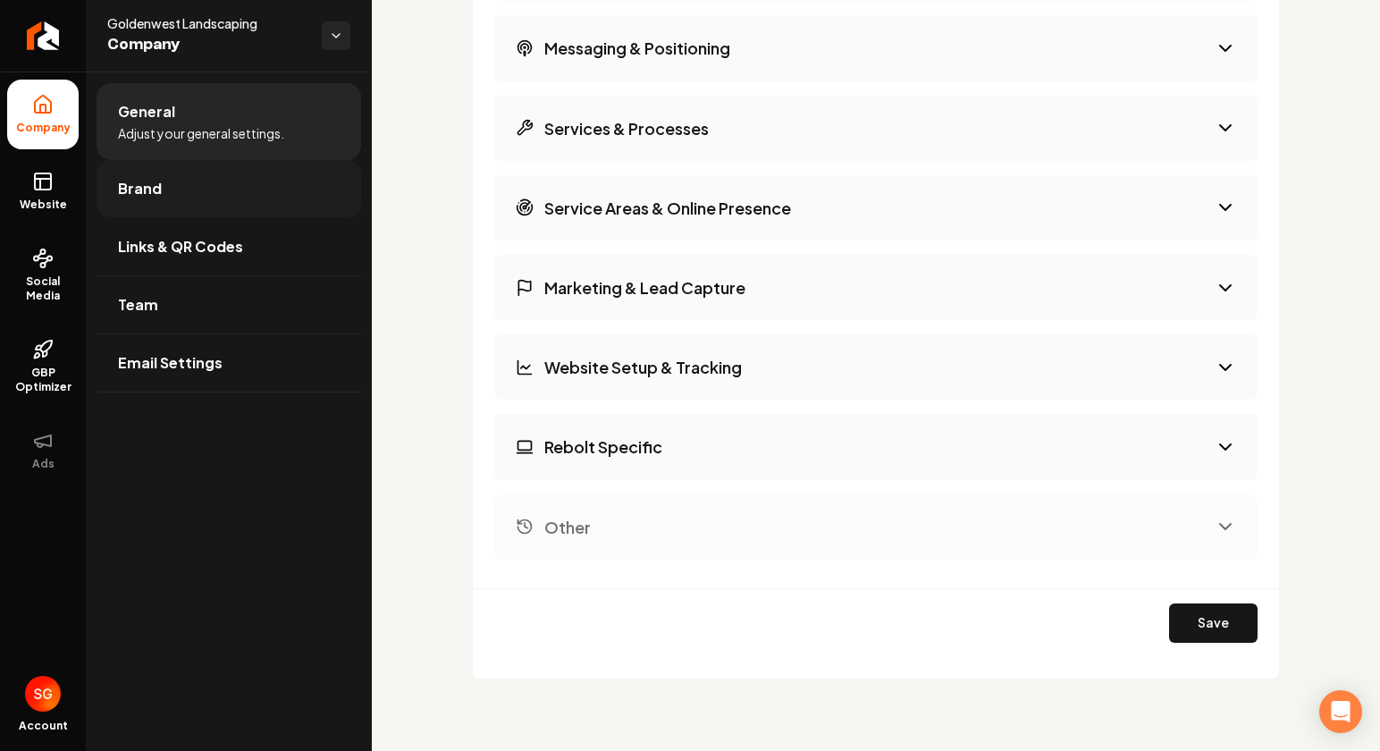
click at [184, 205] on link "Brand" at bounding box center [229, 188] width 265 height 57
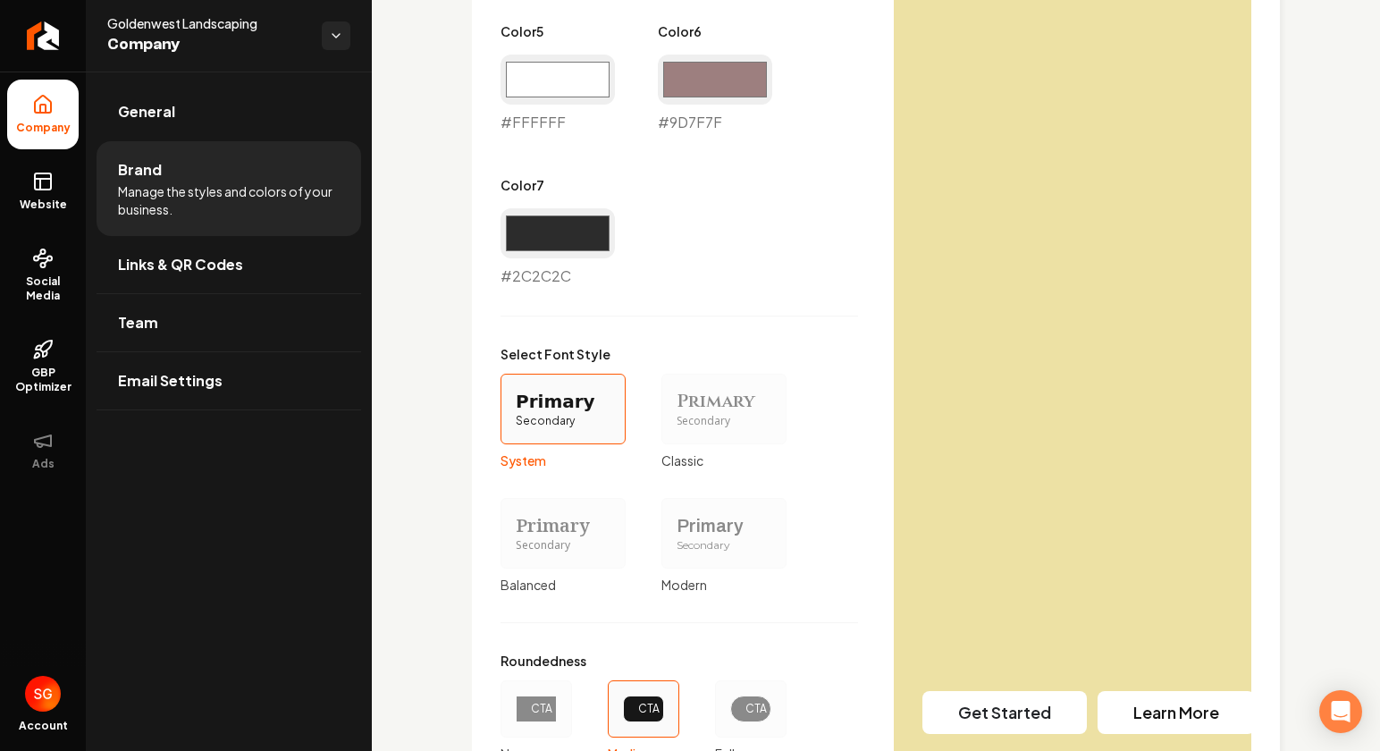
scroll to position [1377, 0]
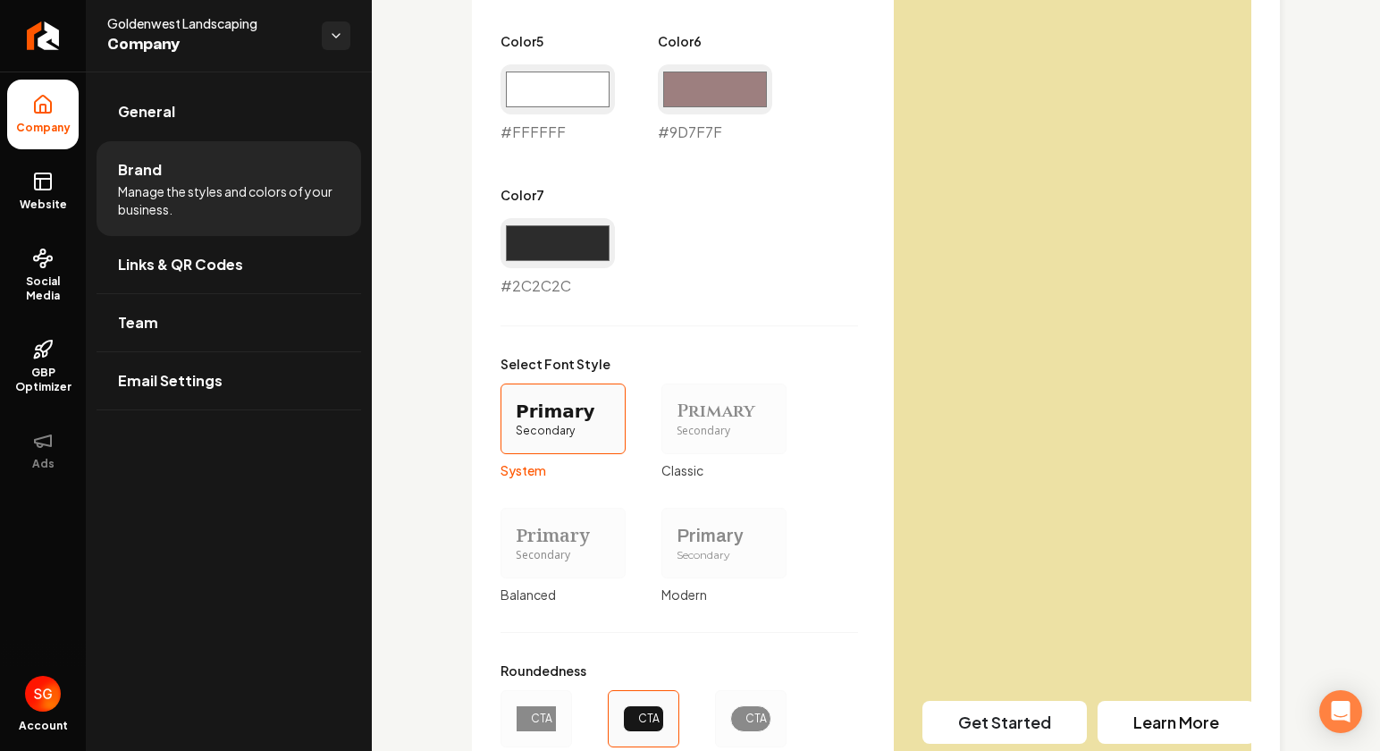
click at [986, 360] on div "Primary Color #ffffff #ffffff Secondary Color #ede1a4 #ede1a4 Color 1 #ffffff #…" at bounding box center [876, 149] width 751 height 1245
click at [668, 409] on div "Primary Secondary" at bounding box center [724, 419] width 125 height 71
click at [668, 411] on button "Primary Secondary Classic" at bounding box center [668, 418] width 14 height 14
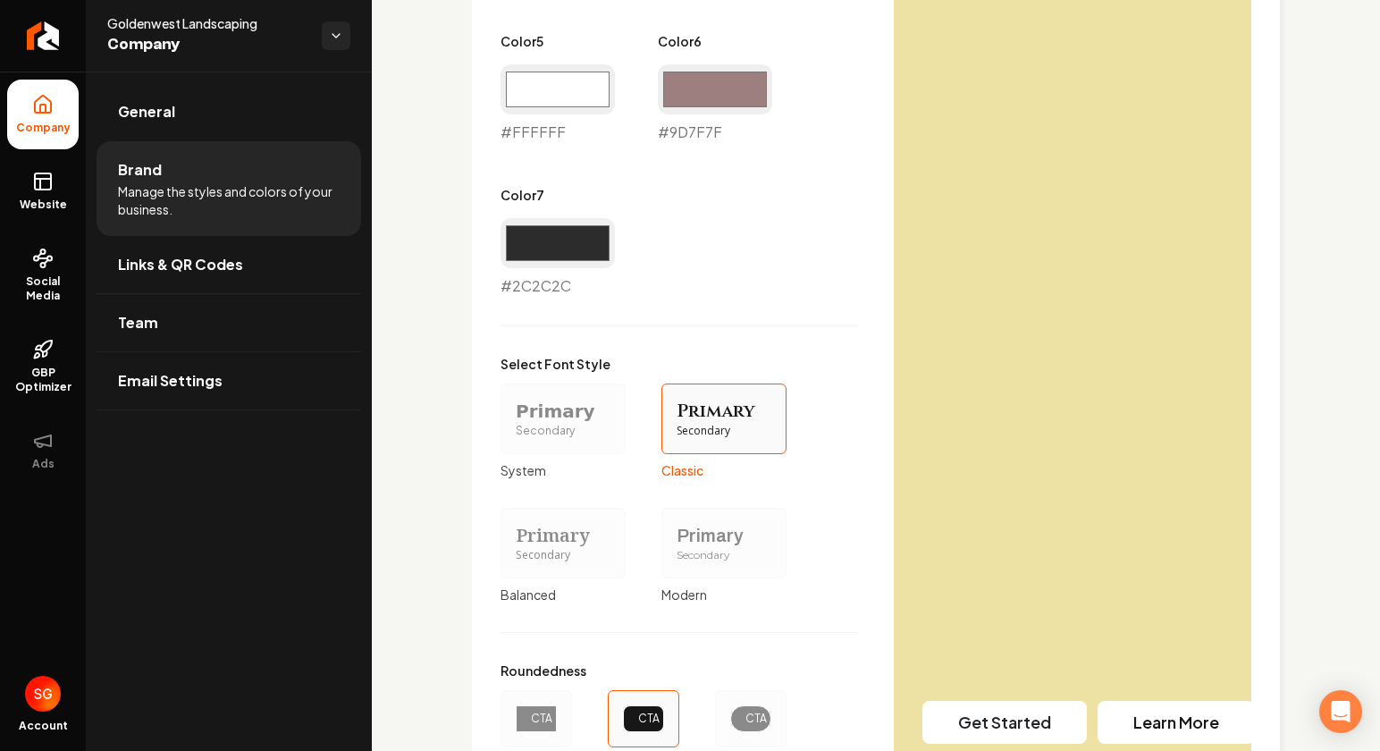
click at [1068, 389] on div "Primary Color #ffffff #ffffff Secondary Color #ede1a4 #ede1a4 Color 1 #ffffff #…" at bounding box center [876, 149] width 751 height 1245
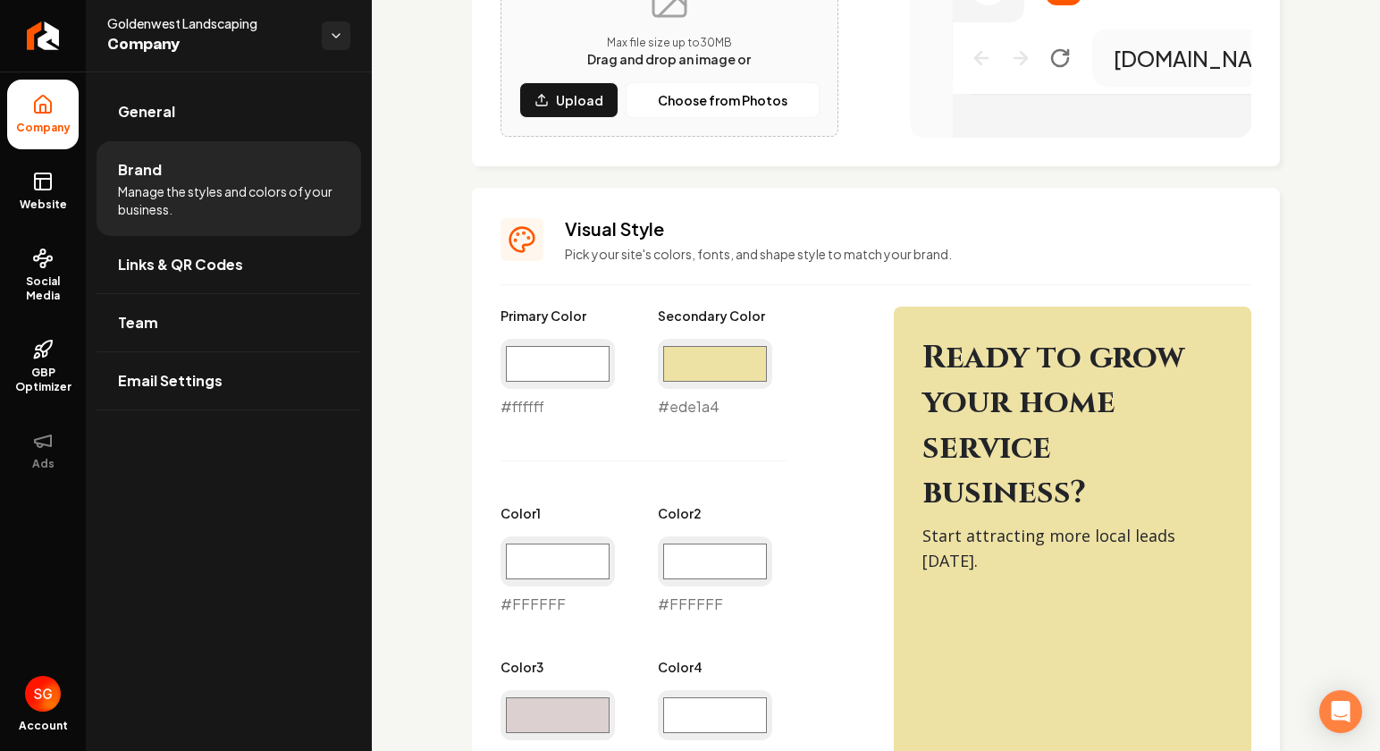
scroll to position [589, 0]
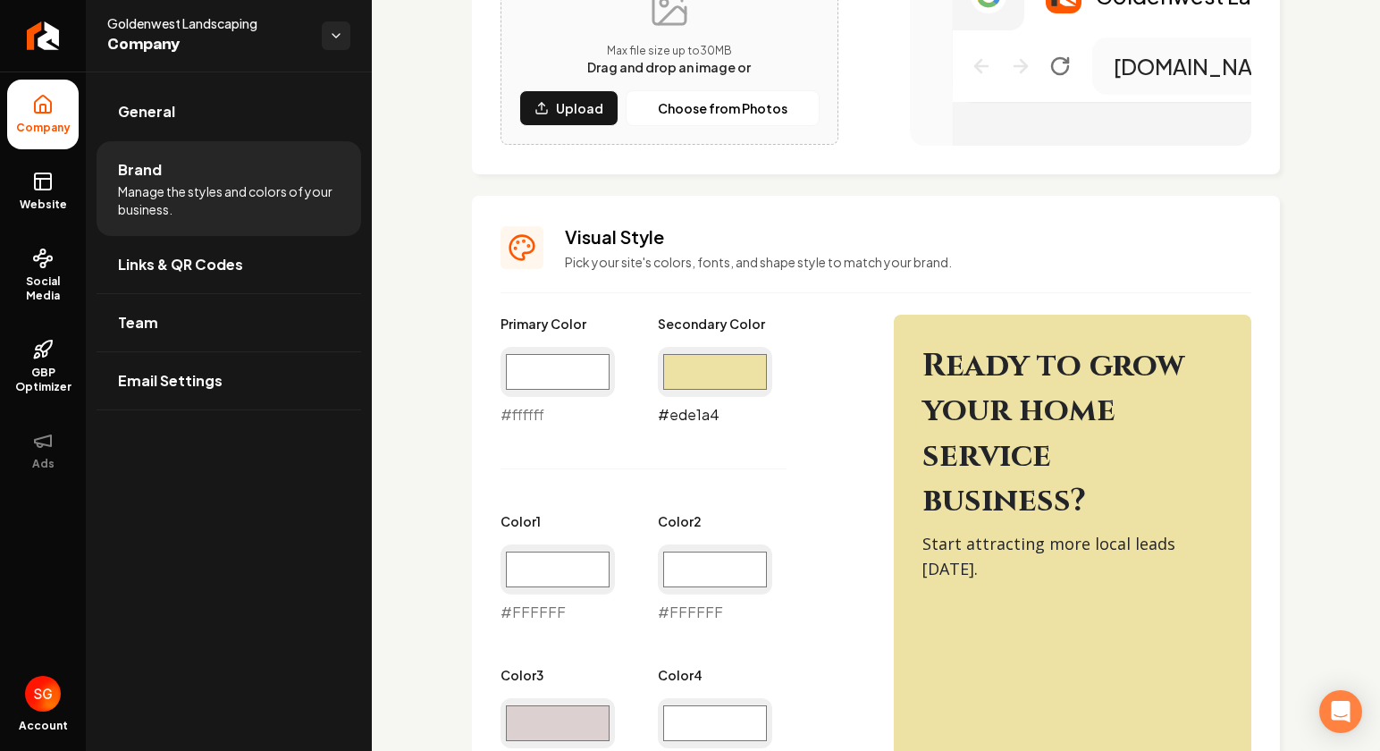
click at [717, 384] on input "#ede1a4" at bounding box center [715, 372] width 114 height 50
click at [568, 369] on input "#ffffff" at bounding box center [558, 372] width 114 height 50
drag, startPoint x: 682, startPoint y: 370, endPoint x: 555, endPoint y: 372, distance: 127.0
click at [554, 372] on div "Primary Color #ffffff #ffffff Secondary Color #ede1a4 #ede1a4 Color 1 #ffffff #…" at bounding box center [680, 700] width 358 height 770
click at [694, 384] on input "#ede1a4" at bounding box center [715, 372] width 114 height 50
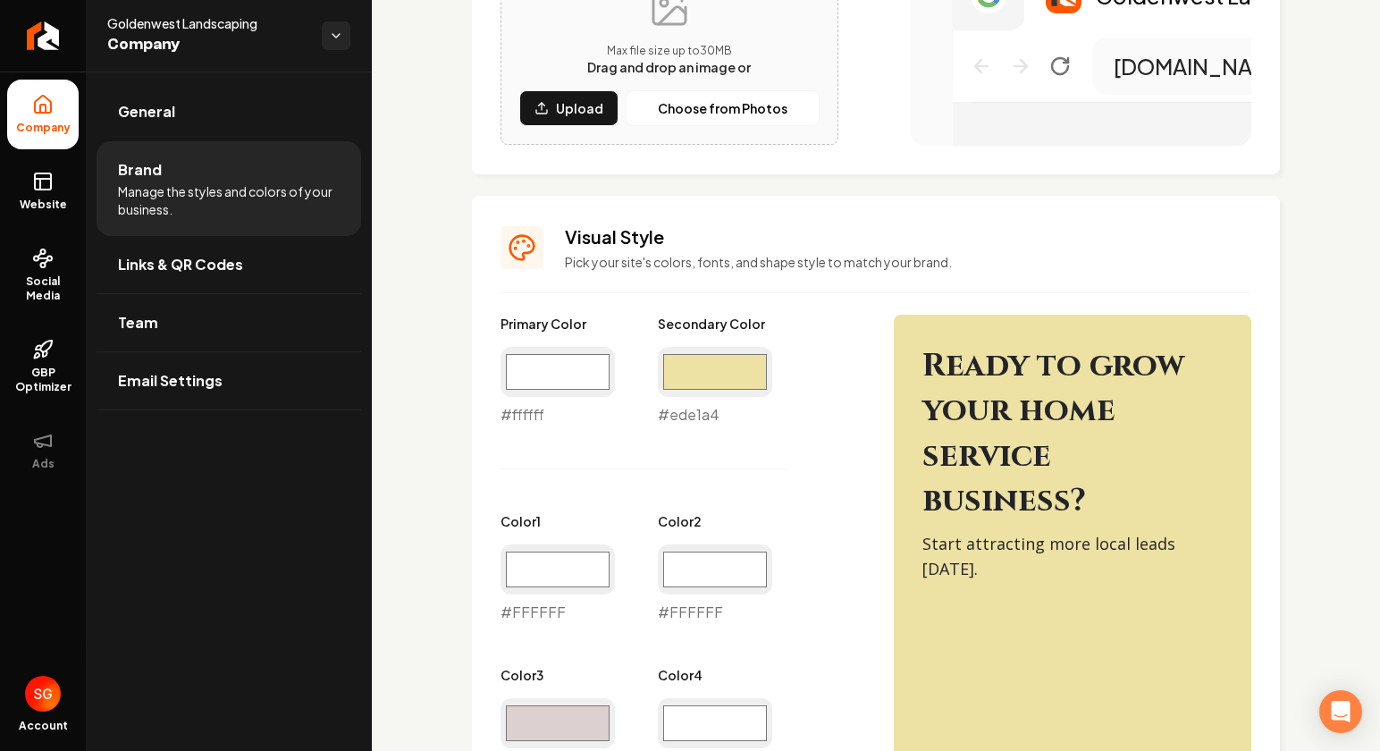
click at [602, 339] on div "Primary Color #ffffff #ffffff" at bounding box center [558, 370] width 114 height 111
click at [578, 371] on input "#ffffff" at bounding box center [558, 372] width 114 height 50
type input "#ede1a4"
click at [700, 366] on input "#ede1a4" at bounding box center [715, 372] width 114 height 50
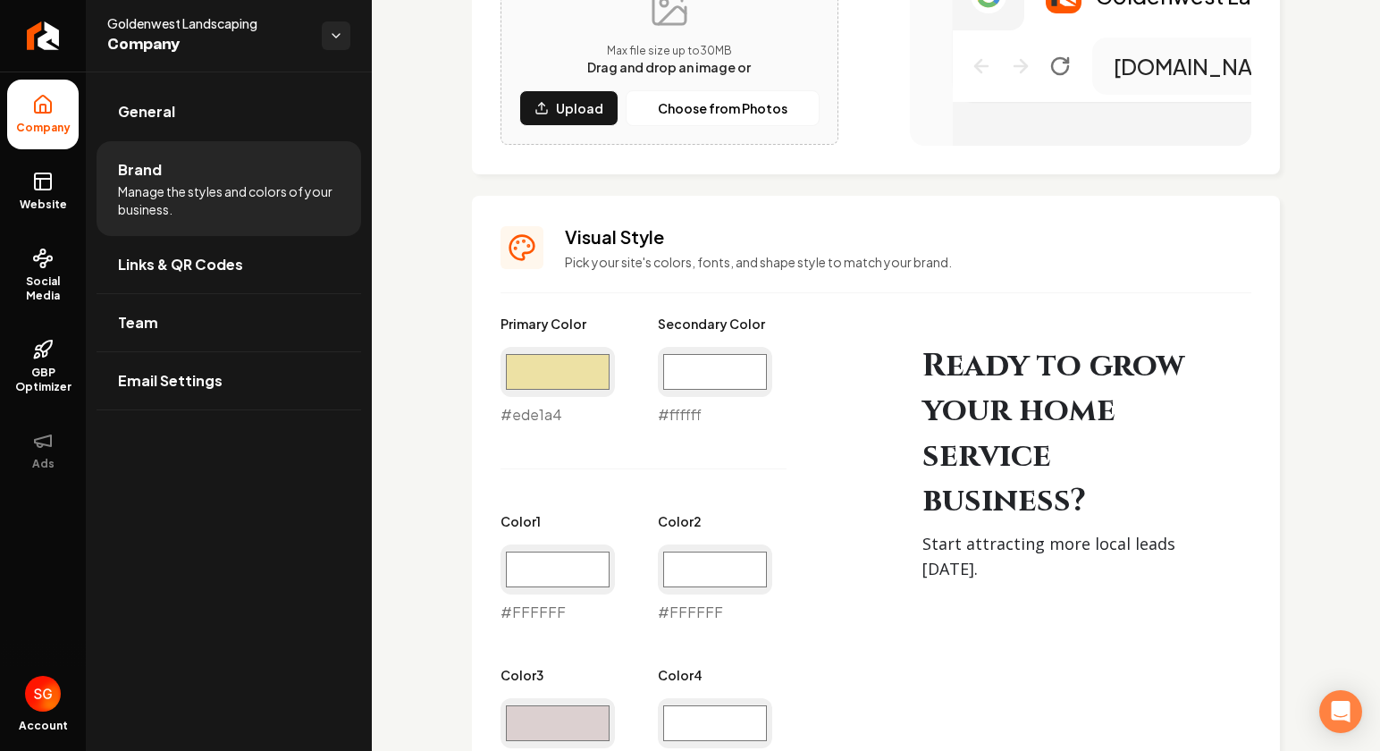
type input "#ffffff"
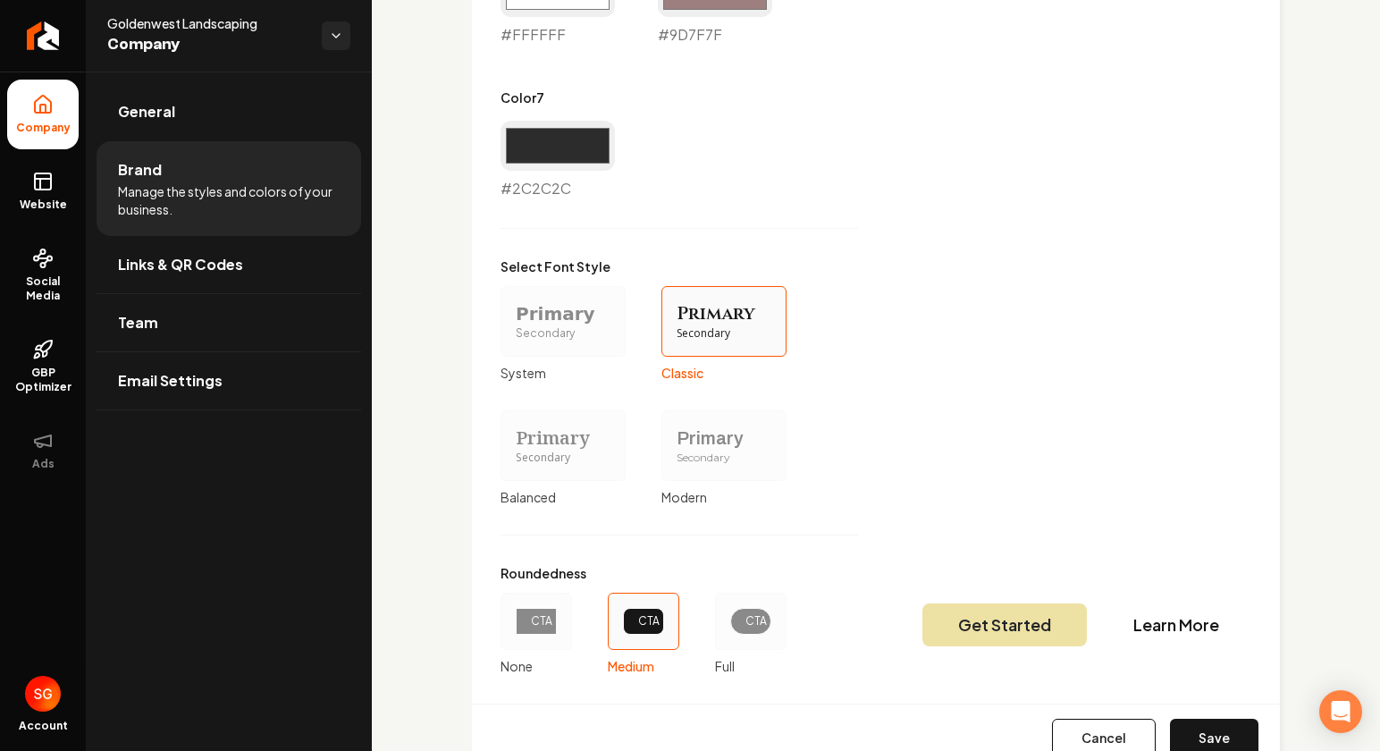
scroll to position [1538, 0]
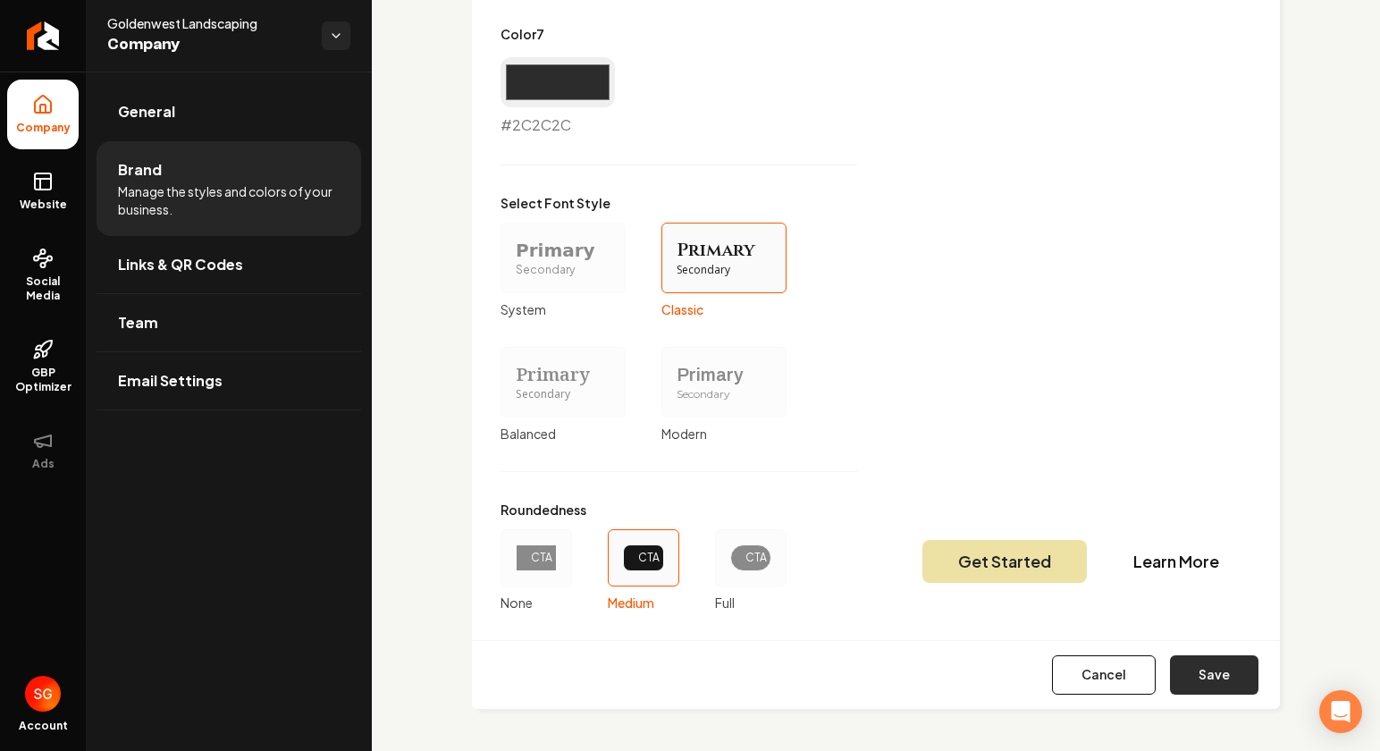
click at [1196, 668] on button "Save" at bounding box center [1214, 674] width 89 height 39
type input "#ffffff"
type input "#dcd0d0"
type input "#ffffff"
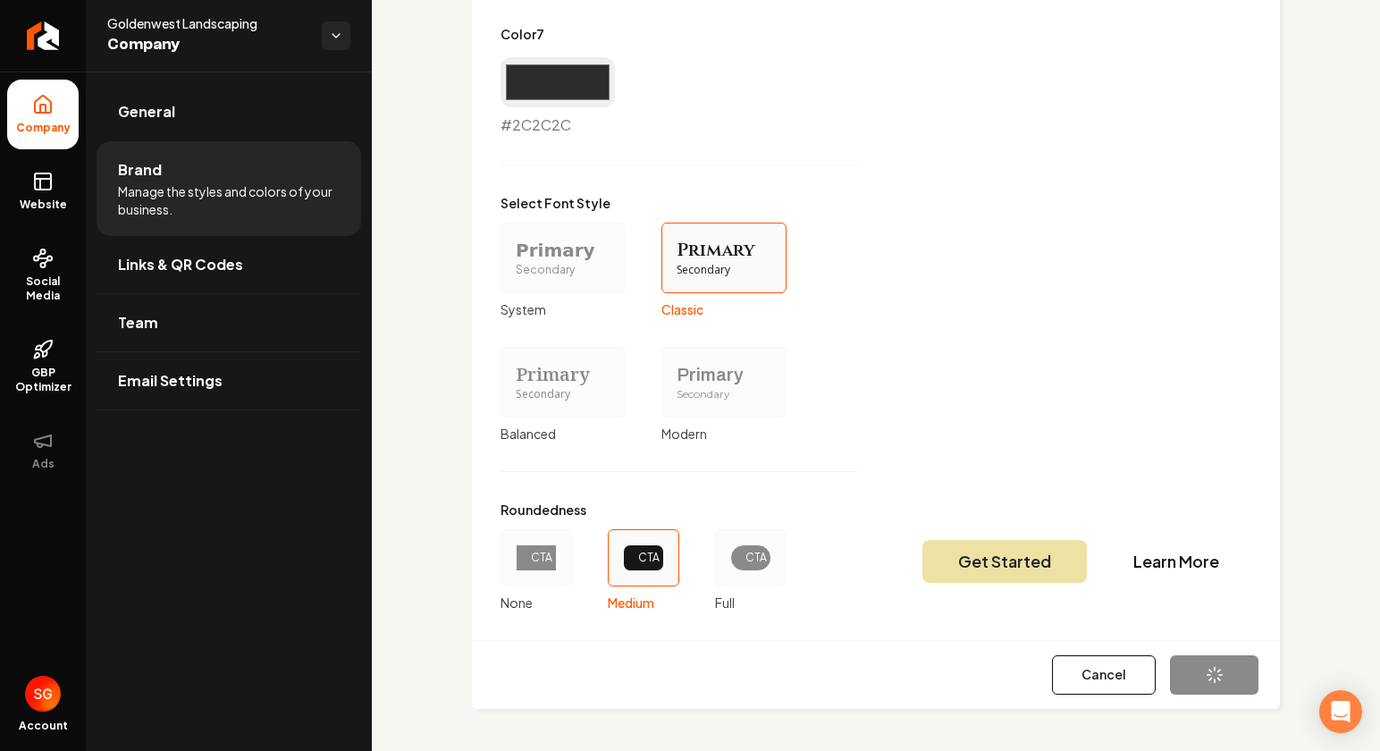
type input "#ffffff"
type input "#9d7f7f"
type input "#2c2c2c"
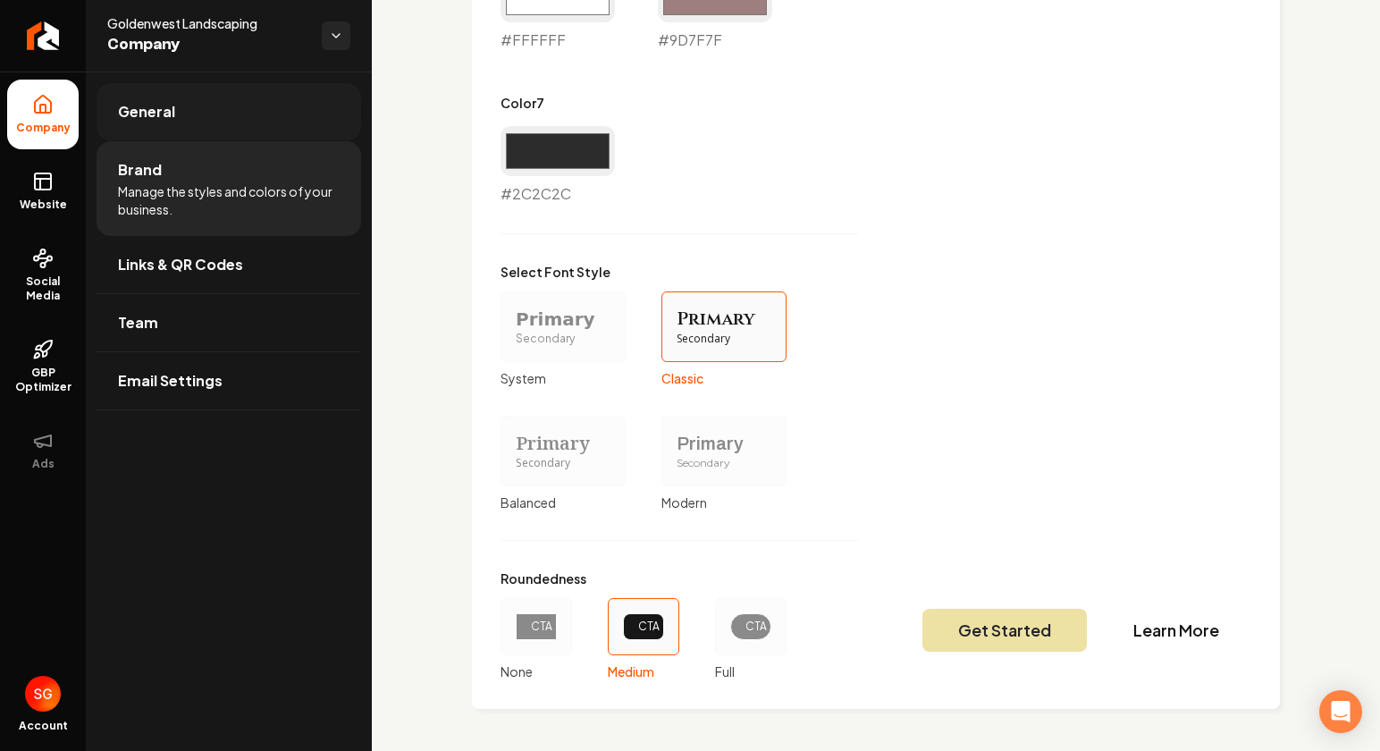
click at [170, 118] on span "General" at bounding box center [146, 111] width 57 height 21
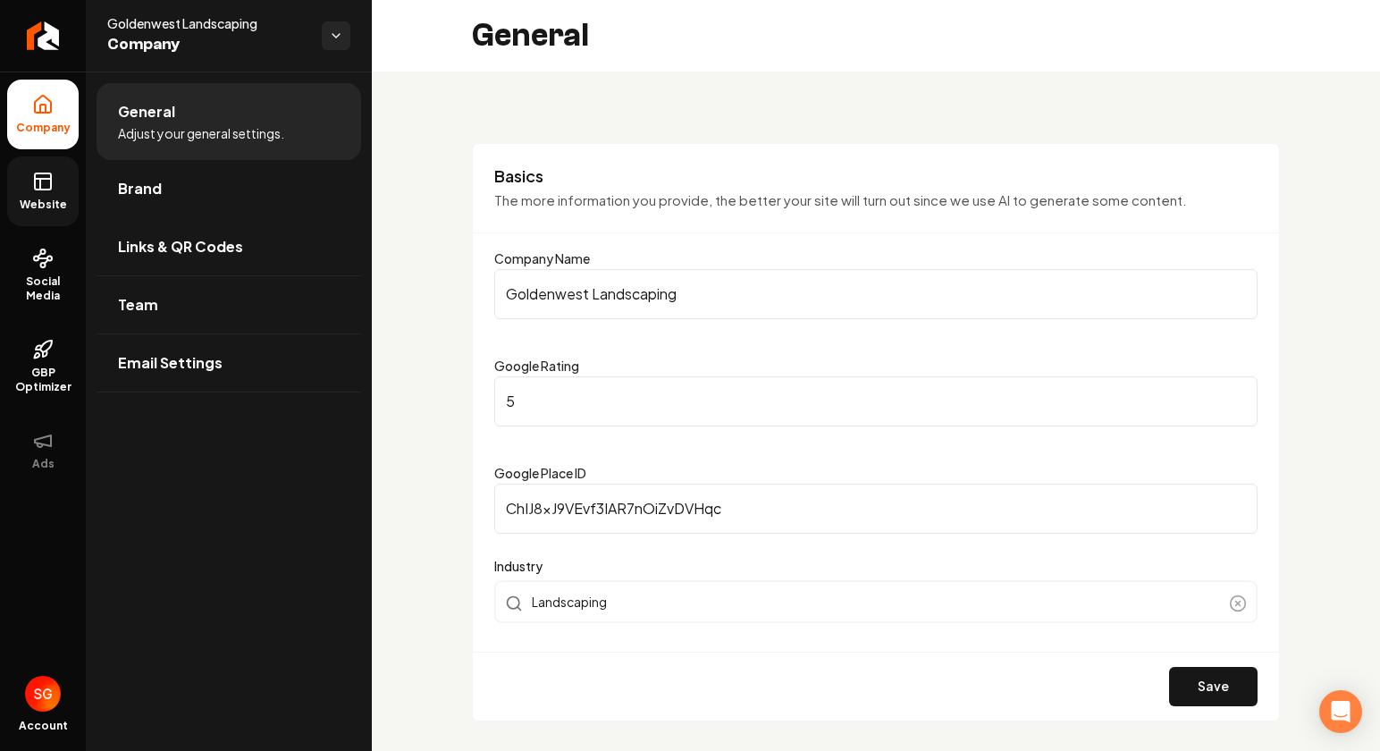
click at [46, 194] on link "Website" at bounding box center [43, 191] width 72 height 70
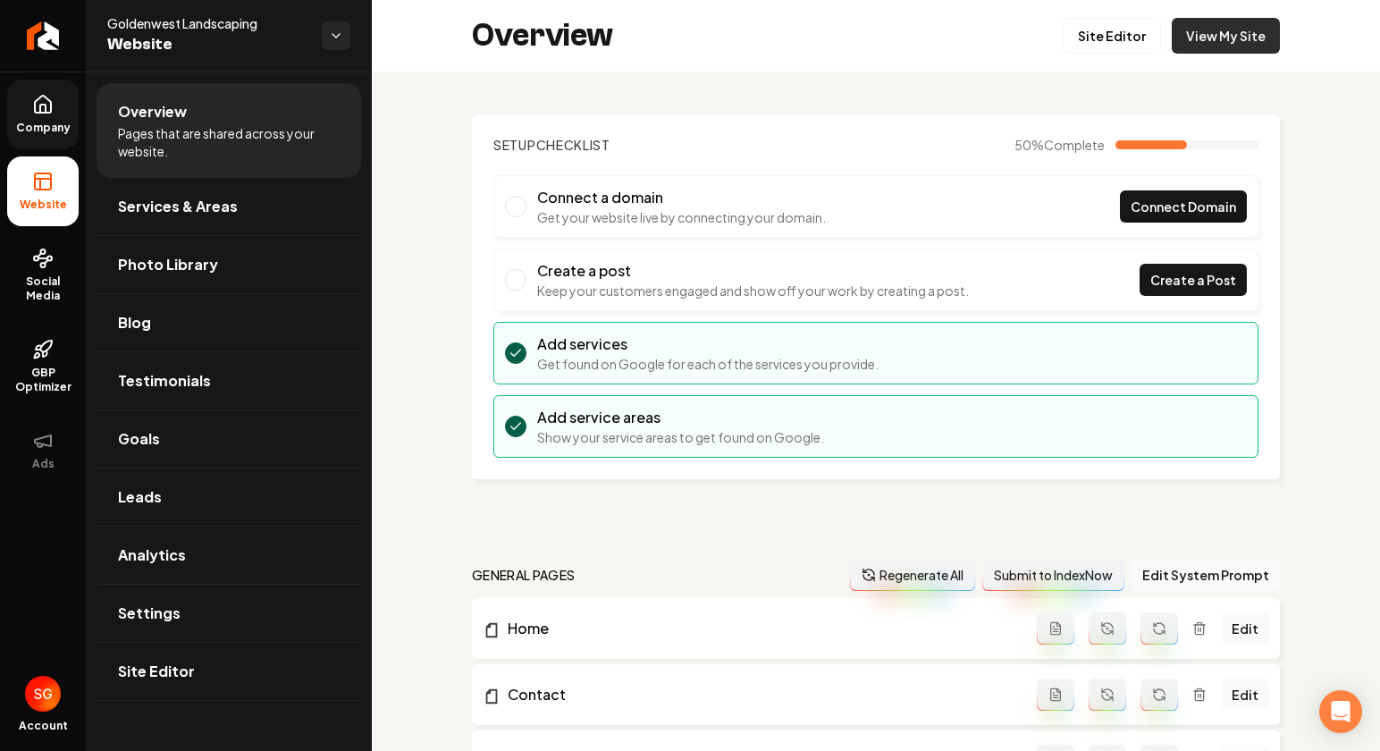
click at [1226, 43] on link "View My Site" at bounding box center [1226, 36] width 108 height 36
click at [184, 676] on span "Site Editor" at bounding box center [156, 671] width 77 height 21
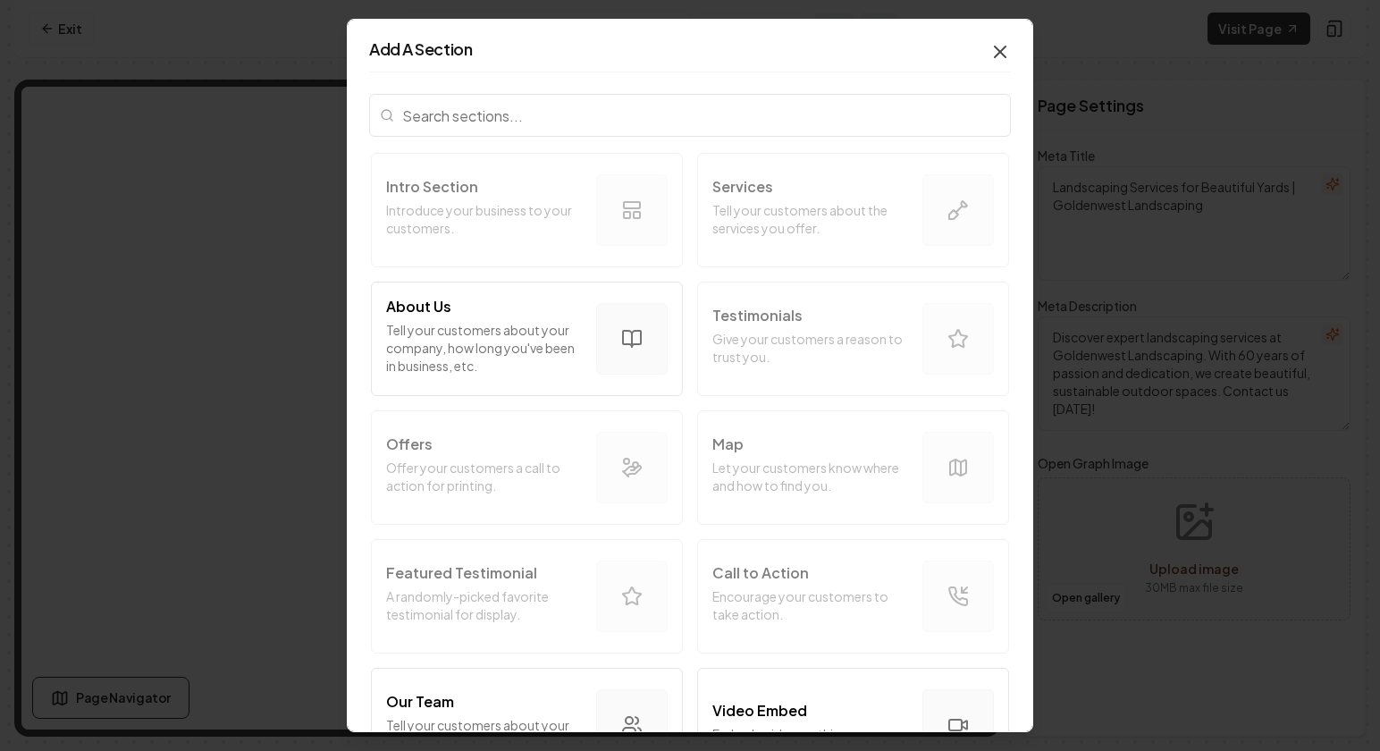
click at [996, 52] on icon "button" at bounding box center [1000, 51] width 21 height 21
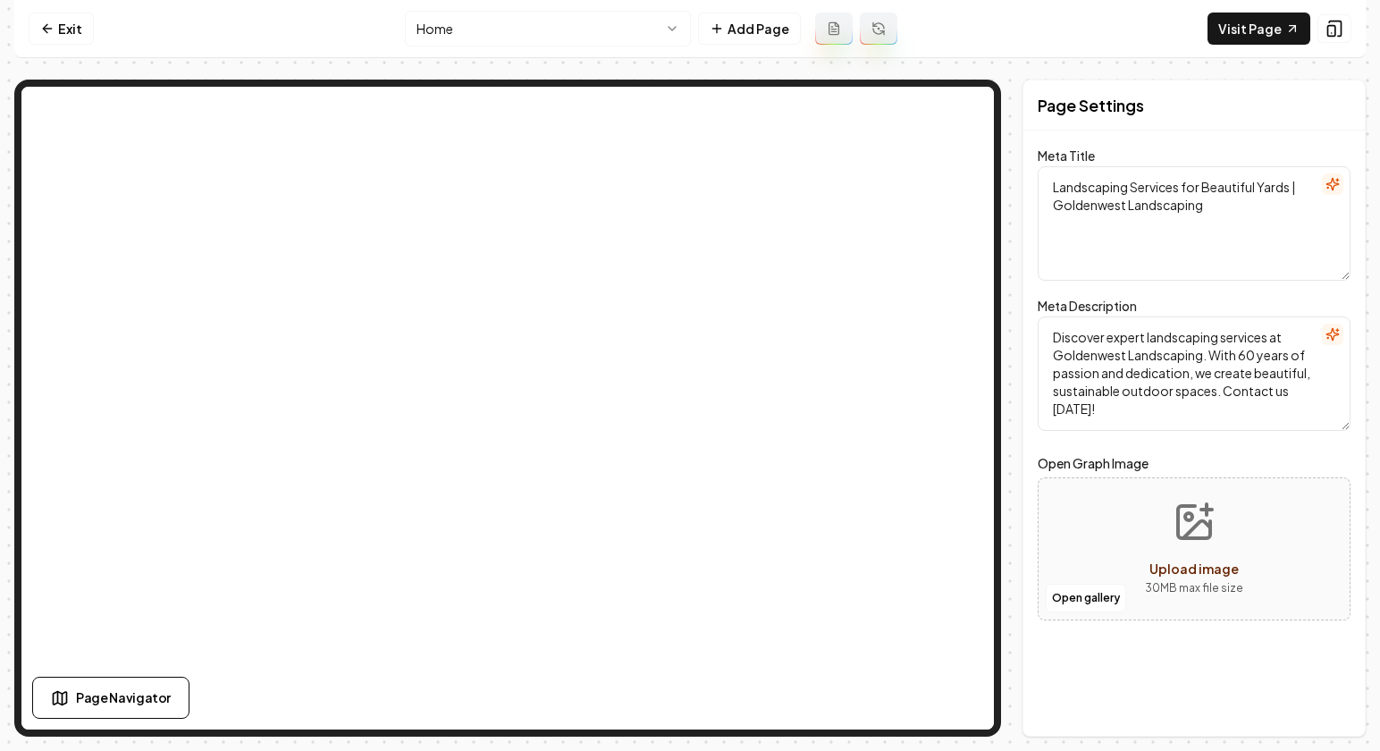
click at [915, 31] on nav "Exit Home Add Page Visit Page" at bounding box center [690, 29] width 1352 height 58
click at [51, 26] on icon at bounding box center [47, 28] width 14 height 14
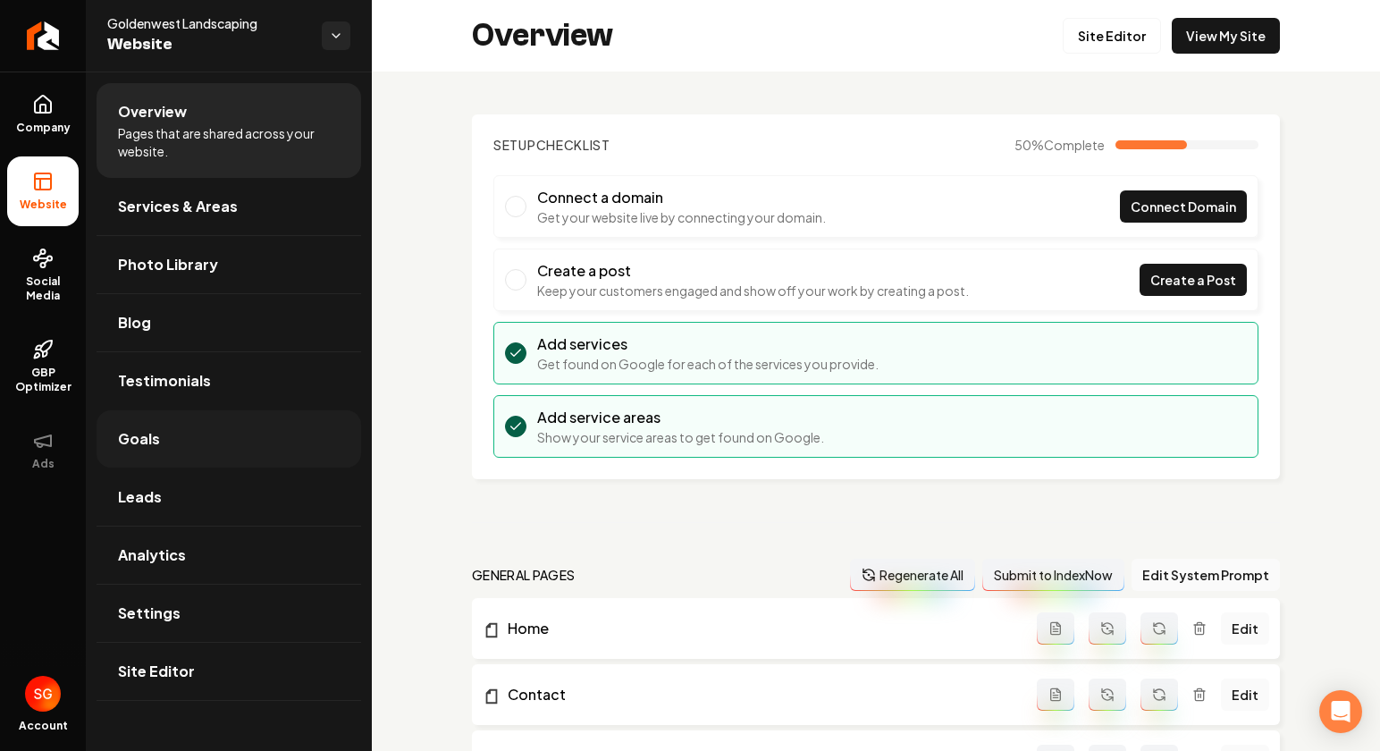
click at [182, 435] on link "Goals" at bounding box center [229, 438] width 265 height 57
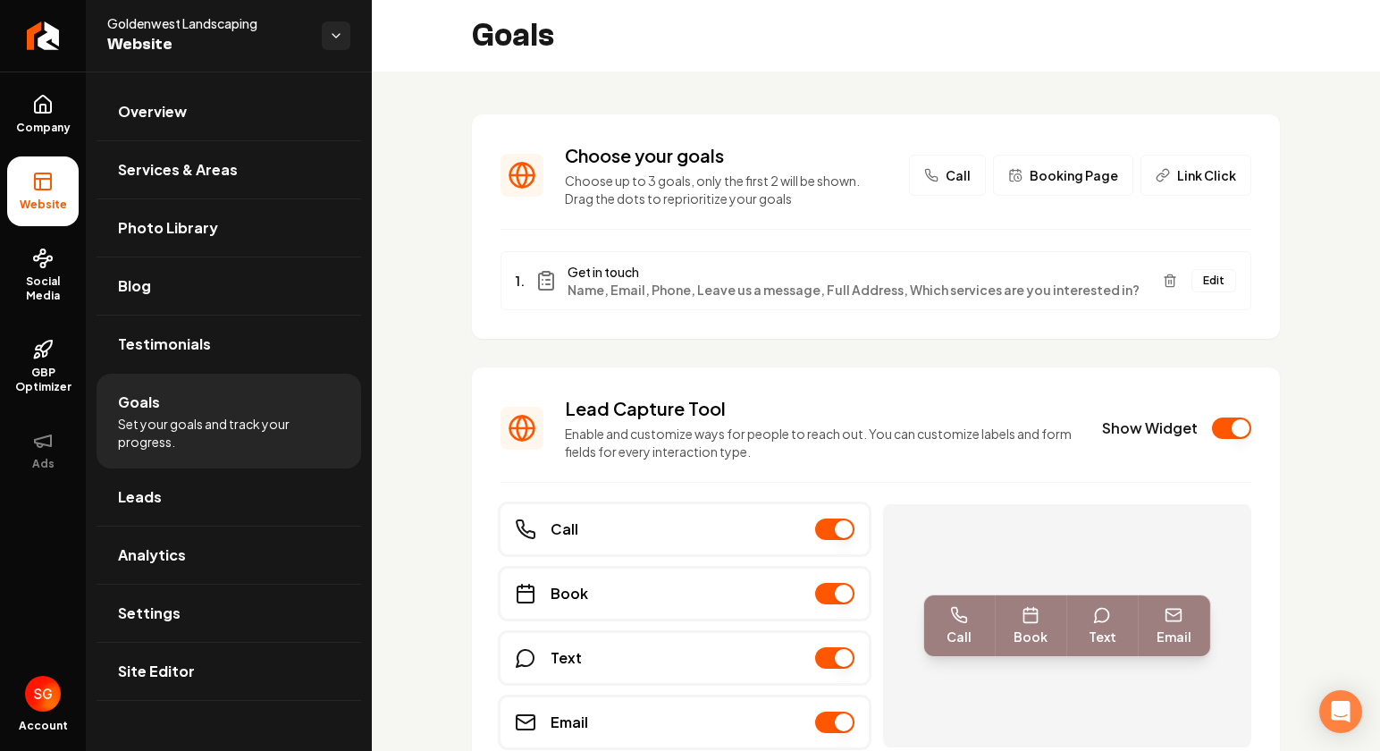
scroll to position [55, 0]
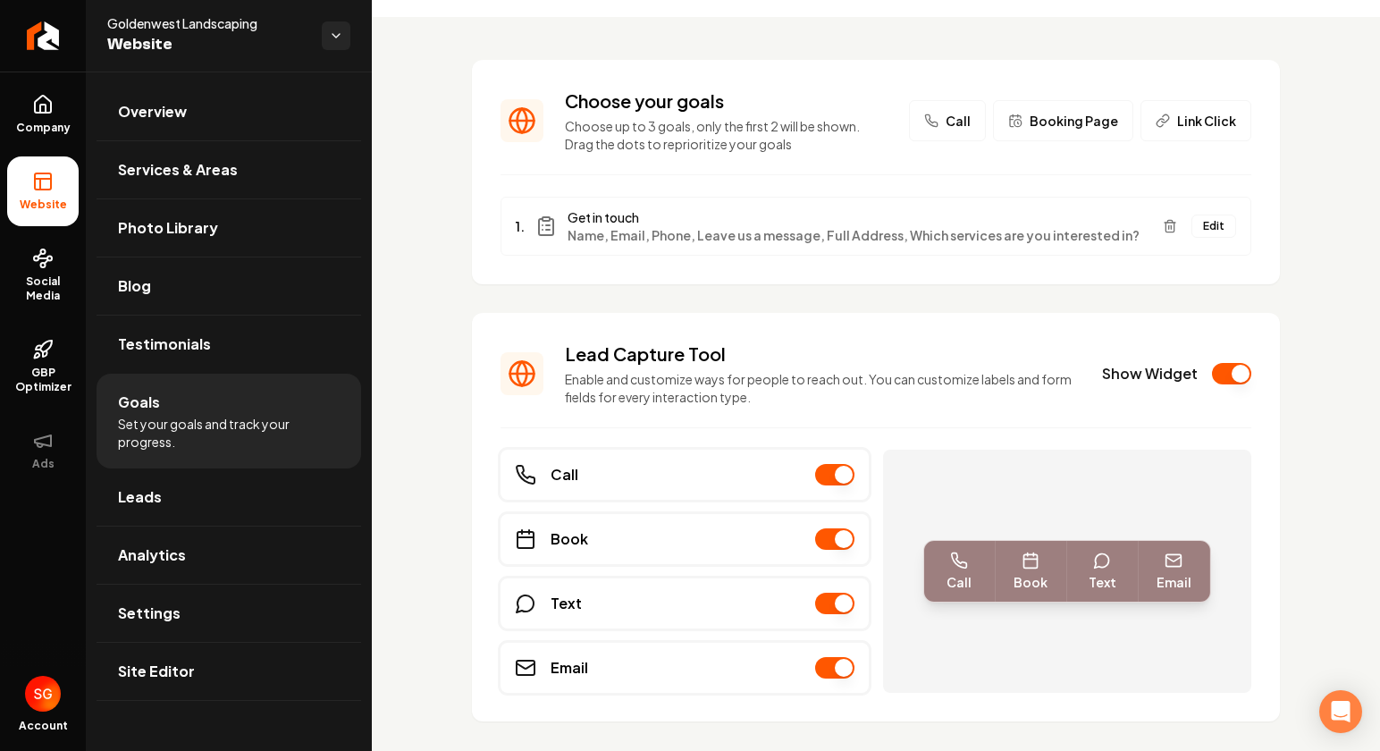
click at [1231, 375] on button "Show Widget" at bounding box center [1231, 373] width 39 height 21
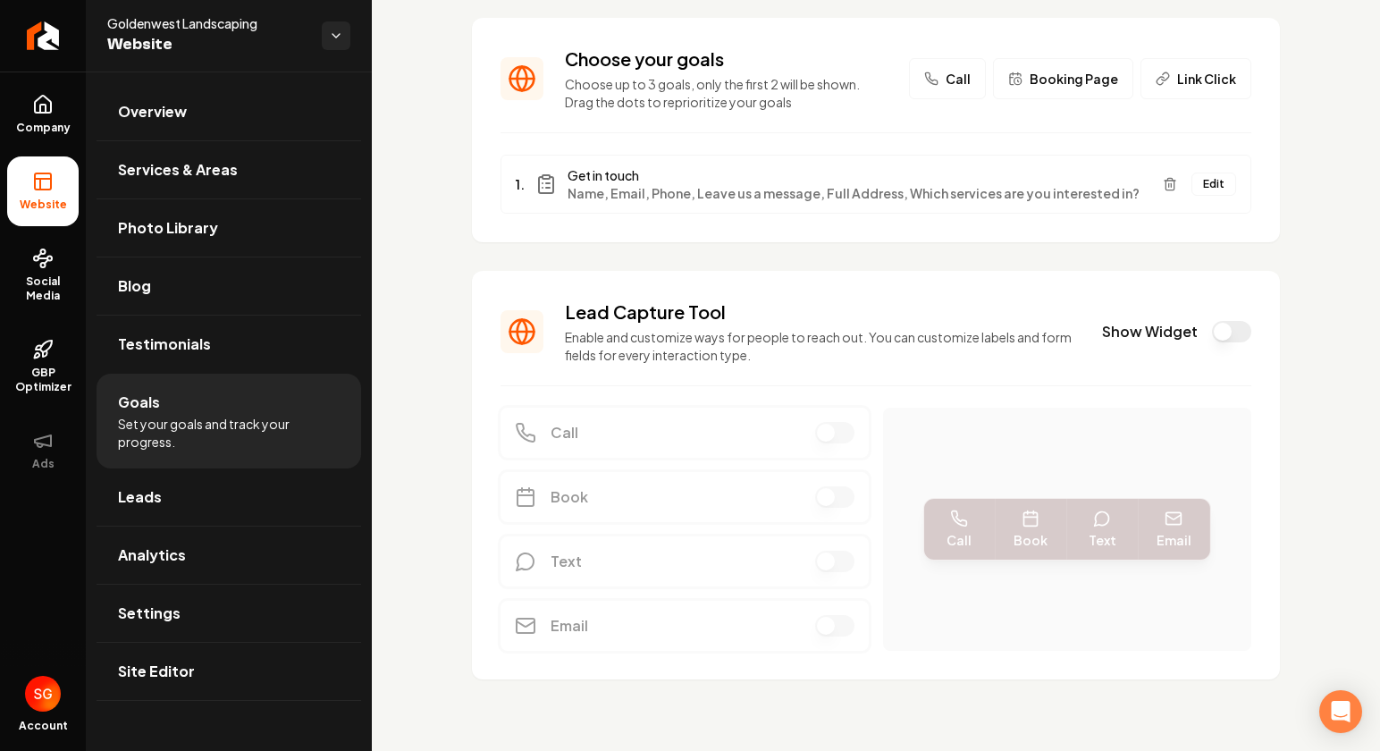
scroll to position [0, 0]
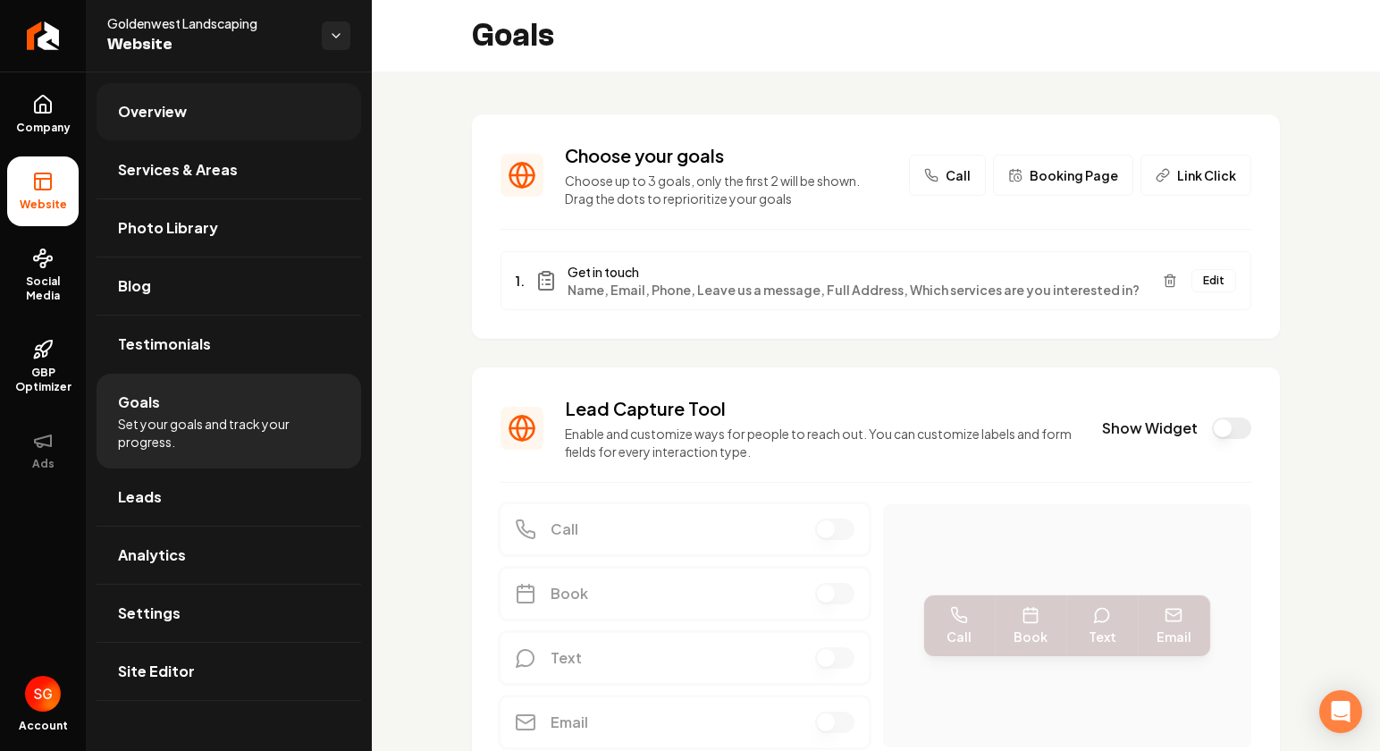
click at [183, 113] on span "Overview" at bounding box center [152, 111] width 69 height 21
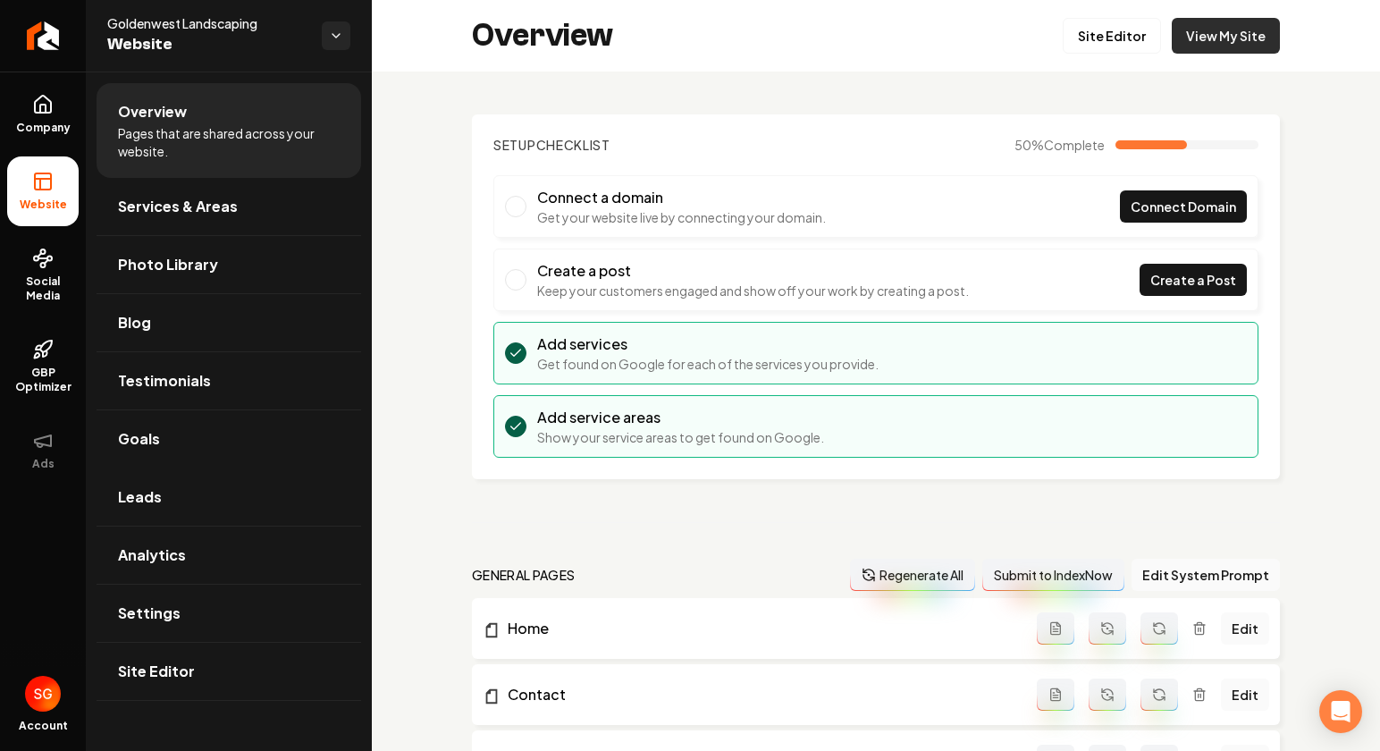
click at [1211, 44] on link "View My Site" at bounding box center [1226, 36] width 108 height 36
click at [1105, 35] on link "Site Editor" at bounding box center [1112, 36] width 98 height 36
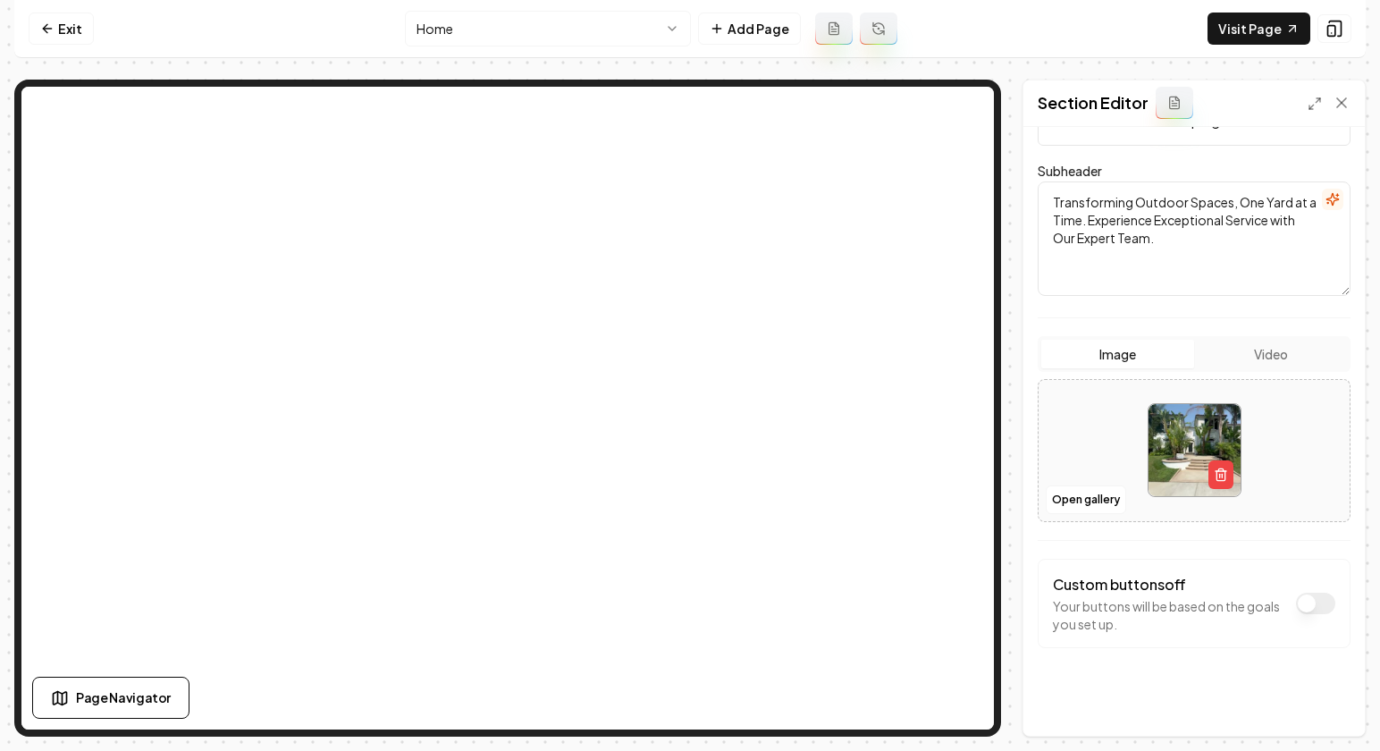
scroll to position [173, 0]
